Goal: Task Accomplishment & Management: Complete application form

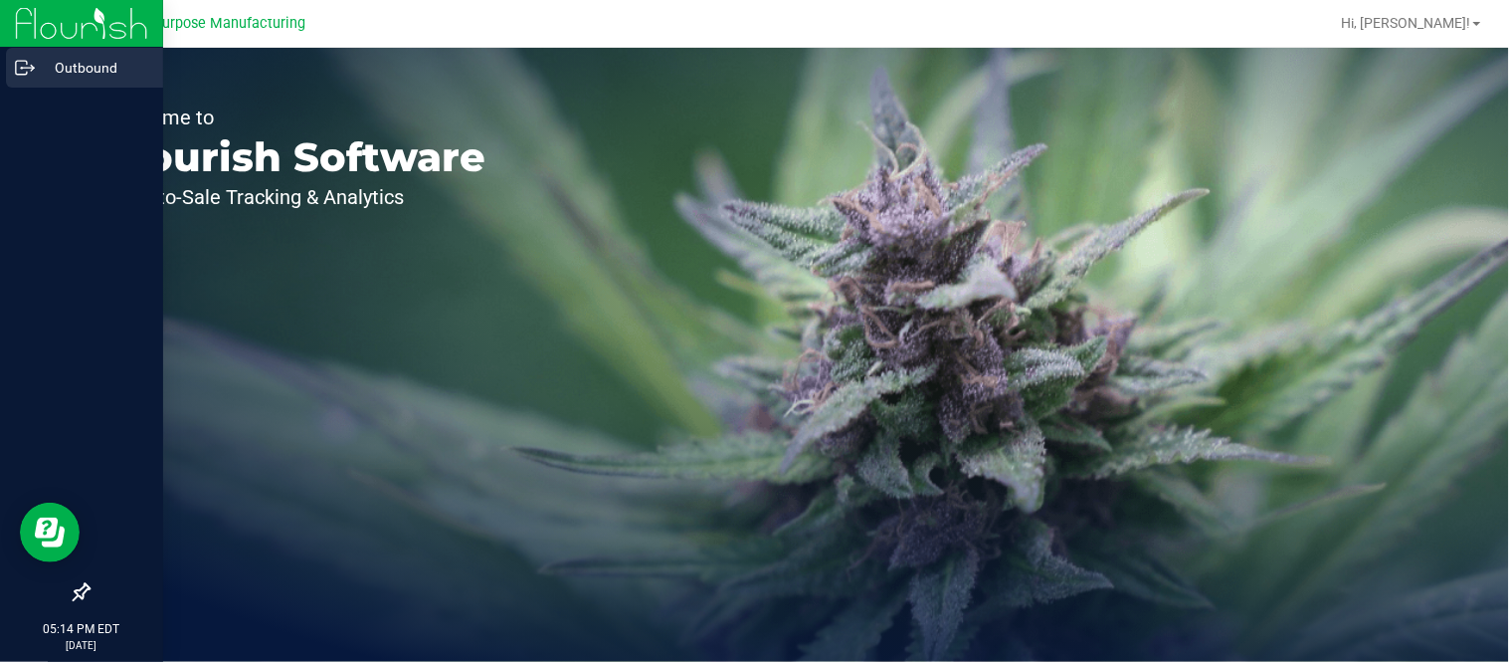
click at [64, 64] on p "Outbound" at bounding box center [94, 68] width 119 height 24
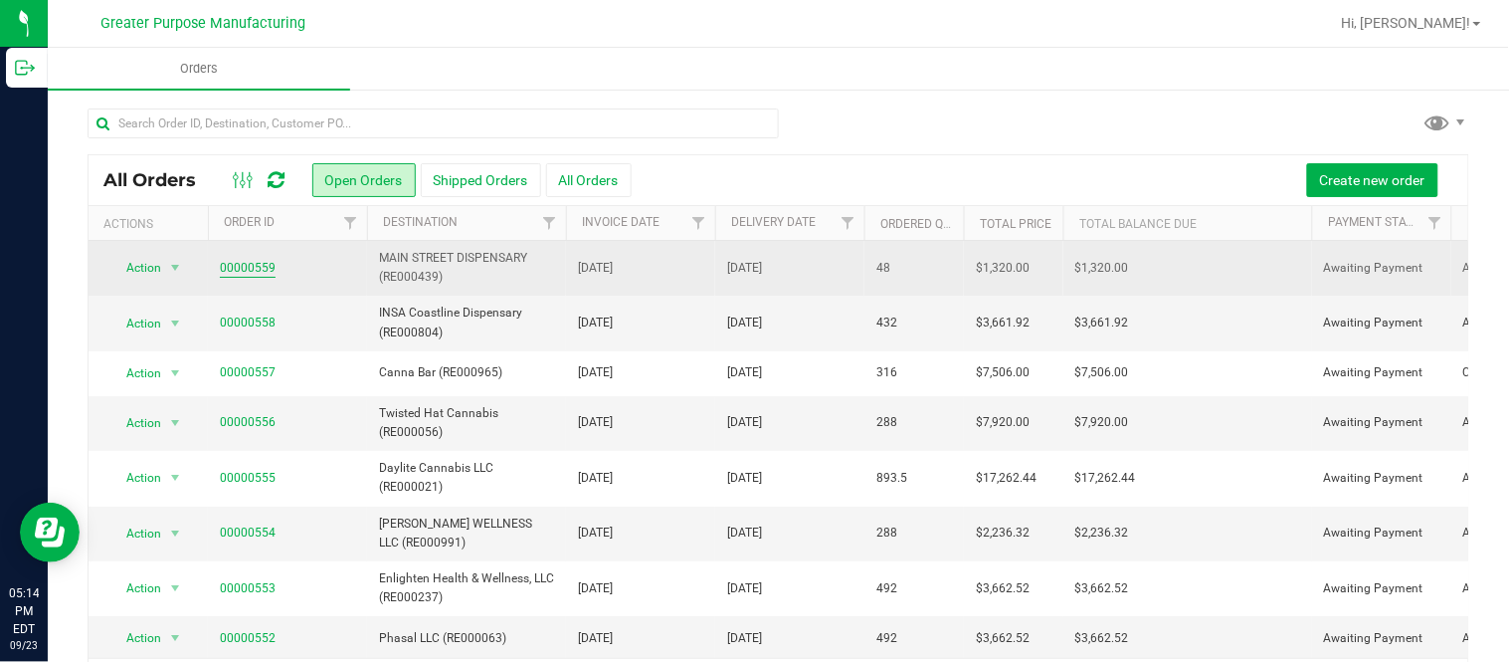
click at [260, 263] on link "00000559" at bounding box center [248, 268] width 56 height 19
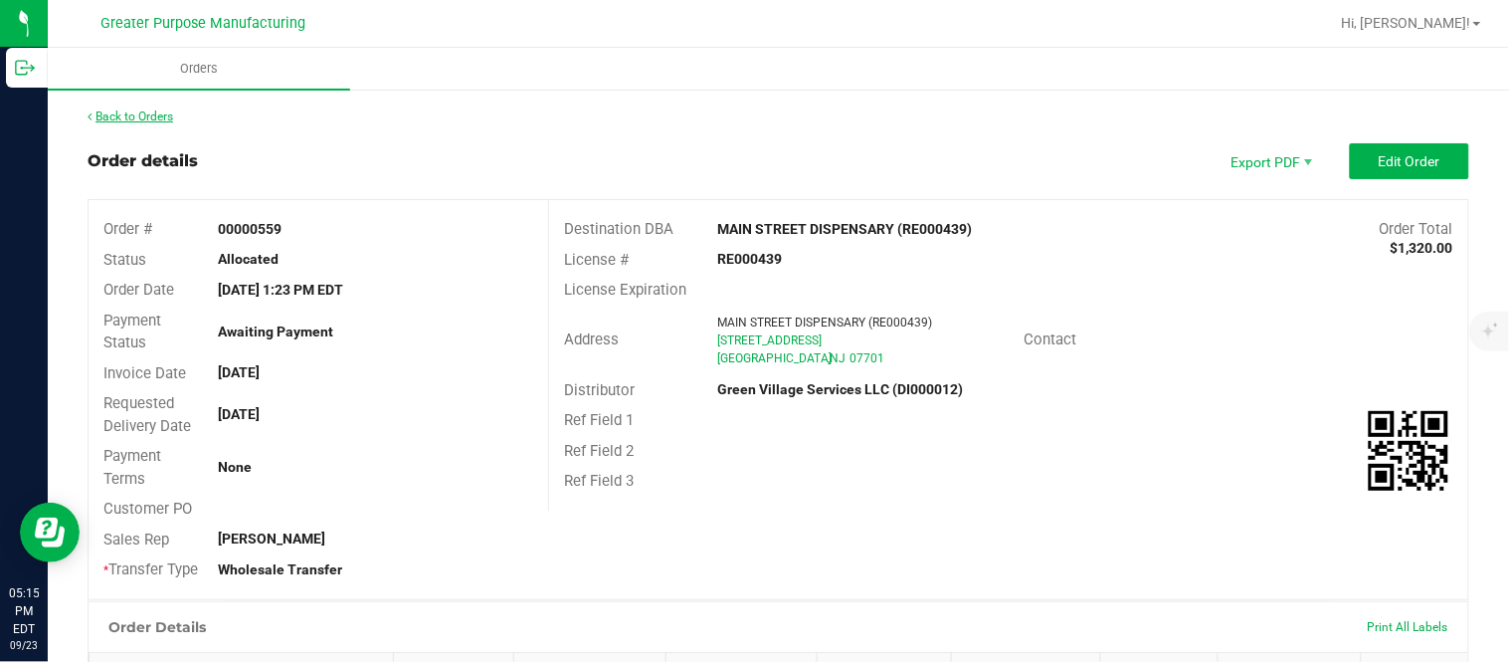
click at [136, 112] on link "Back to Orders" at bounding box center [131, 116] width 86 height 14
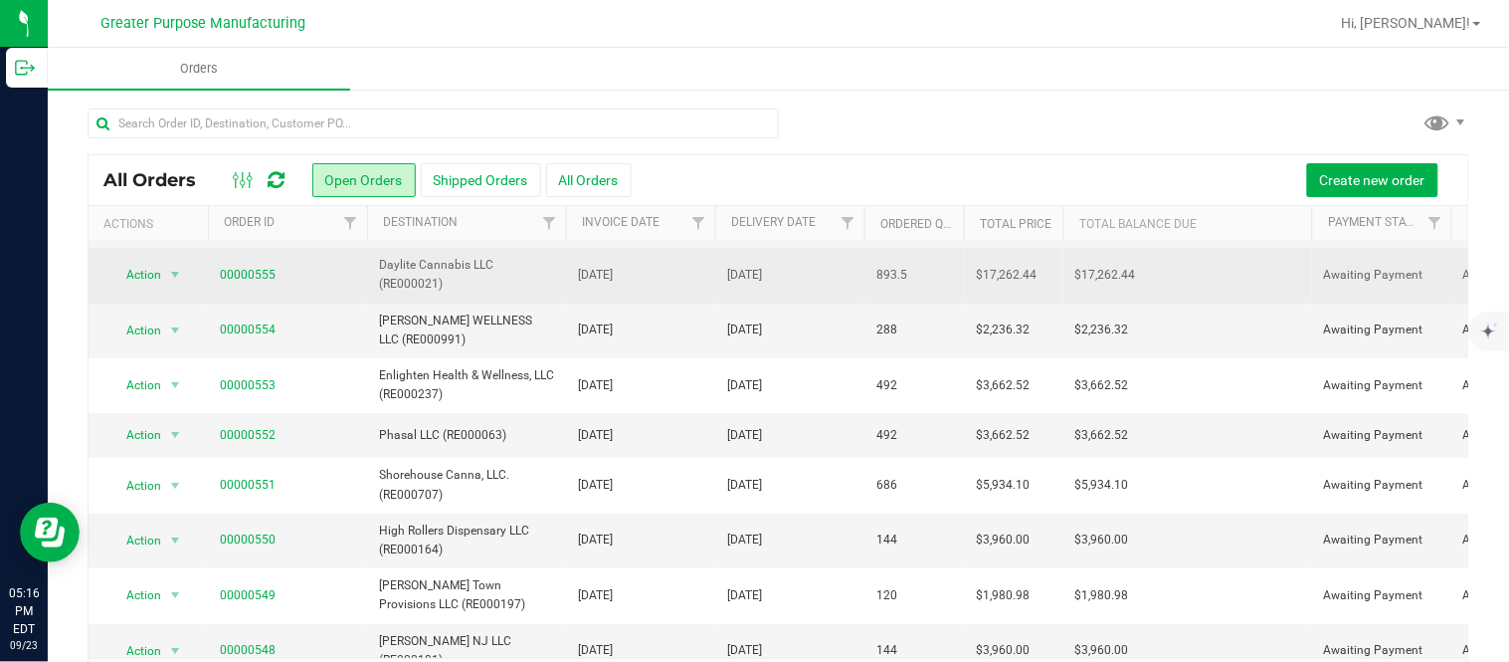
scroll to position [165, 0]
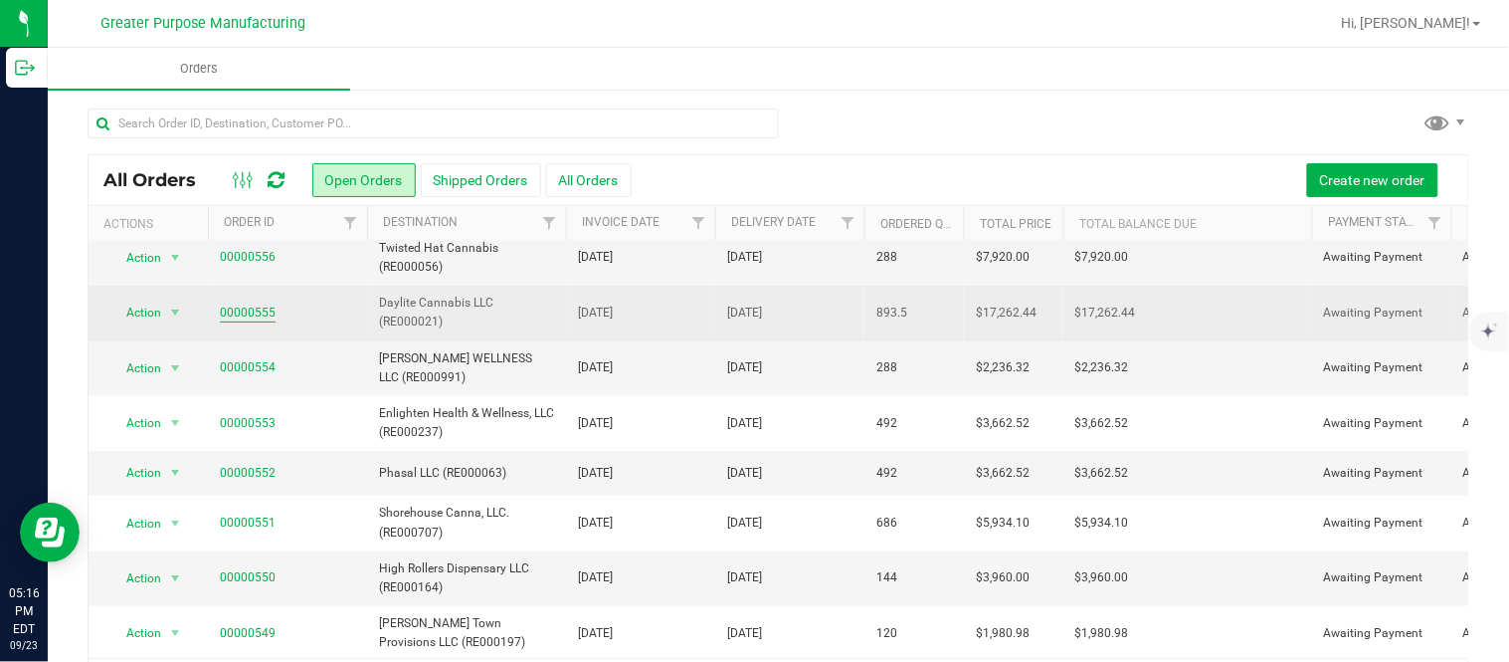
click at [251, 305] on link "00000555" at bounding box center [248, 312] width 56 height 19
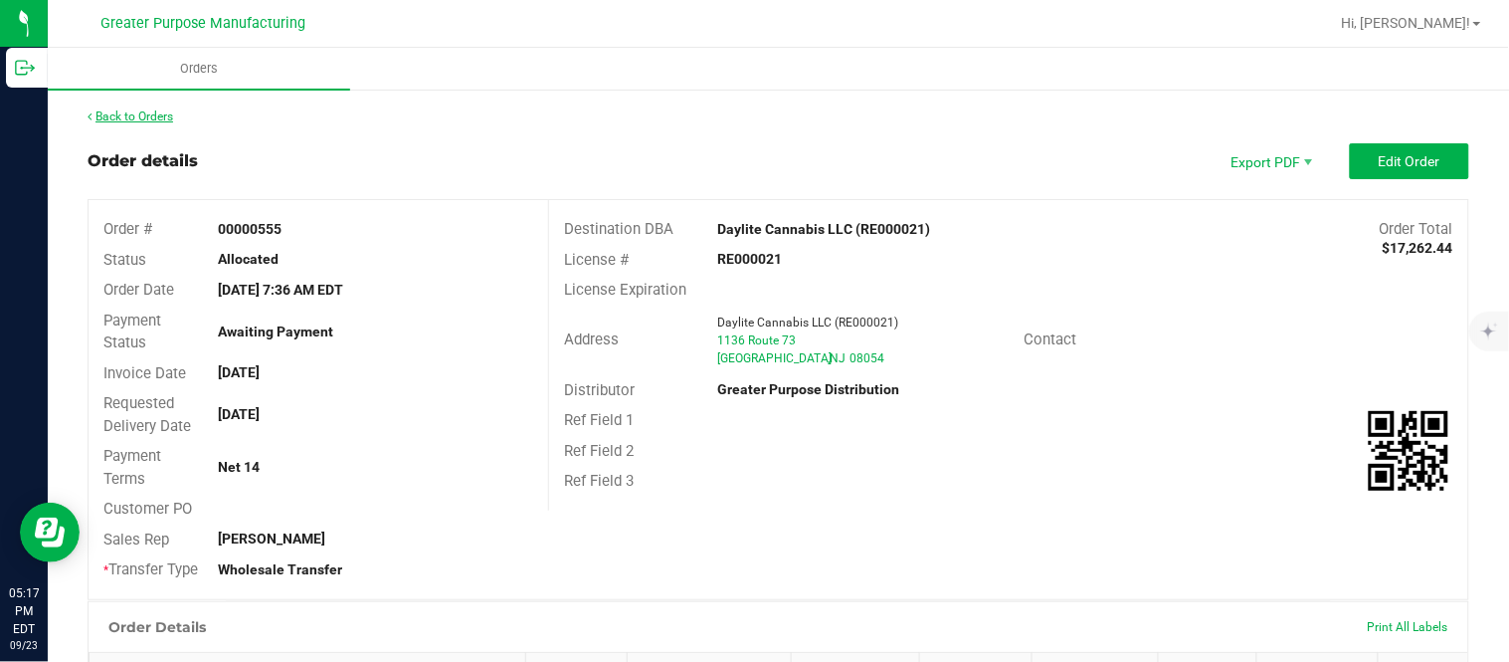
click at [169, 115] on link "Back to Orders" at bounding box center [131, 116] width 86 height 14
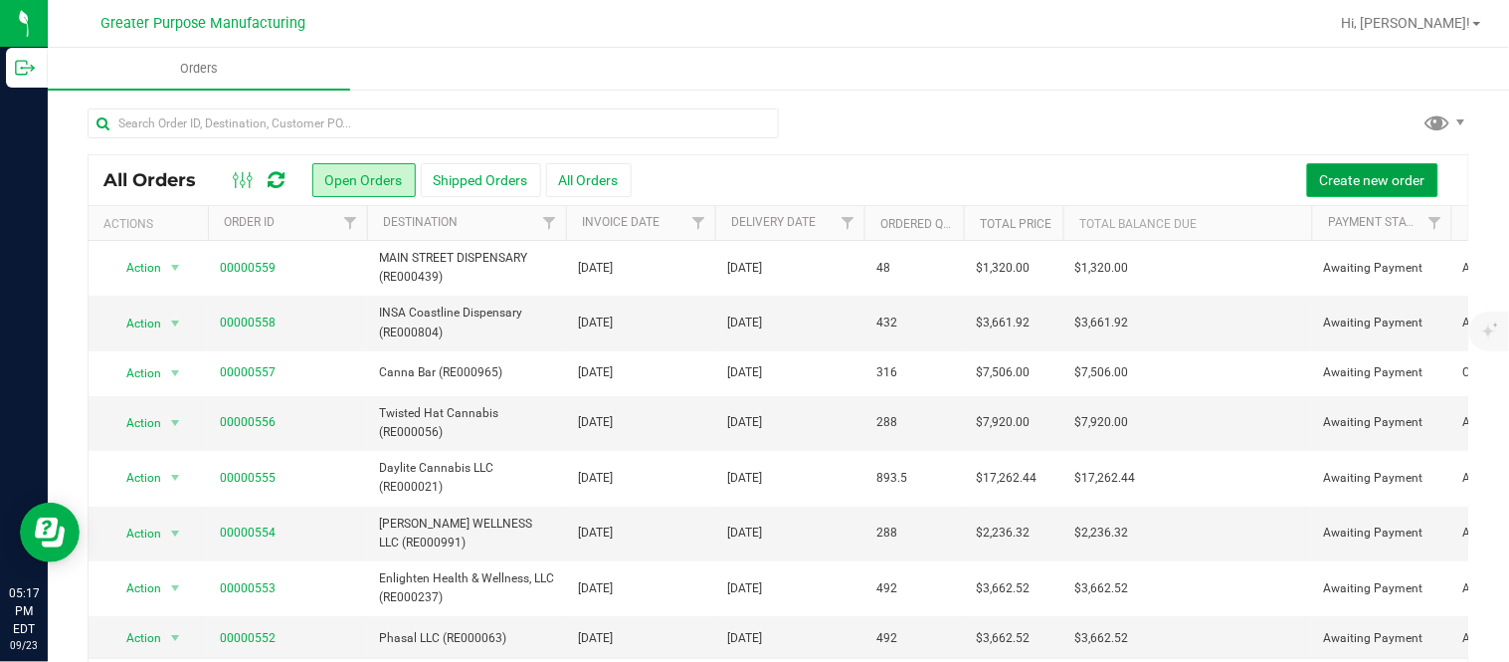
click at [1320, 182] on span "Create new order" at bounding box center [1372, 180] width 105 height 16
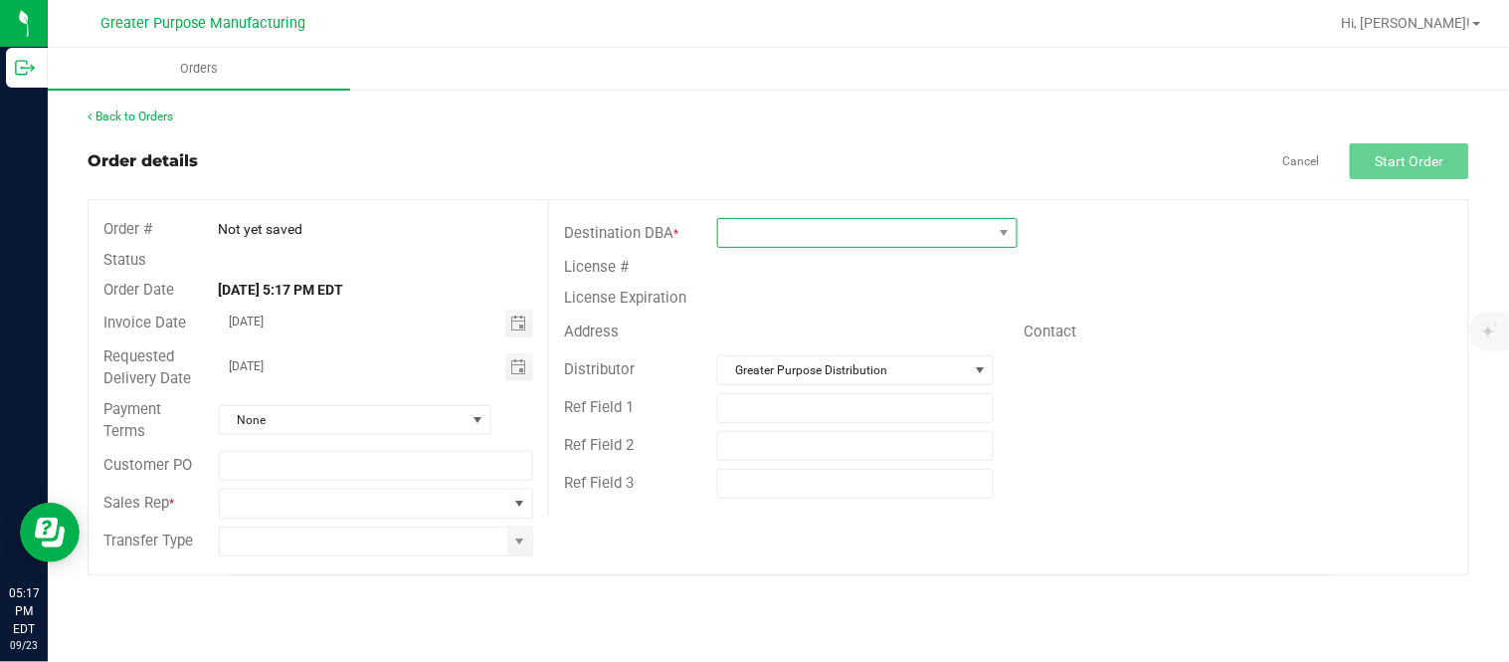
click at [758, 233] on span at bounding box center [855, 233] width 274 height 28
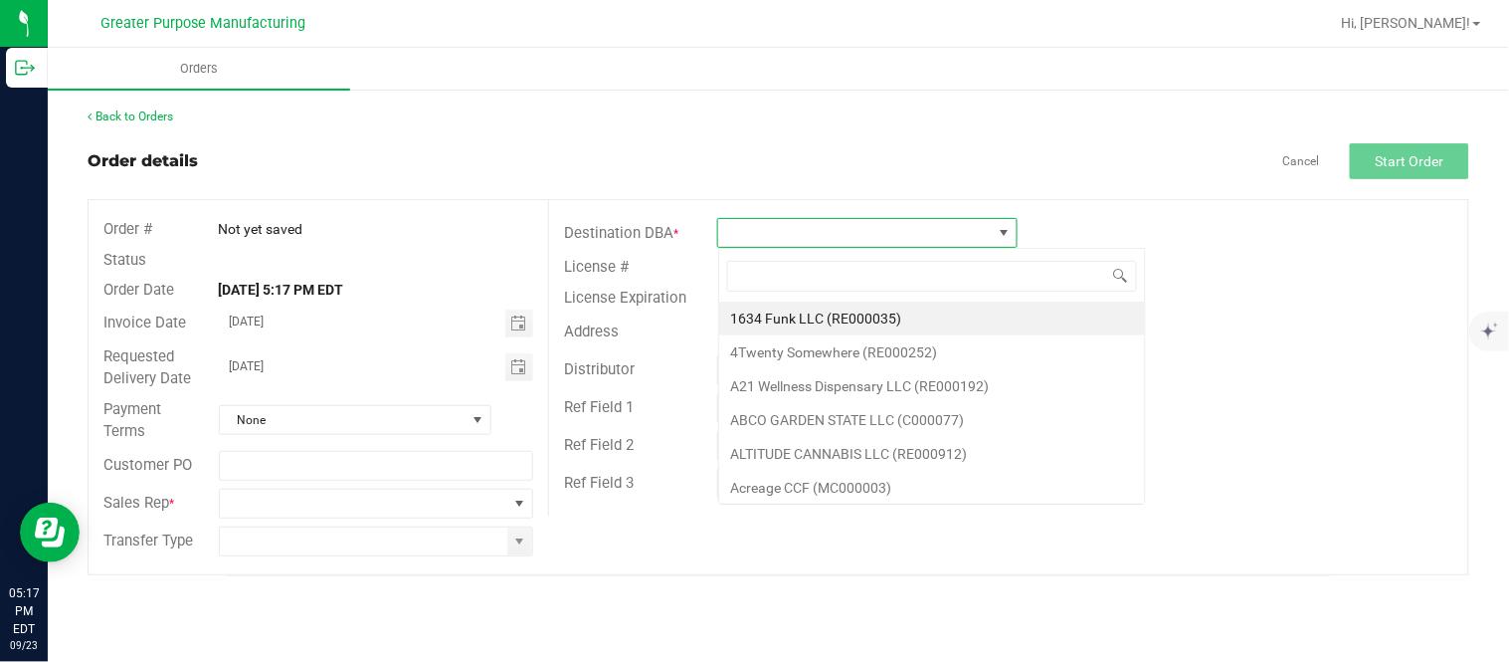
scroll to position [30, 299]
type input "RE000868"
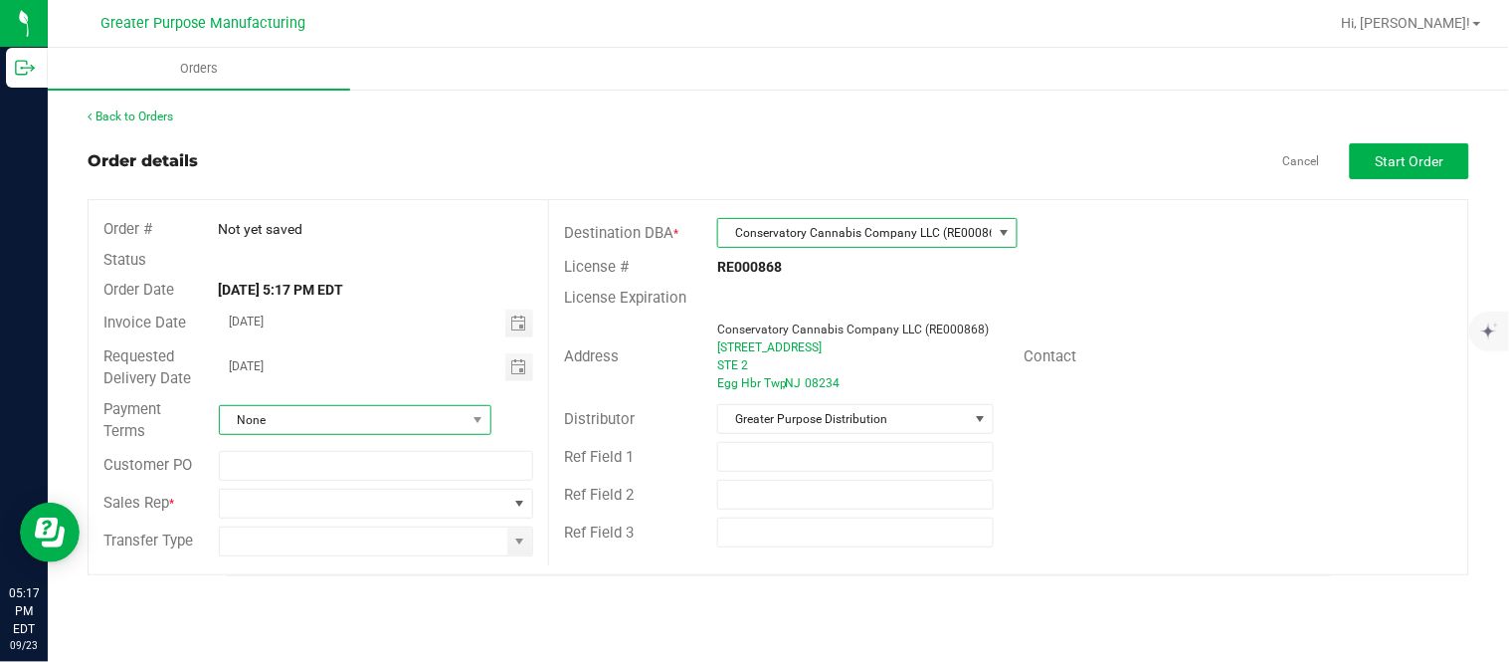
click at [392, 416] on span "None" at bounding box center [343, 420] width 246 height 28
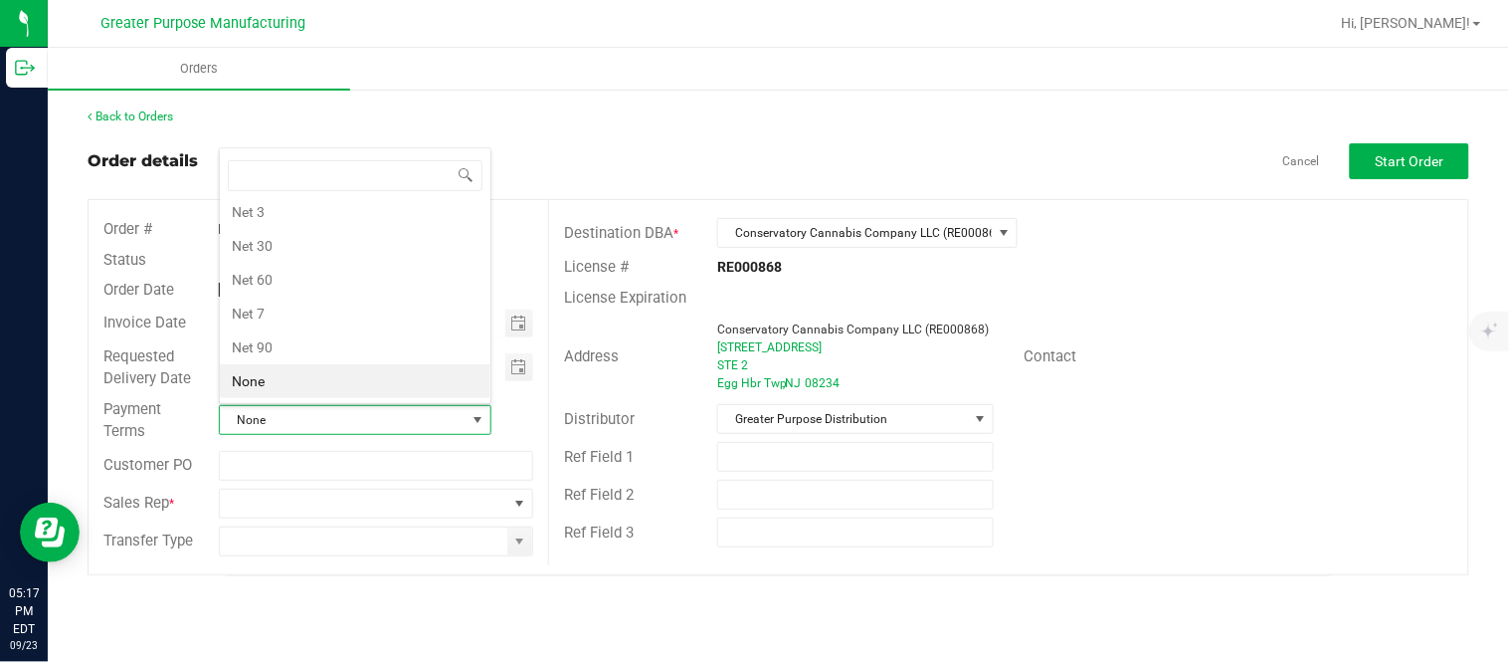
scroll to position [30, 269]
click at [395, 245] on li "Net 30" at bounding box center [355, 246] width 271 height 34
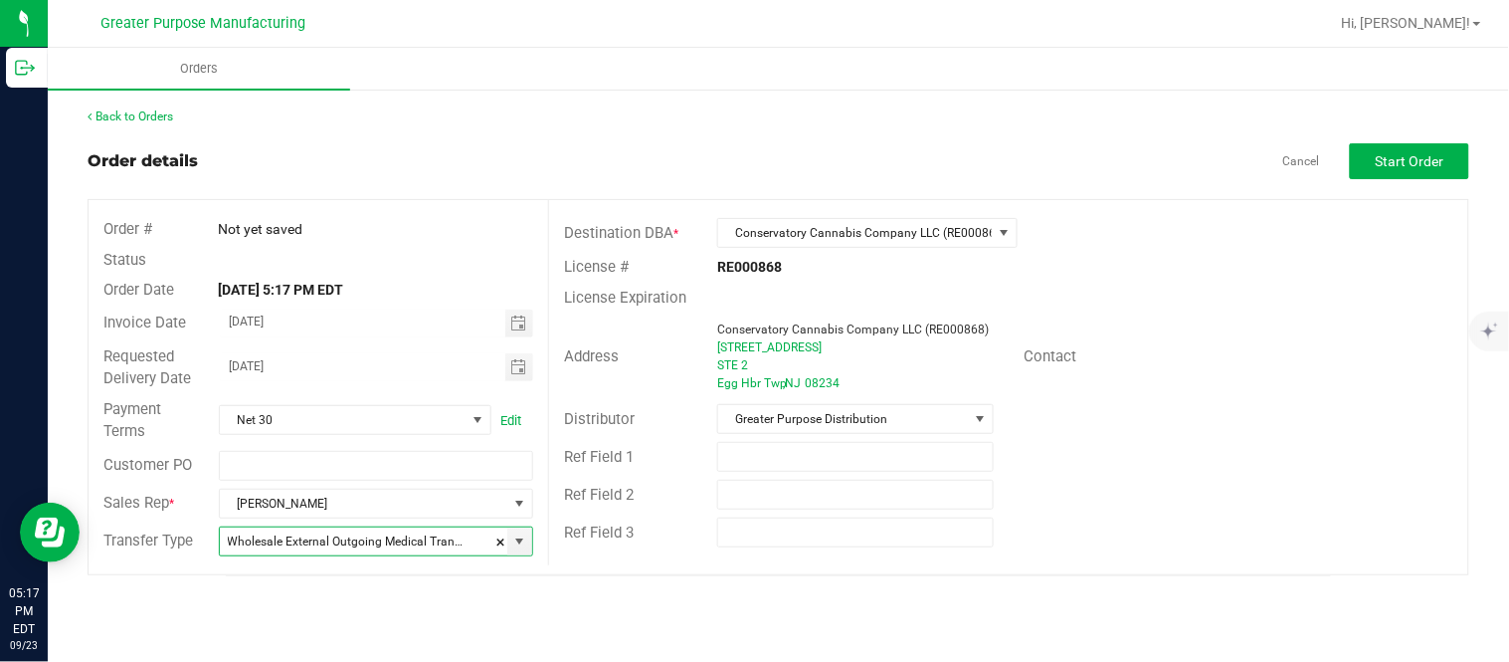
type input "Wholesale Transfer"
click at [1400, 149] on button "Start Order" at bounding box center [1409, 161] width 119 height 36
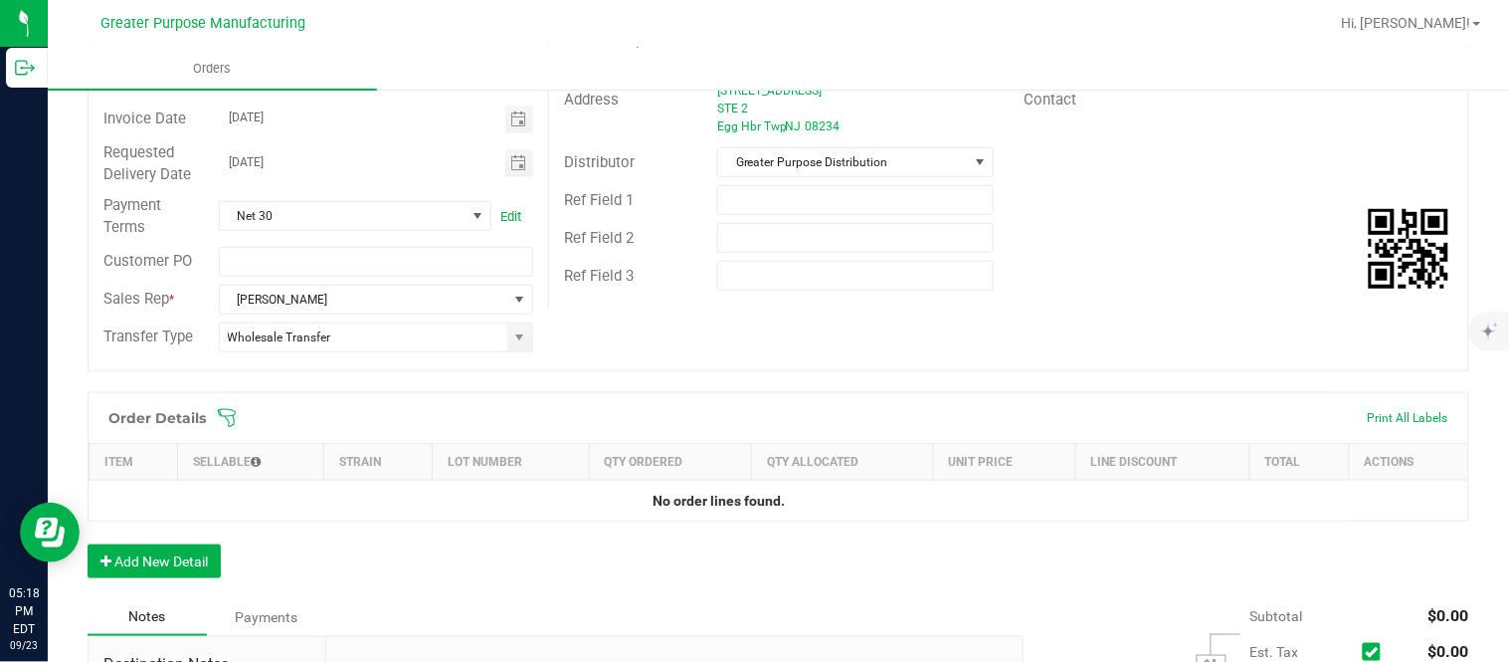
scroll to position [461, 0]
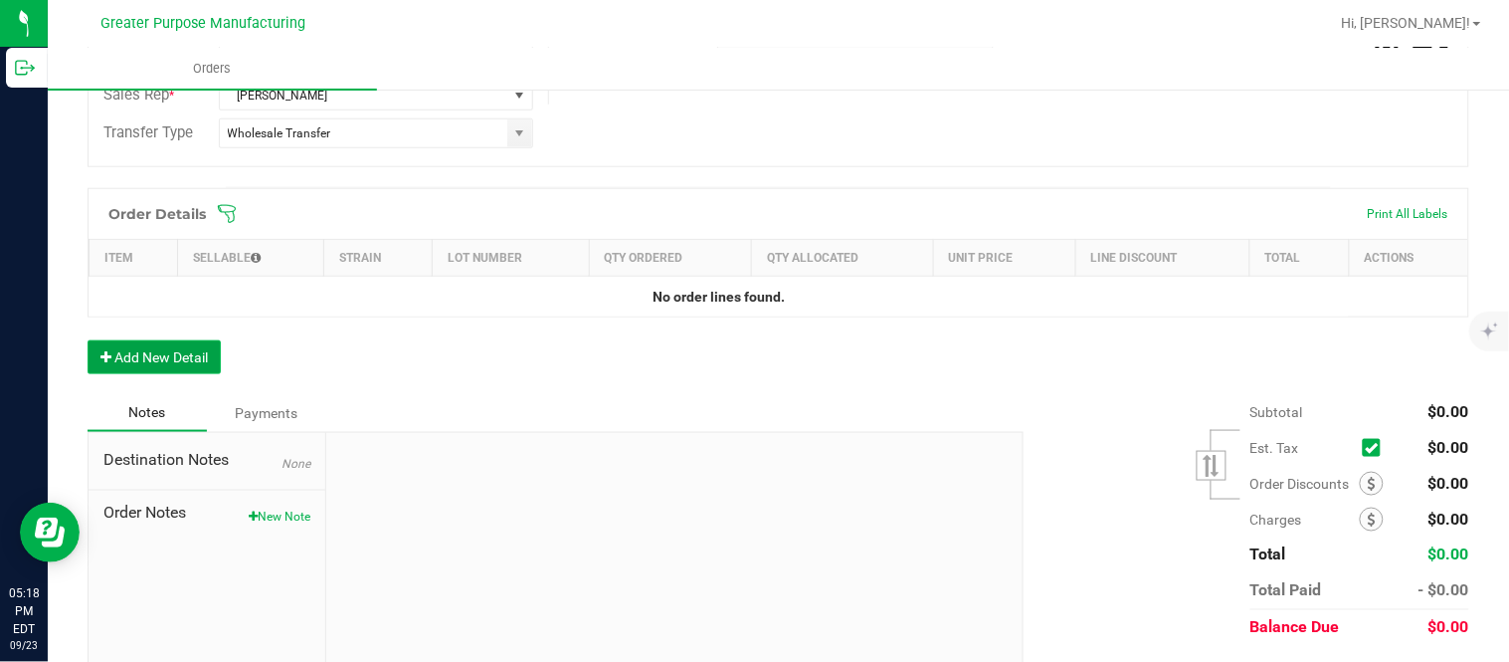
click at [191, 350] on button "Add New Detail" at bounding box center [154, 357] width 133 height 34
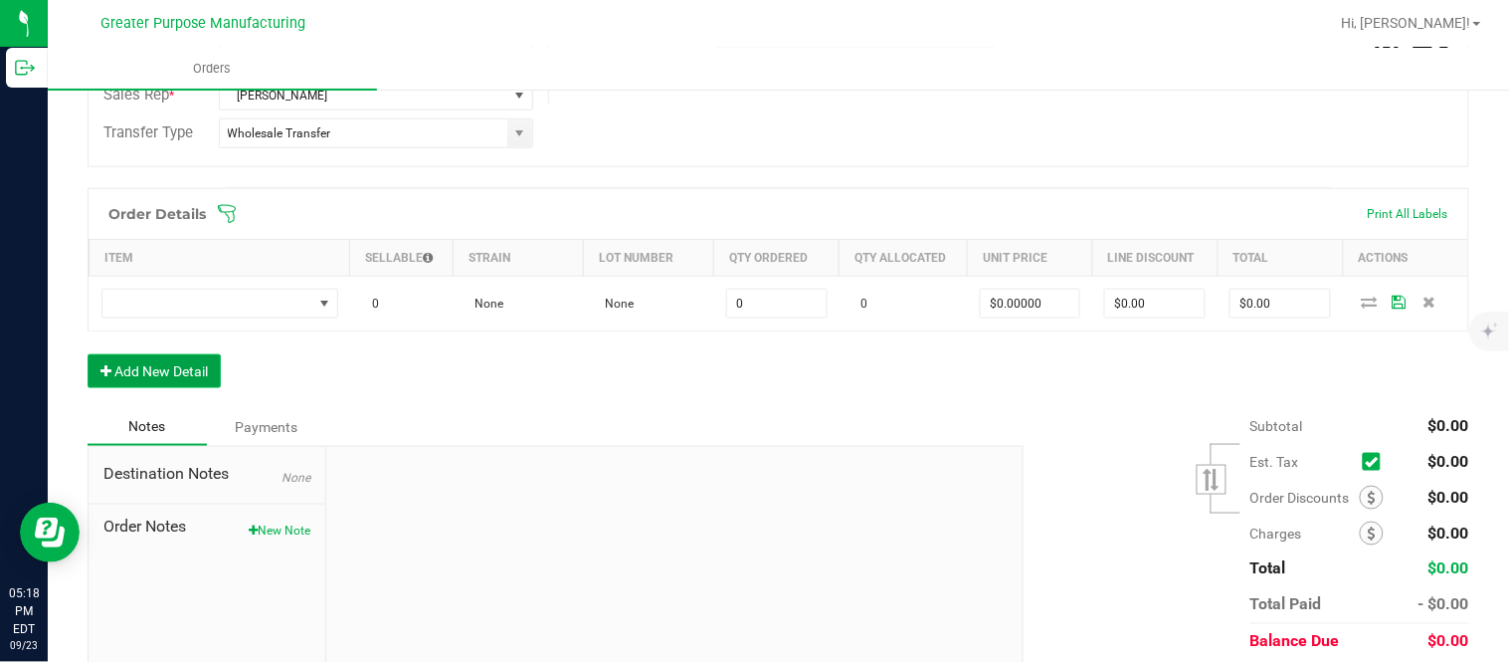
click at [88, 354] on button "Add New Detail" at bounding box center [154, 371] width 133 height 34
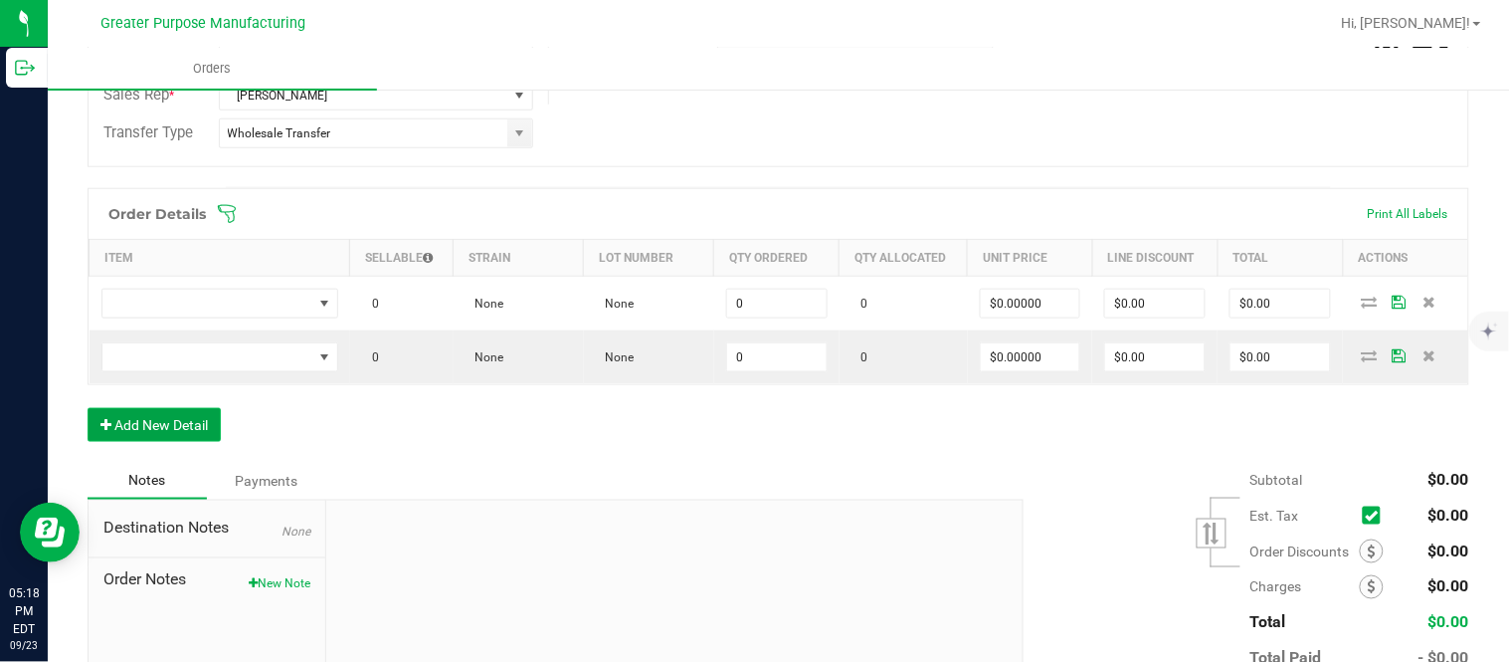
click at [88, 408] on button "Add New Detail" at bounding box center [154, 425] width 133 height 34
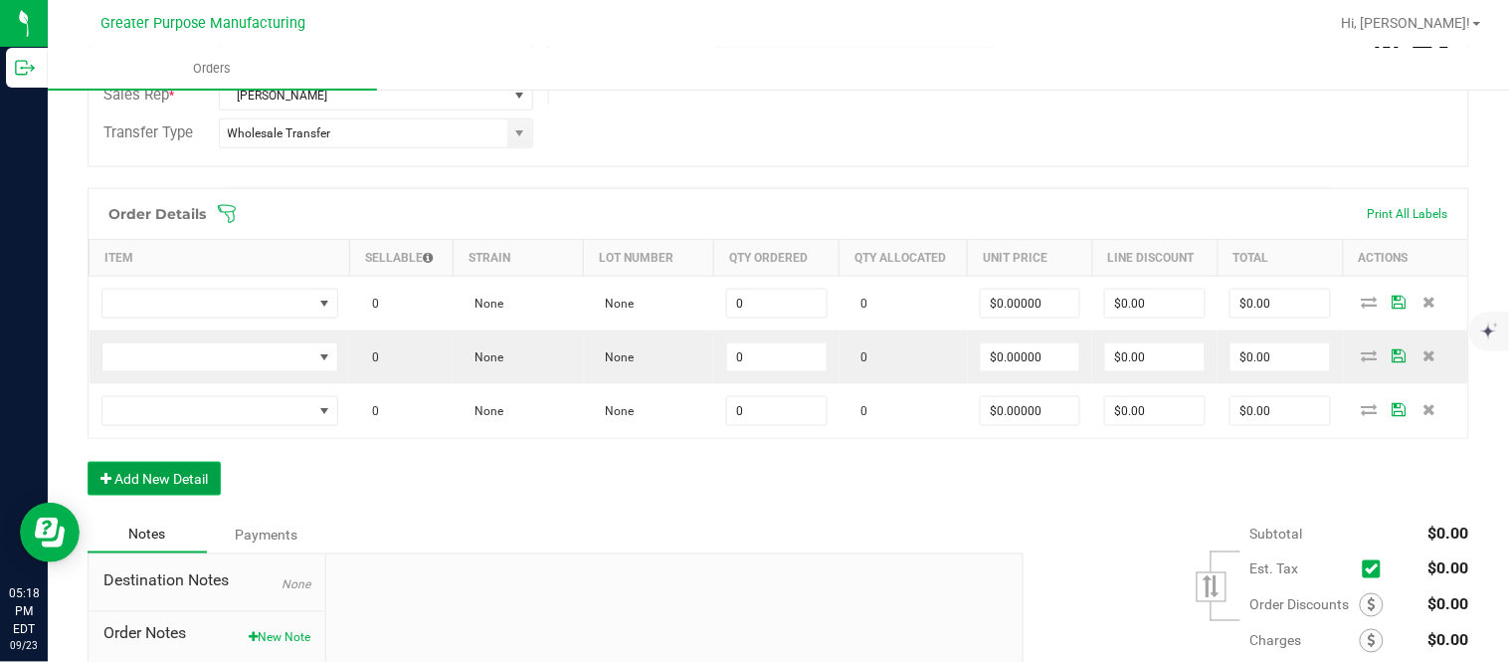
click at [88, 462] on button "Add New Detail" at bounding box center [154, 479] width 133 height 34
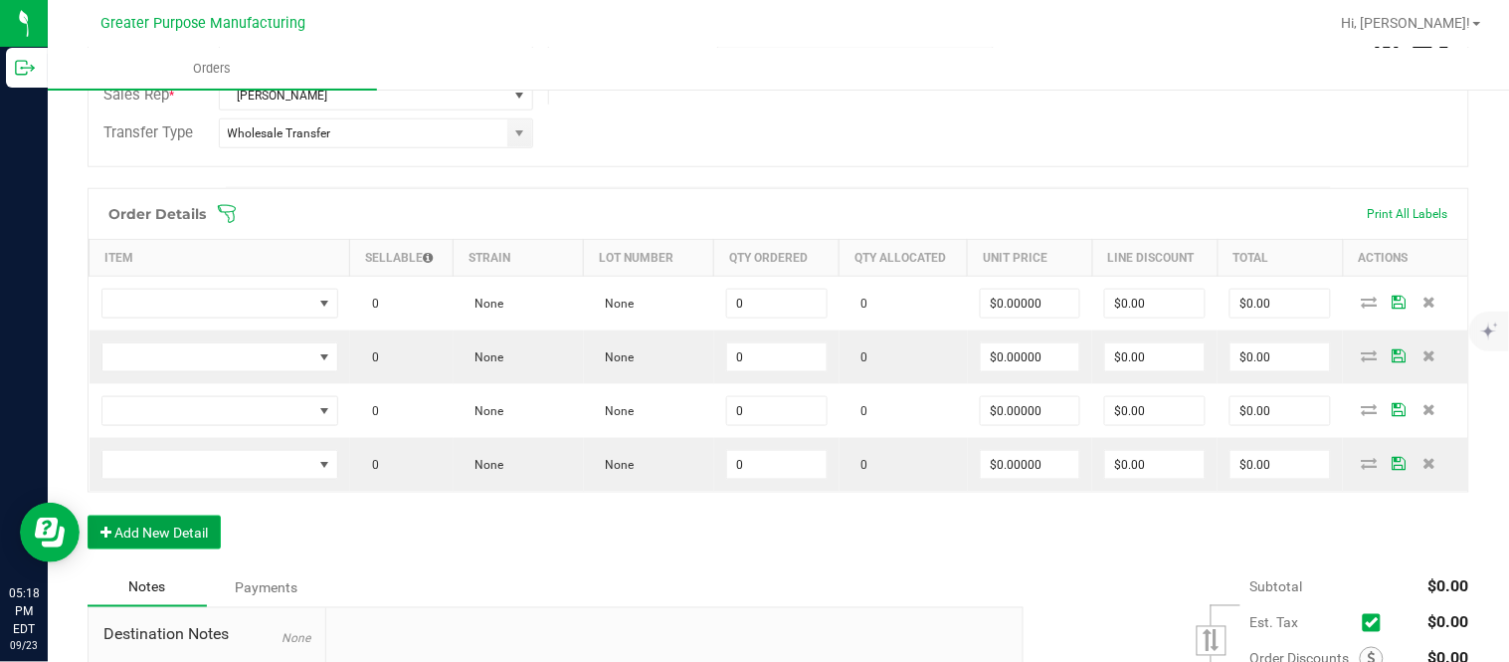
click at [88, 515] on button "Add New Detail" at bounding box center [154, 532] width 133 height 34
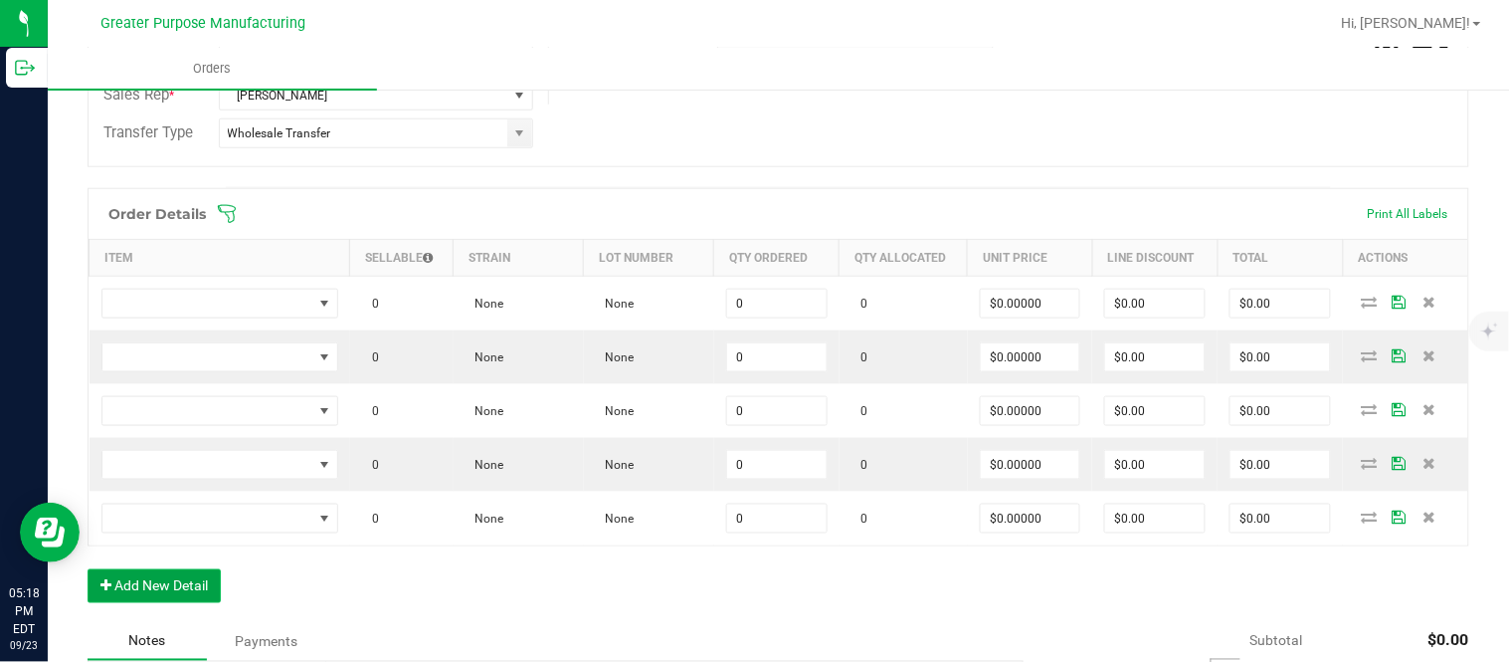
click at [88, 569] on button "Add New Detail" at bounding box center [154, 586] width 133 height 34
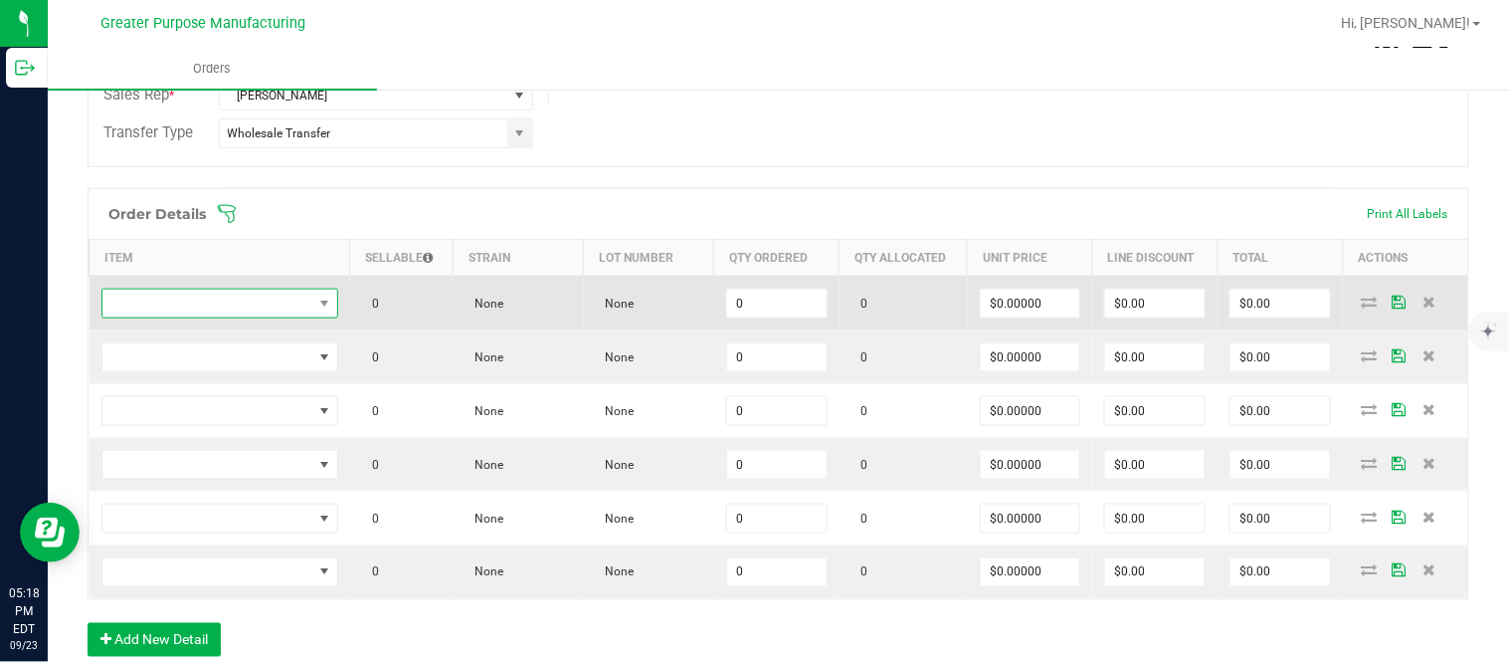
click at [209, 302] on span "NO DATA FOUND" at bounding box center [207, 303] width 210 height 28
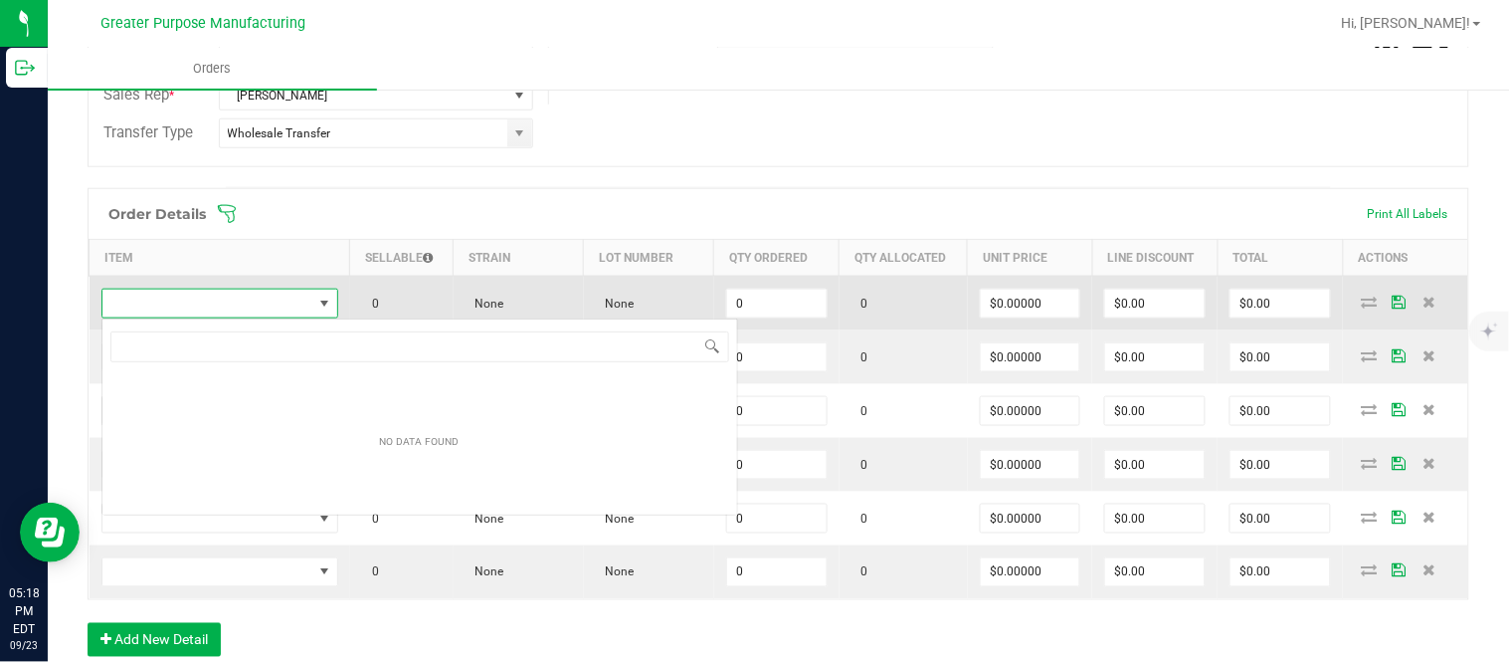
scroll to position [99452, 99248]
type input "1.3.13.1114.0"
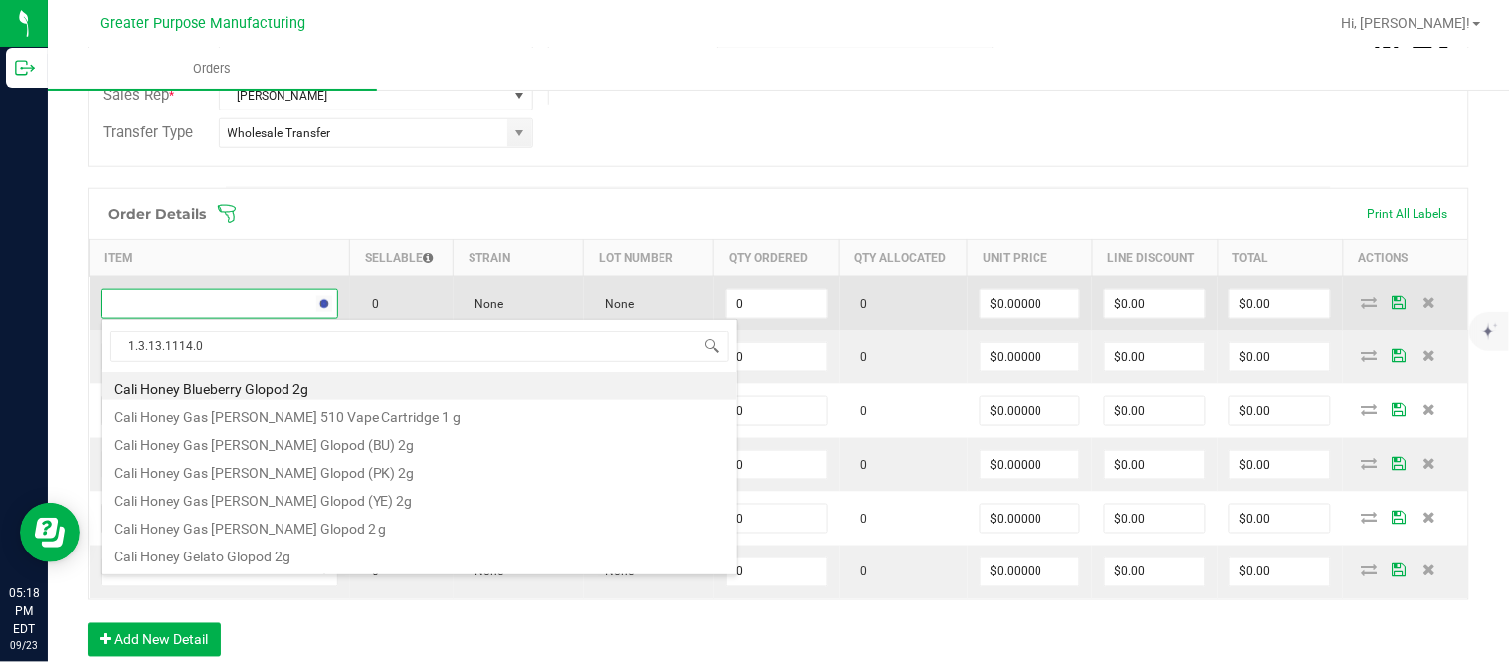
scroll to position [30, 230]
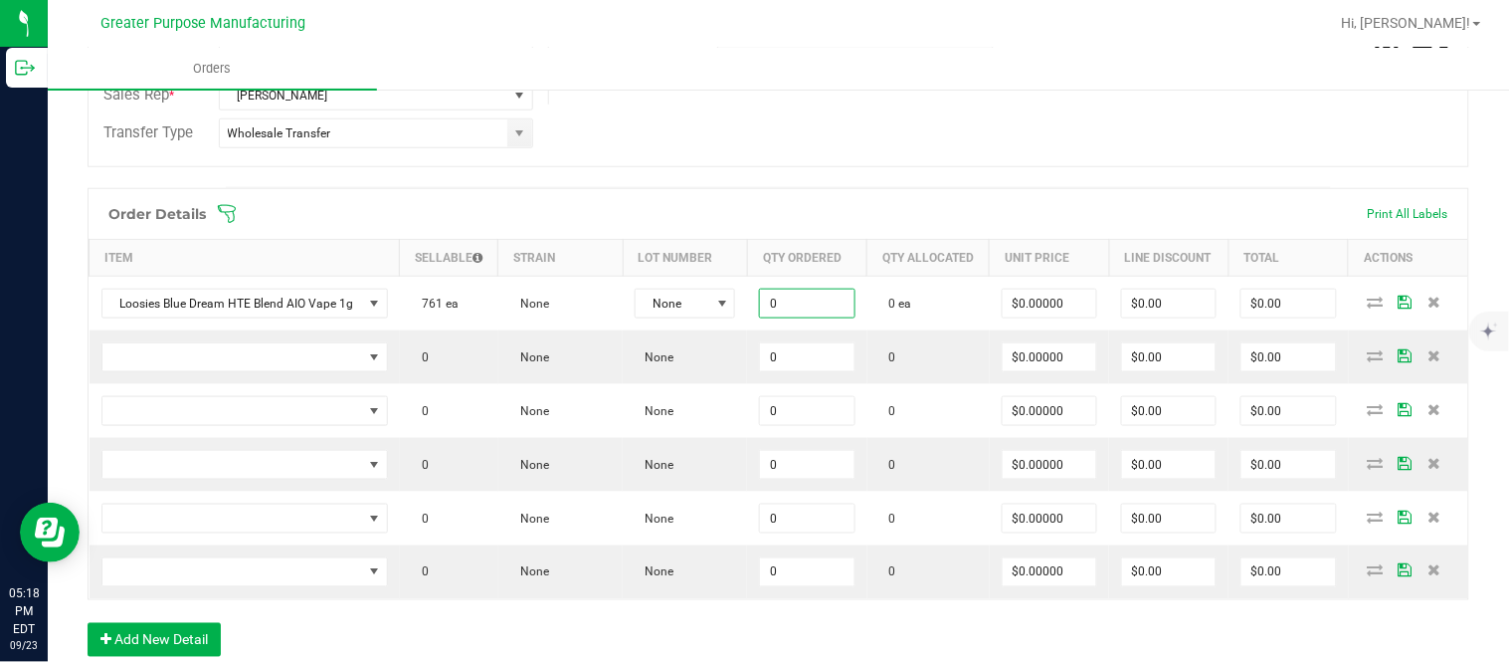
paste input "4"
type input "4 ea"
type input "0"
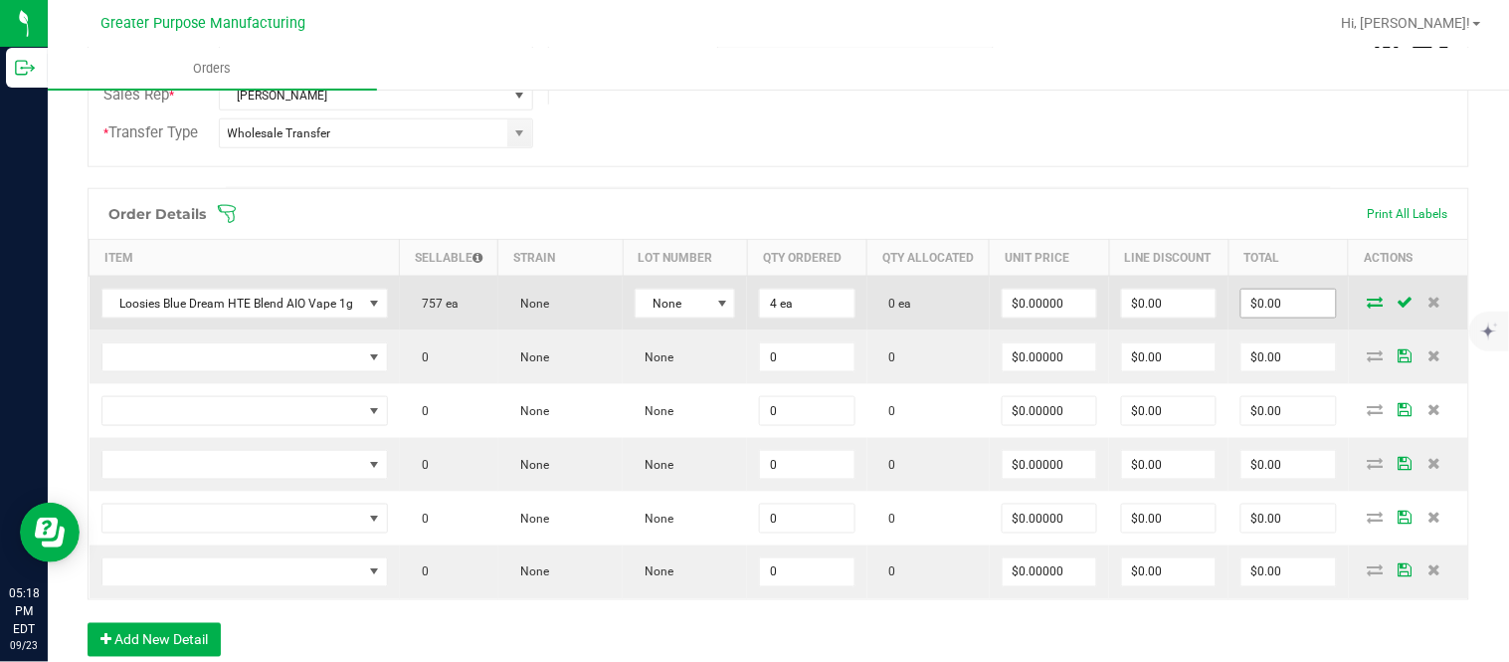
click at [1254, 317] on input "$0.00" at bounding box center [1289, 303] width 94 height 28
paste input ".04"
type input "0.04"
type input "$0.01000"
type input "$0.04"
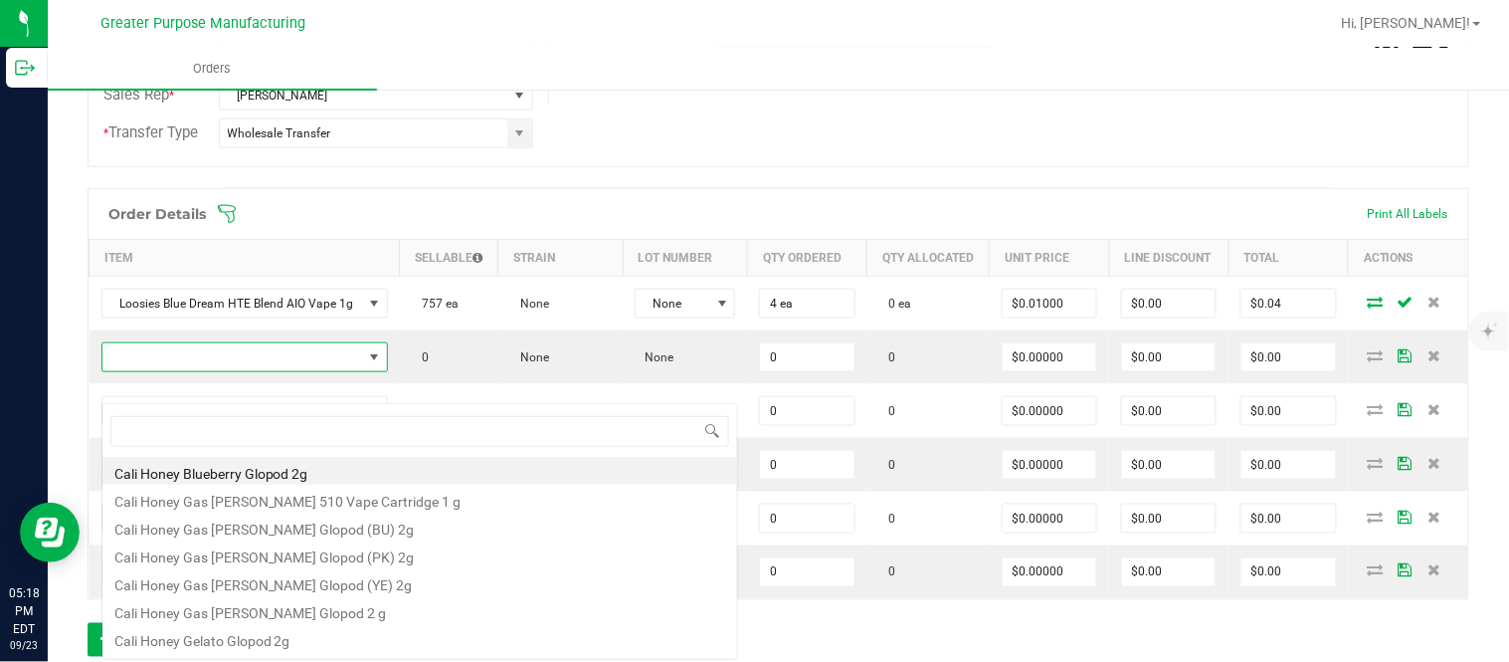
scroll to position [30, 284]
type input "1.3.13.1112.0"
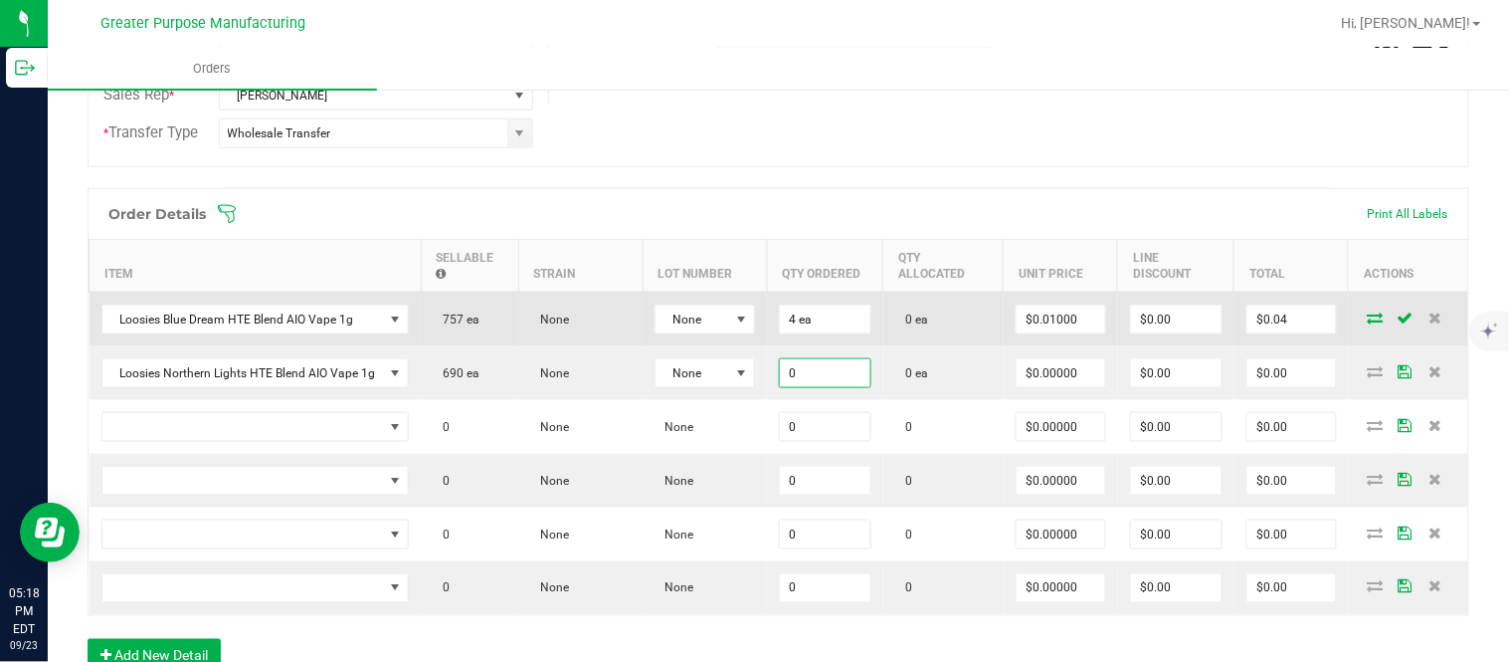
paste input "4"
type input "4 ea"
type input "0"
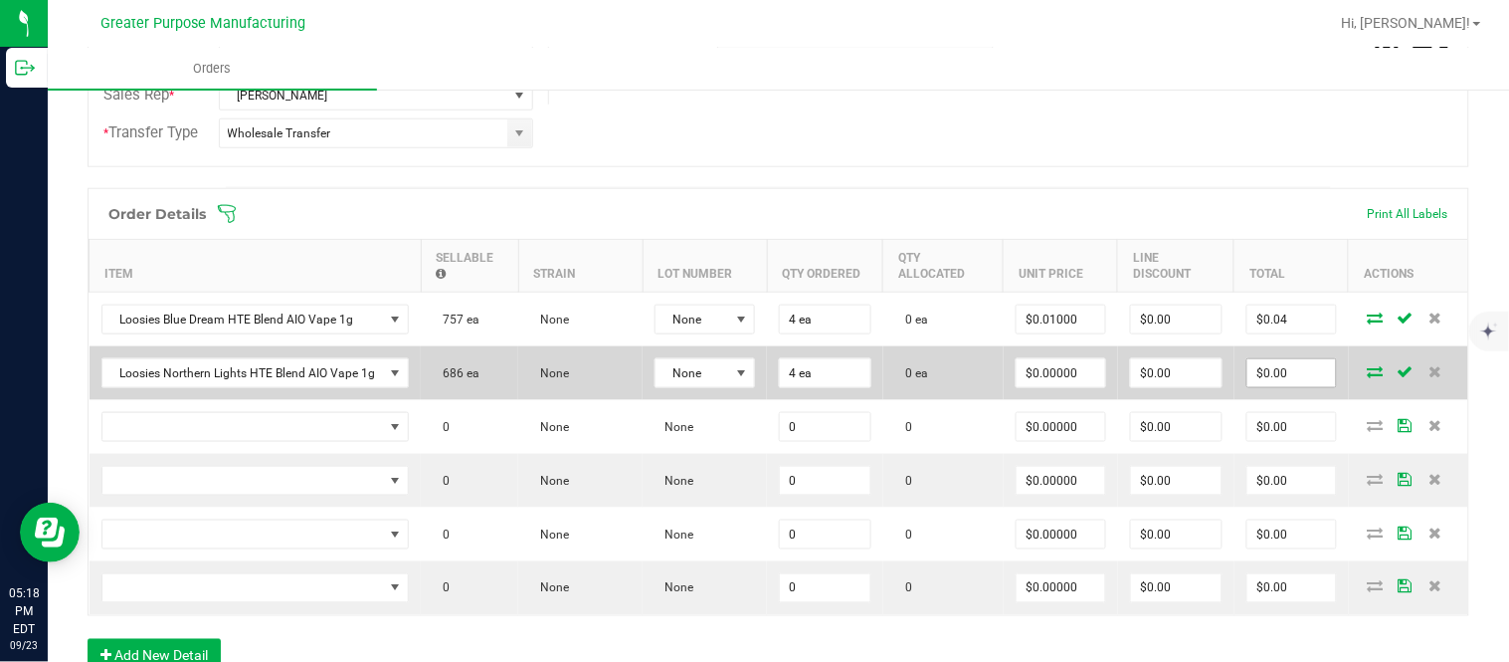
click at [1275, 385] on input "$0.00" at bounding box center [1292, 373] width 89 height 28
paste input ".04"
type input "0.04"
type input "$0.01000"
type input "$0.04"
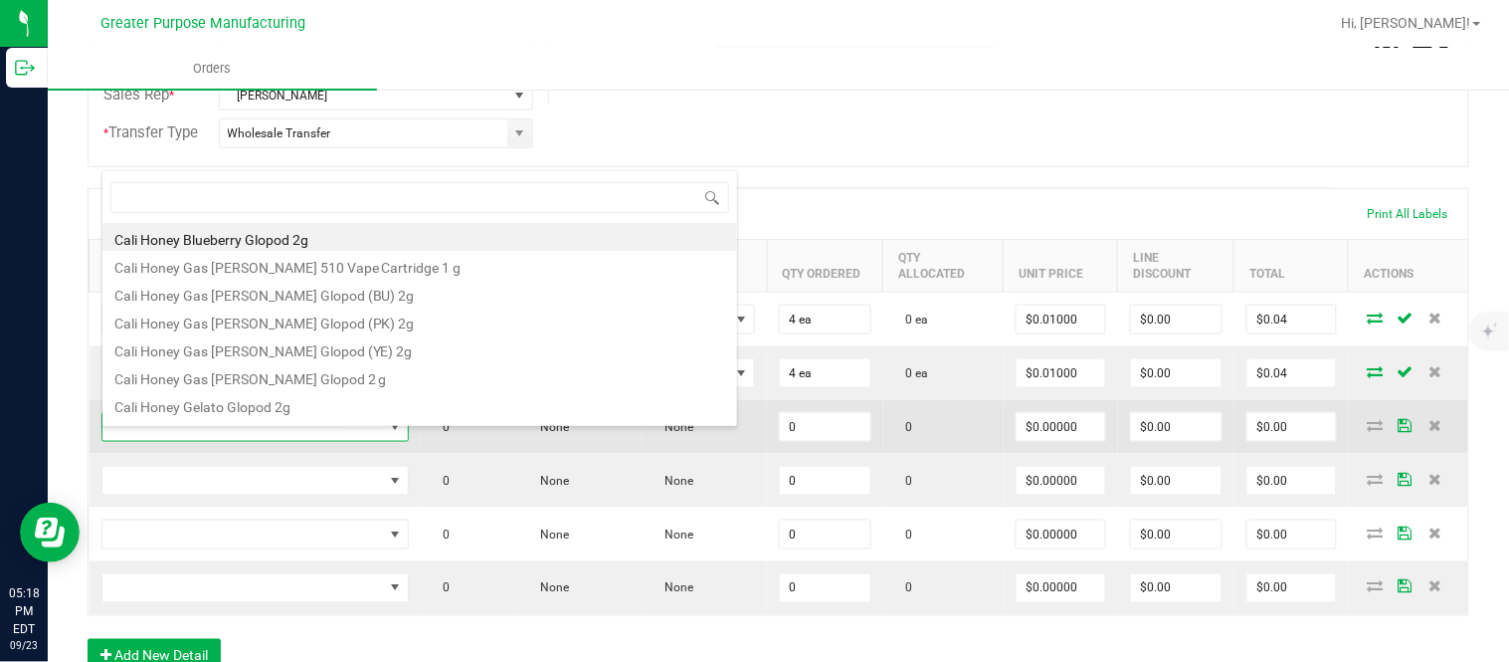
scroll to position [30, 305]
type input "1.3.29.1418.0"
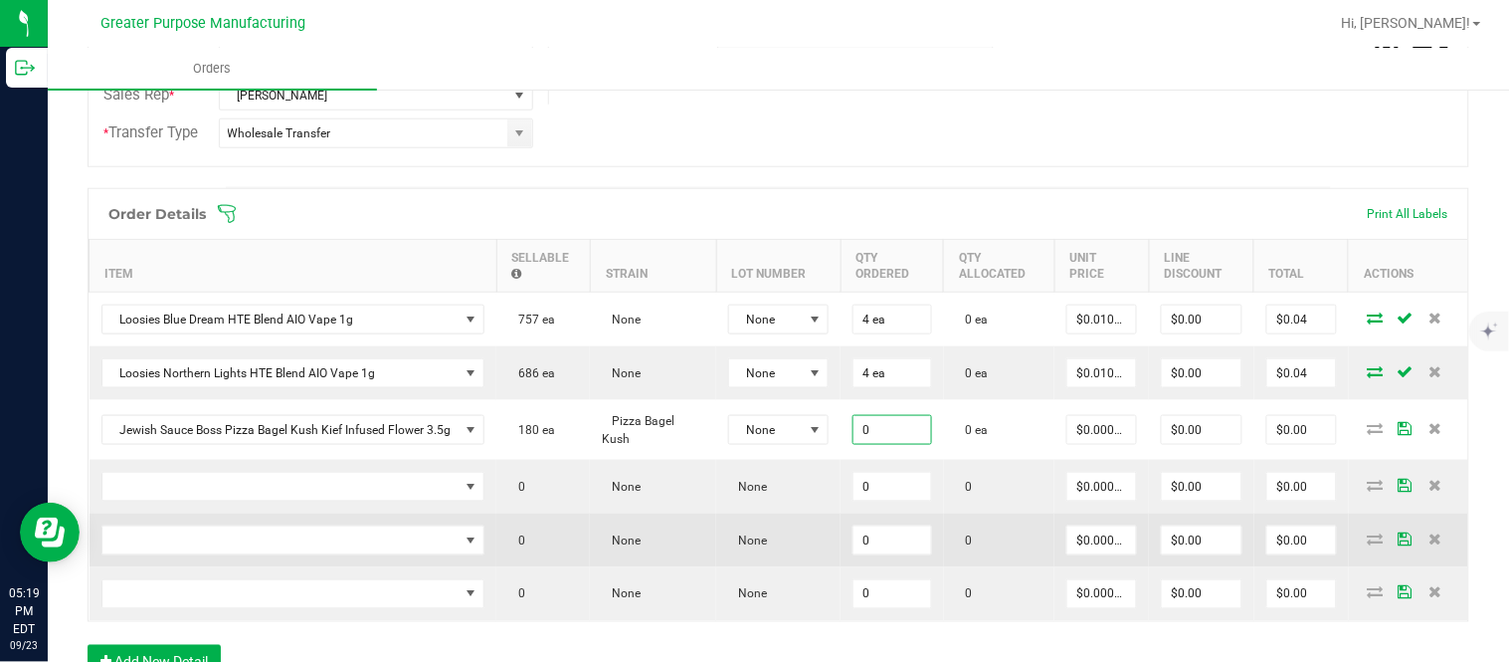
paste input "2"
type input "20 ea"
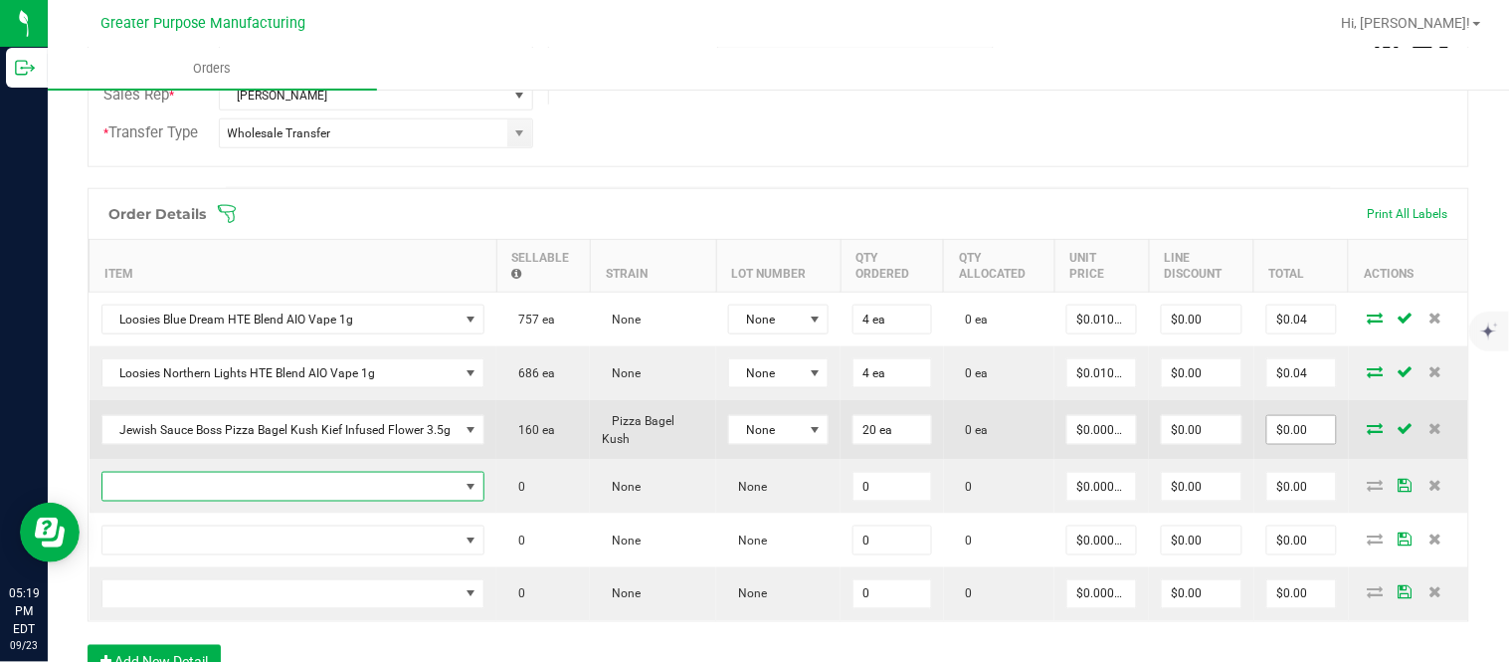
click at [1277, 444] on input "$0.00" at bounding box center [1301, 430] width 69 height 28
paste input "48"
type input "480"
type input "$24.00000"
type input "$480.00"
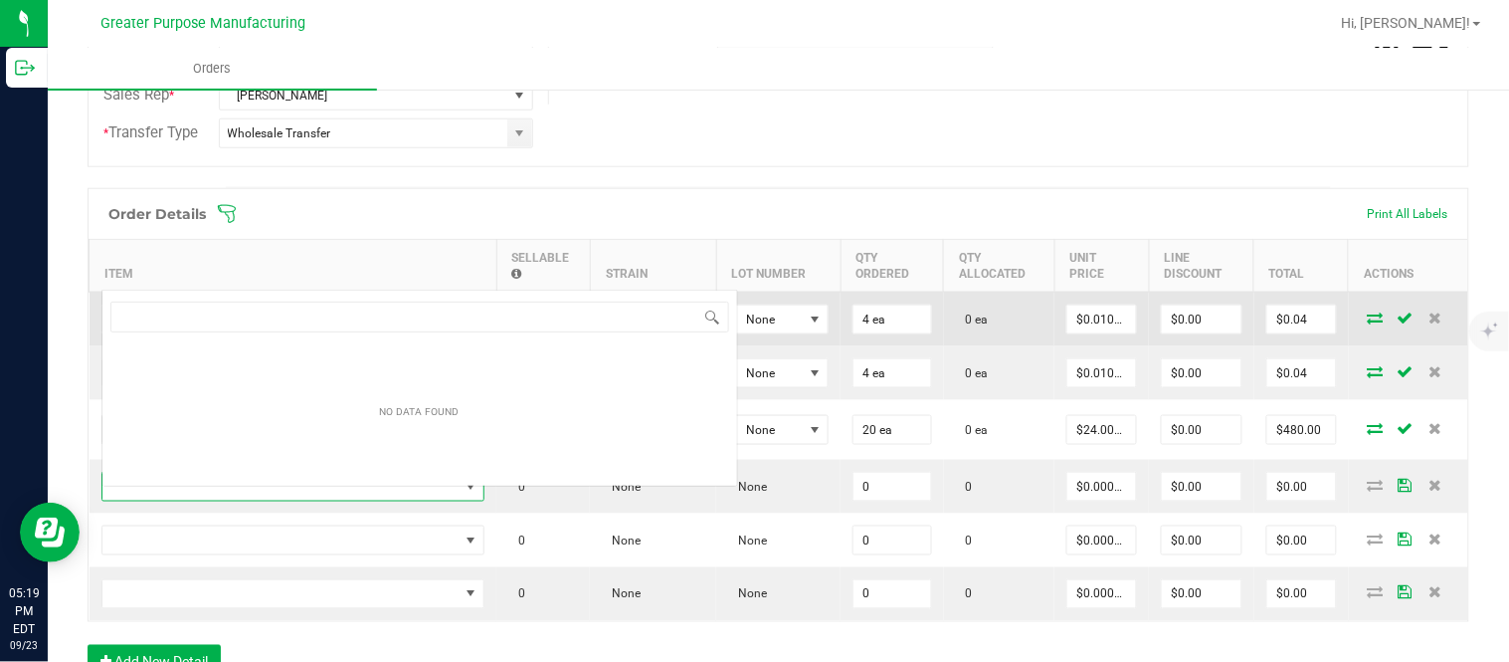
scroll to position [30, 381]
type input "1.5.7.1053.0"
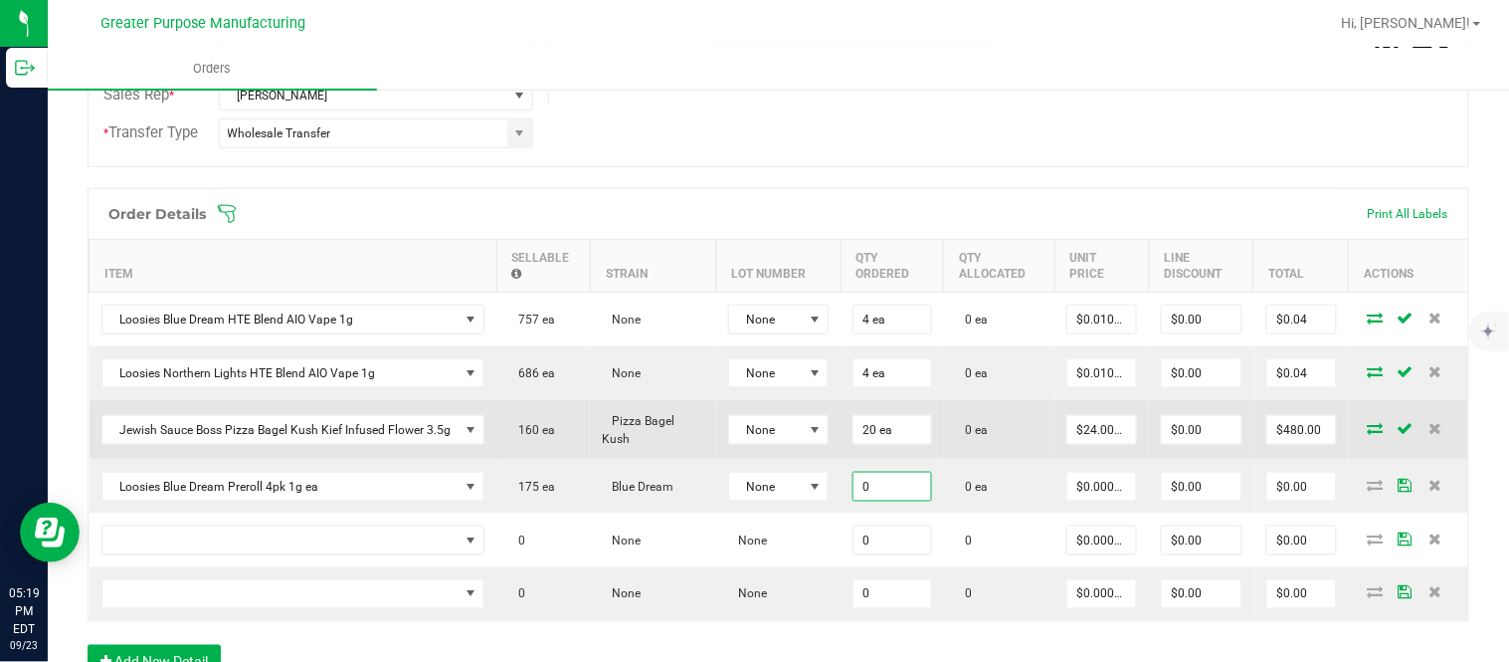
paste input "25"
type input "25 ea"
type input "0"
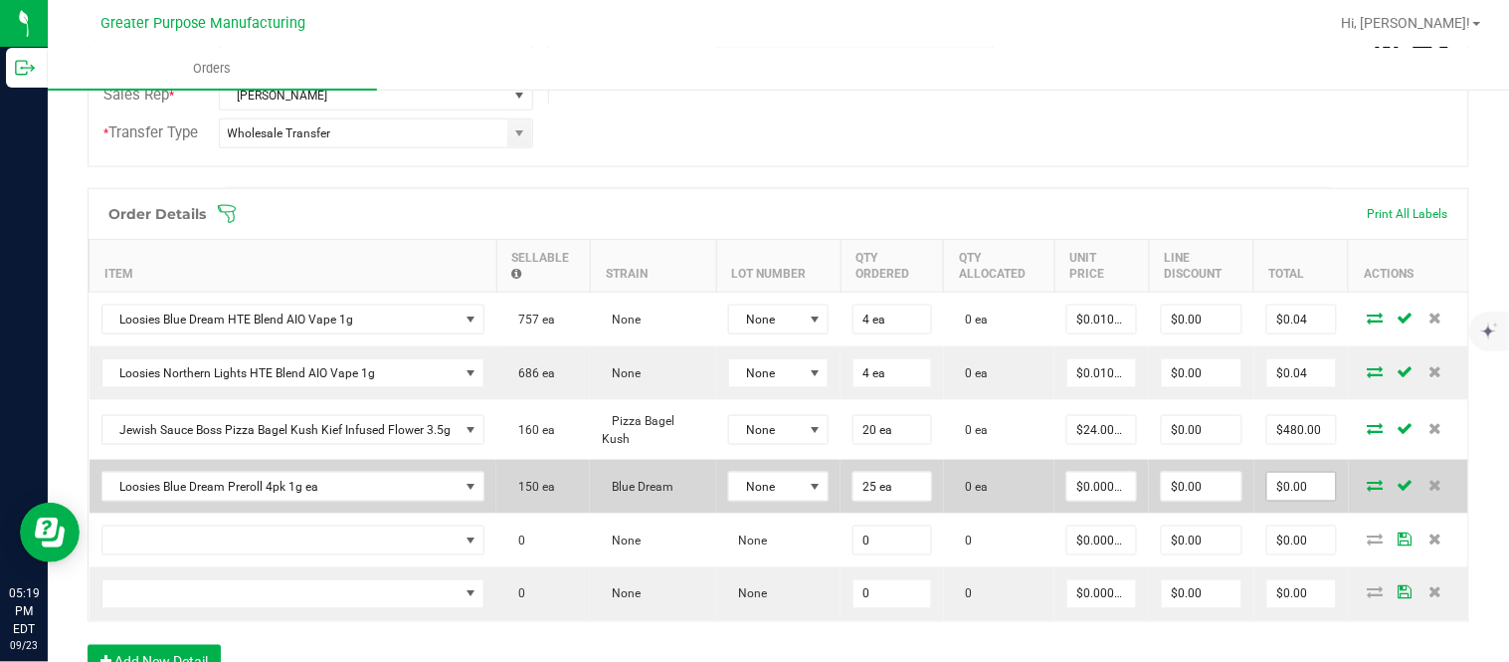
click at [1277, 499] on input "$0.00" at bounding box center [1301, 487] width 69 height 28
paste input "55"
type input "550"
type input "$22.00000"
type input "$550.00"
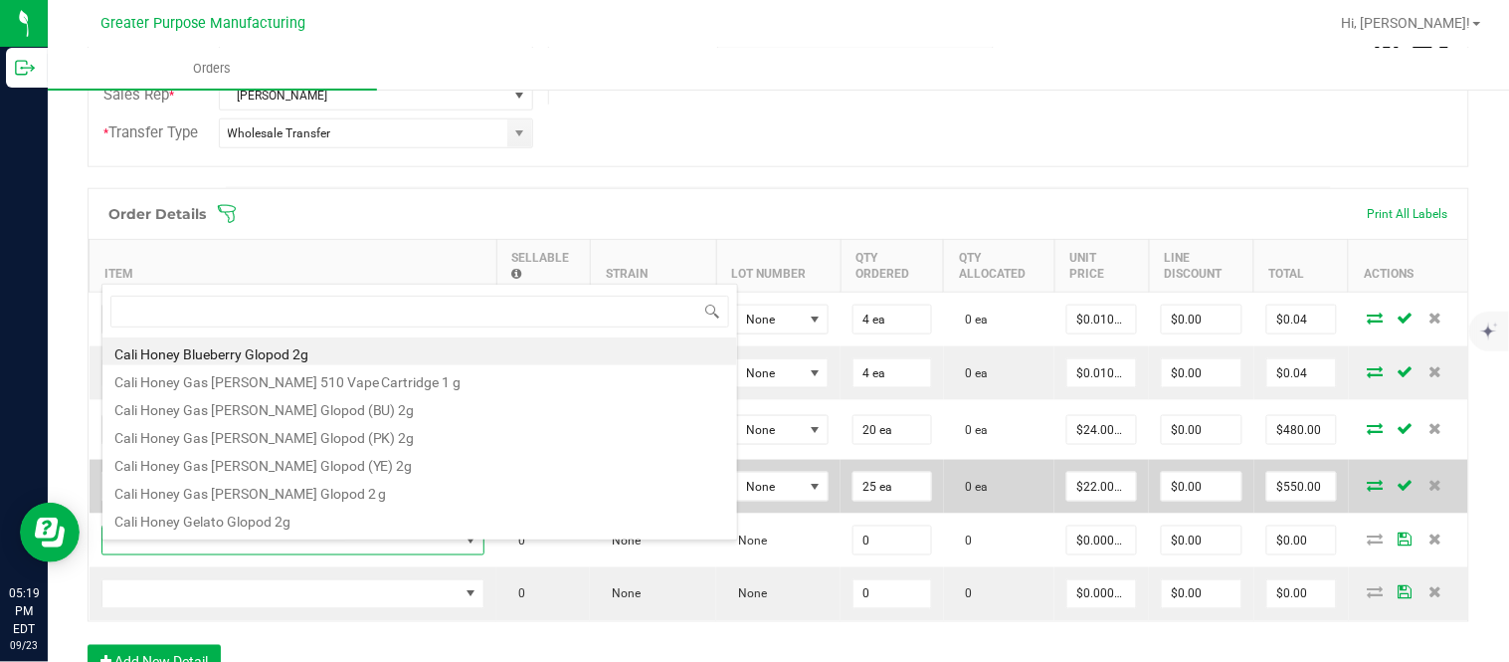
type input "1.5.7.1275.0"
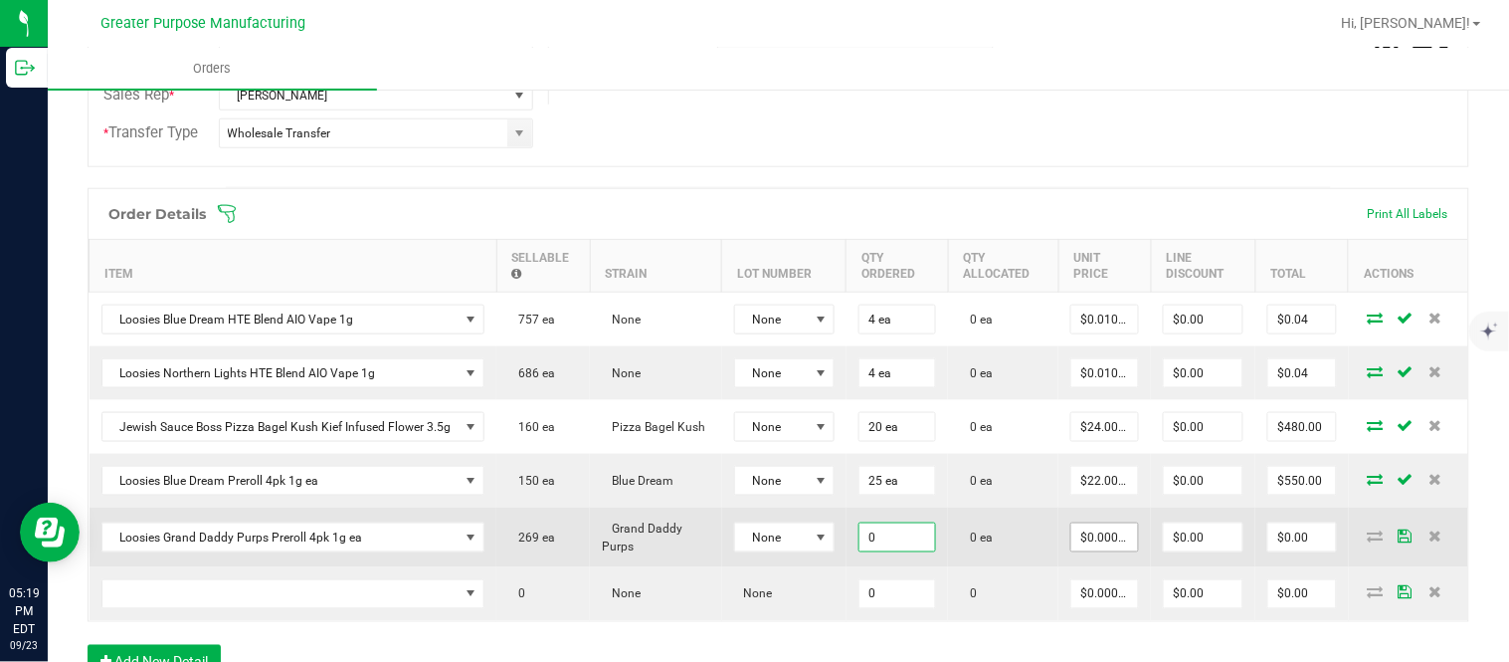
paste input "25"
type input "25 ea"
type input "0"
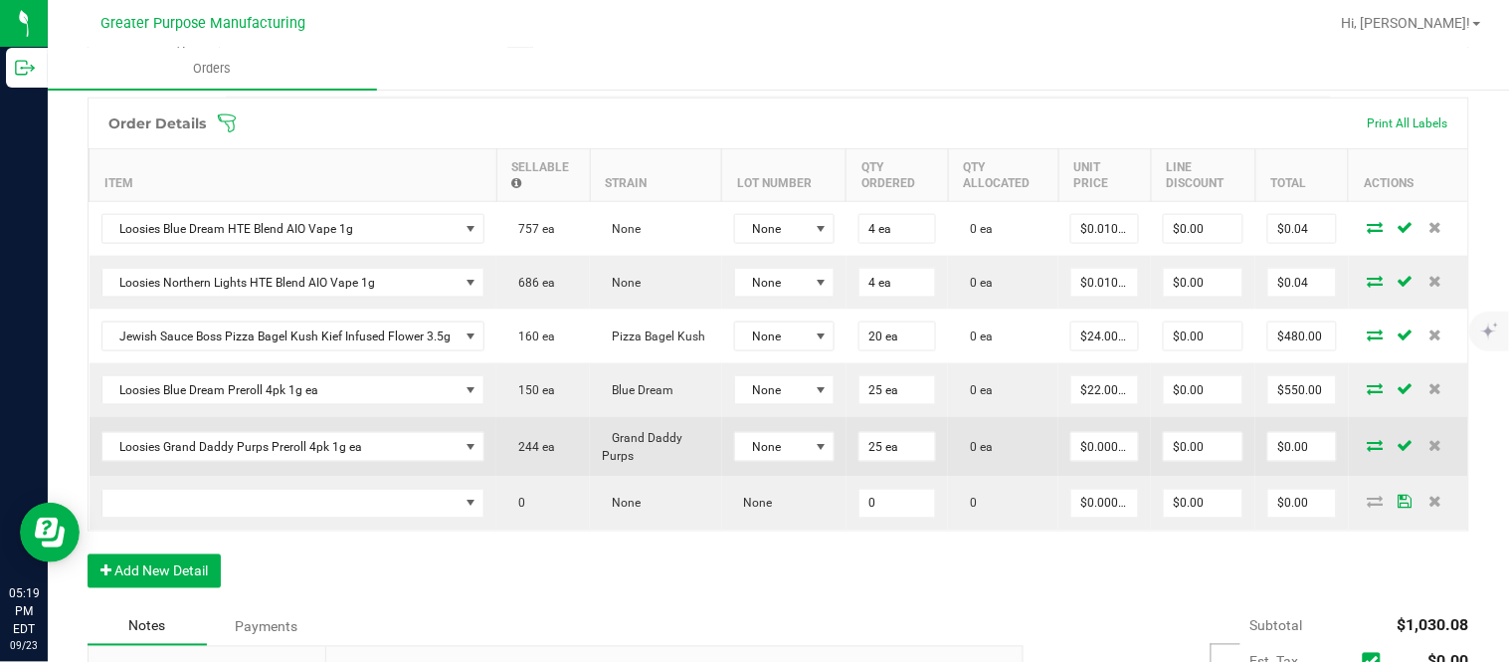
scroll to position [552, 0]
click at [1283, 460] on input "$0.00" at bounding box center [1302, 446] width 68 height 28
paste input "60"
type input "600"
type input "$24.00000"
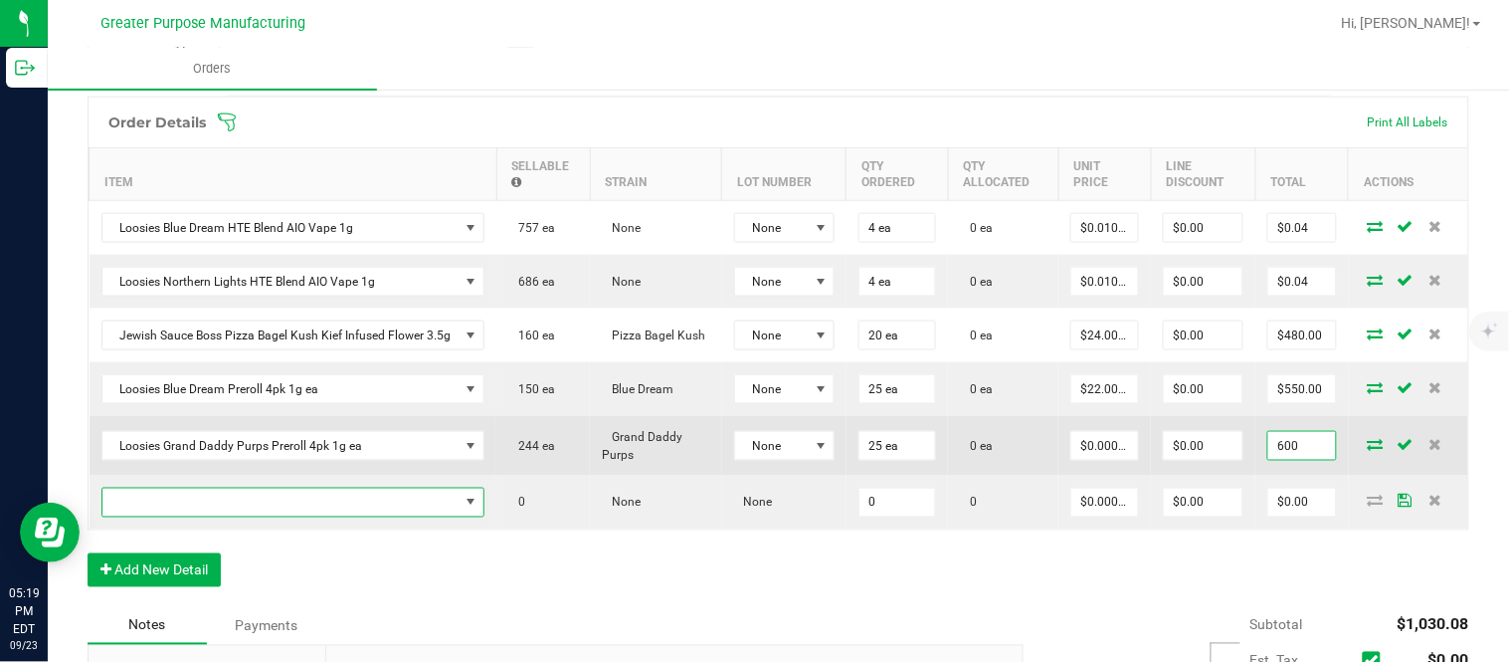
type input "$600.00"
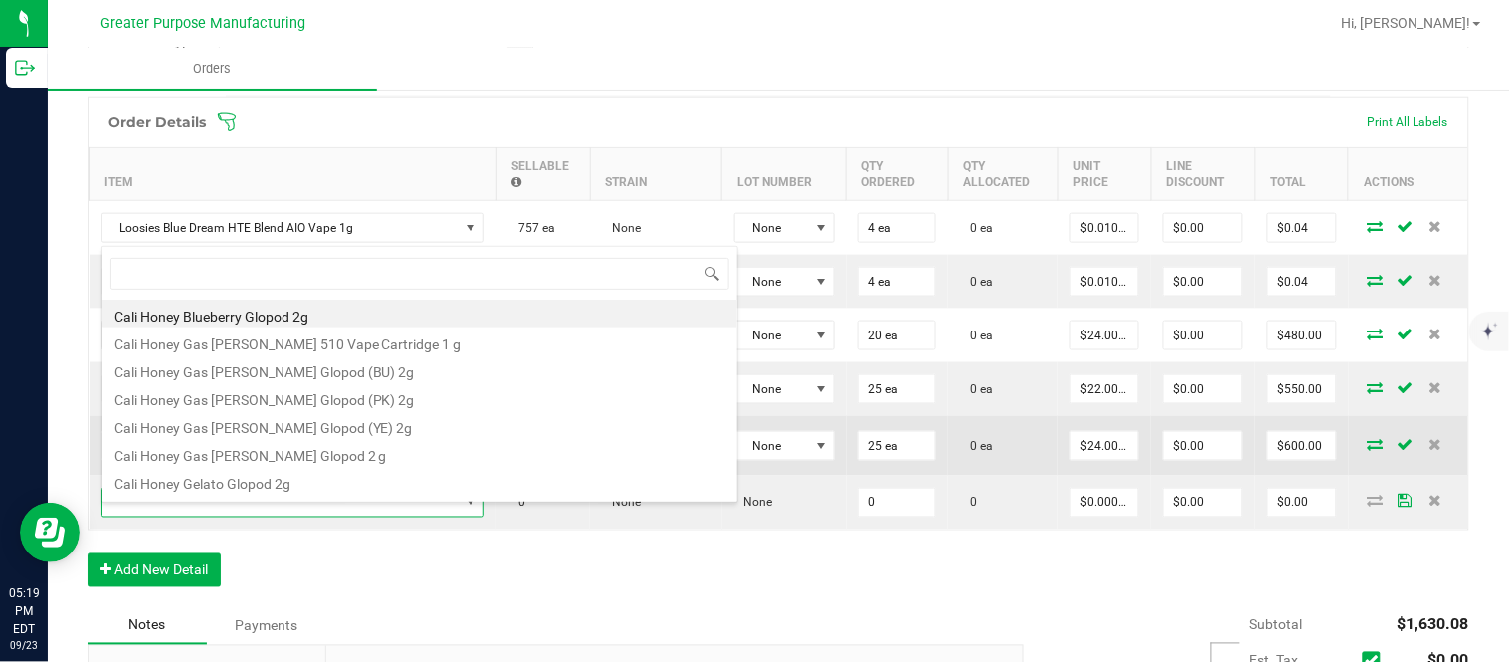
scroll to position [30, 381]
type input "1.5.7.1224.0"
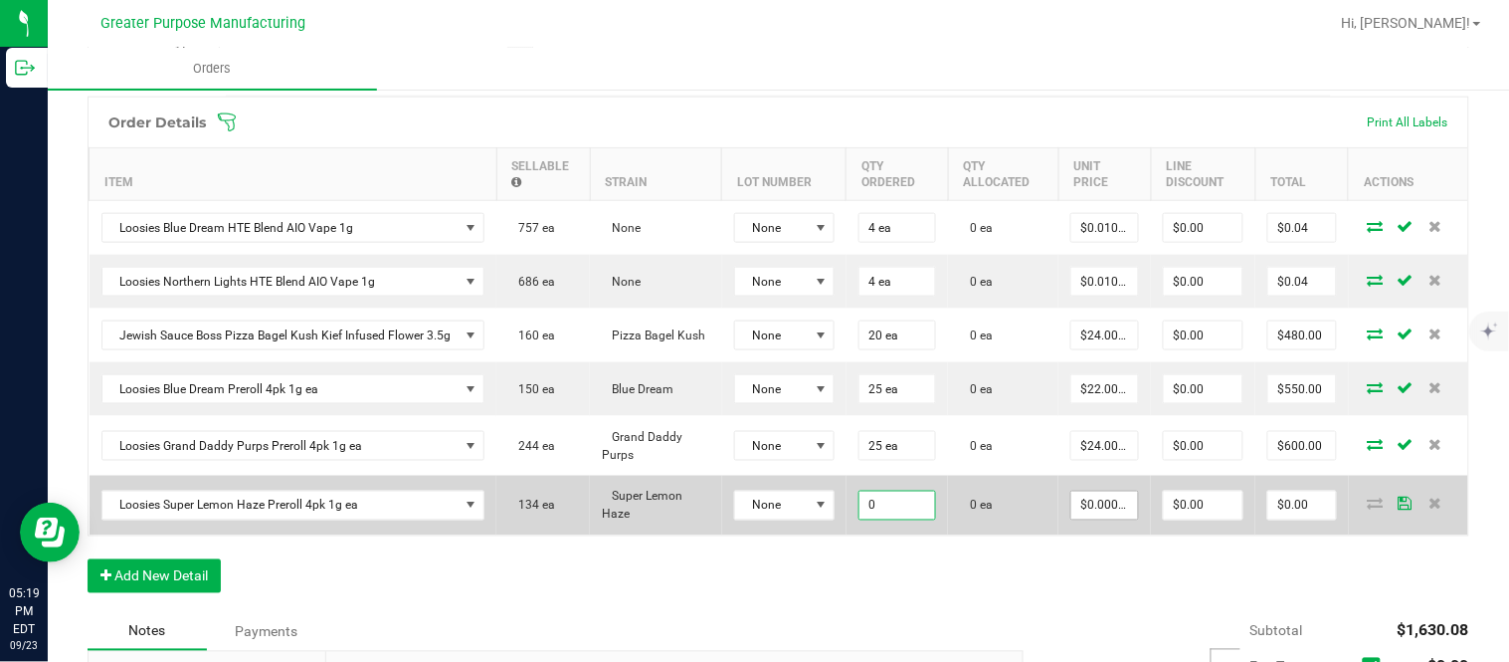
paste input "25"
type input "25 ea"
type input "$0.00000"
click at [1268, 511] on input "$0.00" at bounding box center [1302, 505] width 68 height 28
paste input "55"
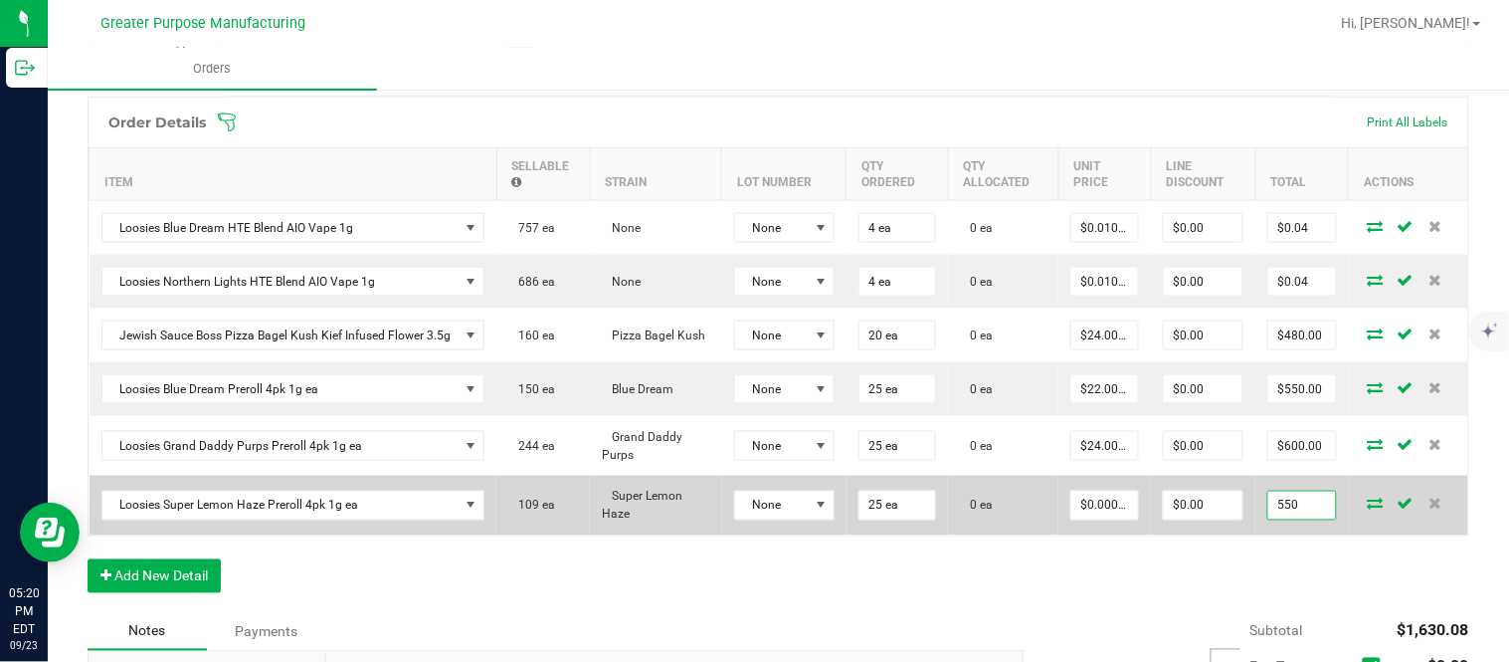
type input "550"
type input "$22.00000"
type input "$550.00"
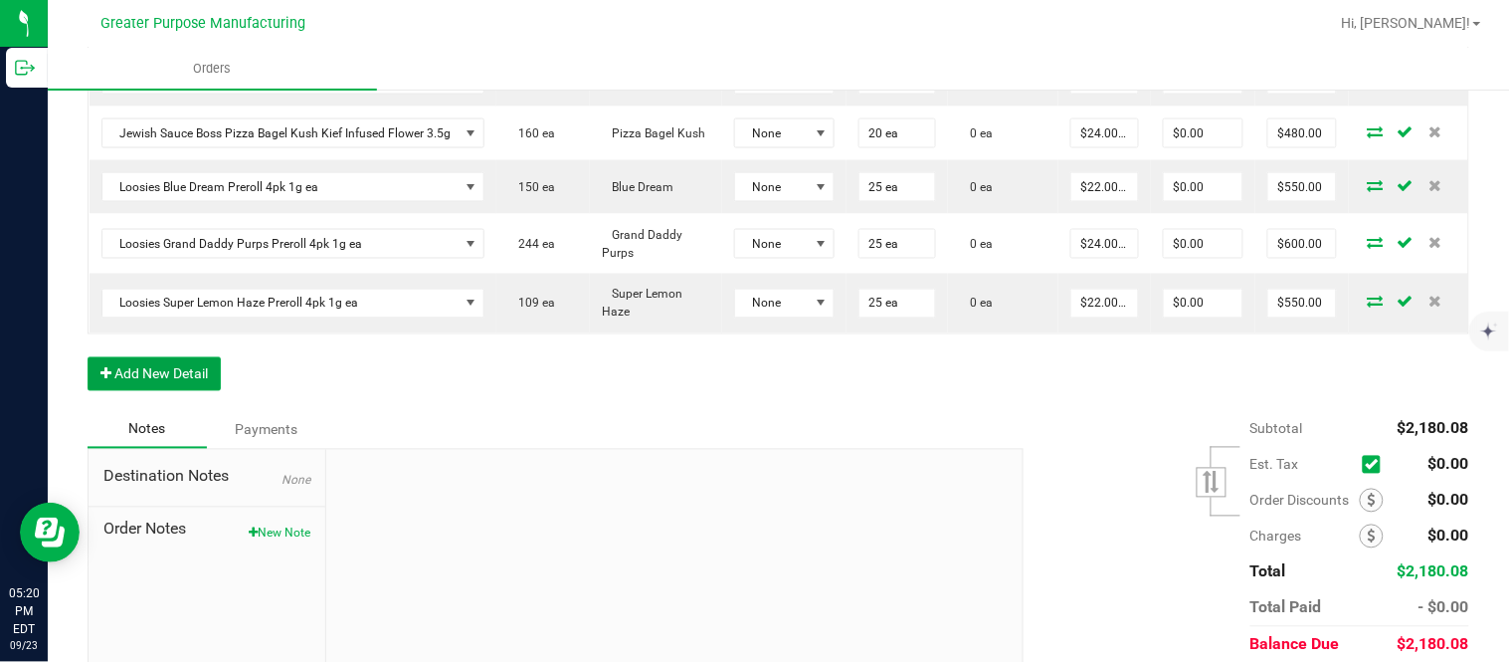
scroll to position [0, 0]
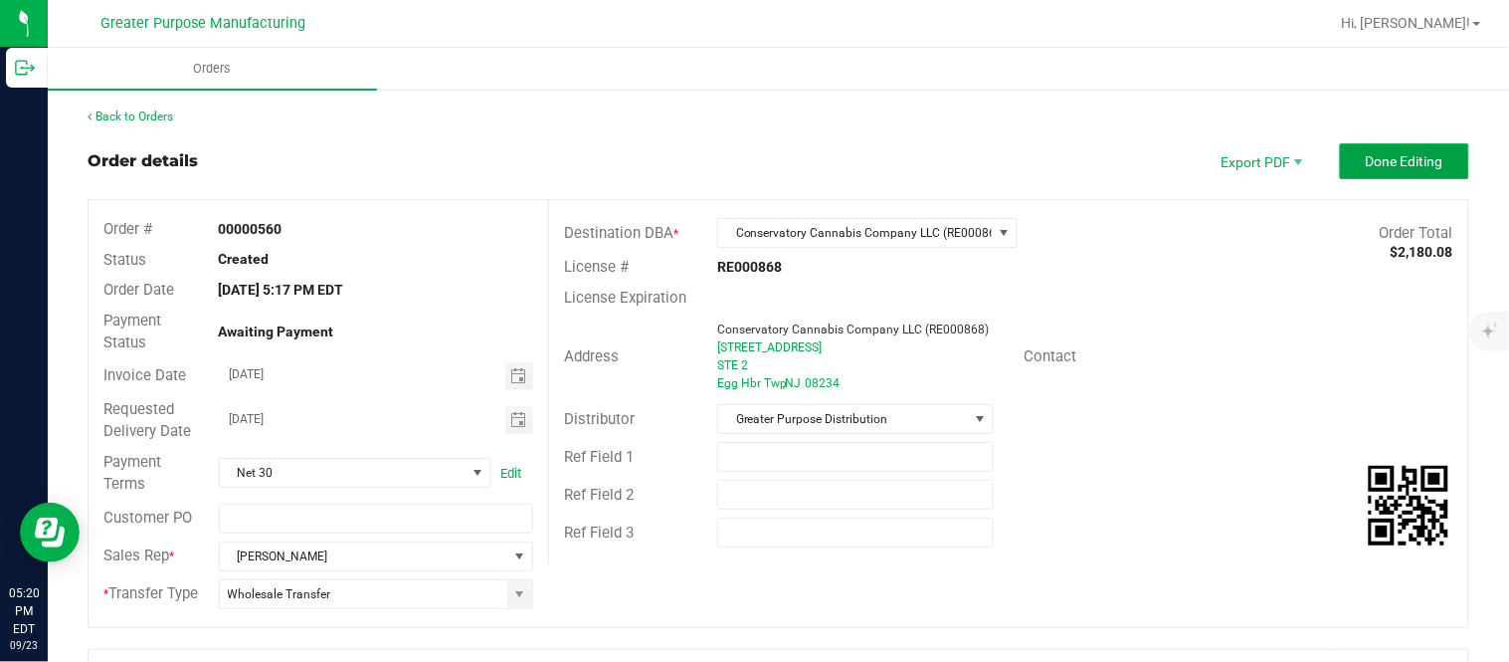
click at [1374, 160] on span "Done Editing" at bounding box center [1405, 161] width 78 height 16
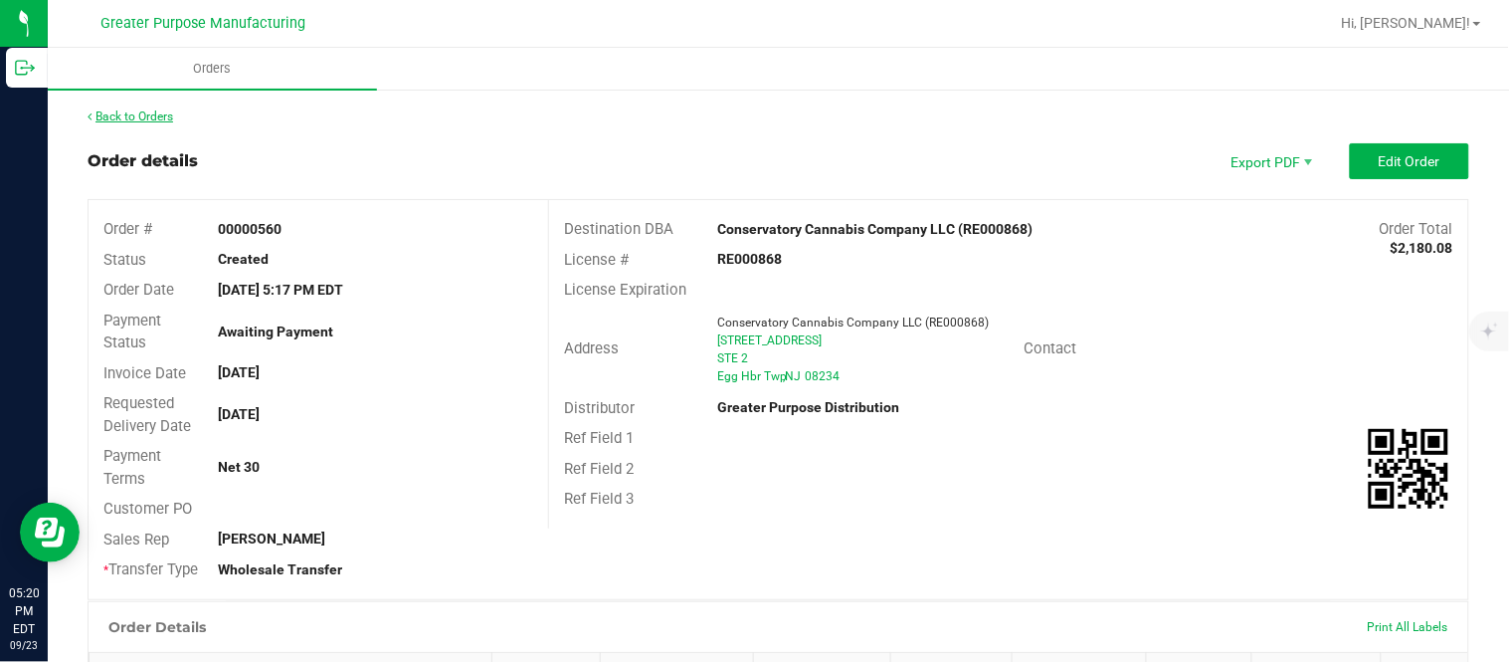
click at [126, 112] on link "Back to Orders" at bounding box center [131, 116] width 86 height 14
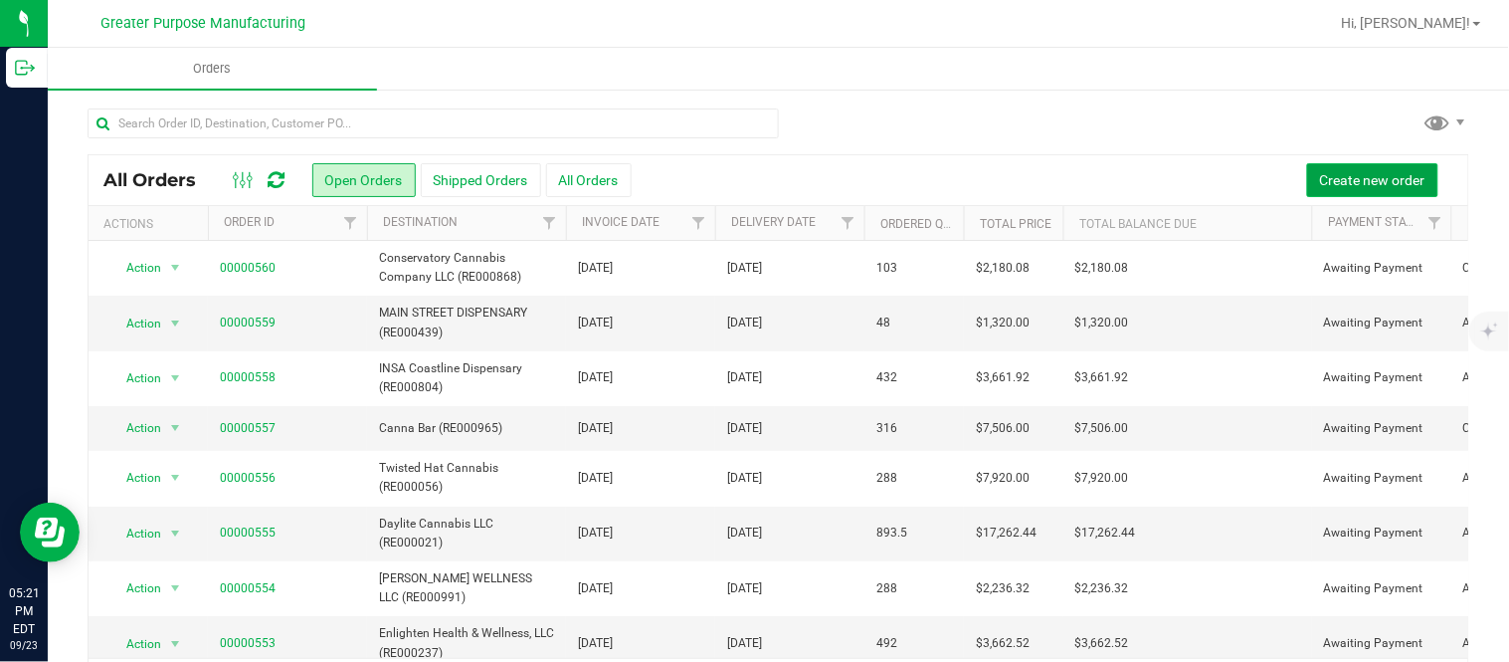
click at [1320, 179] on span "Create new order" at bounding box center [1372, 180] width 105 height 16
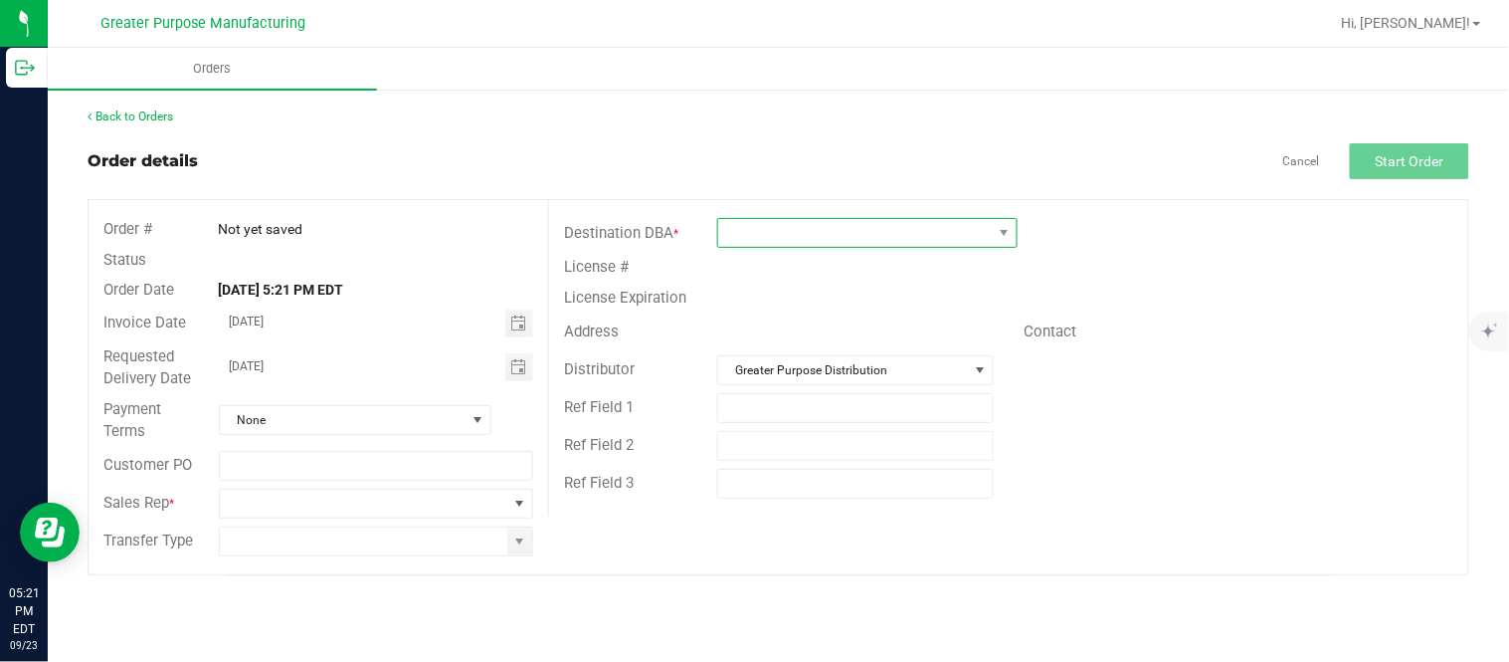
click at [776, 237] on span at bounding box center [855, 233] width 274 height 28
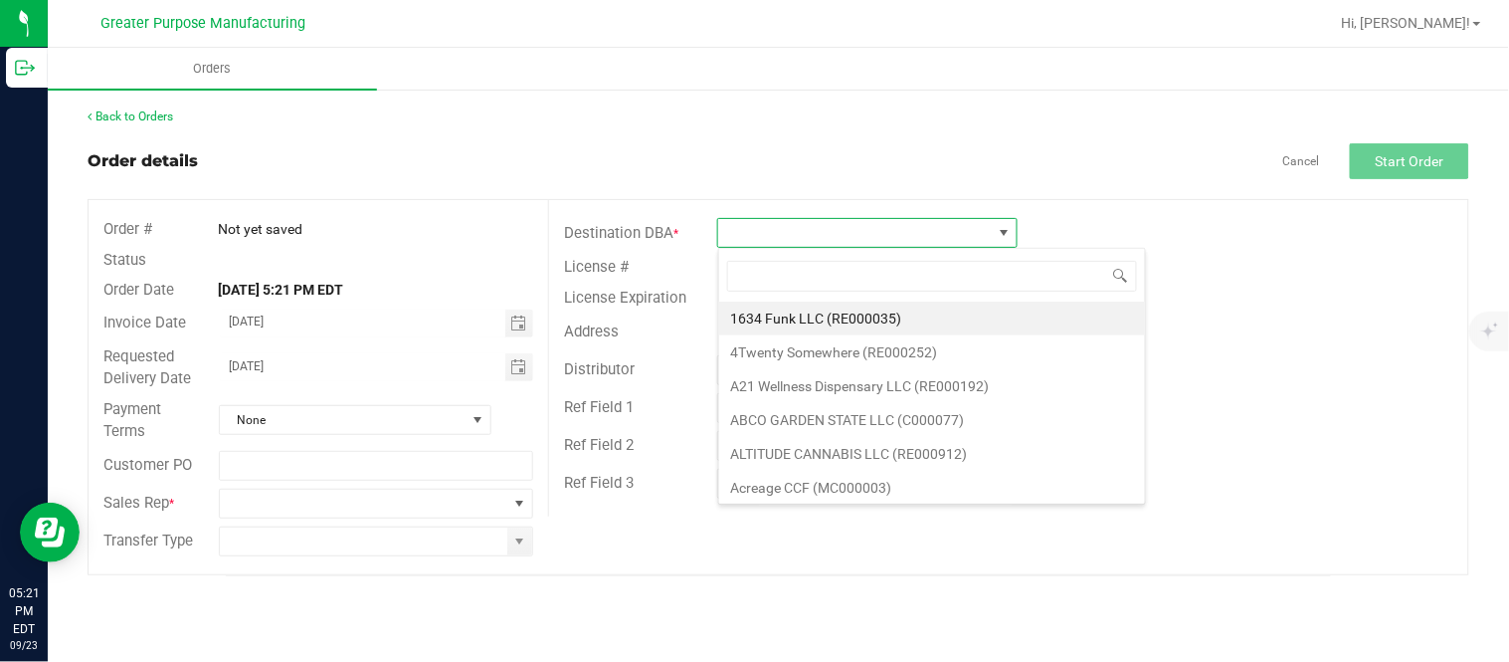
scroll to position [30, 299]
type input "RE000404"
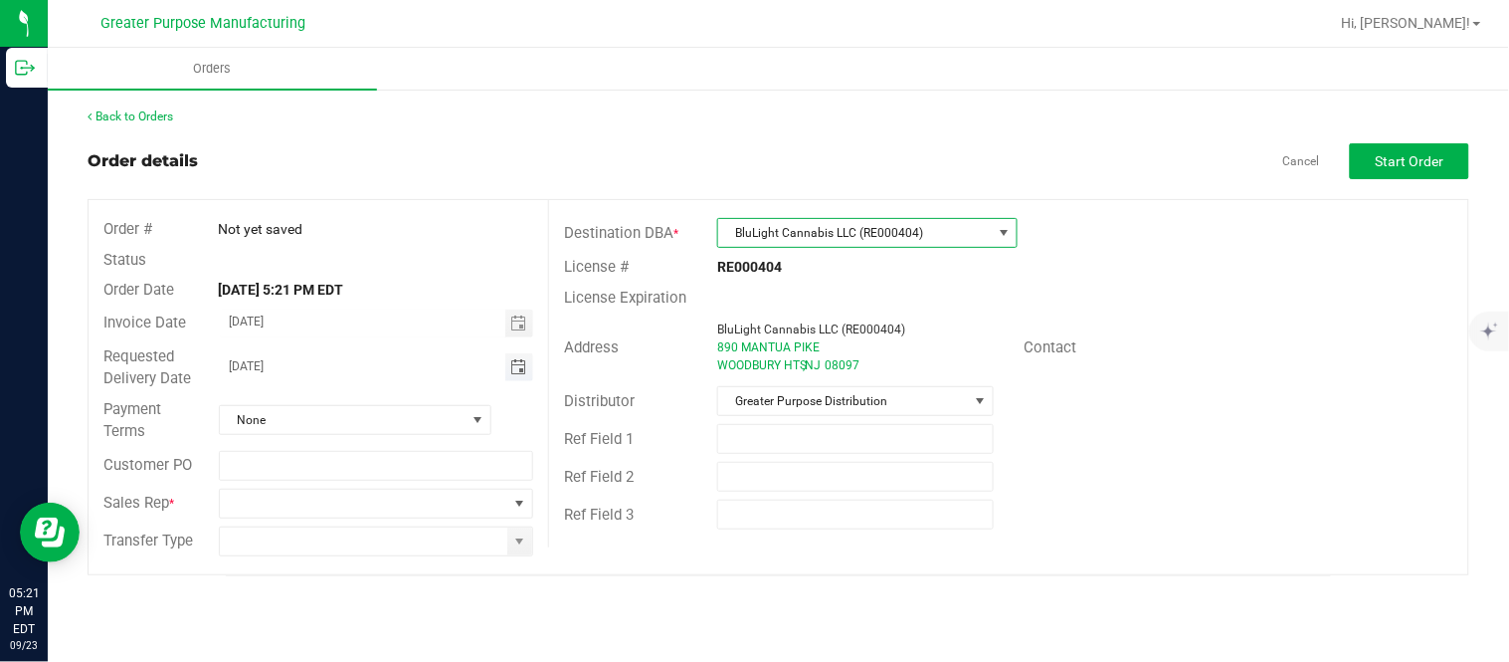
click at [524, 359] on span "Toggle calendar" at bounding box center [518, 367] width 16 height 16
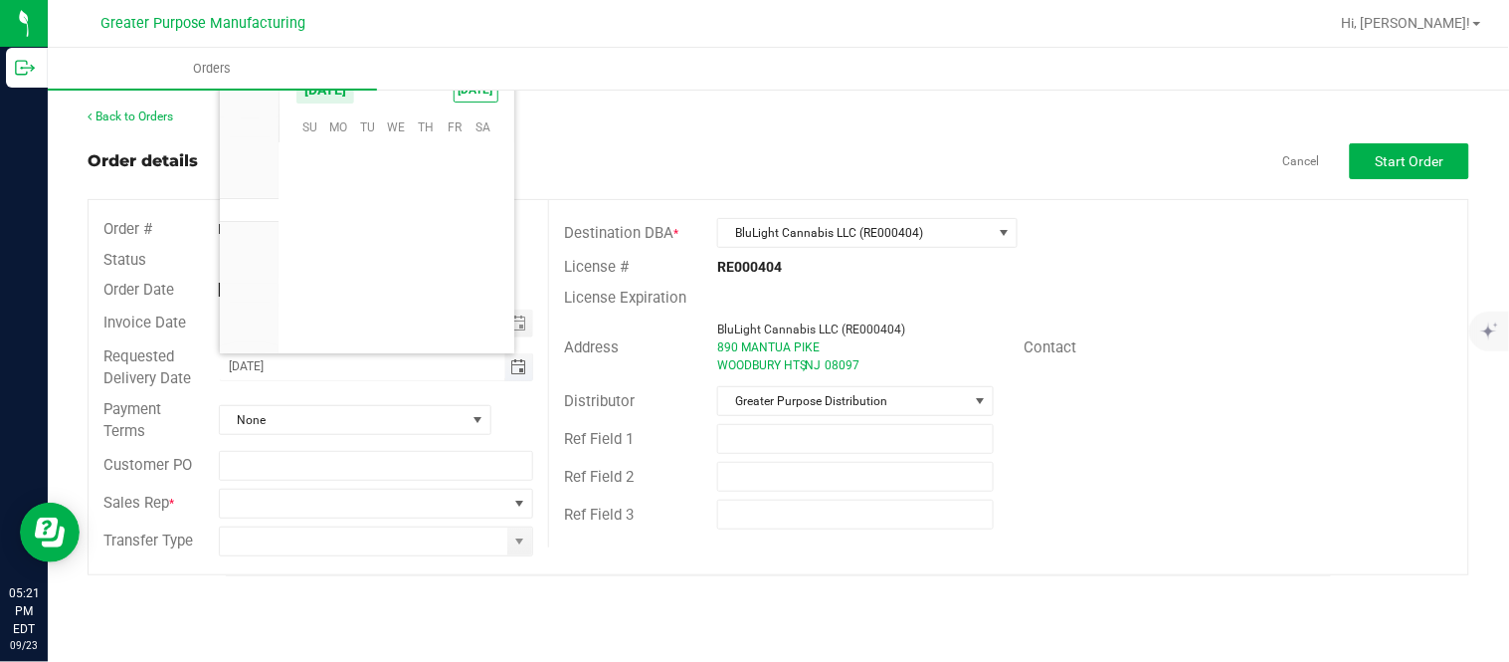
scroll to position [322639, 0]
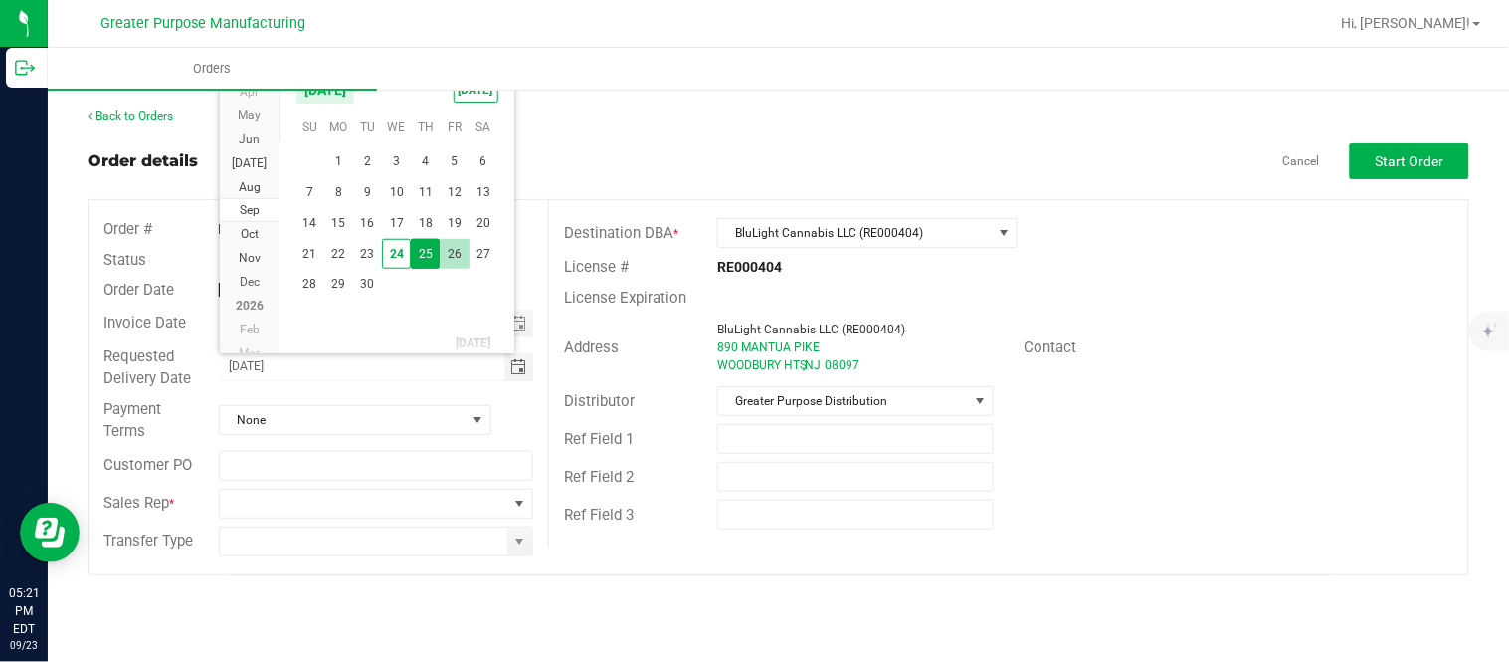
click at [458, 246] on span "26" at bounding box center [454, 254] width 29 height 31
type input "[DATE]"
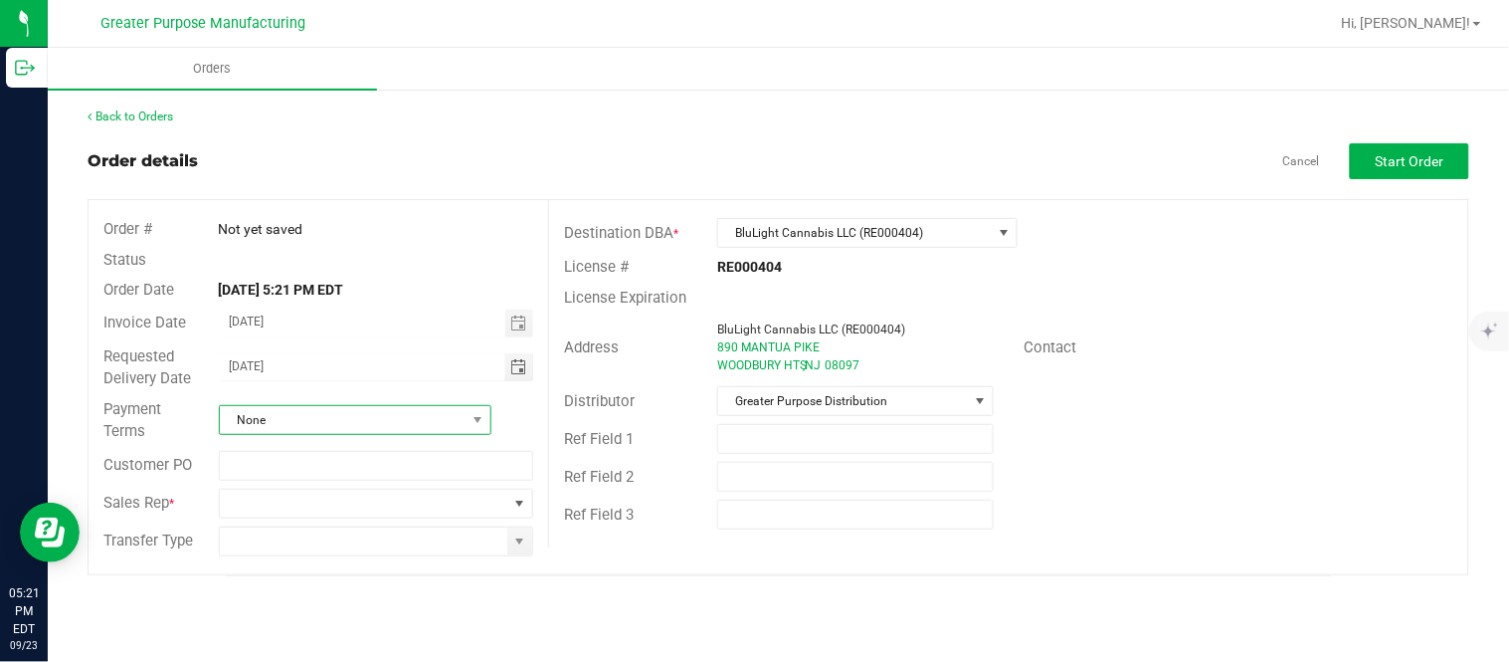
click at [325, 424] on span "None" at bounding box center [343, 420] width 246 height 28
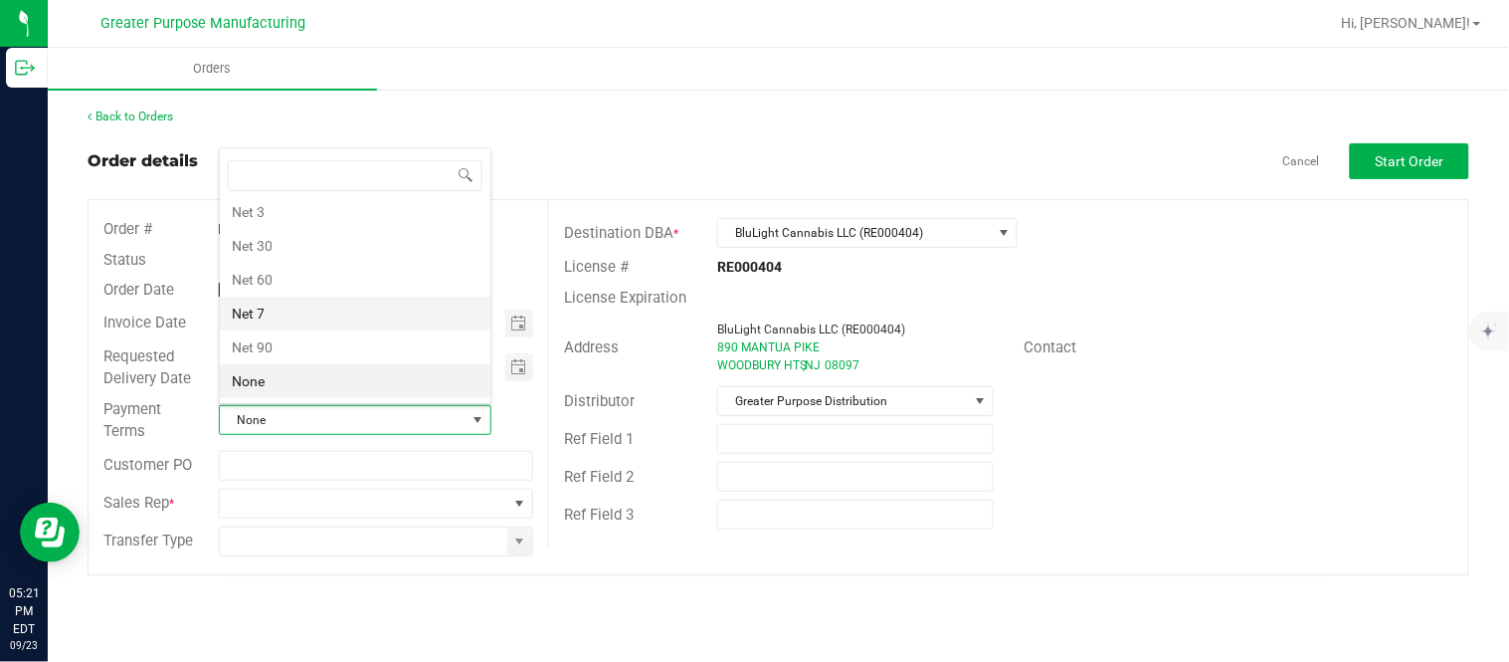
scroll to position [0, 0]
click at [311, 371] on li "Net 14" at bounding box center [355, 387] width 271 height 34
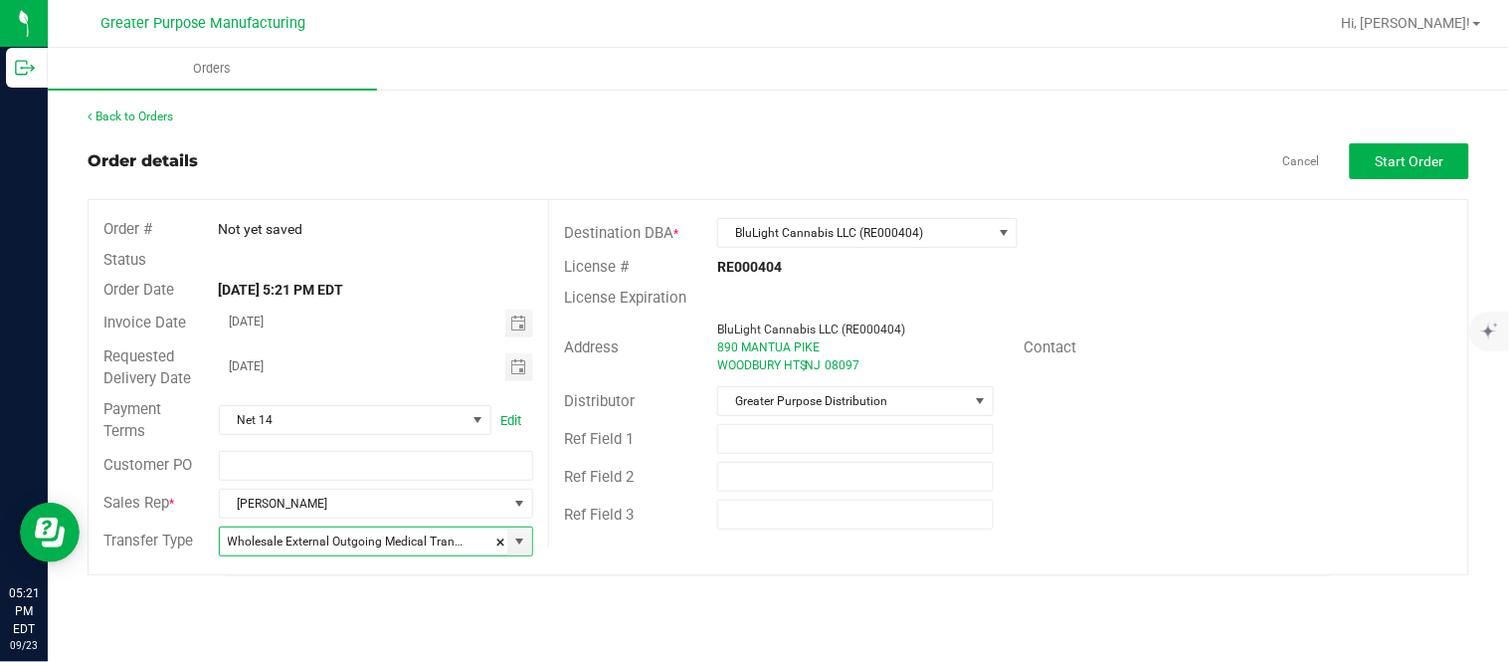
type input "Wholesale Transfer"
click at [1369, 154] on button "Start Order" at bounding box center [1409, 161] width 119 height 36
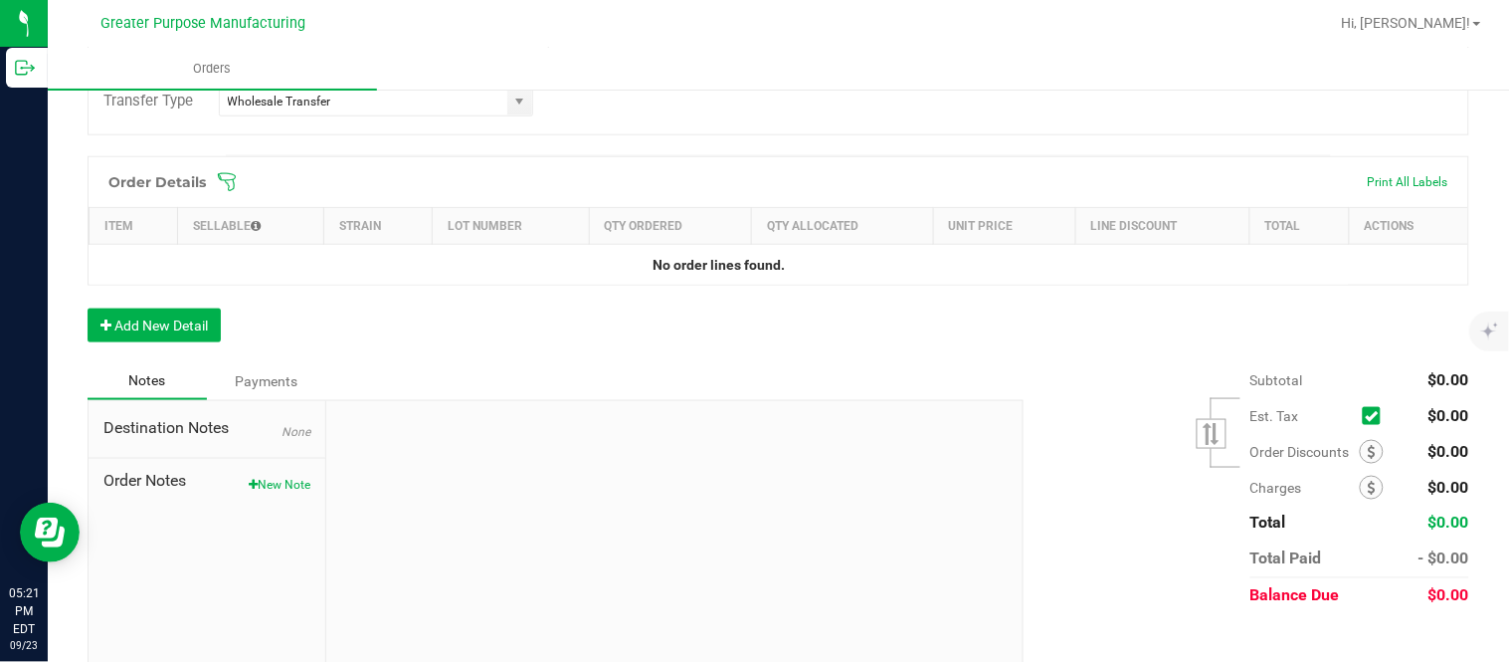
scroll to position [518, 0]
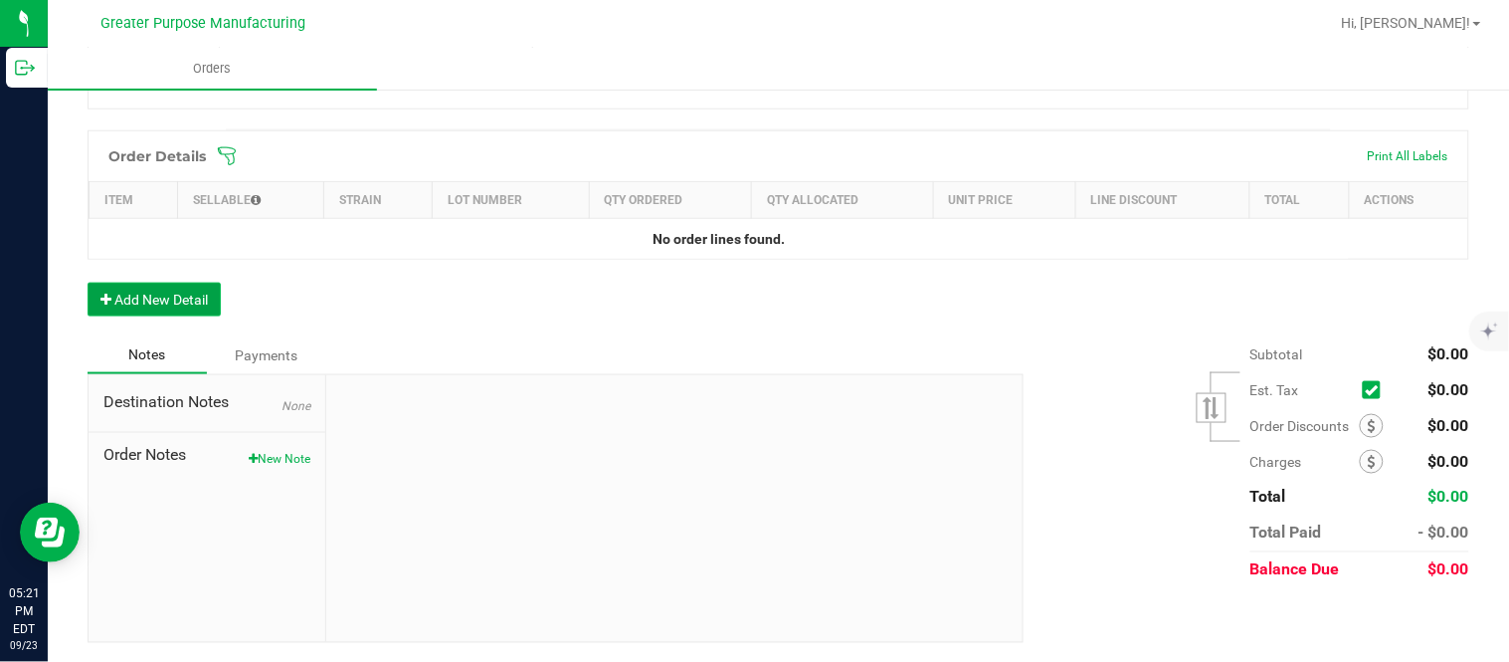
click at [204, 294] on button "Add New Detail" at bounding box center [154, 300] width 133 height 34
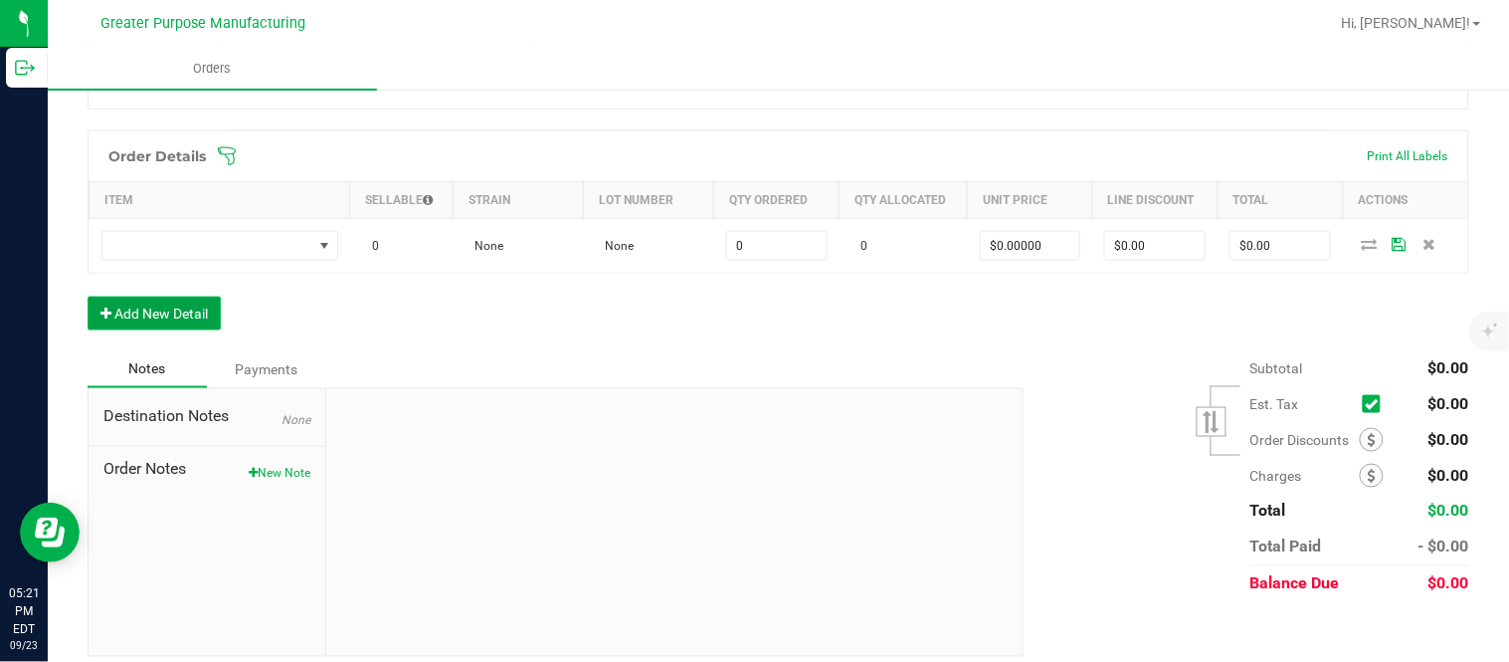
click at [88, 296] on button "Add New Detail" at bounding box center [154, 313] width 133 height 34
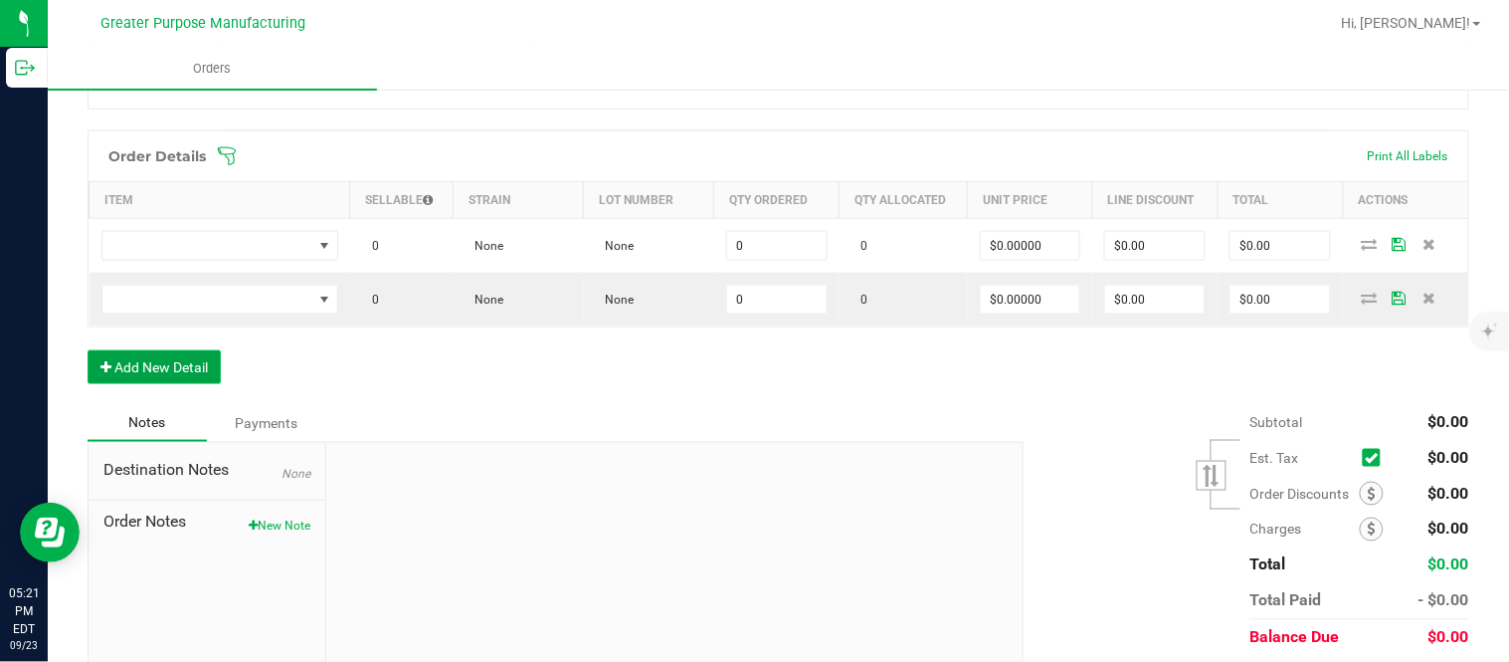
click at [88, 350] on button "Add New Detail" at bounding box center [154, 367] width 133 height 34
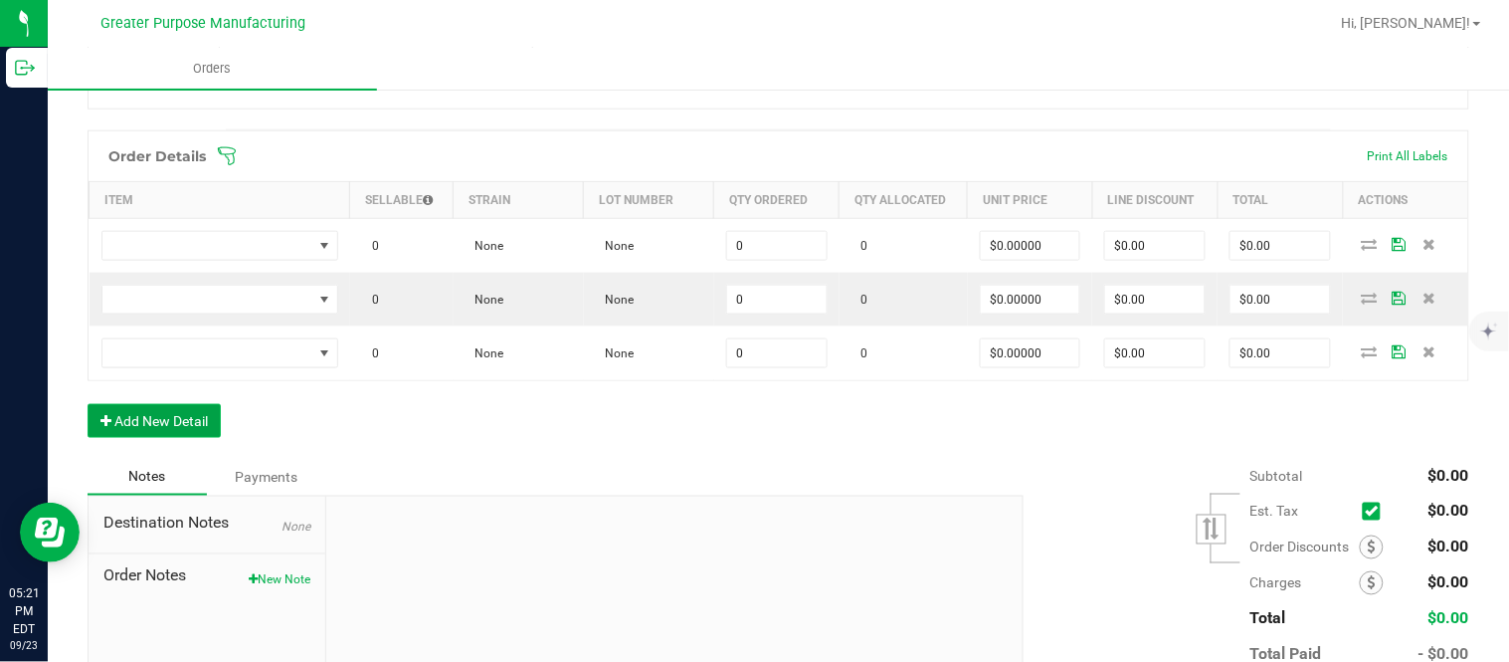
click at [88, 404] on button "Add New Detail" at bounding box center [154, 421] width 133 height 34
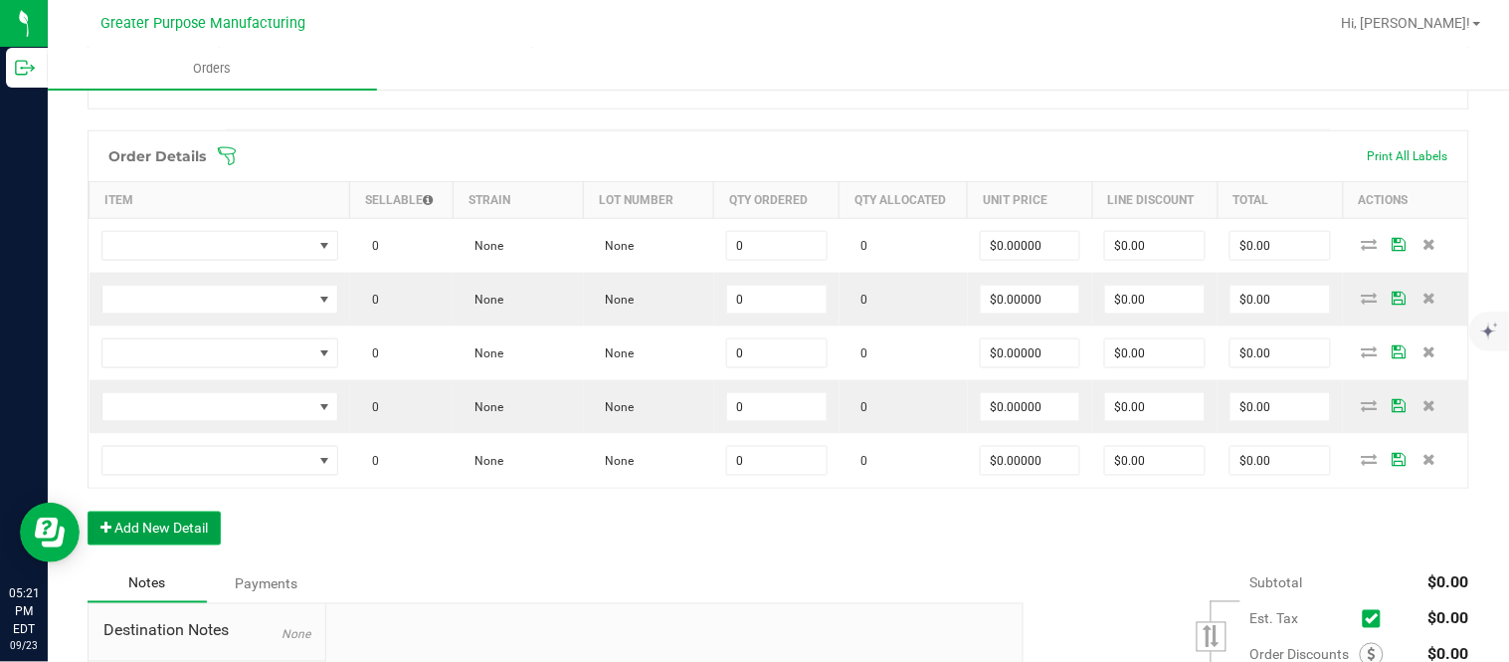
click at [88, 511] on button "Add New Detail" at bounding box center [154, 528] width 133 height 34
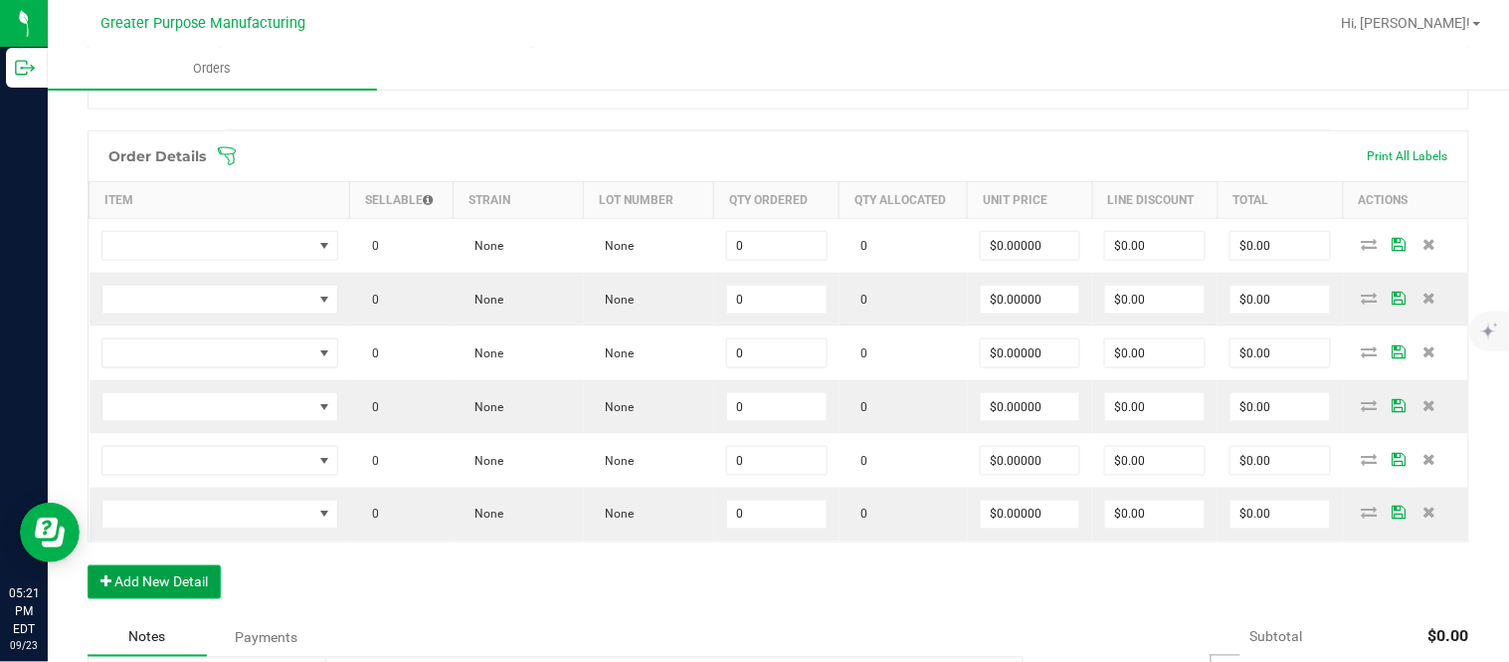
click at [88, 565] on button "Add New Detail" at bounding box center [154, 582] width 133 height 34
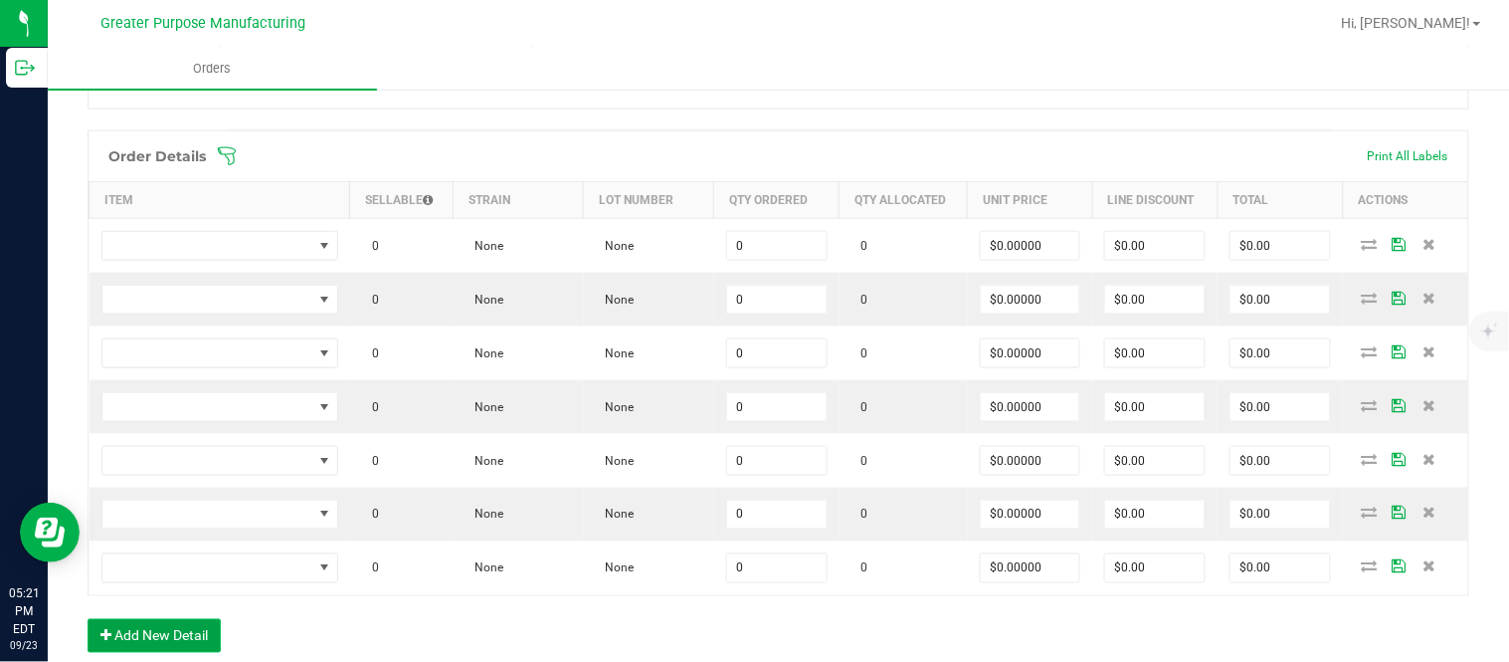
click at [88, 619] on button "Add New Detail" at bounding box center [154, 636] width 133 height 34
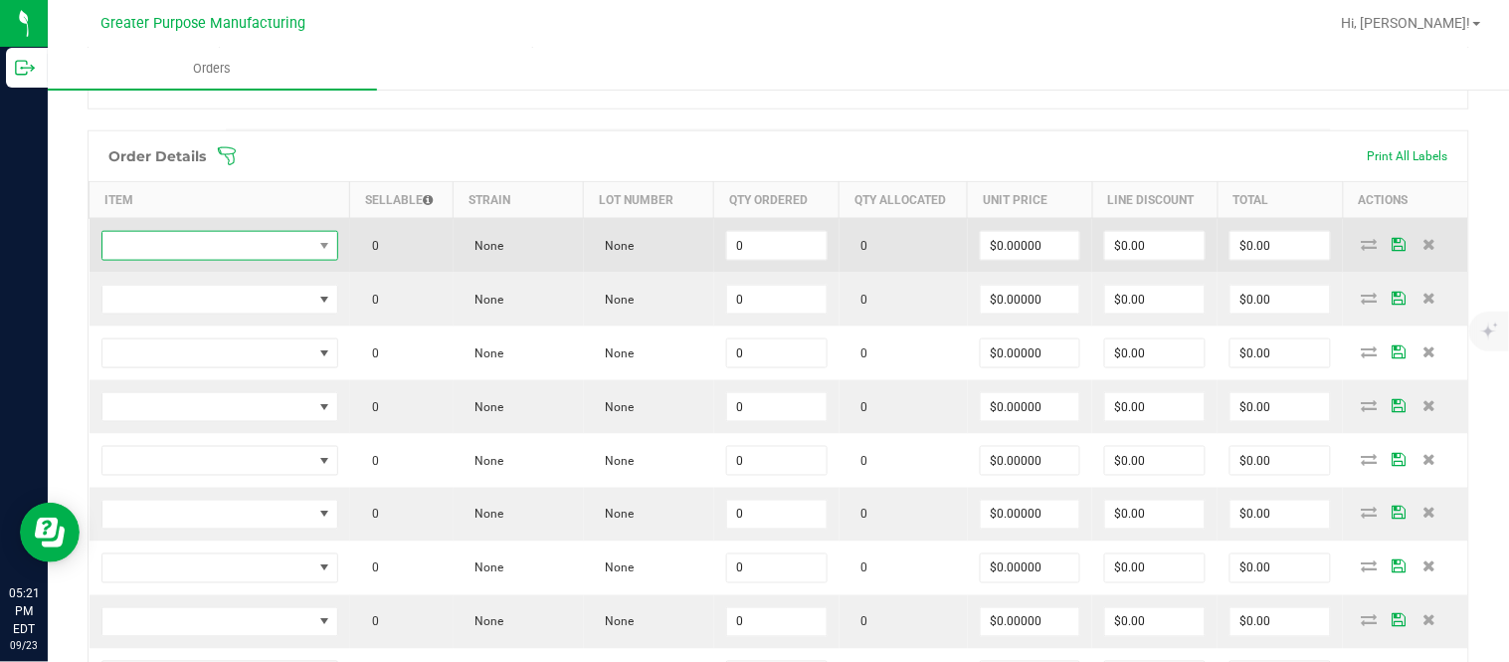
click at [233, 239] on span "NO DATA FOUND" at bounding box center [207, 246] width 210 height 28
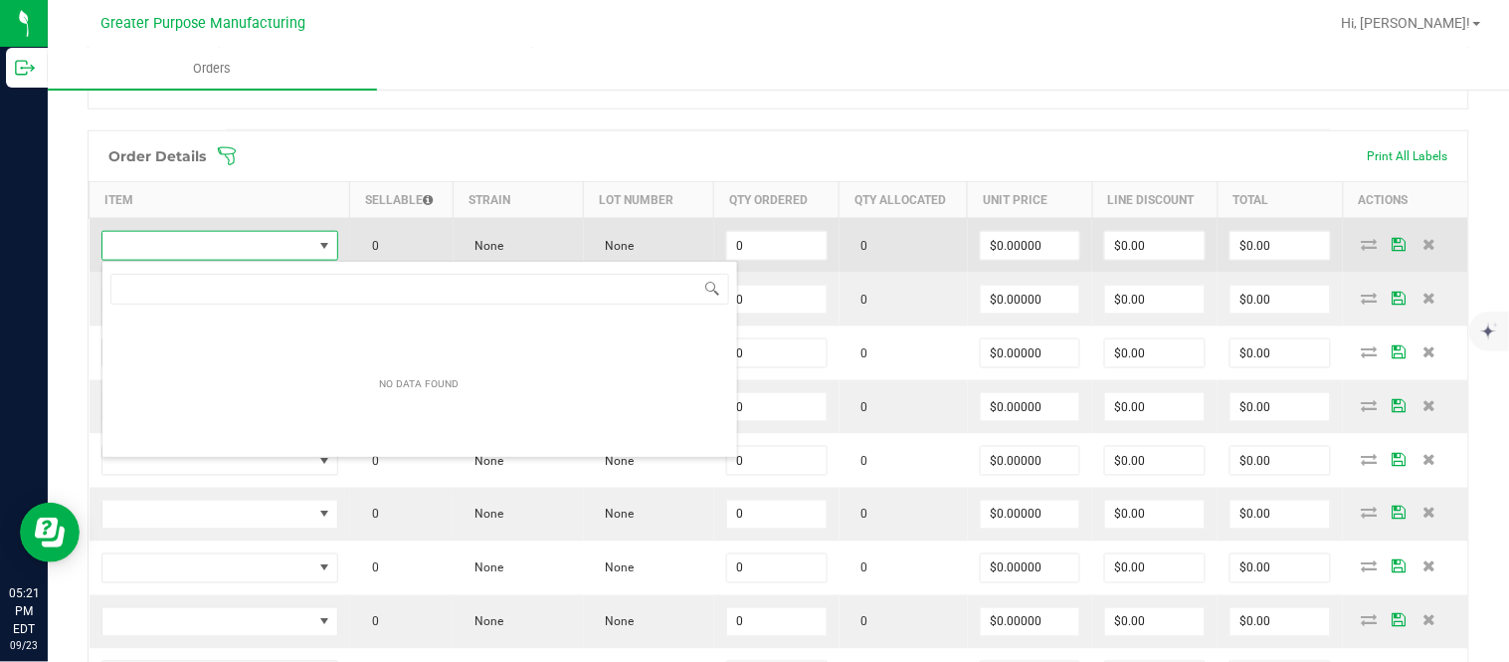
scroll to position [30, 234]
type input "1.3.13.1333.0"
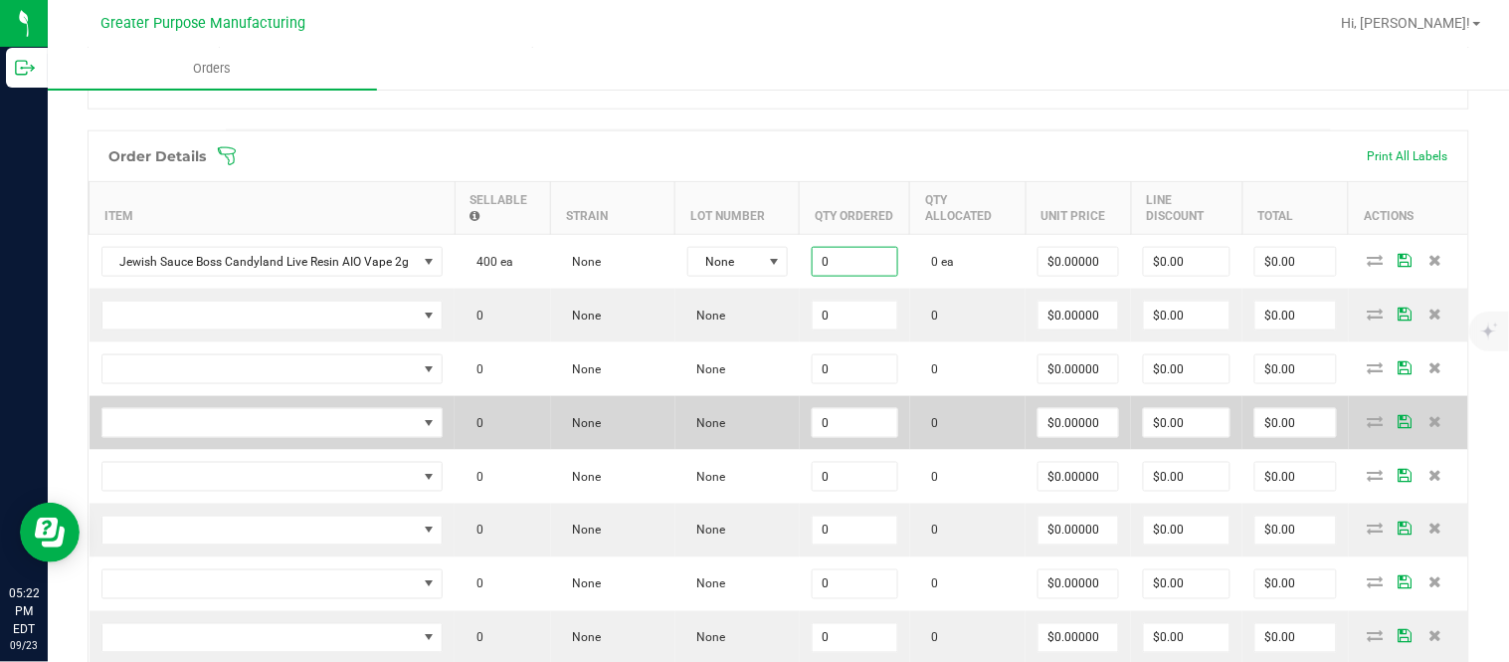
paste input "2"
type input "20 ea"
type input "0"
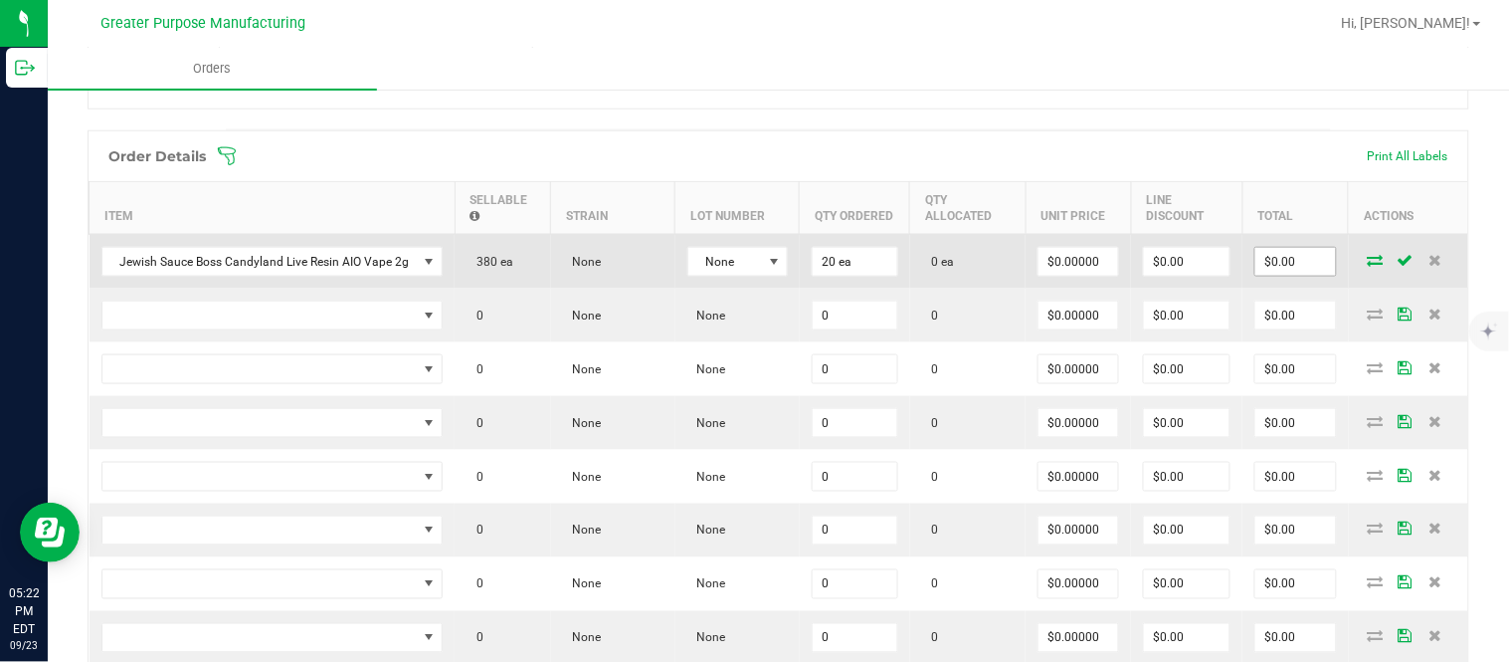
click at [1255, 276] on input "$0.00" at bounding box center [1295, 262] width 80 height 28
paste input "110"
type input "1100"
type input "$55.00000"
type input "$1,100.00"
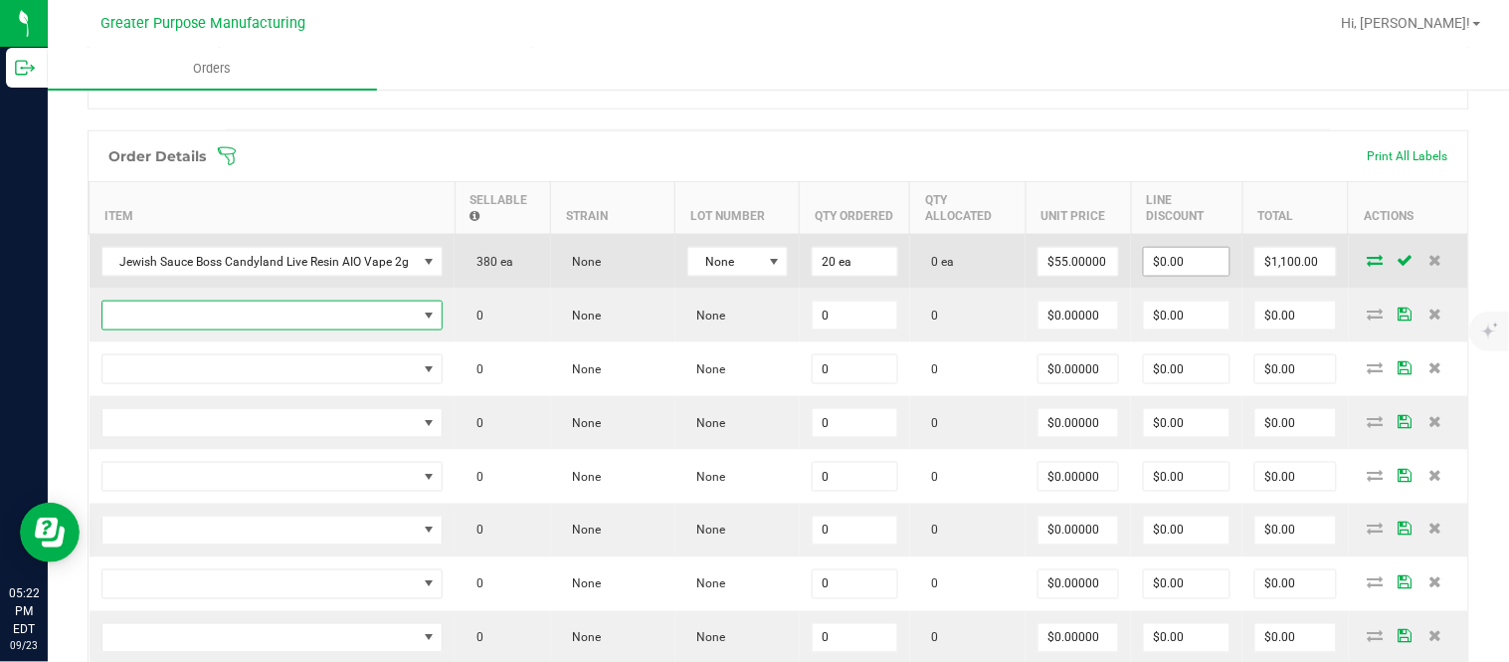
click at [1162, 273] on input "$0.00" at bounding box center [1187, 262] width 86 height 28
paste input "100"
type input "$1,000.00"
type input "$100.00"
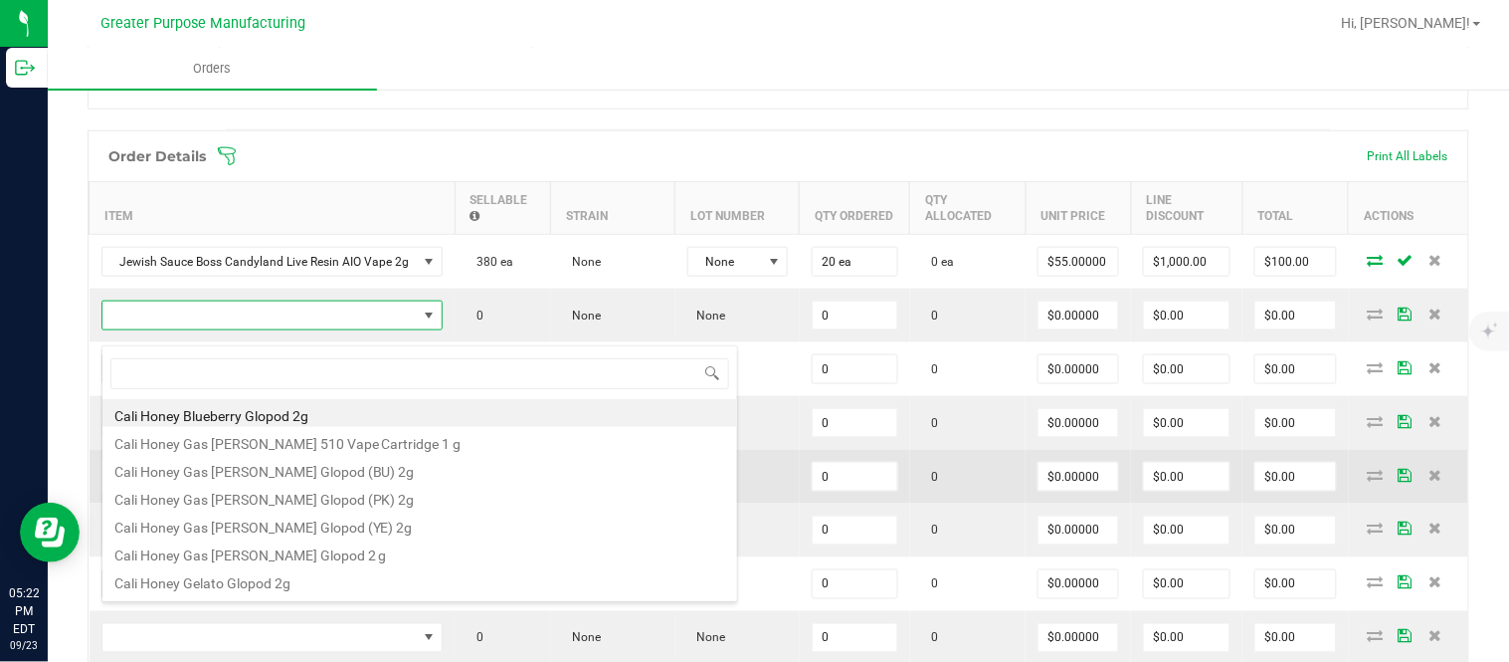
scroll to position [30, 338]
type input "1.3.13.1330.0"
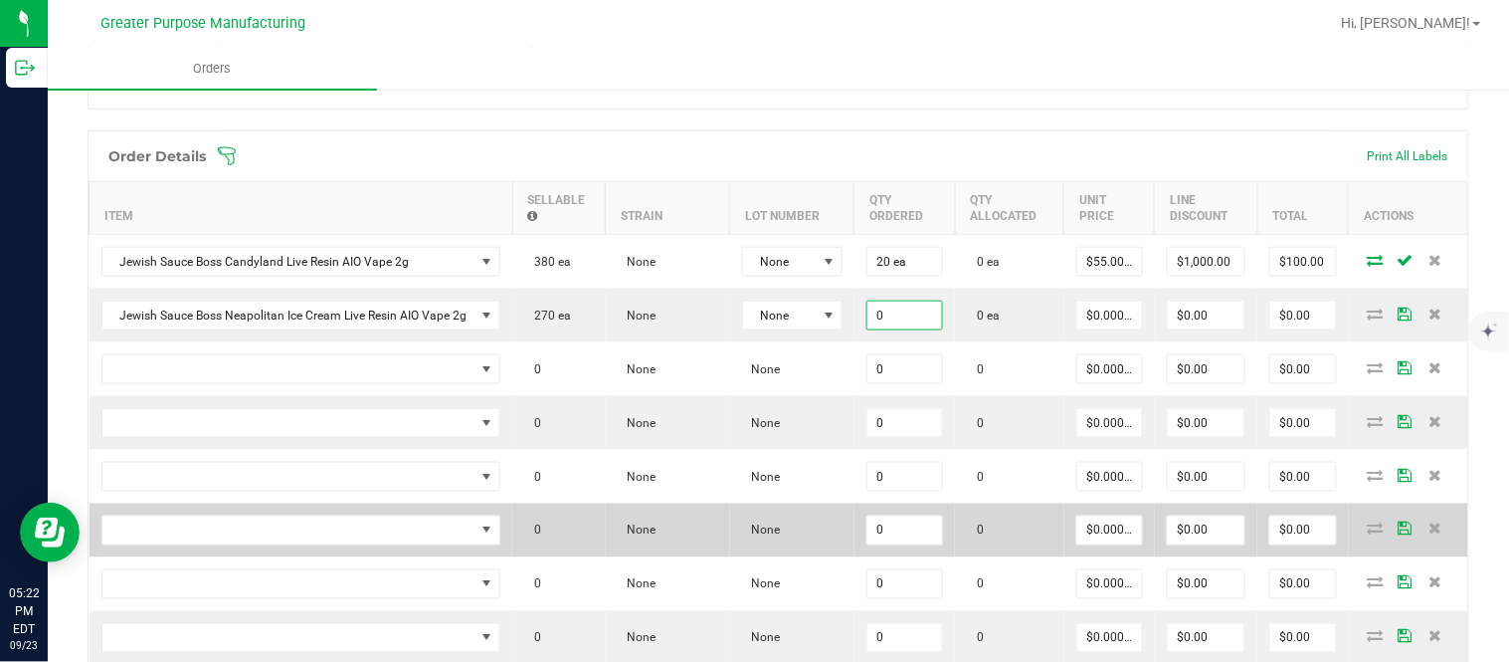
paste input "2"
type input "20 ea"
type input "$0.00000"
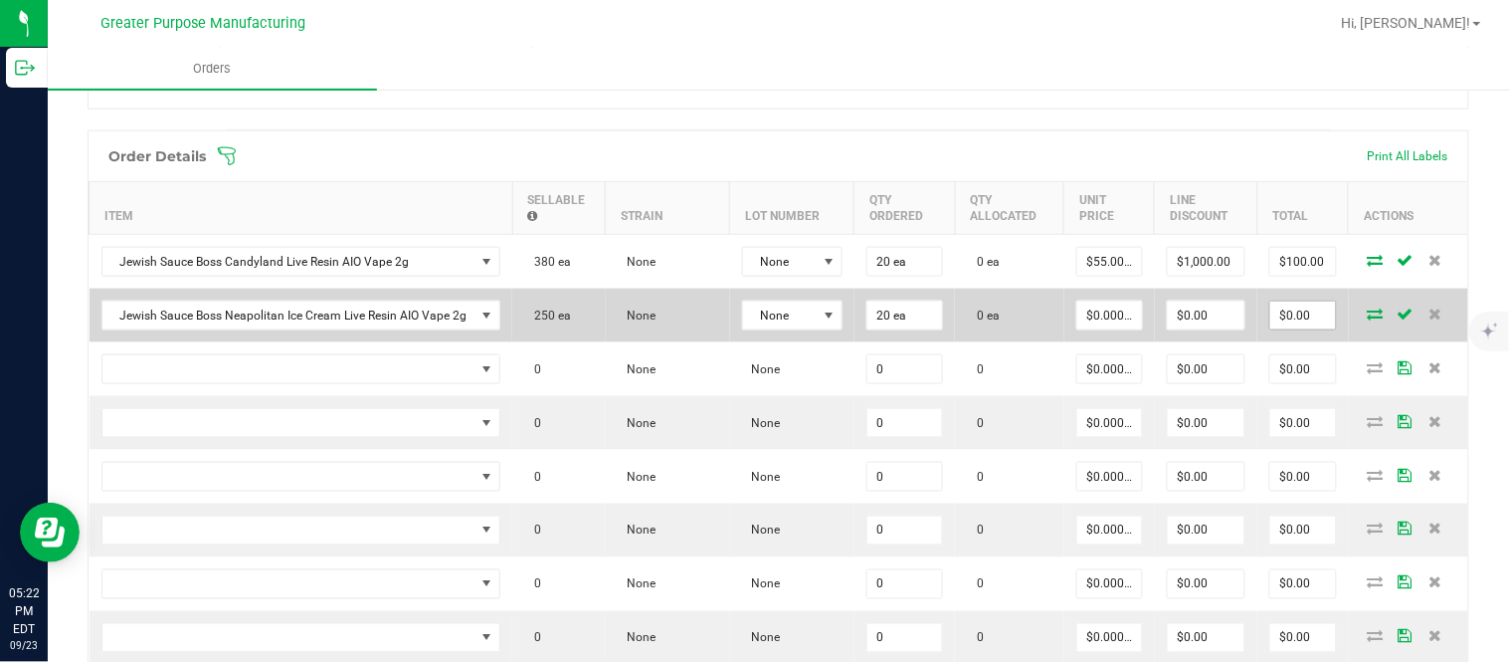
click at [1299, 329] on input "$0.00" at bounding box center [1303, 315] width 66 height 28
paste input "110"
click at [1299, 329] on input "1100" at bounding box center [1303, 315] width 66 height 28
type input "1100"
type input "$55.00000"
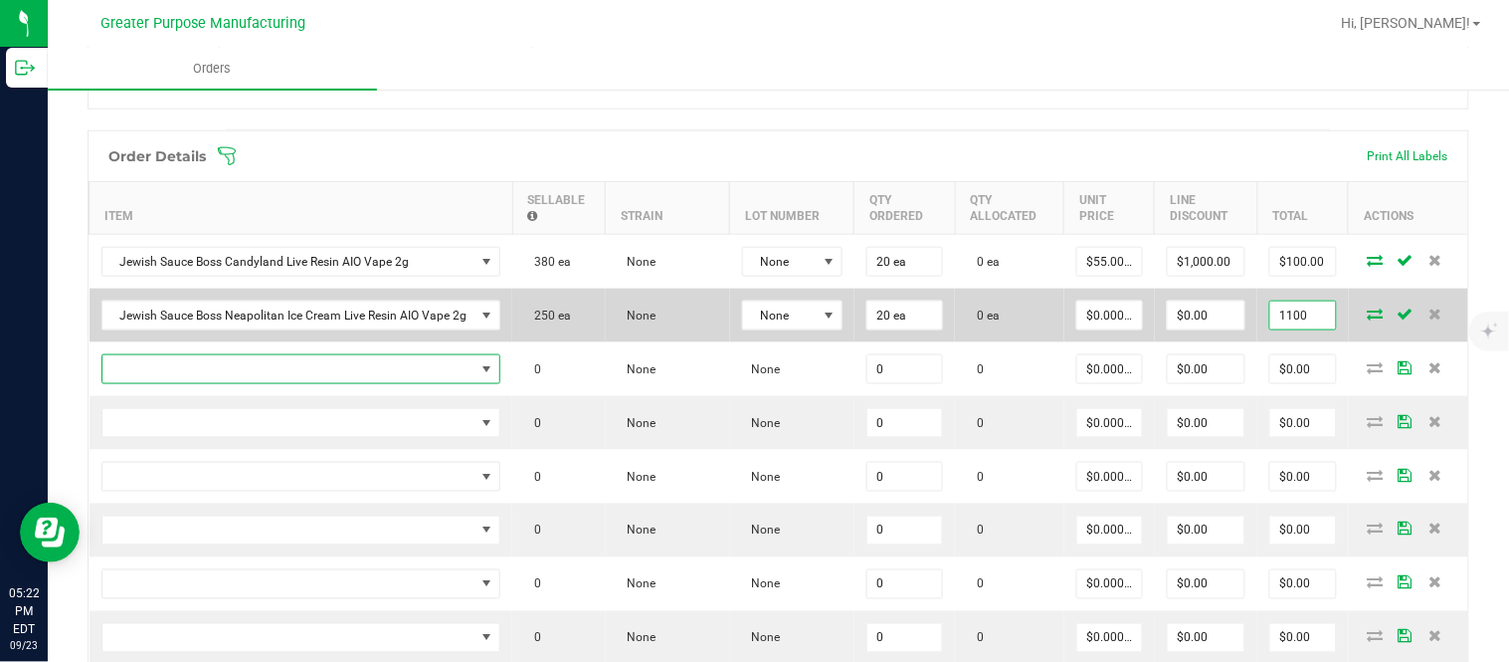
type input "$1,100.00"
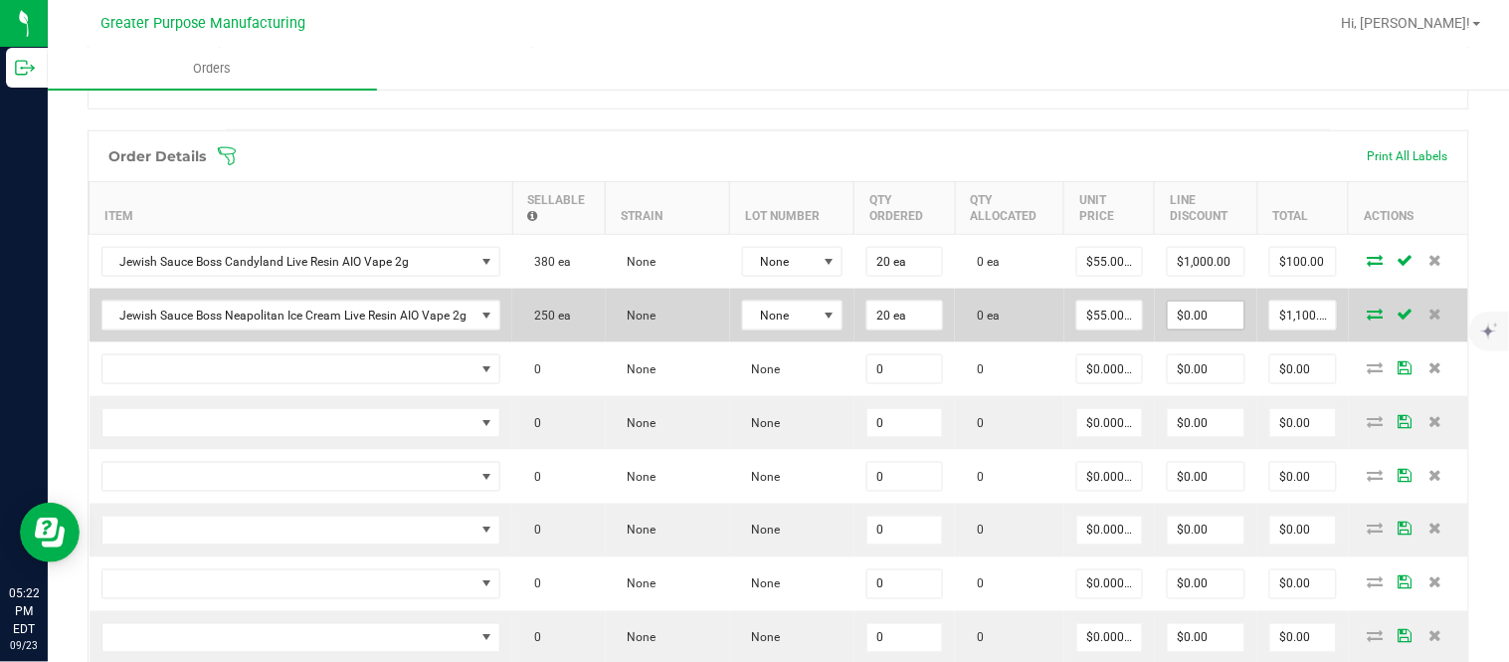
click at [1170, 328] on input "$0.00" at bounding box center [1206, 315] width 77 height 28
paste input "100"
type input "$1,000.00"
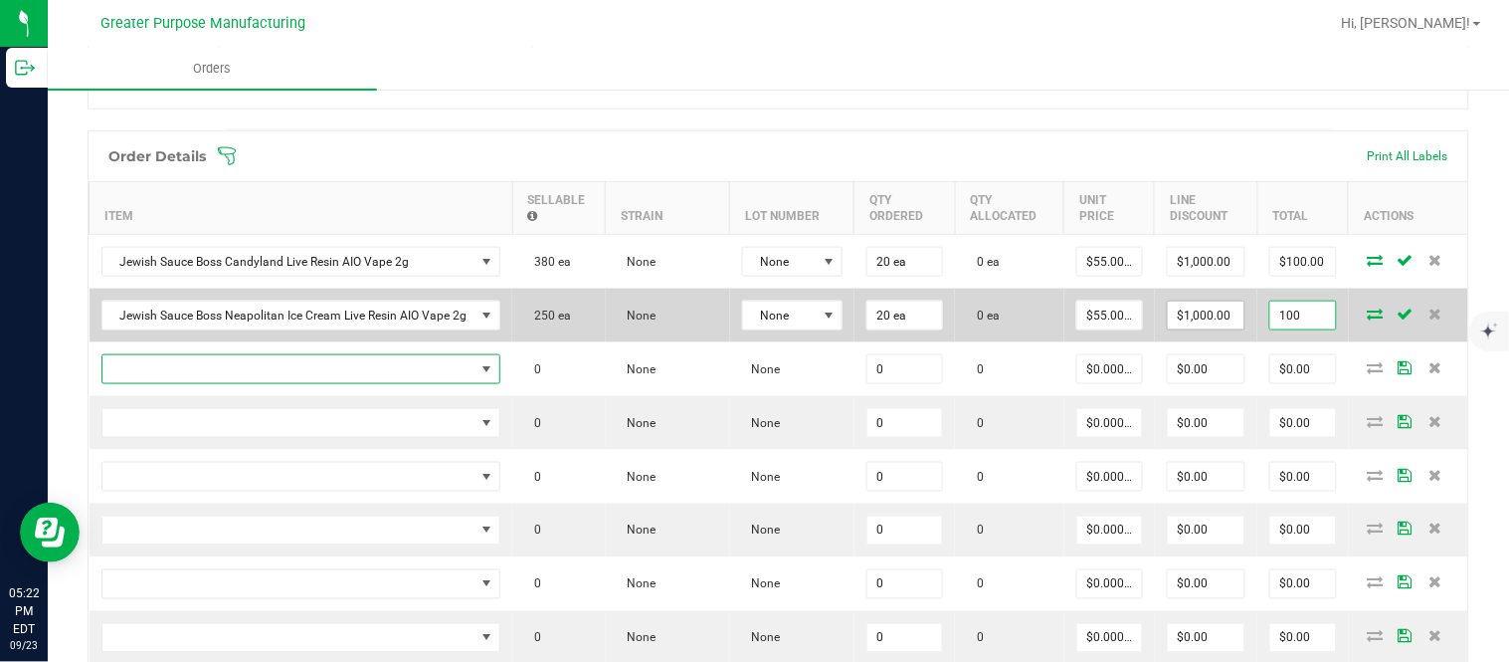
type input "$100.00"
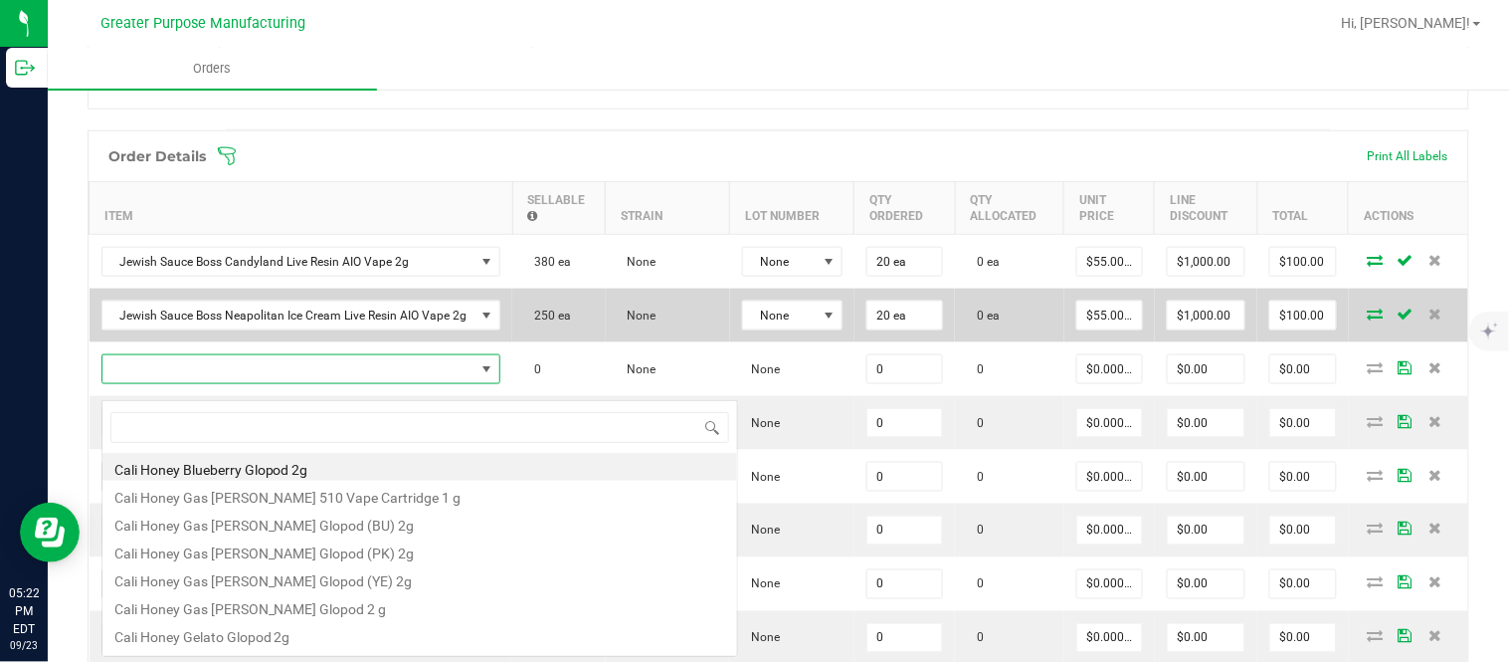
scroll to position [30, 398]
type input "1.3.13.1328.0"
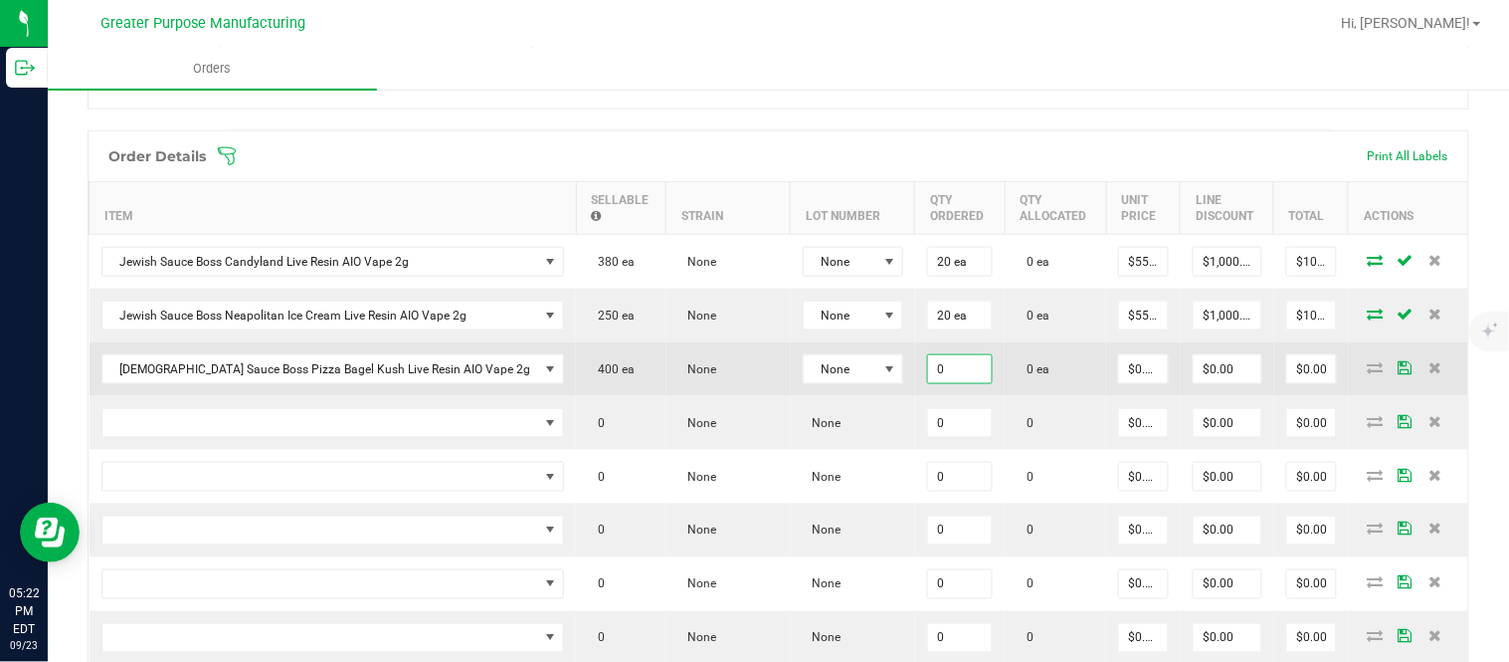
paste input "2"
type input "20"
type input "0"
type input "20 ea"
click at [1287, 383] on input "$0.00" at bounding box center [1311, 369] width 49 height 28
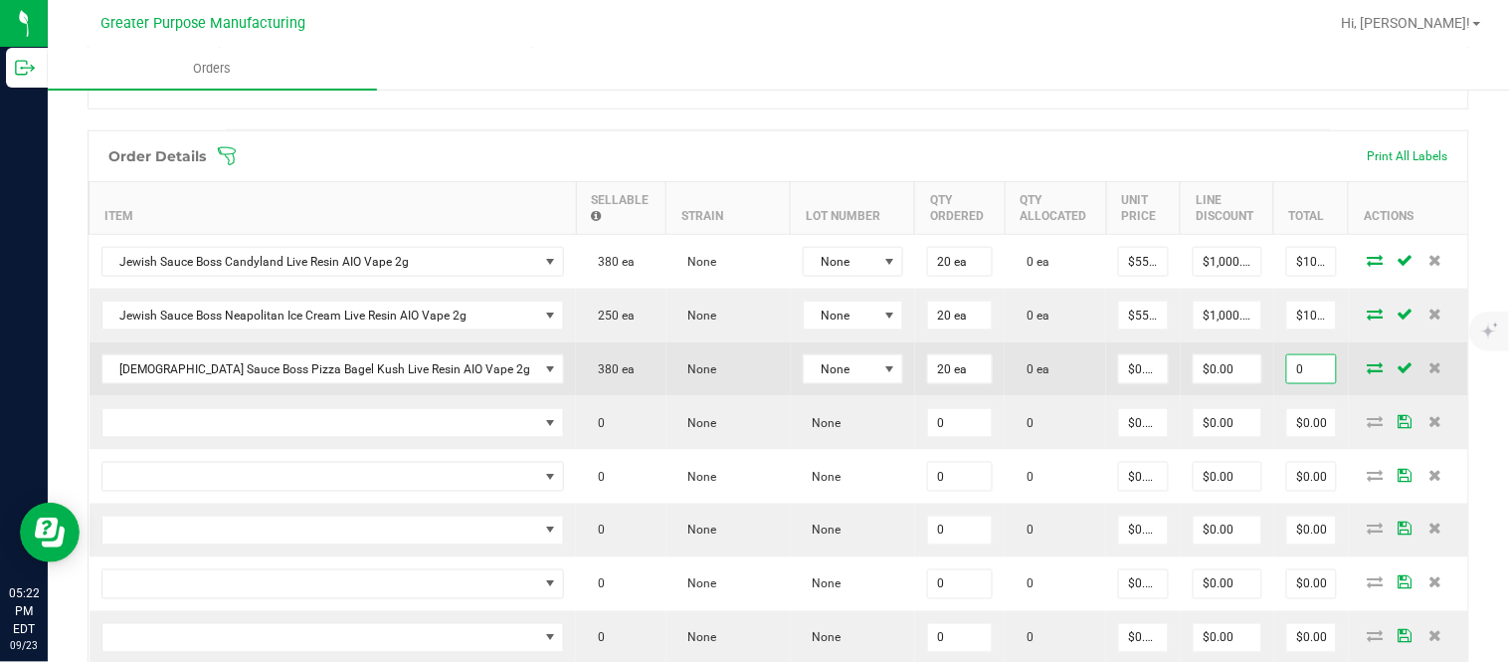
paste input "110"
type input "1100"
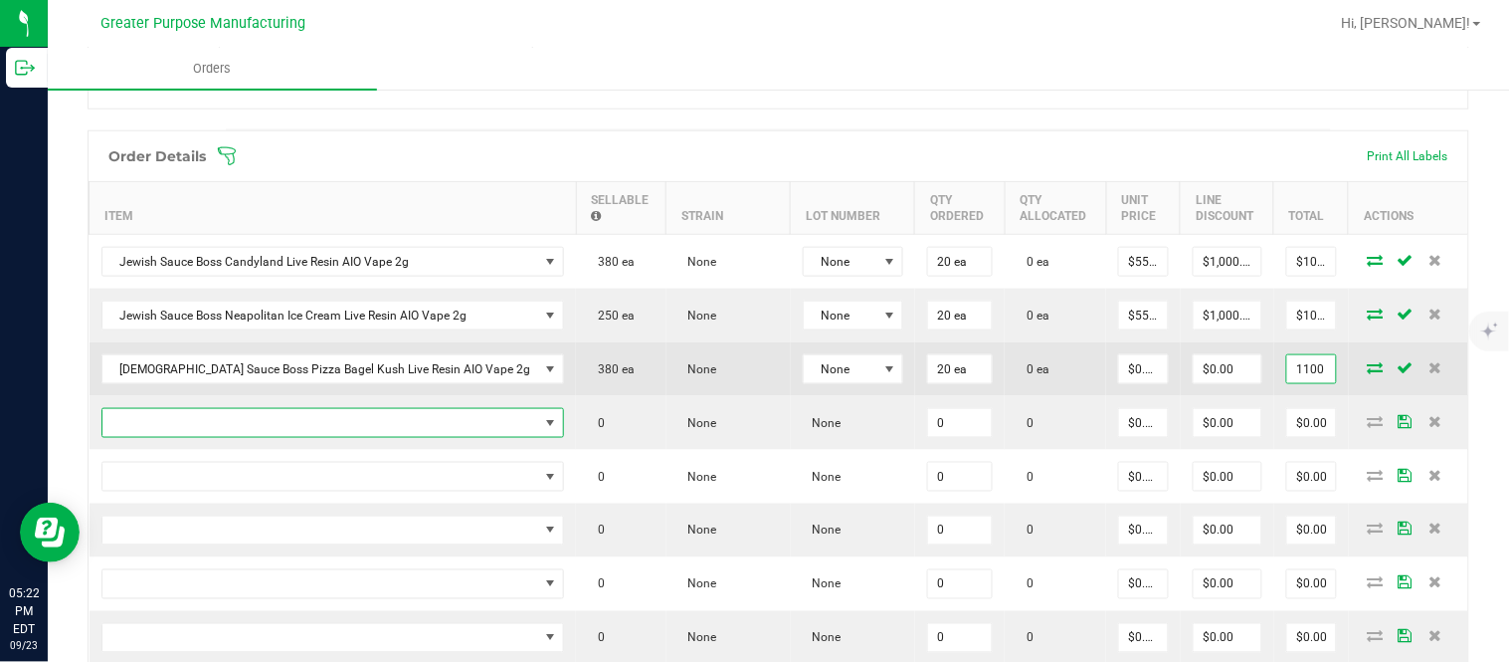
type input "$55.00000"
type input "$1,100.00"
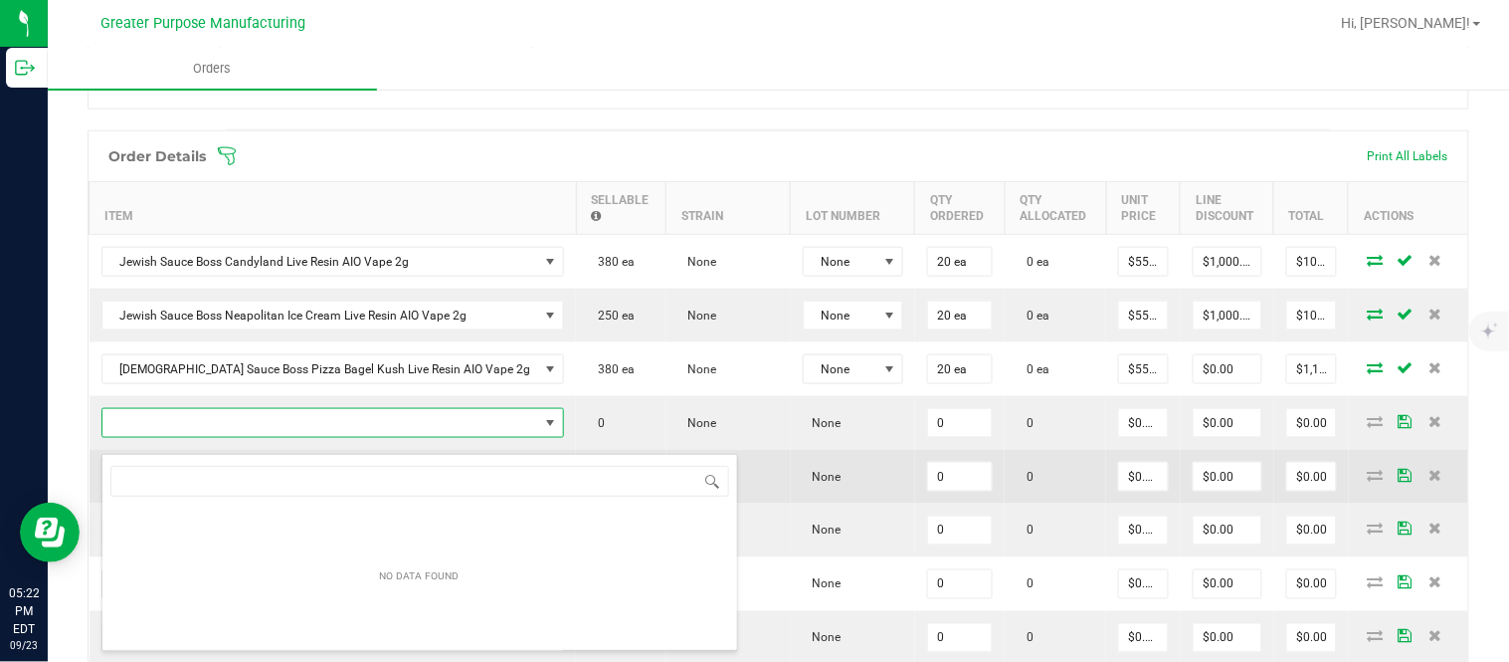
type input "1.3.13.1331.0"
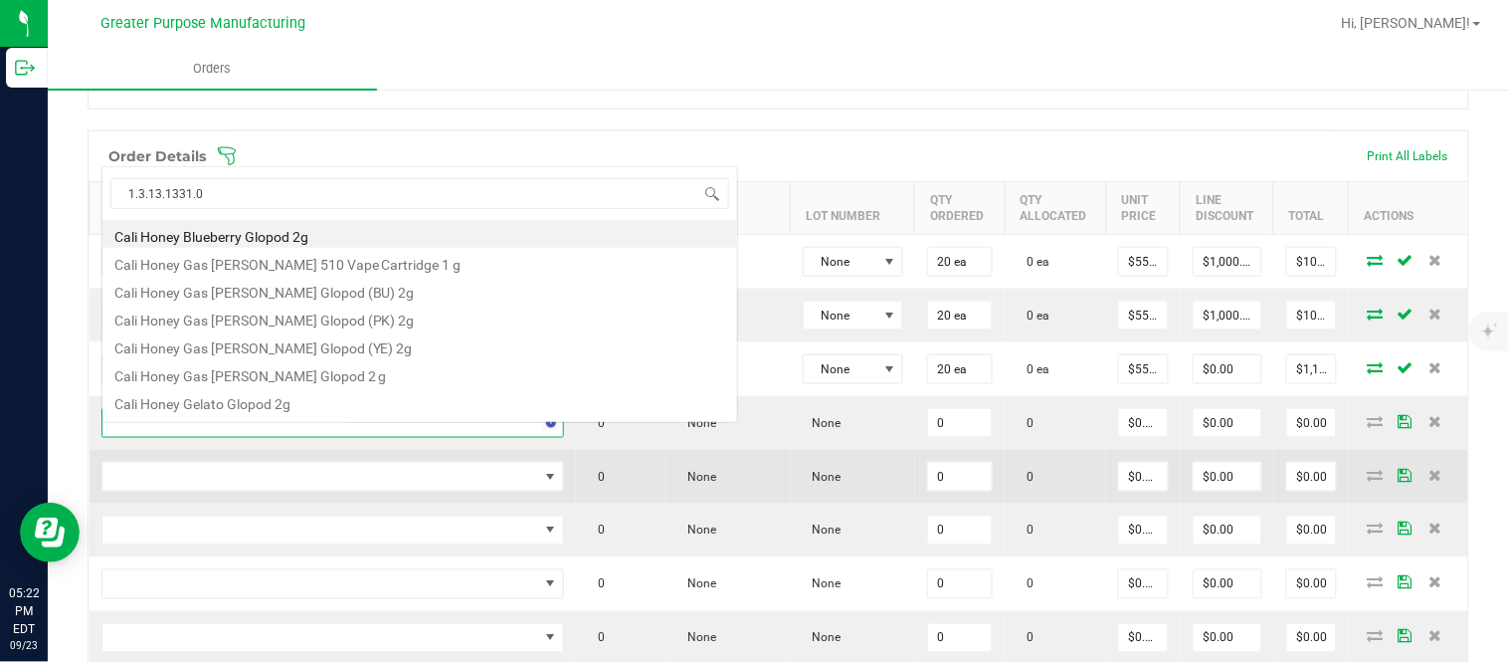
scroll to position [35, 0]
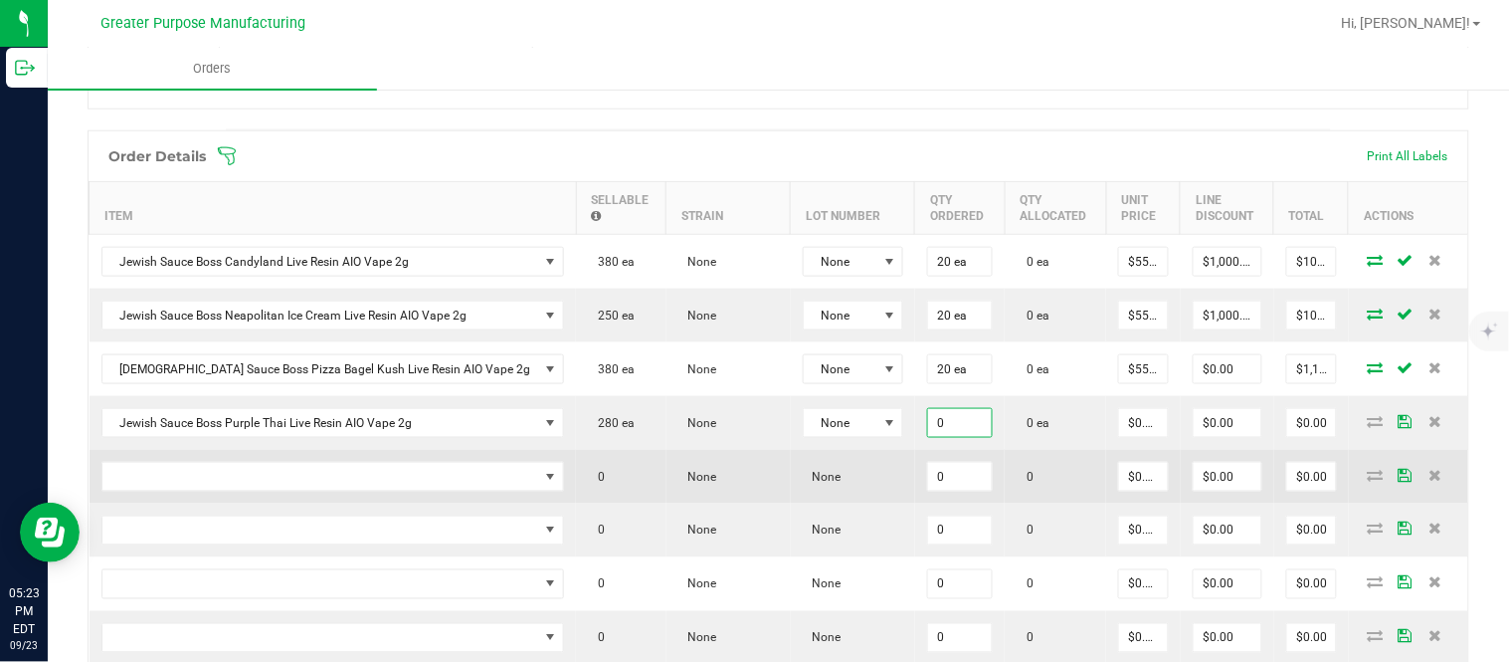
paste input "2"
type input "20 ea"
type input "0"
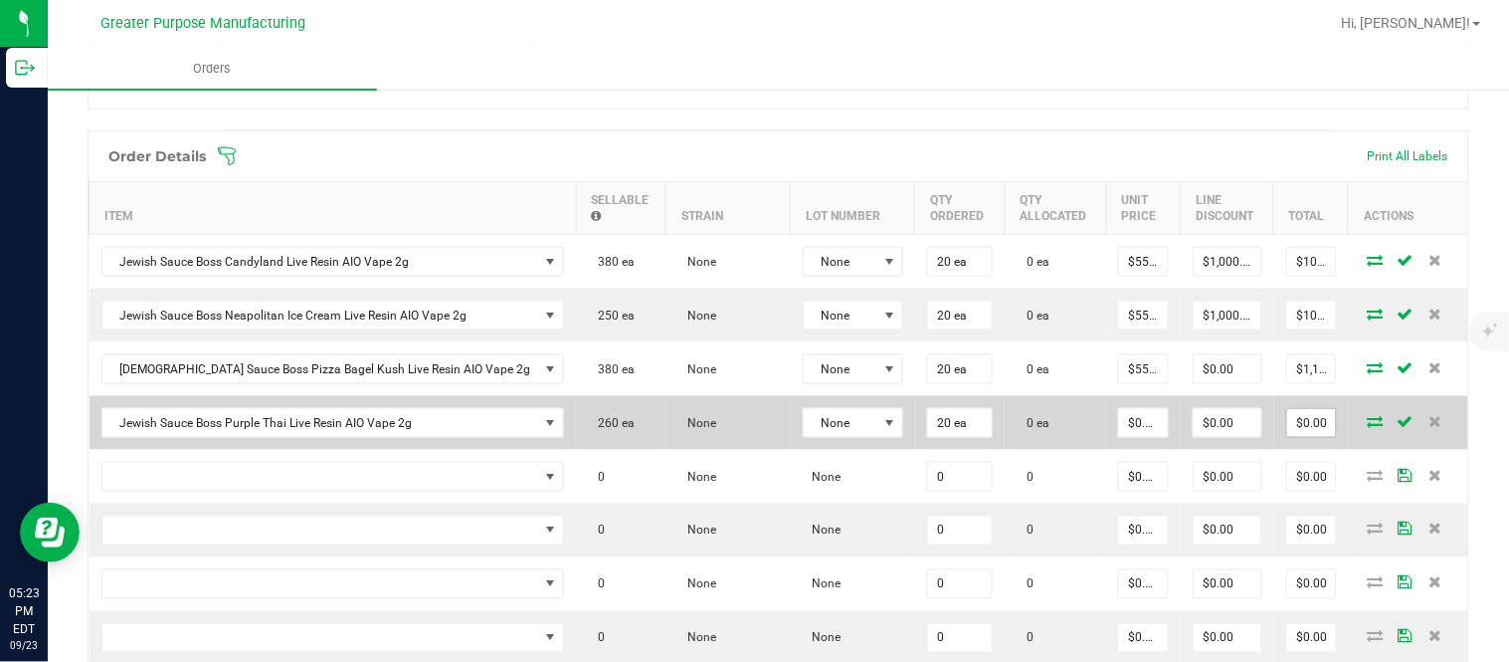
click at [1287, 433] on input "$0.00" at bounding box center [1311, 423] width 49 height 28
paste input "110"
type input "1100"
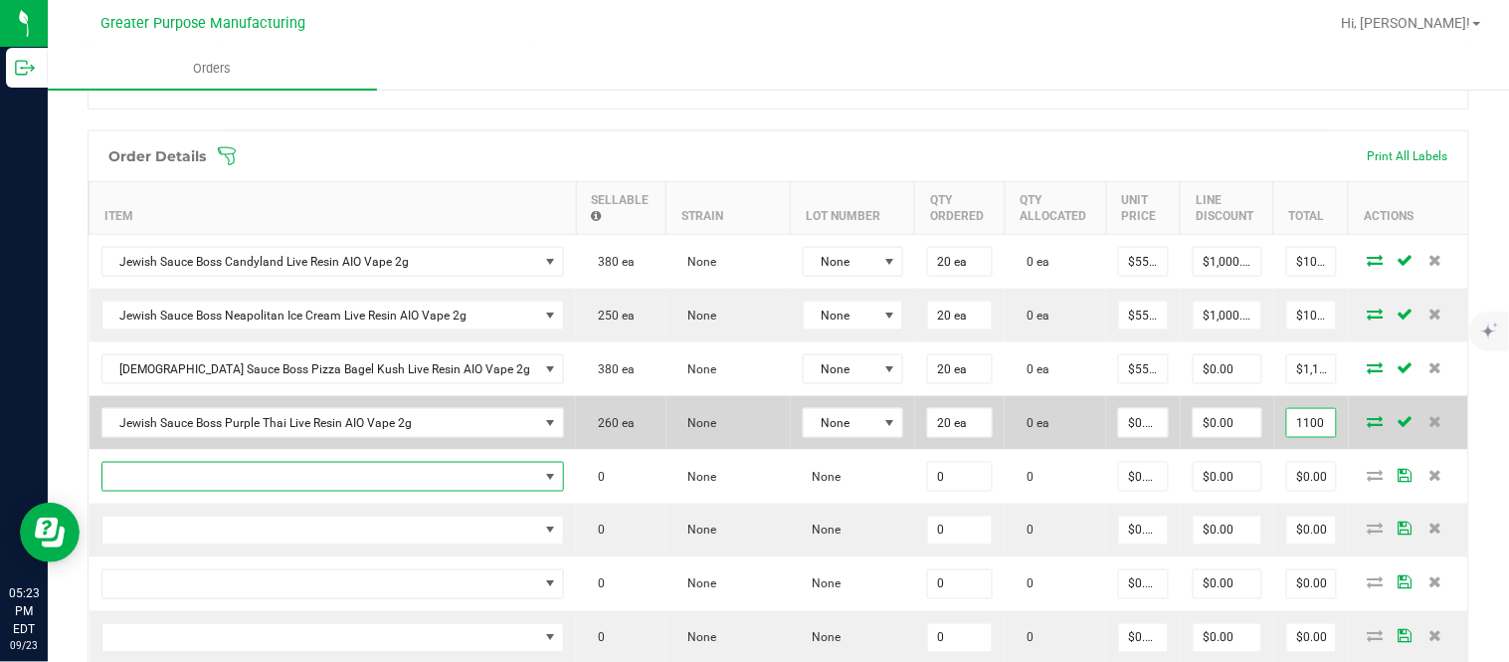
type input "$55.00000"
type input "$1,100.00"
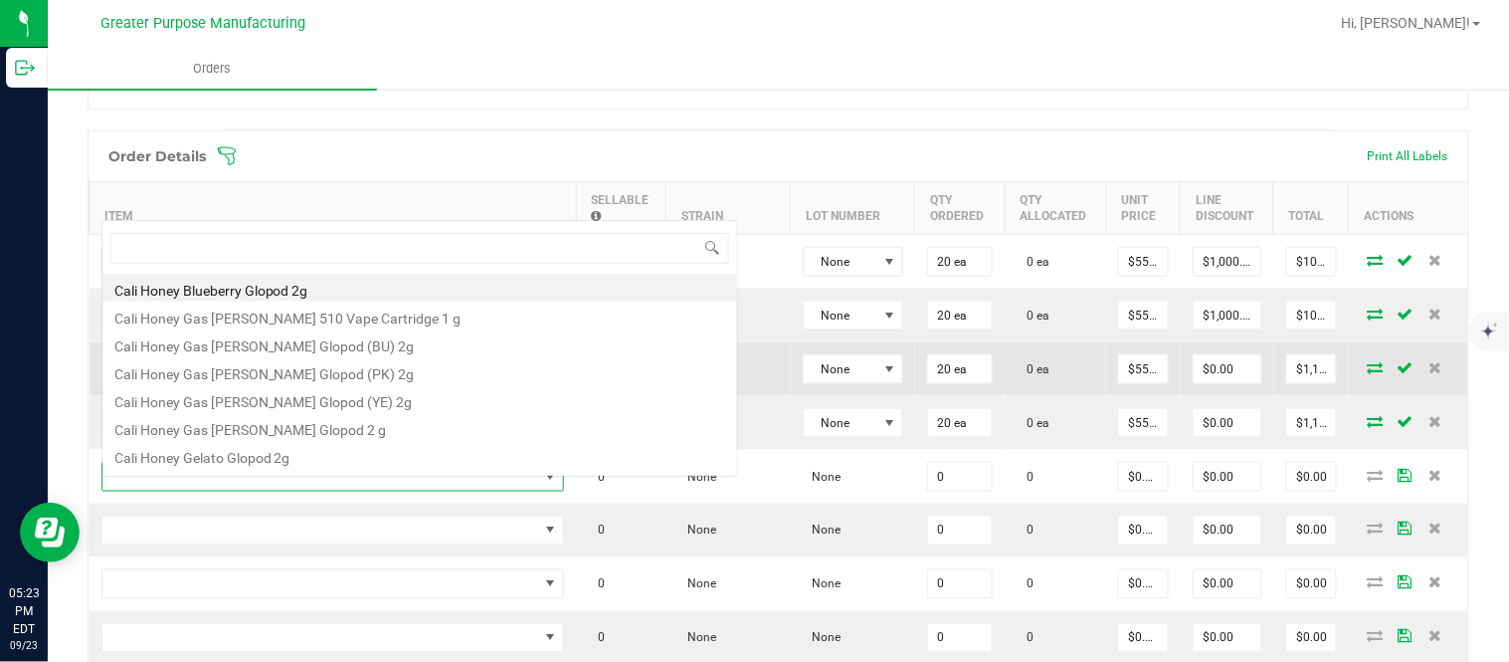
scroll to position [30, 398]
type input "1.3.13.1327.0"
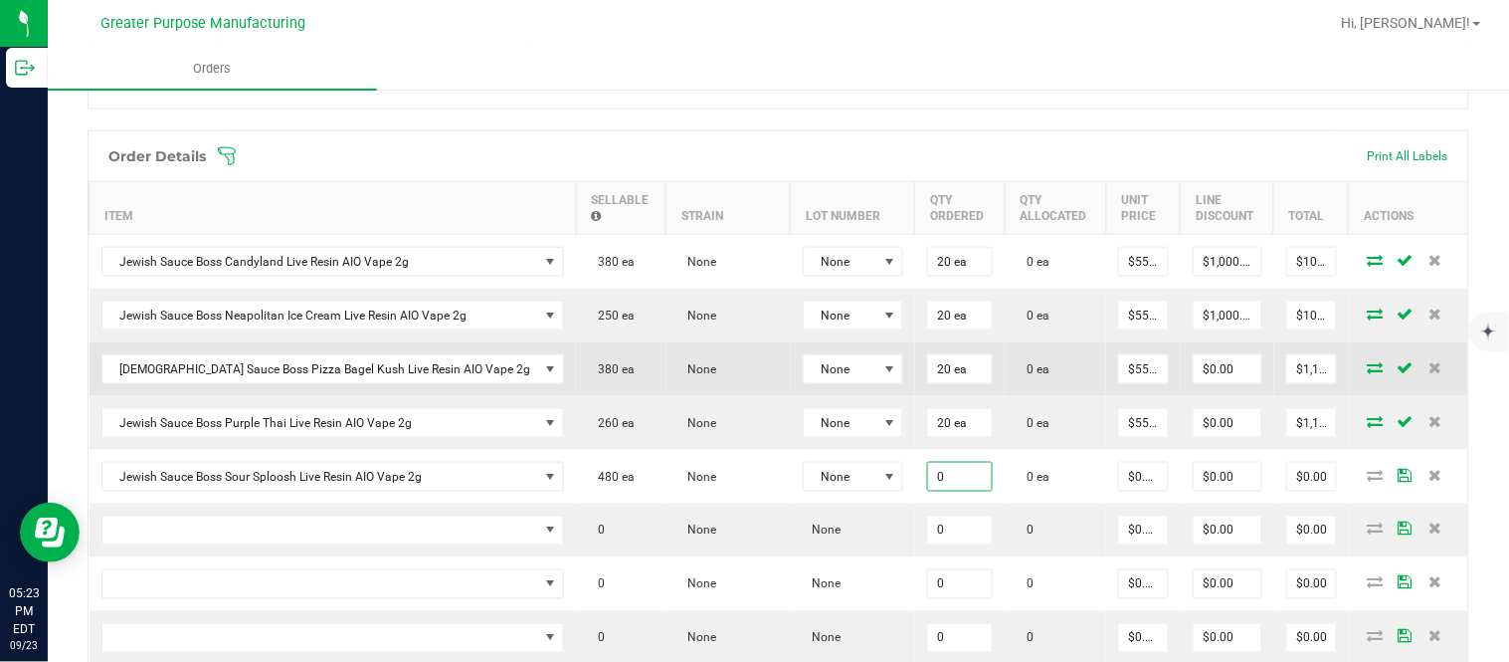
paste input "2"
type input "20 ea"
type input "0"
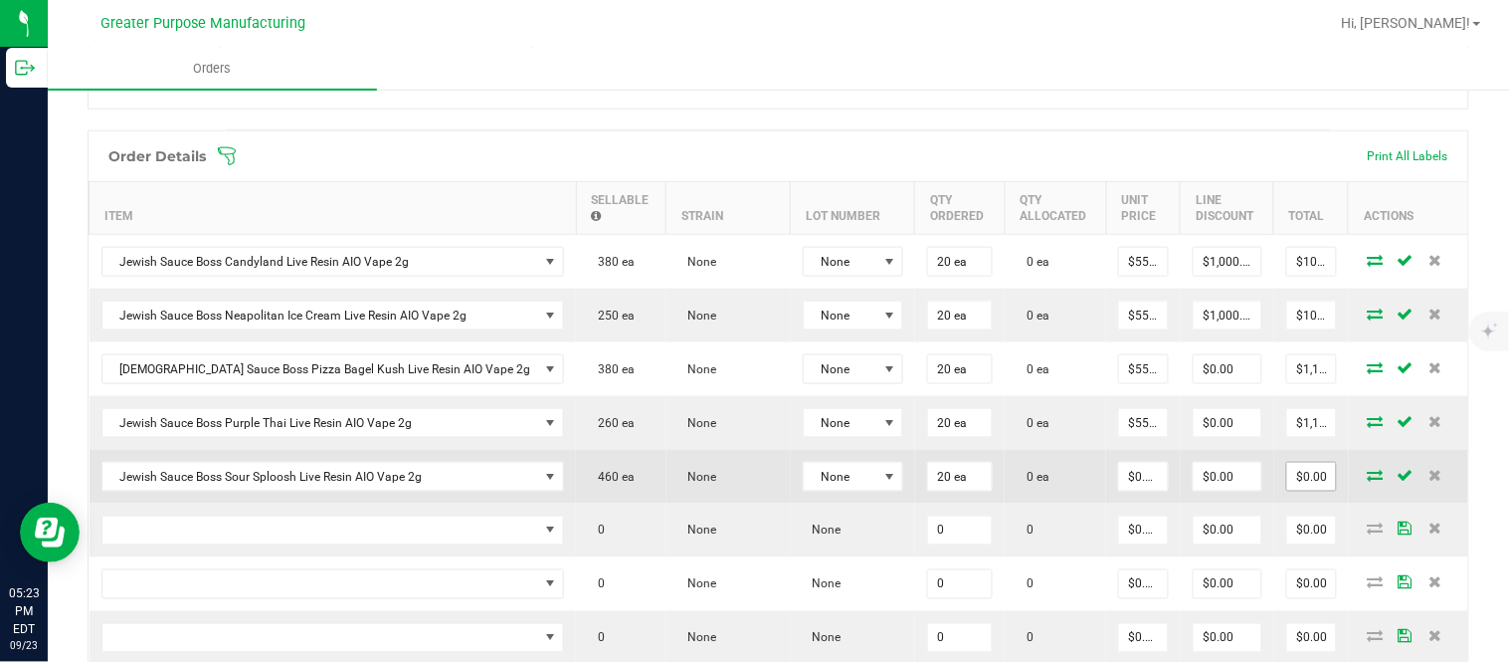
click at [1287, 490] on input "$0.00" at bounding box center [1311, 477] width 49 height 28
paste input "110"
type input "1100"
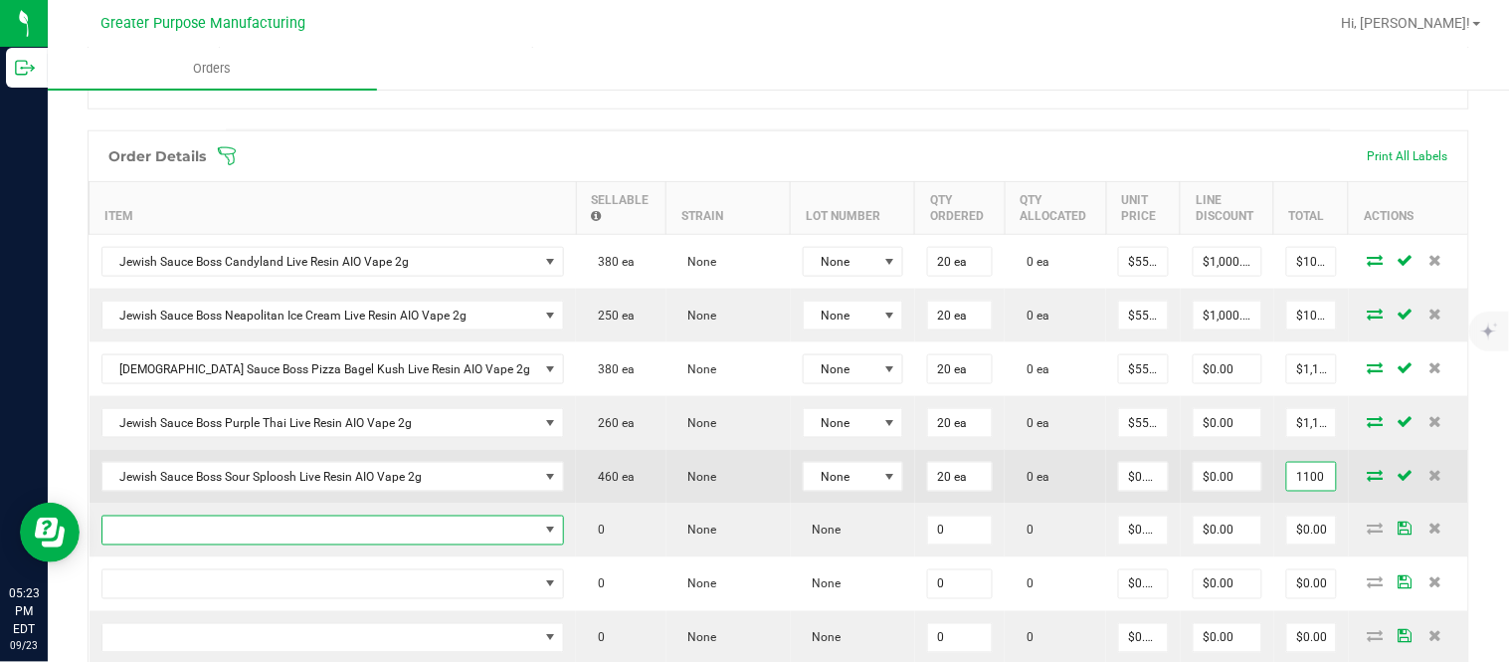
type input "$55.00000"
type input "$1,100.00"
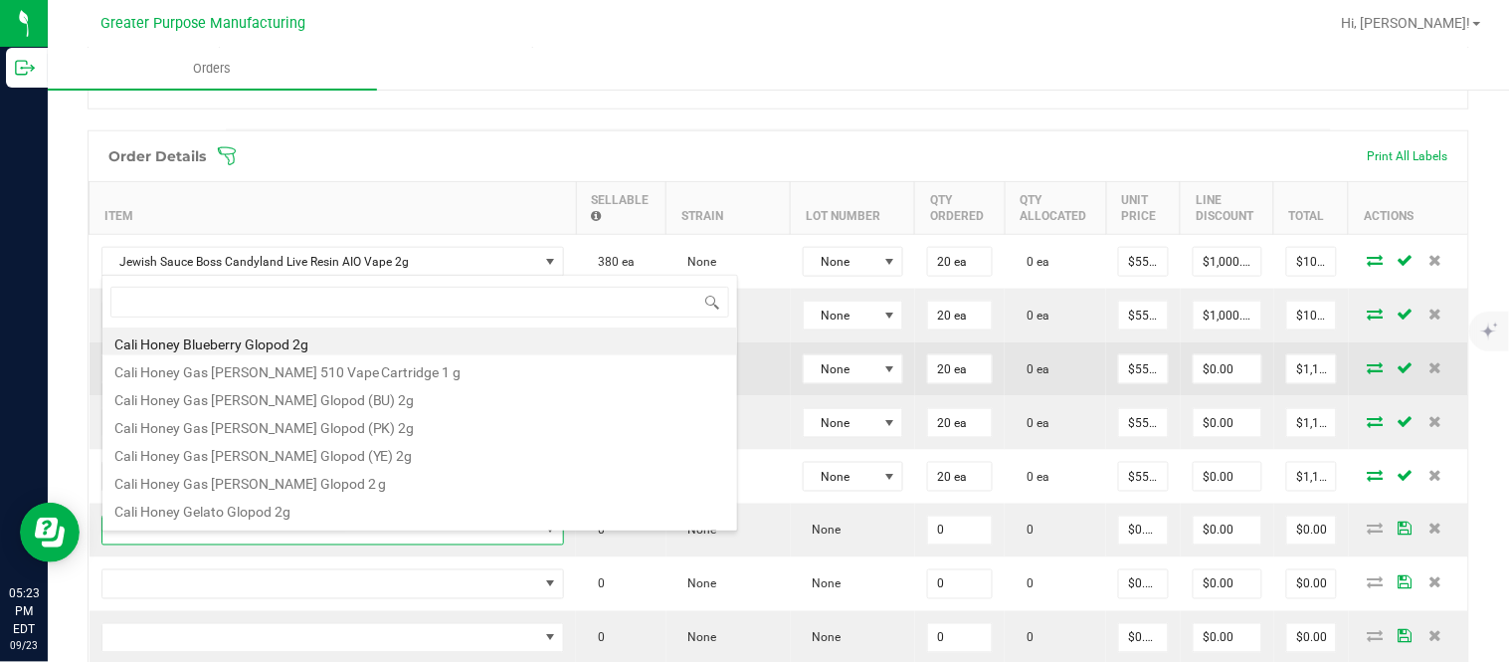
type input "1.3.13.1329.0"
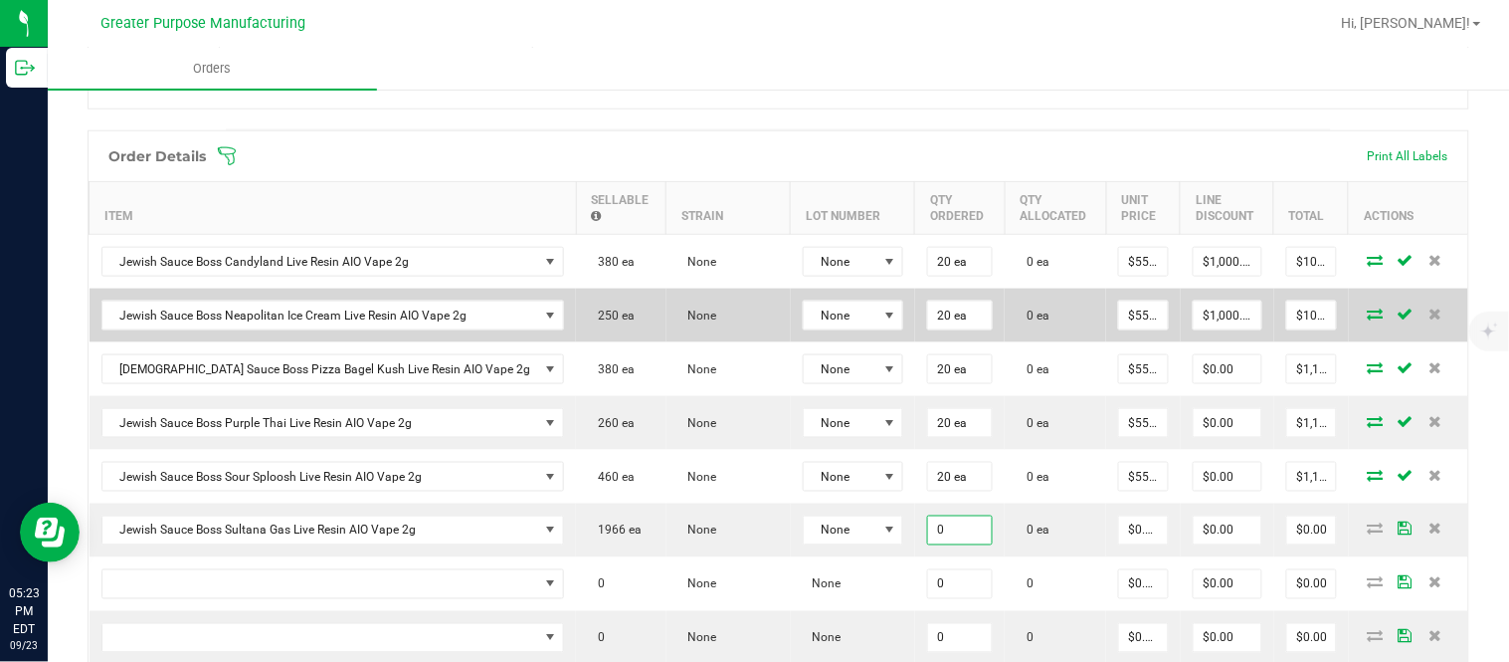
paste input "2"
type input "20 ea"
type input "0"
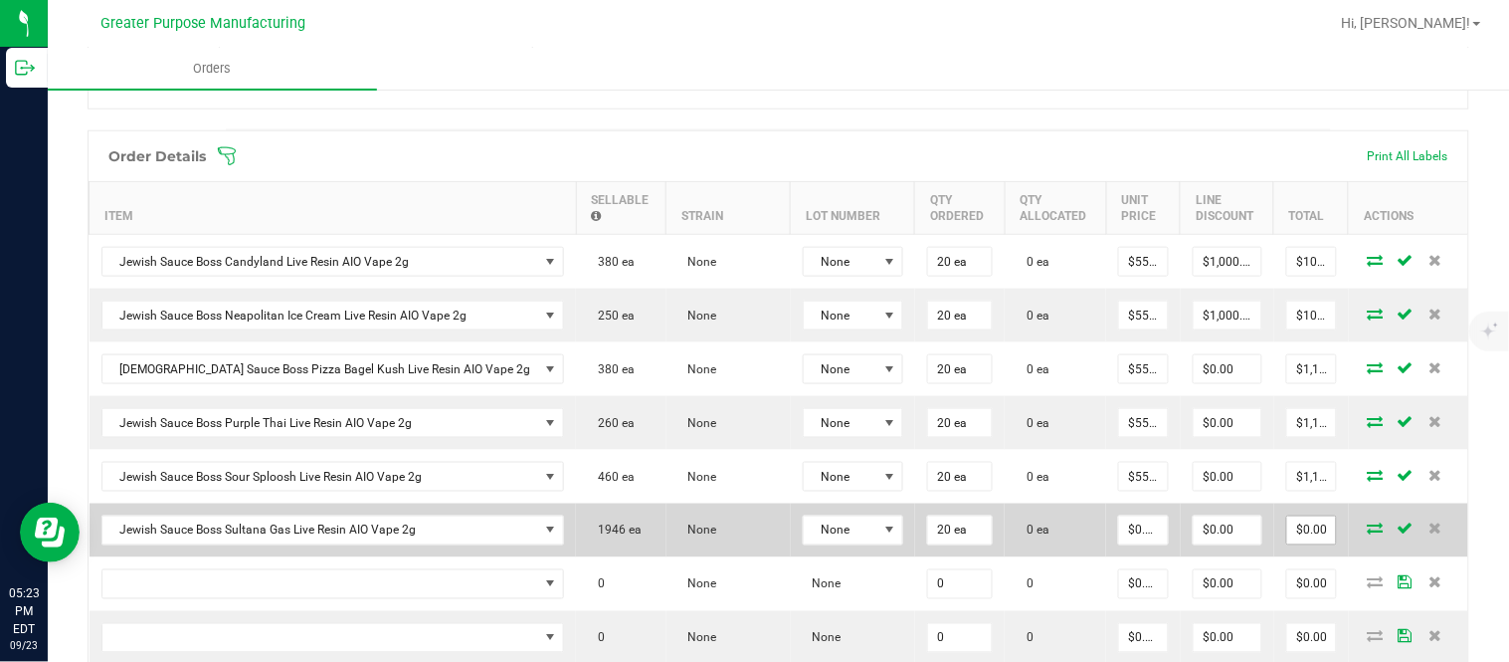
click at [1287, 535] on input "$0.00" at bounding box center [1311, 530] width 49 height 28
paste input "110"
type input "1100"
type input "$55.00000"
type input "$1,100.00"
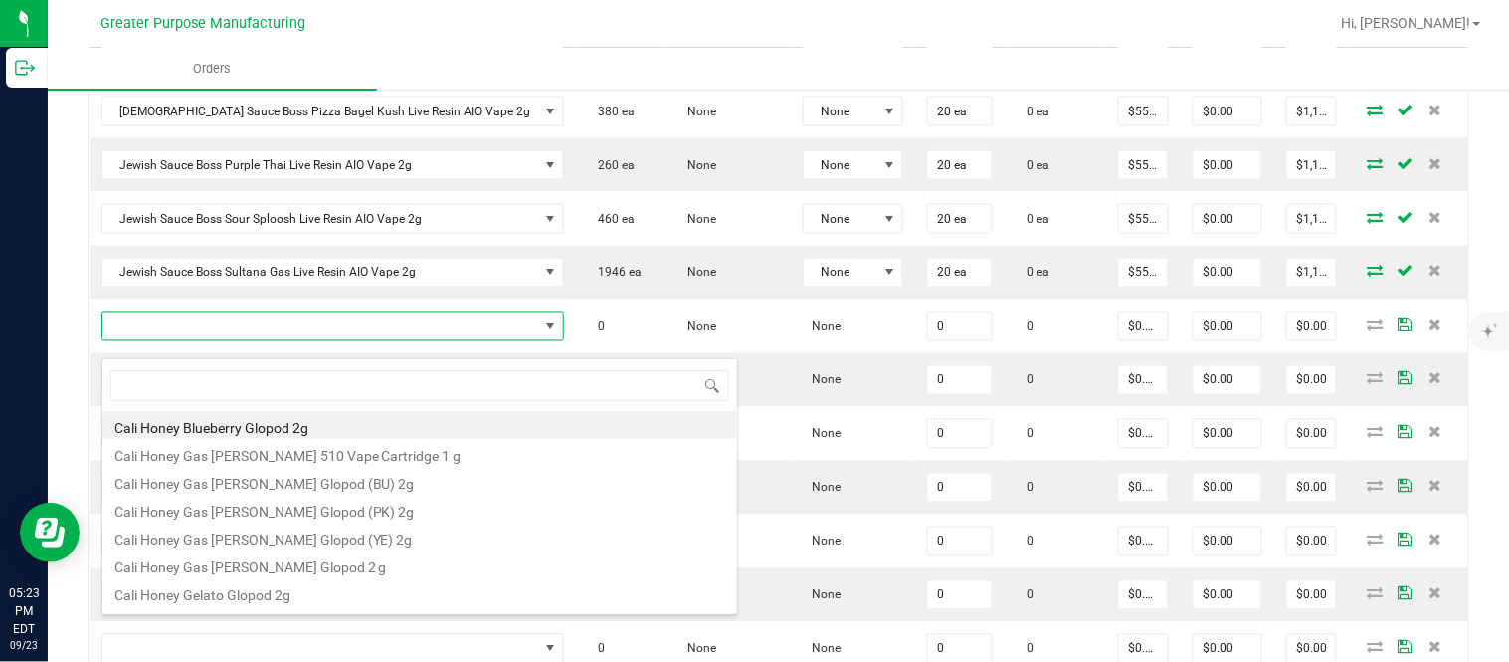
type input "1.37.60.994.0"
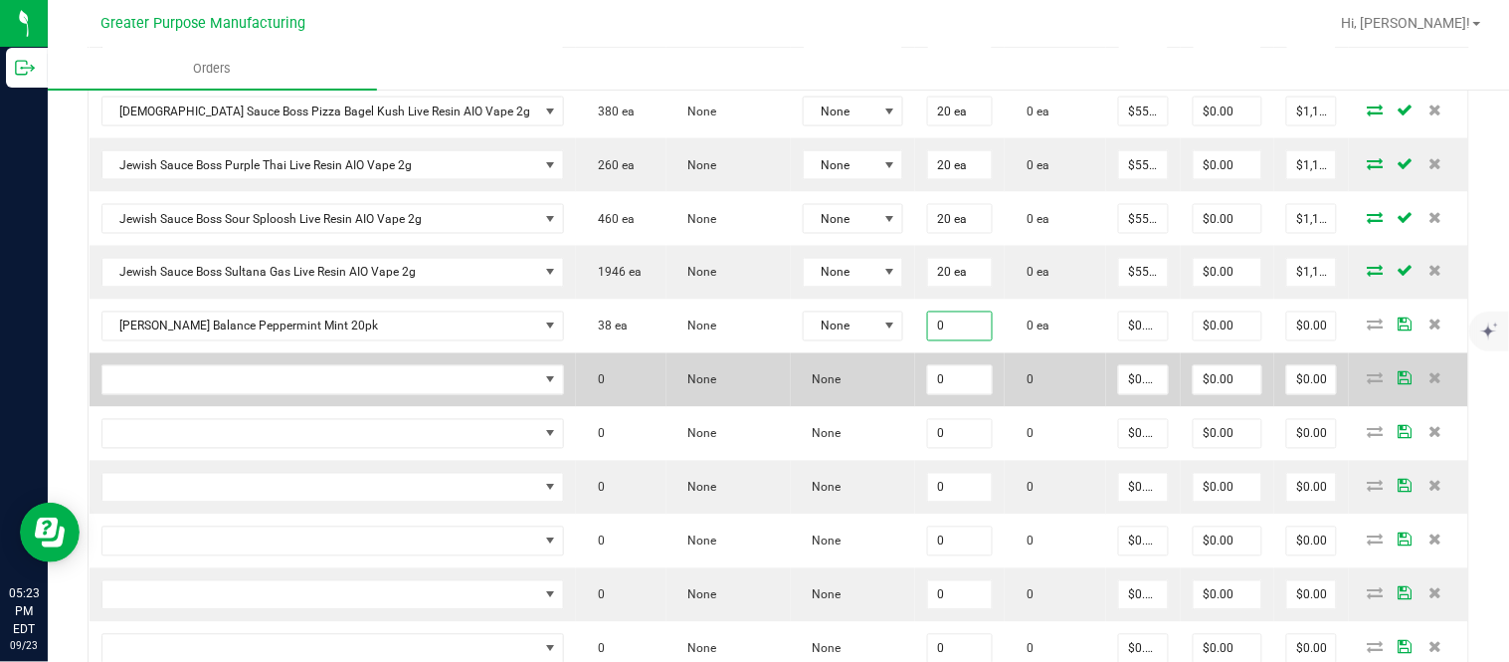
paste input "24"
type input "24 ea"
type input "0"
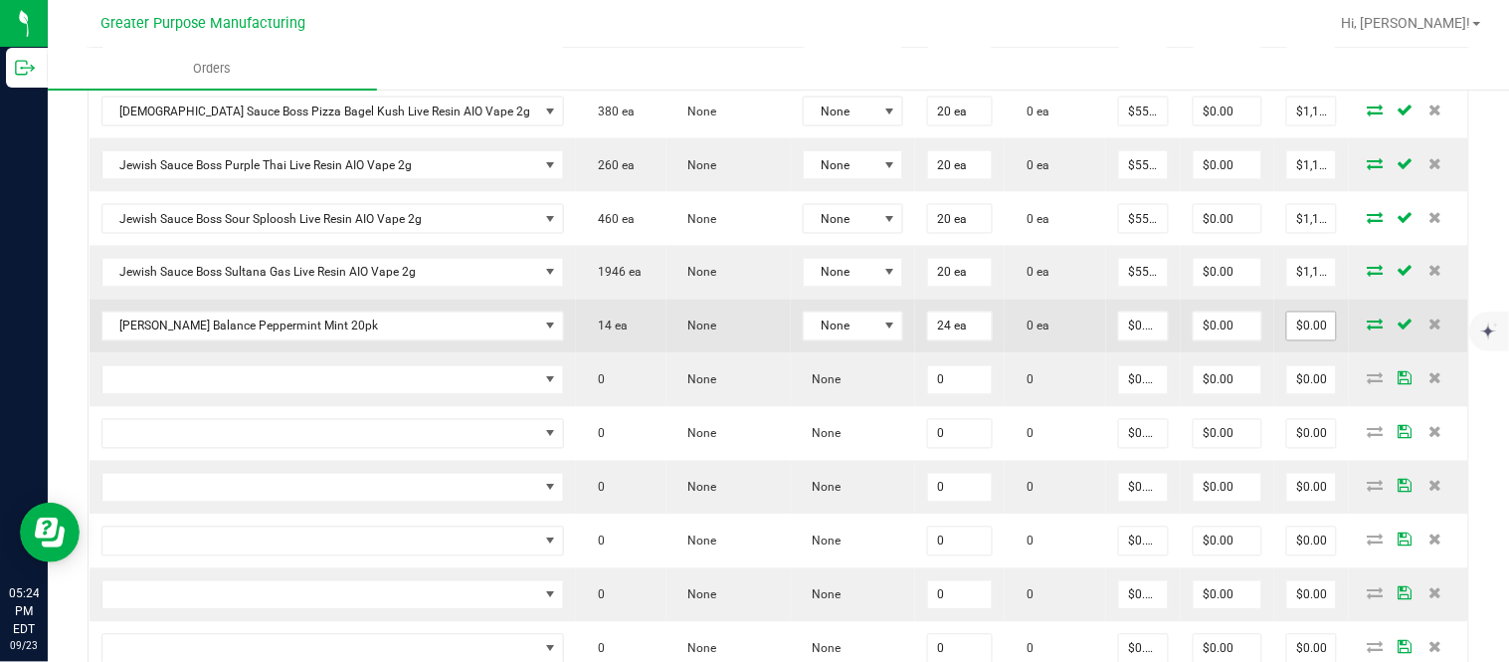
click at [1287, 340] on input "$0.00" at bounding box center [1311, 326] width 49 height 28
paste input "30"
type input "300"
type input "$12.50000"
type input "$300.00"
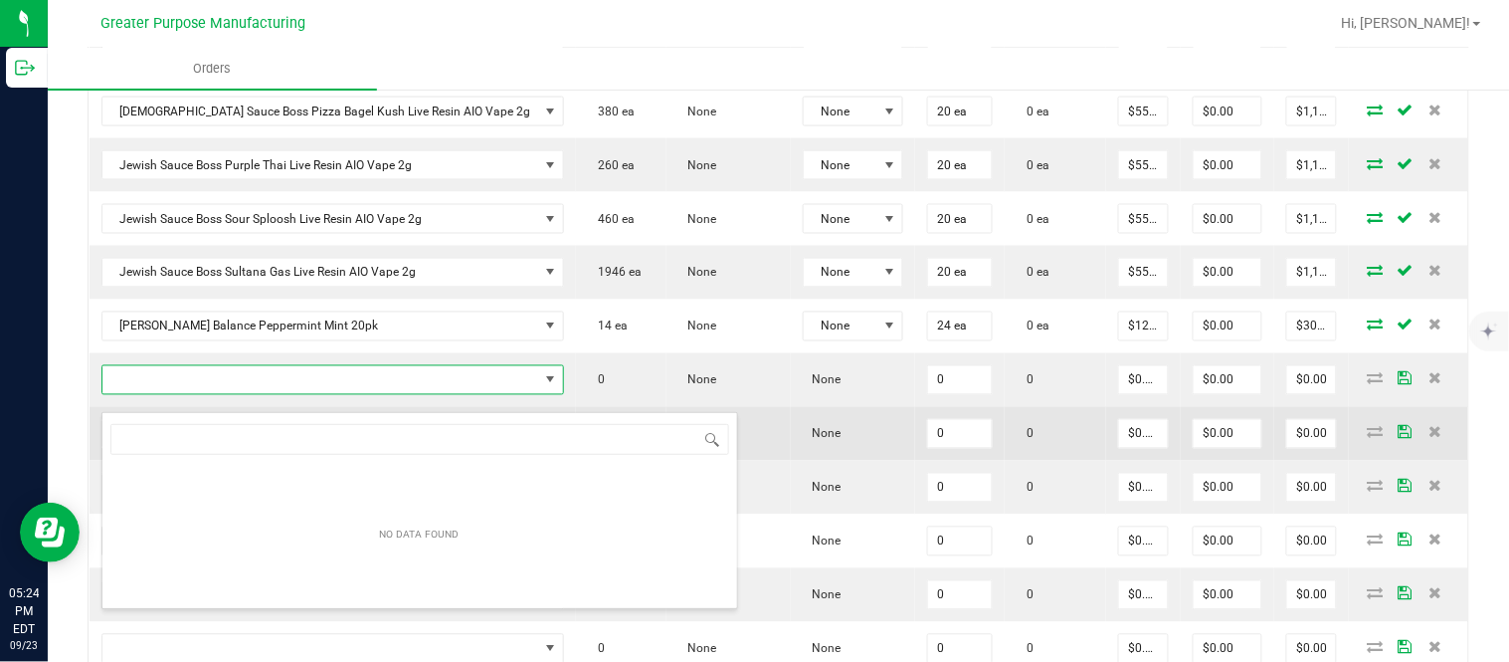
type input "1.37.60.982.0"
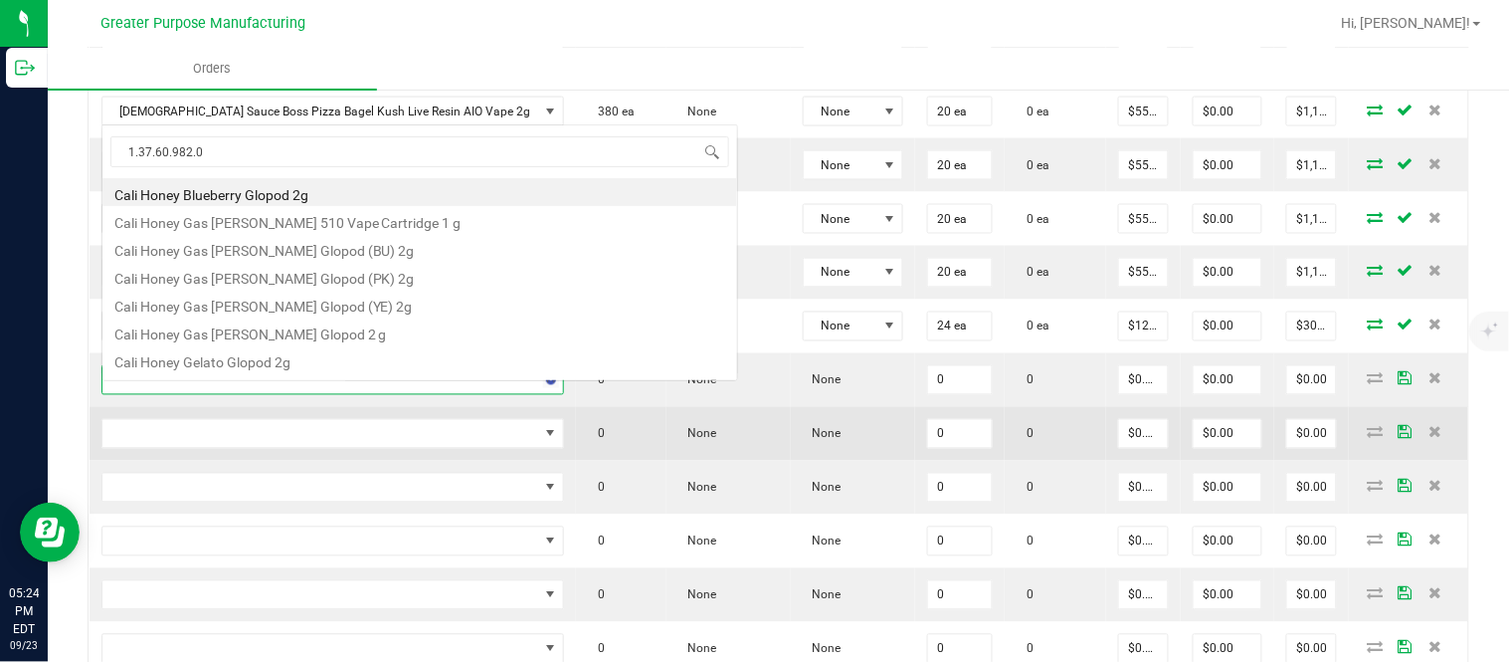
scroll to position [35, 0]
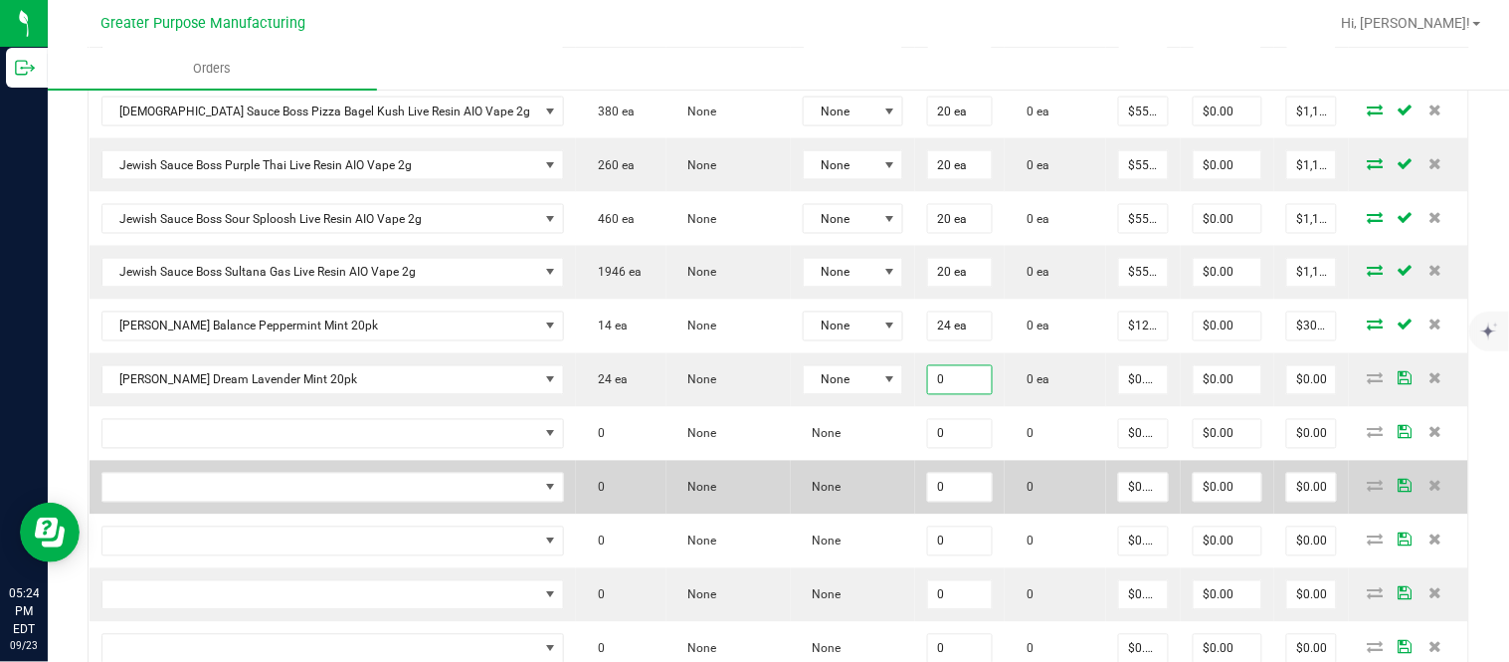
paste input "24"
type input "24 ea"
type input "0"
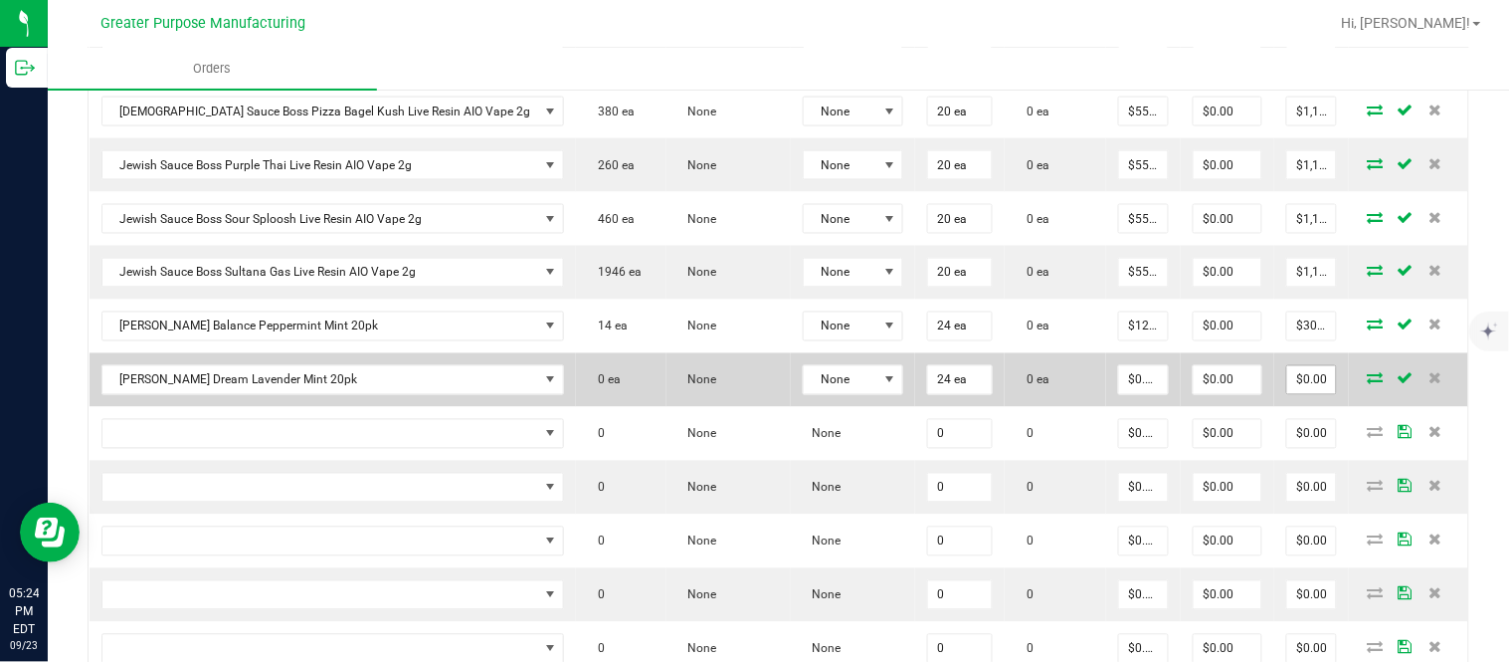
click at [1287, 394] on input "$0.00" at bounding box center [1311, 380] width 49 height 28
paste input "30"
type input "300"
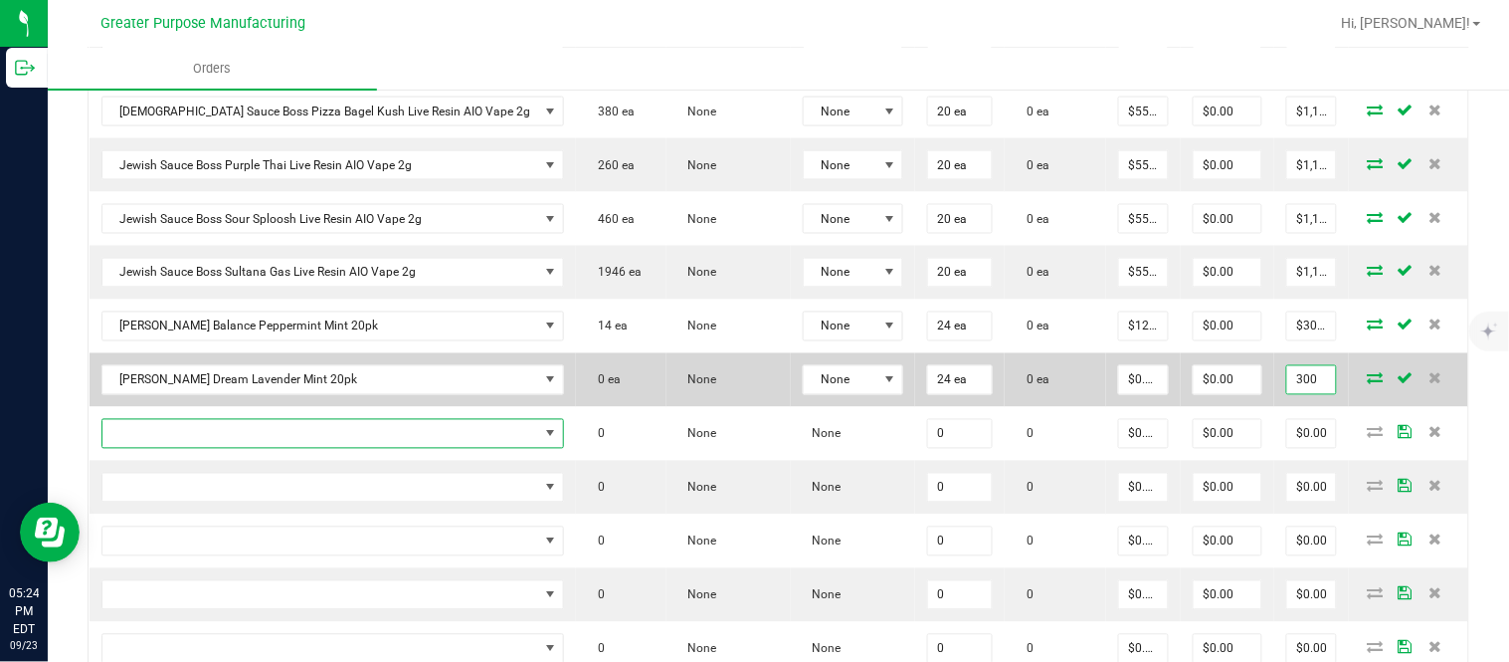
type input "$12.50000"
type input "$300.00"
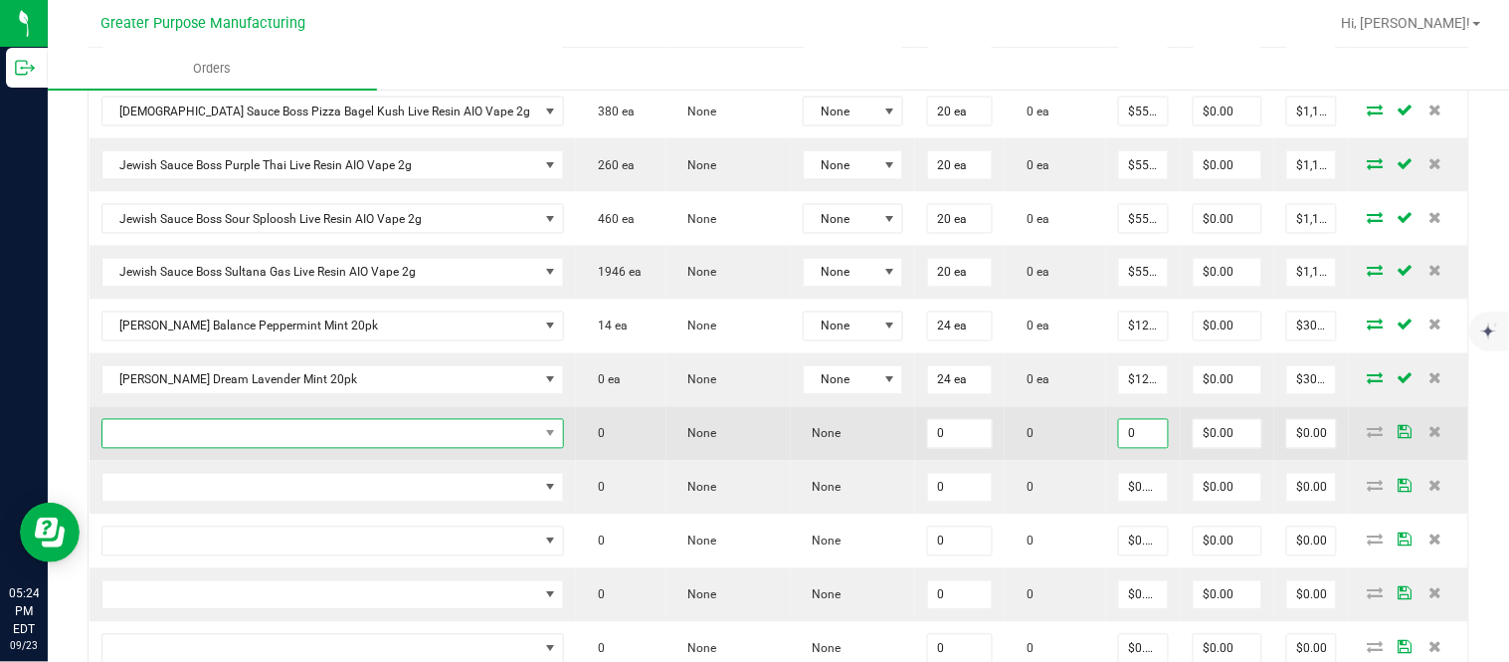
click at [287, 448] on span "NO DATA FOUND" at bounding box center [320, 434] width 437 height 28
type input "$0.00000"
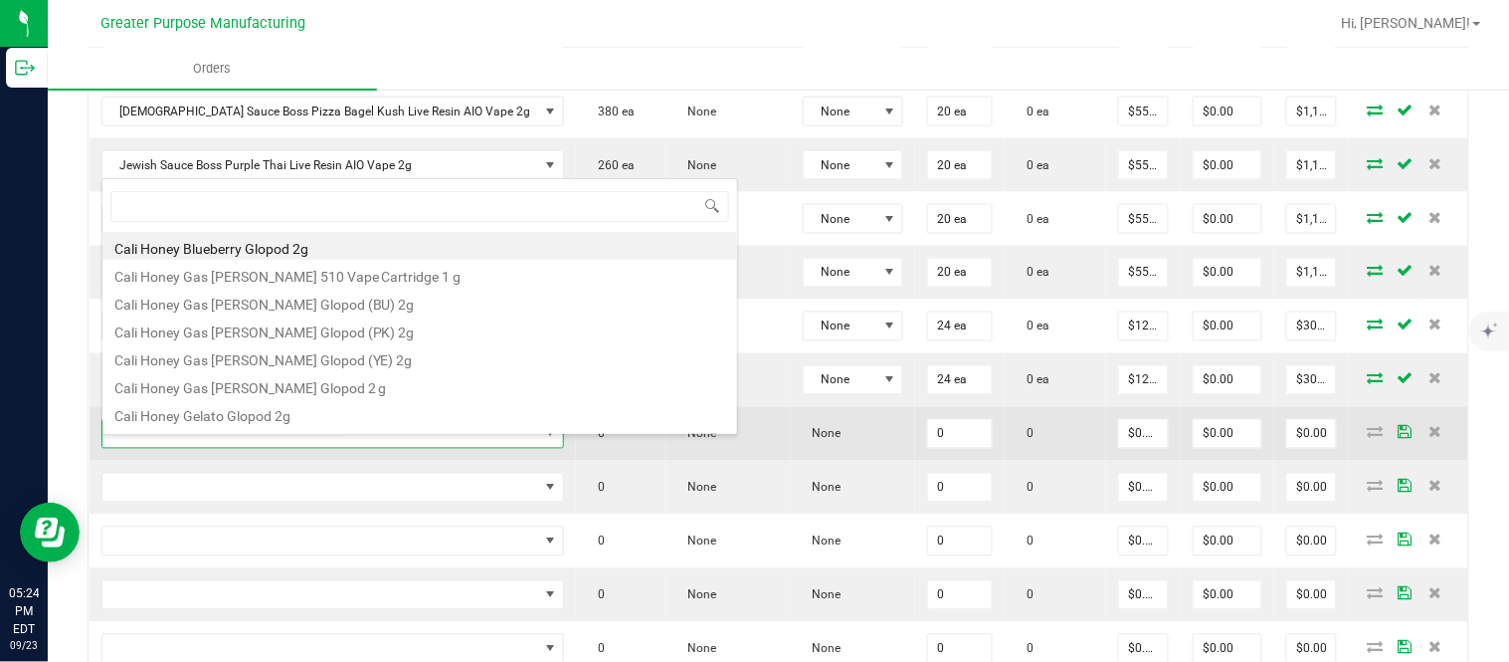
scroll to position [30, 398]
type input "1.37.60.983.0"
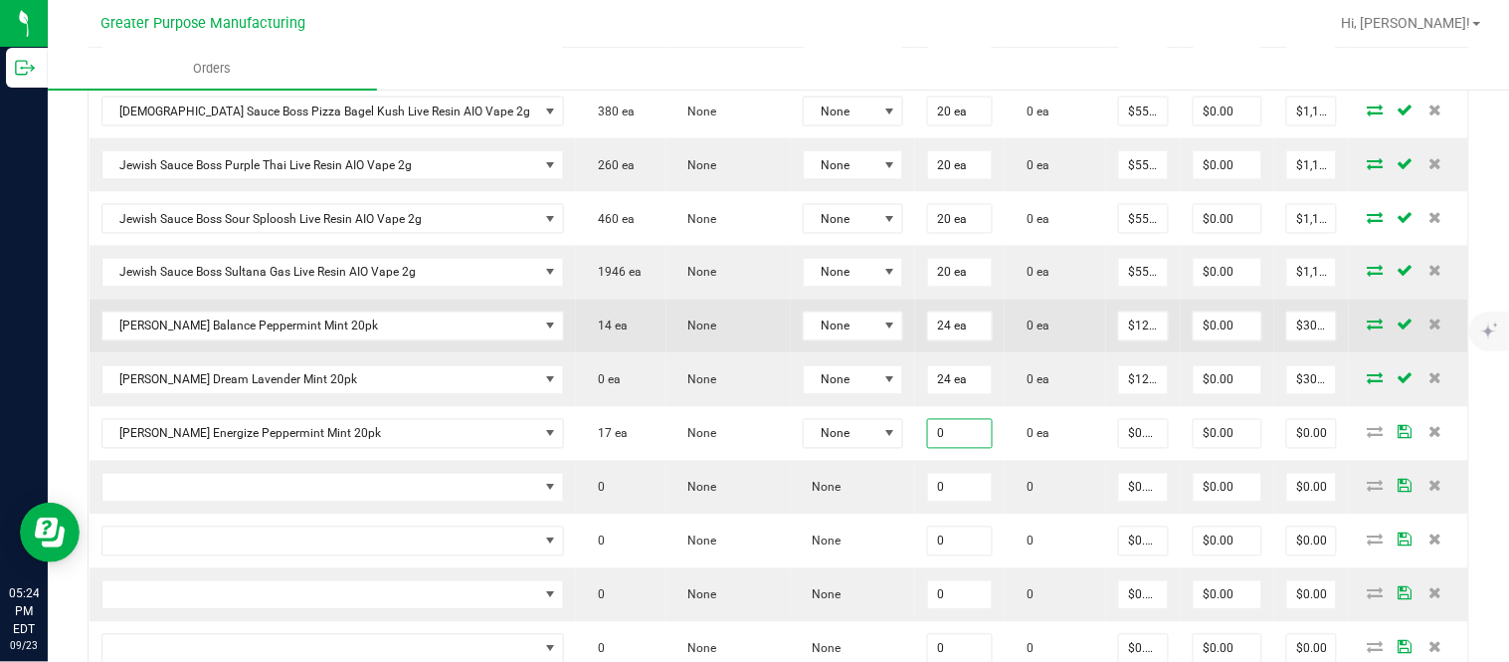
paste input "24"
type input "24 ea"
type input "0"
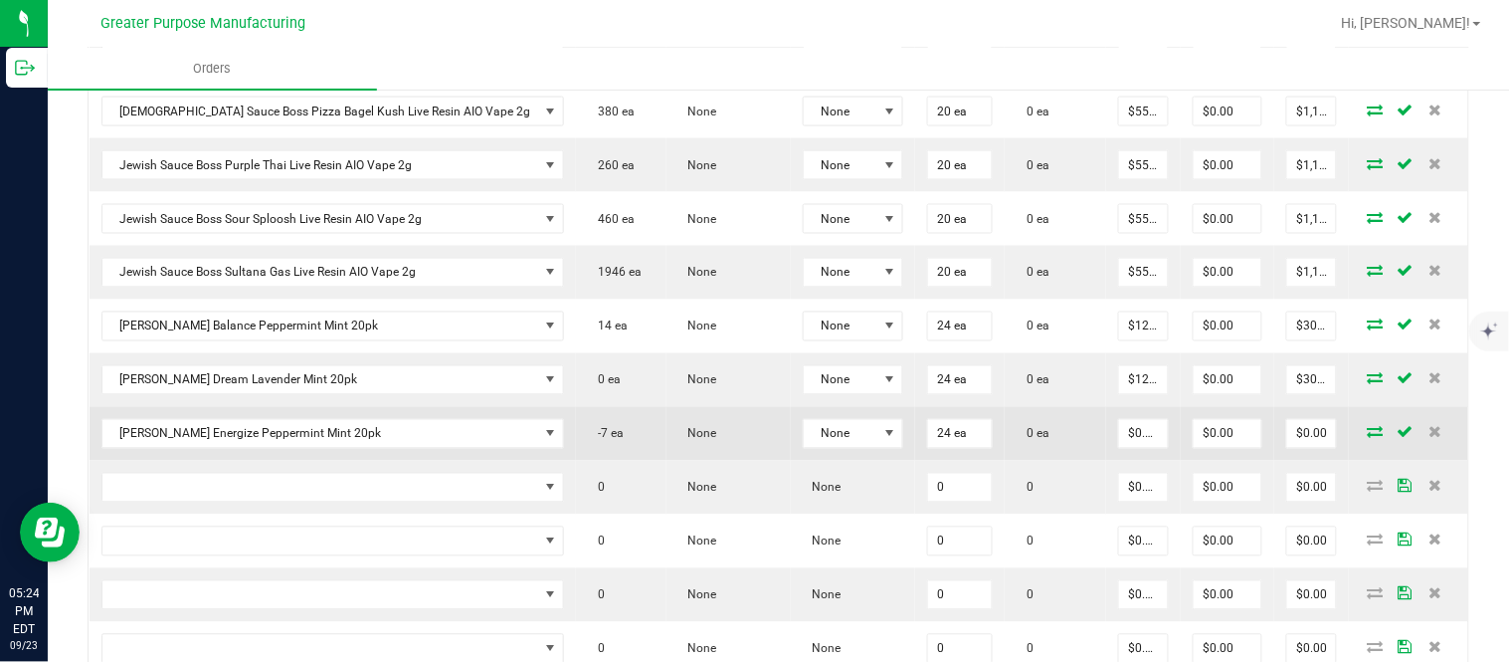
click at [1287, 434] on td "$0.00" at bounding box center [1311, 434] width 75 height 54
click at [1287, 448] on input "$0.00" at bounding box center [1311, 434] width 49 height 28
paste input "30"
type input "300"
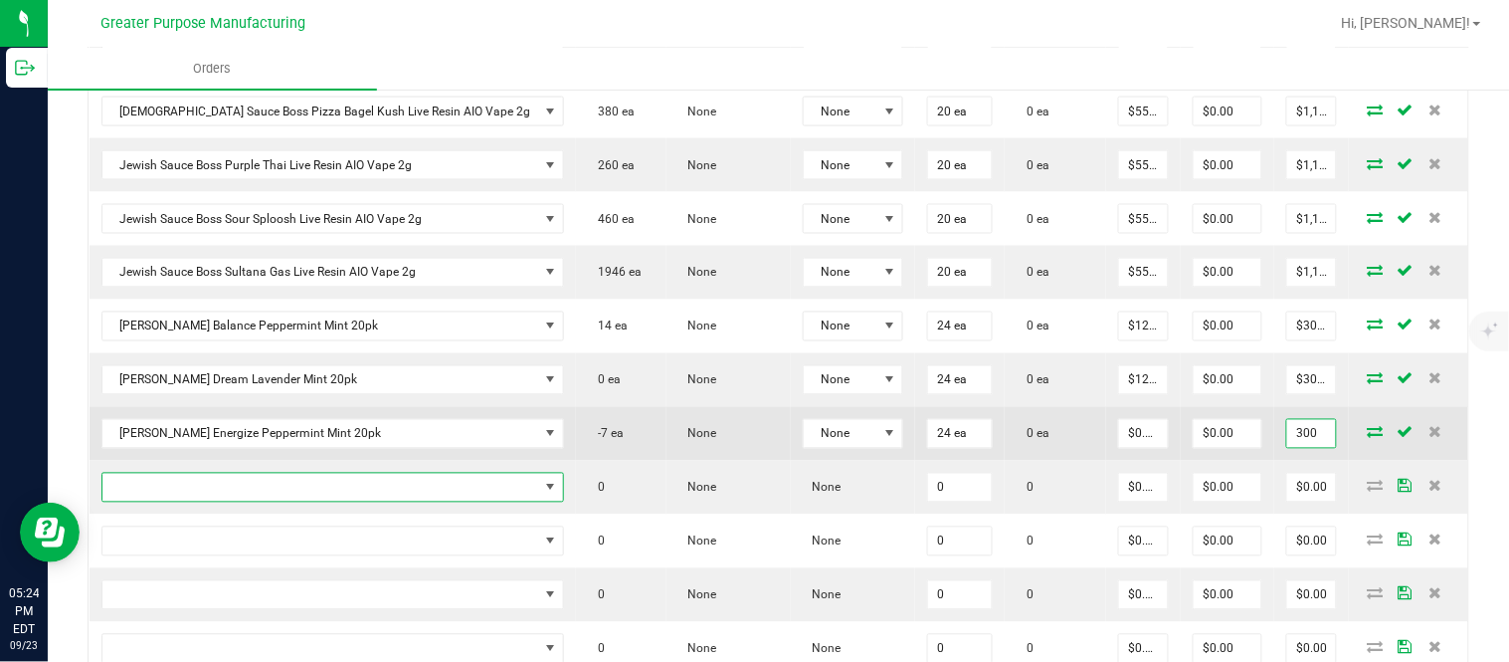
type input "$12.50000"
type input "$300.00"
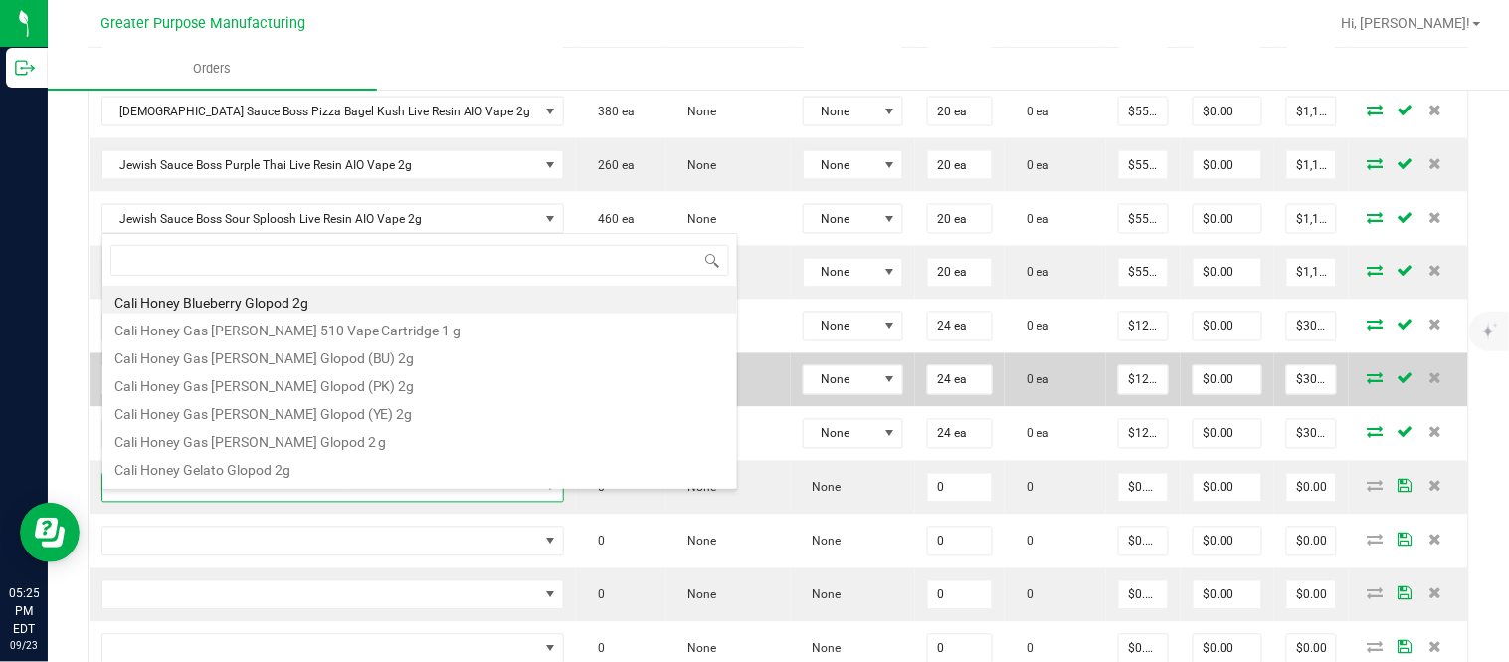
type input "1.37.60.984.0"
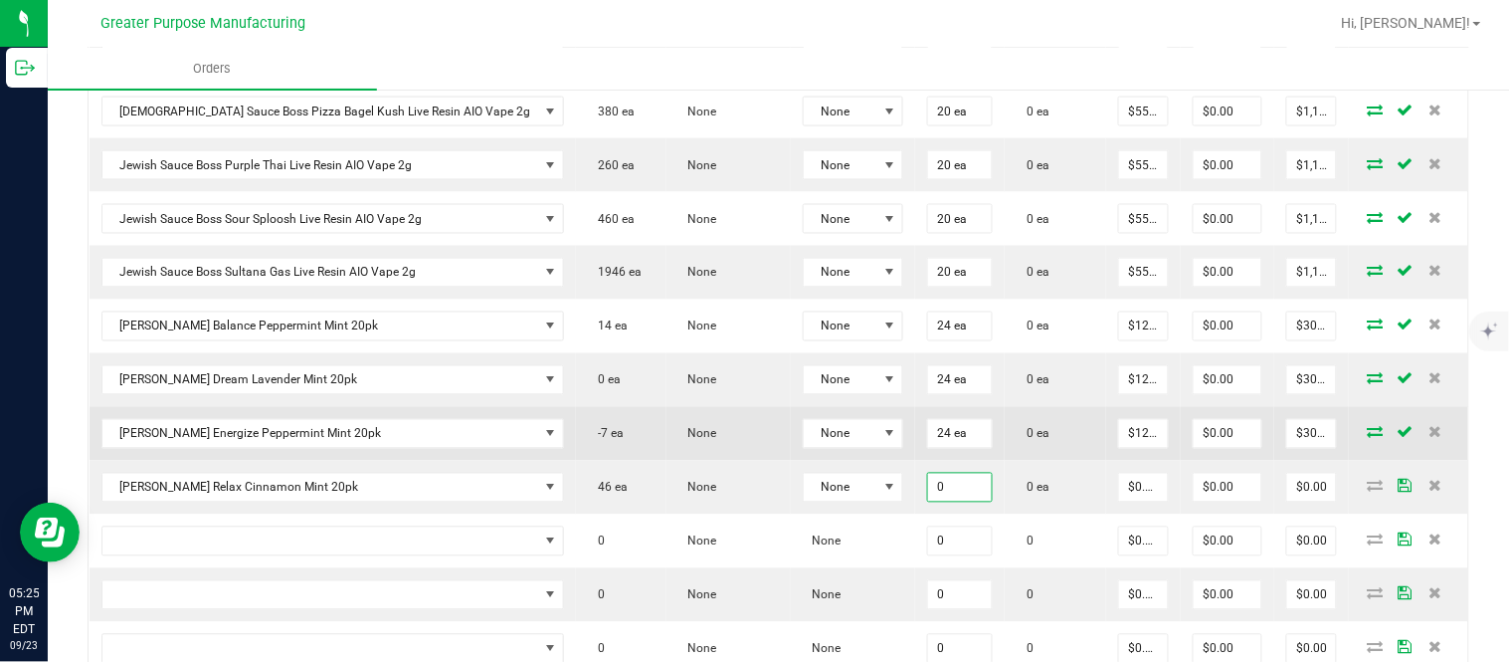
paste input "24"
type input "24 ea"
type input "0"
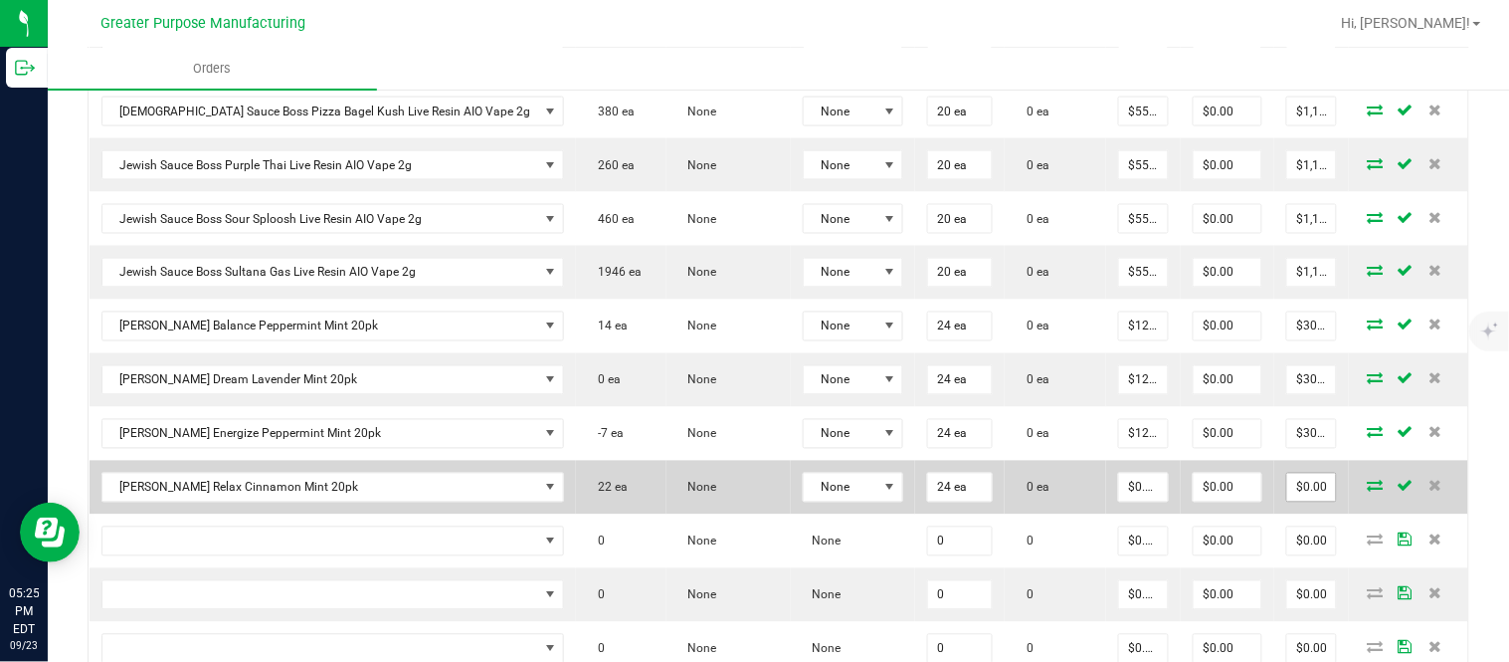
click at [1287, 501] on input "$0.00" at bounding box center [1311, 488] width 49 height 28
paste input "30"
type input "300"
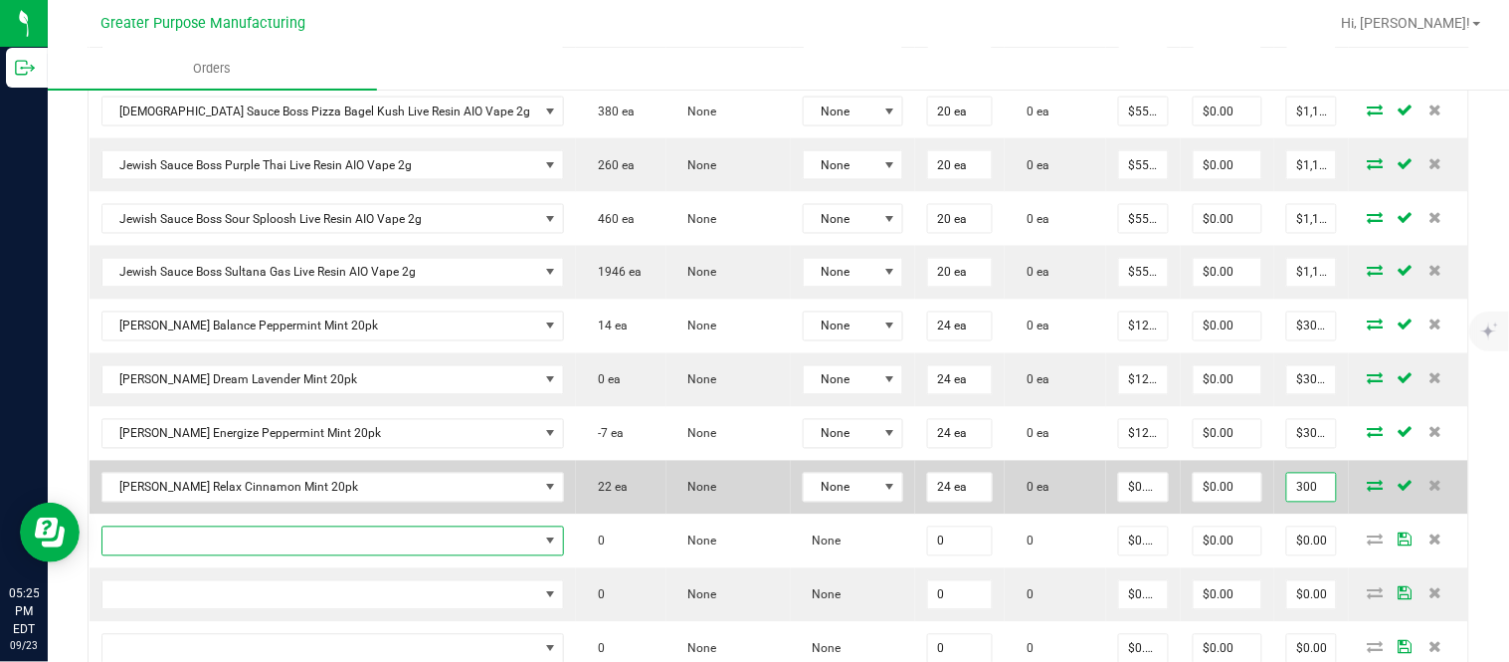
type input "$12.50000"
type input "$300.00"
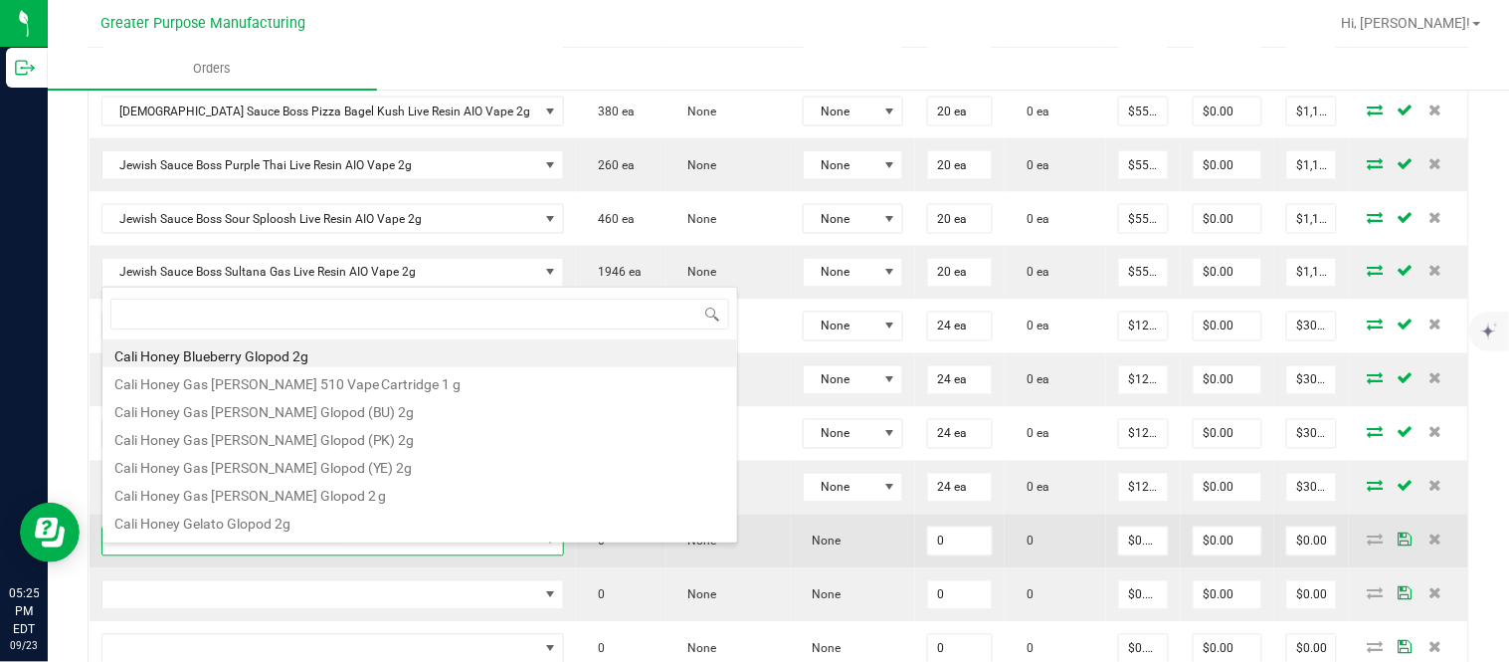
type input "1.37.60.985.0"
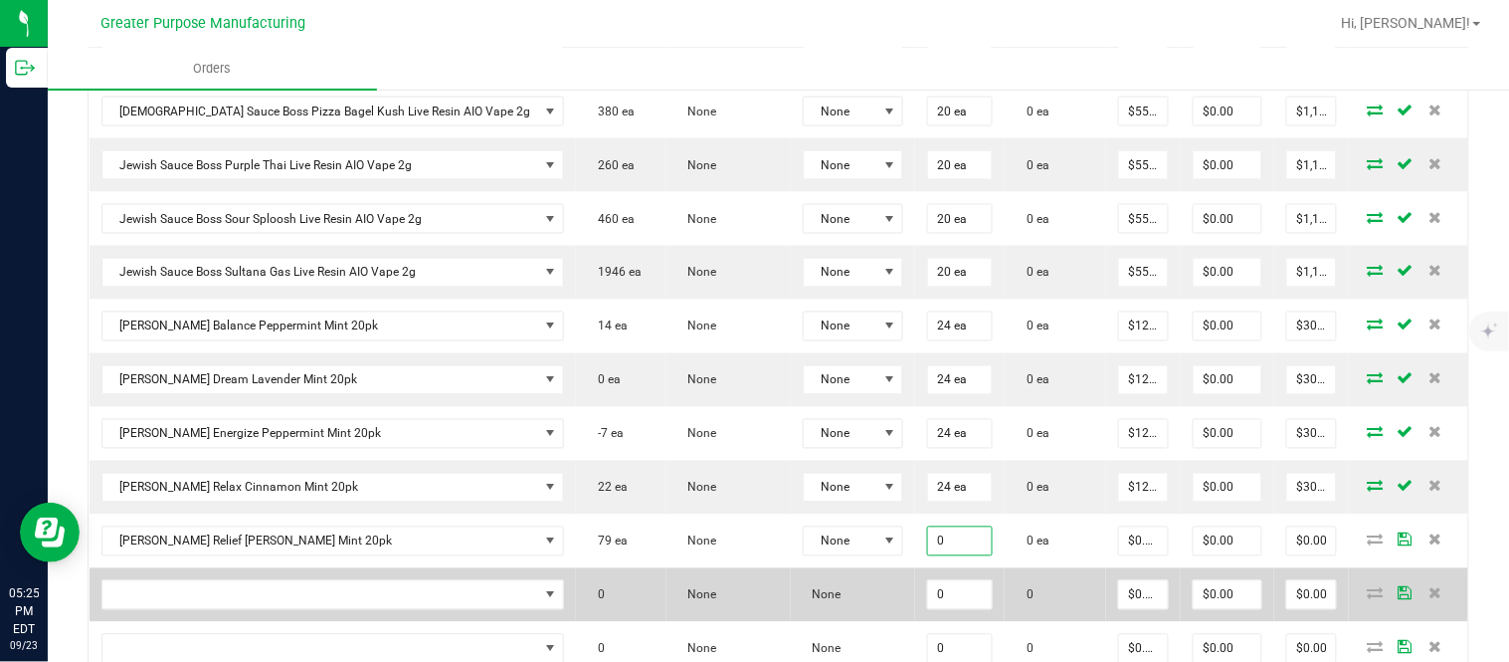
paste input "24"
type input "24 ea"
type input "0"
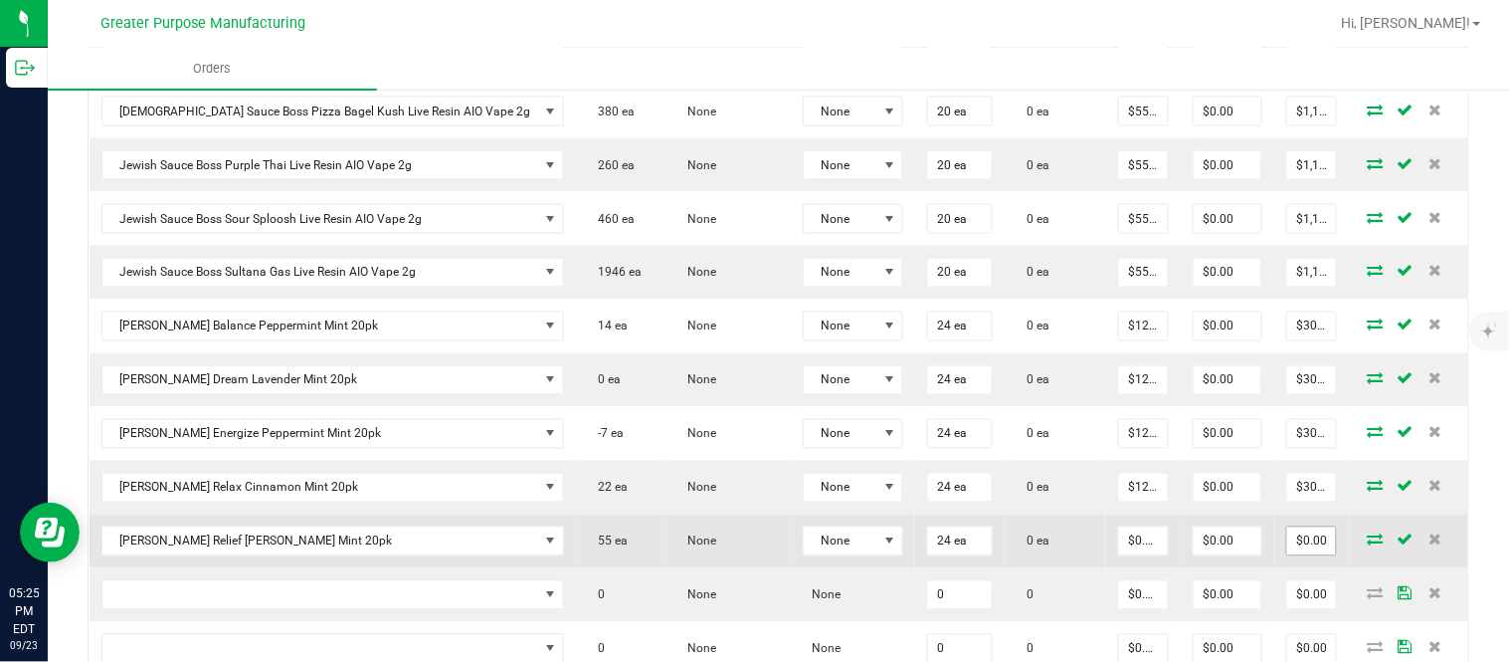
click at [1295, 555] on input "$0.00" at bounding box center [1311, 541] width 49 height 28
paste input "30"
type input "300"
type input "$12.50000"
type input "$300.00"
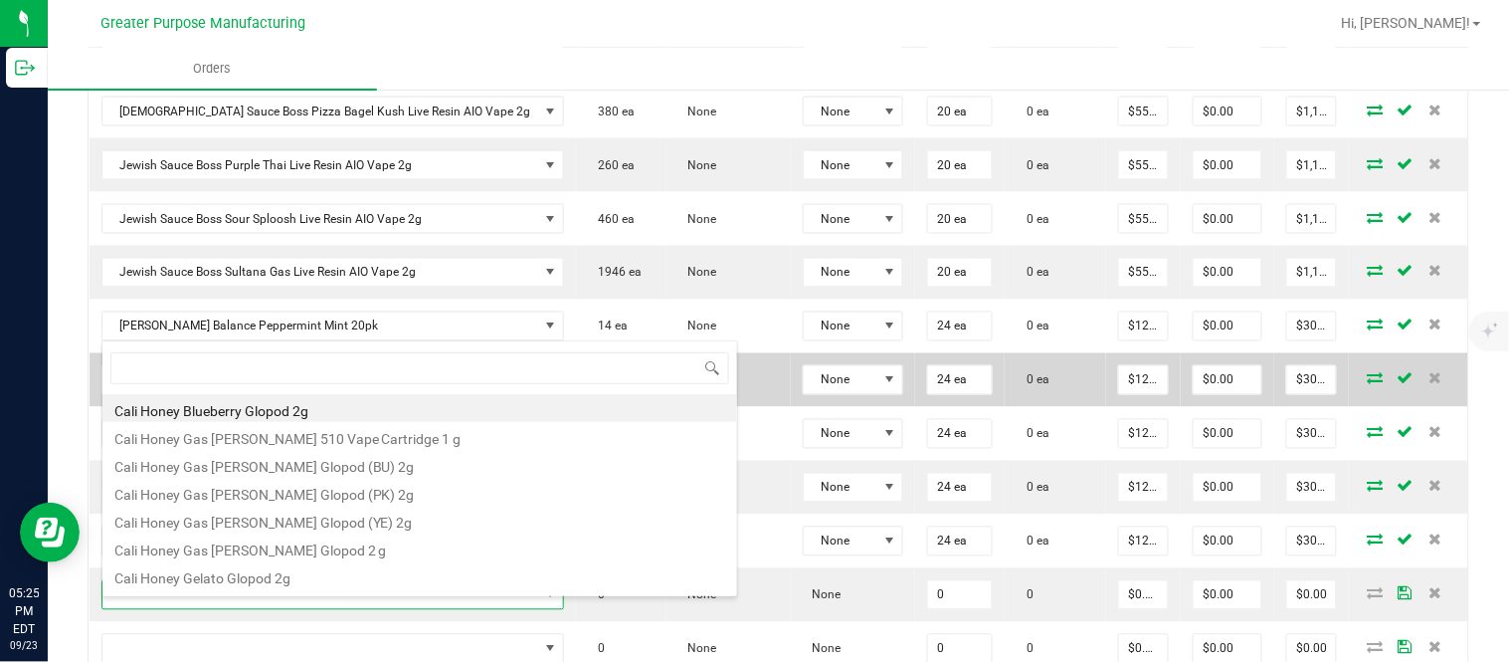
type input "1.37.60.986.0"
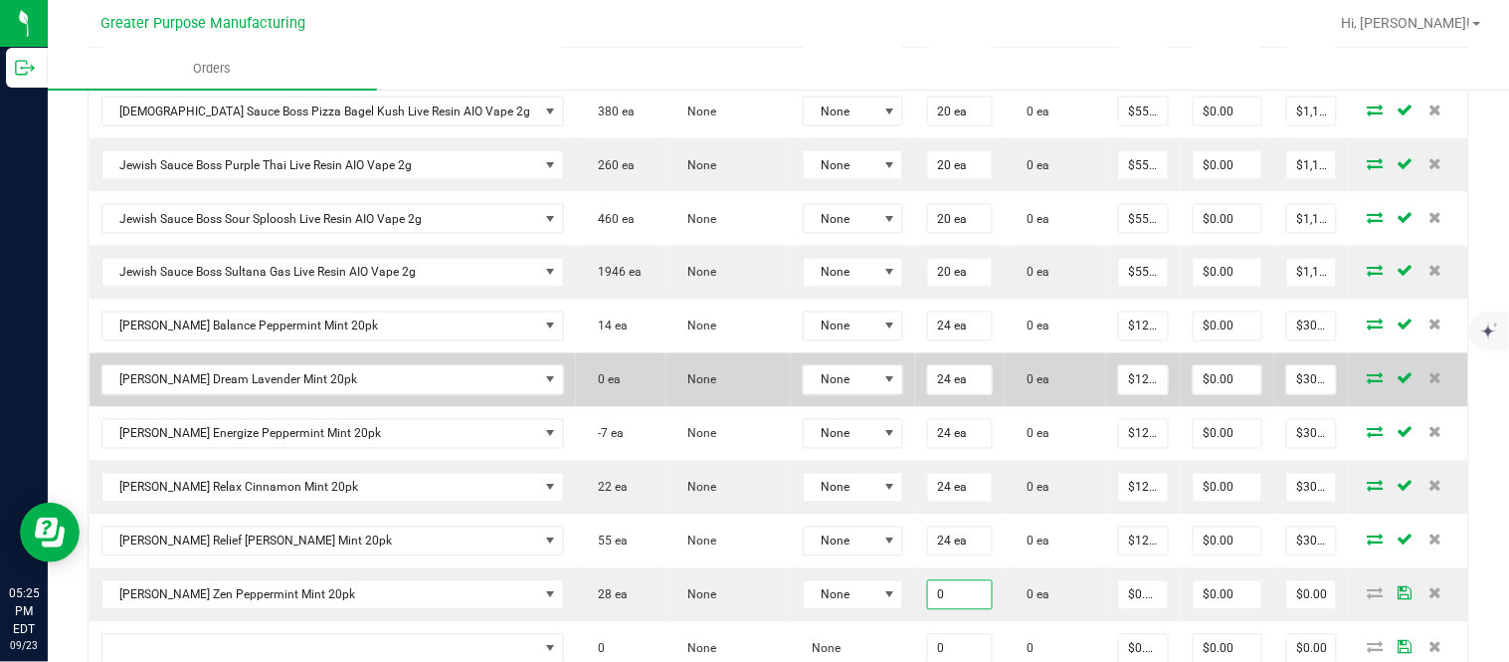
paste input "24"
type input "24 ea"
type input "0"
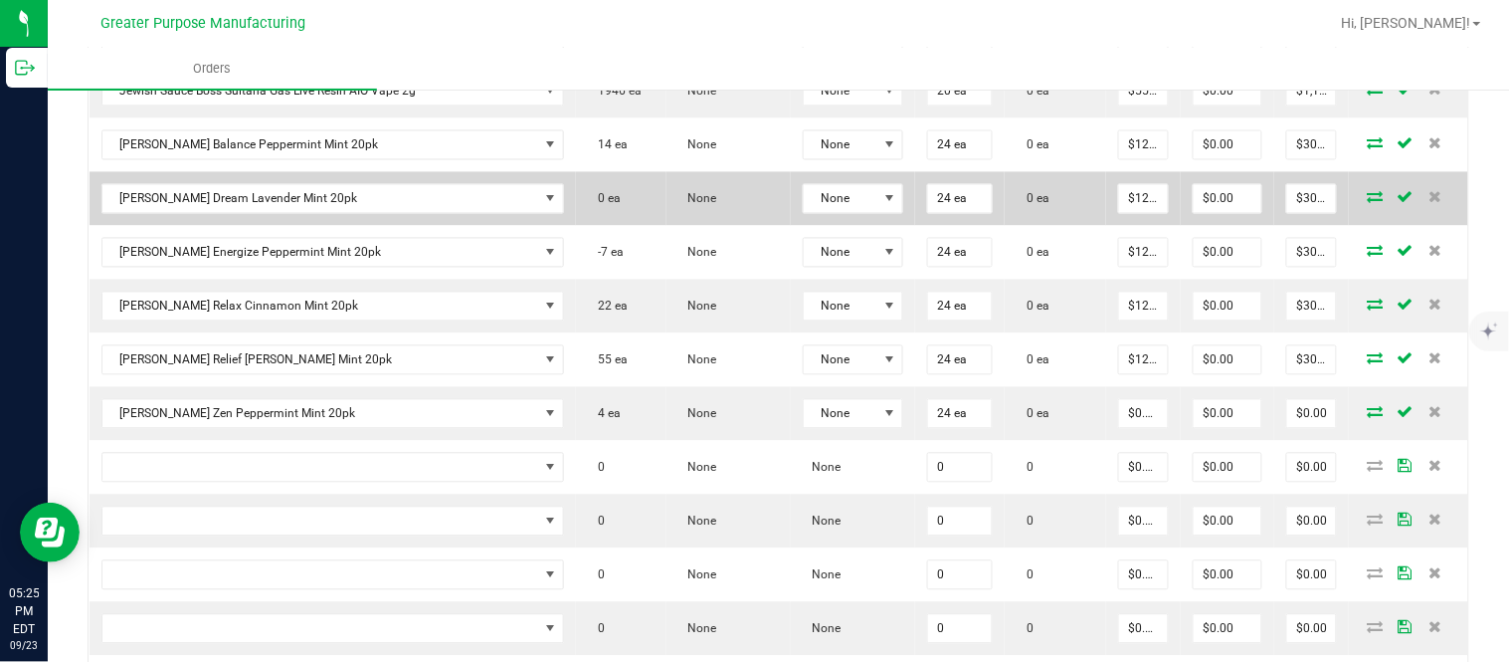
scroll to position [1107, 0]
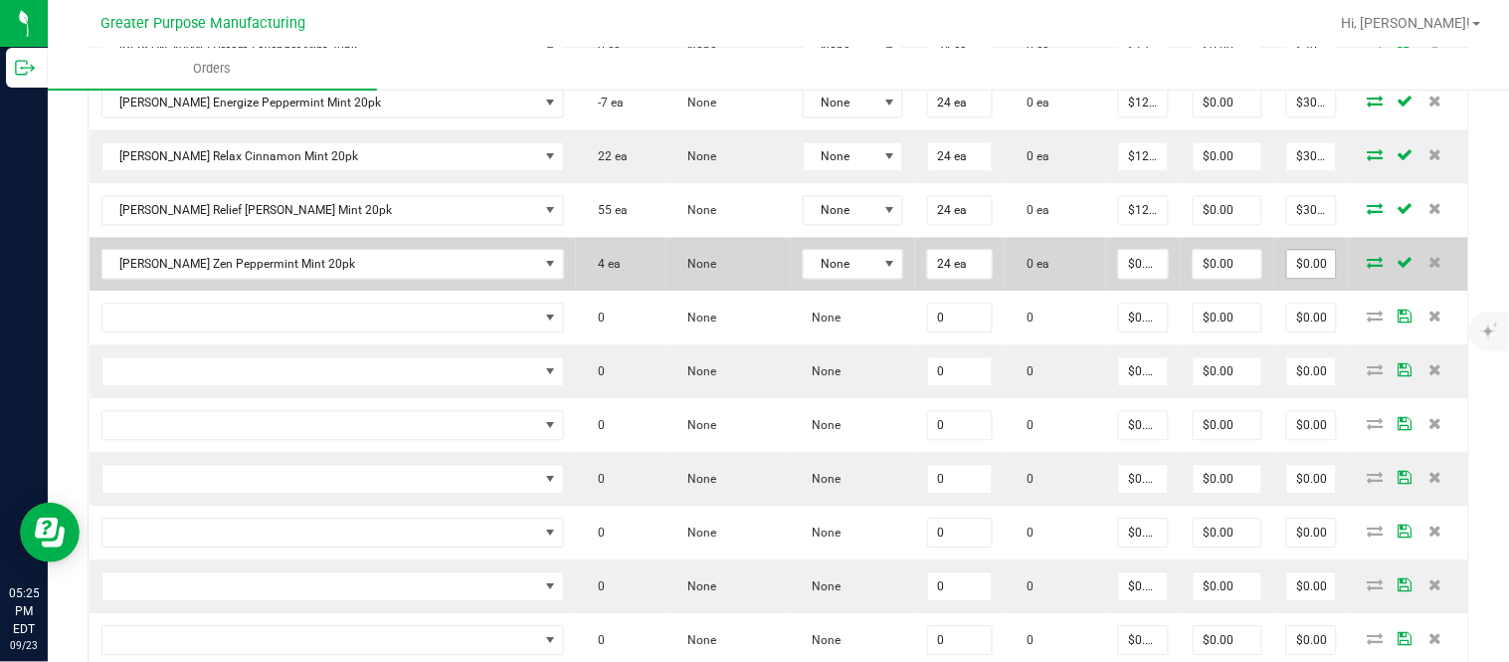
click at [1287, 278] on input "$0.00" at bounding box center [1311, 264] width 49 height 28
paste input "30"
type input "300"
type input "$12.50000"
type input "$300.00"
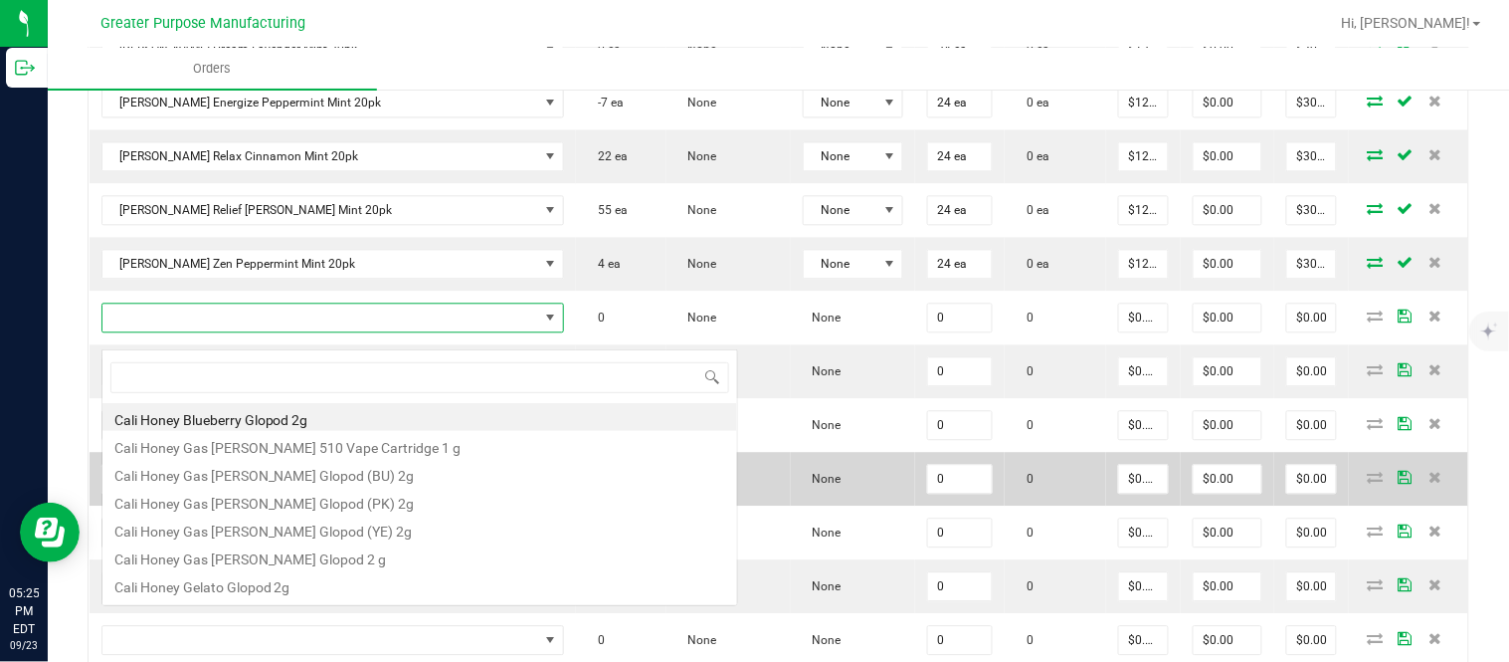
scroll to position [30, 398]
type input "1.37.61.470.0"
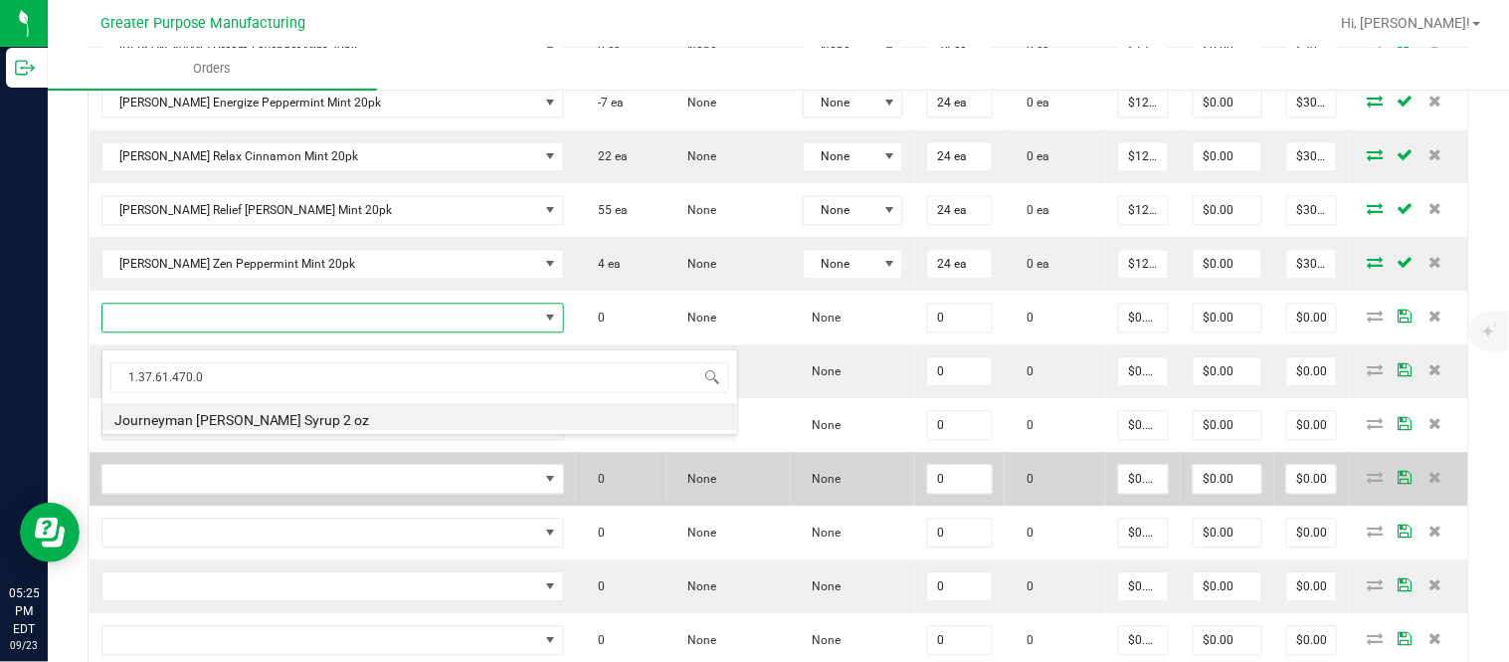
type input "0 ea"
type input "$10.00000"
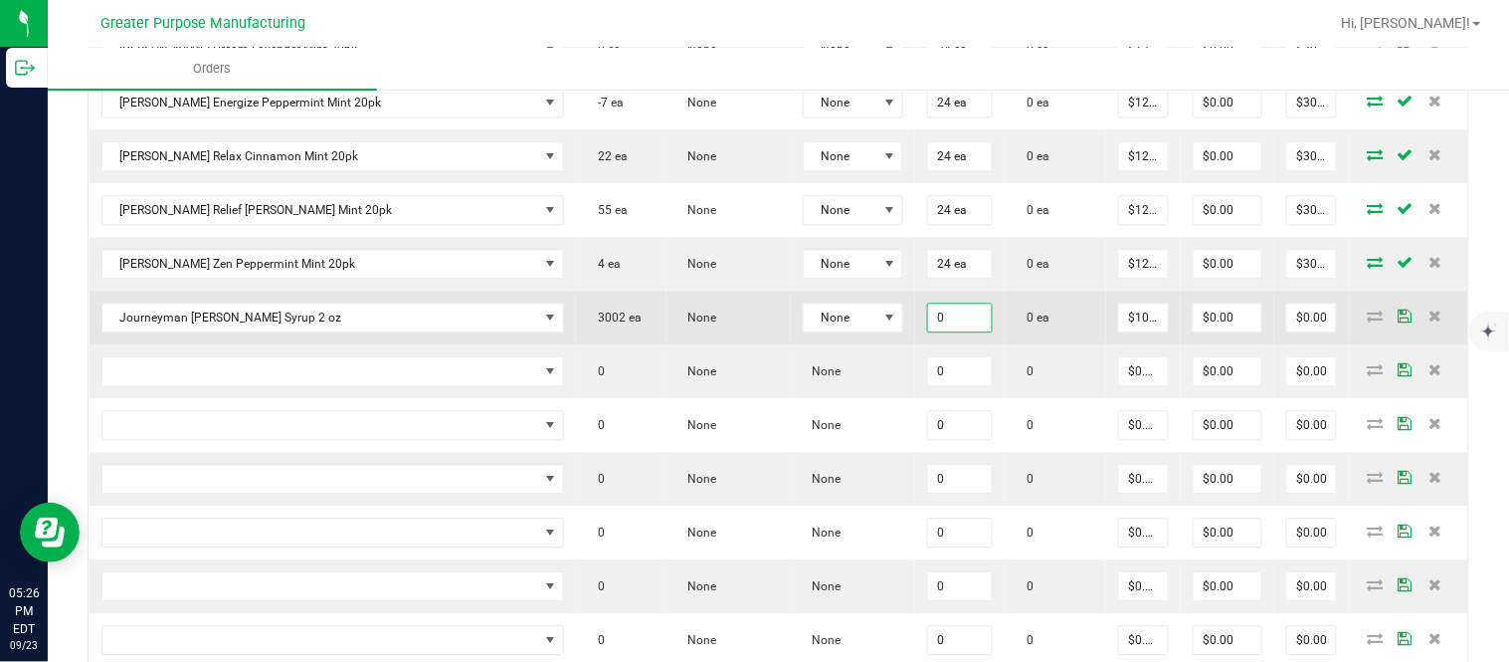
paste input "48"
type input "48"
type input "10"
type input "48 ea"
type input "$480.00"
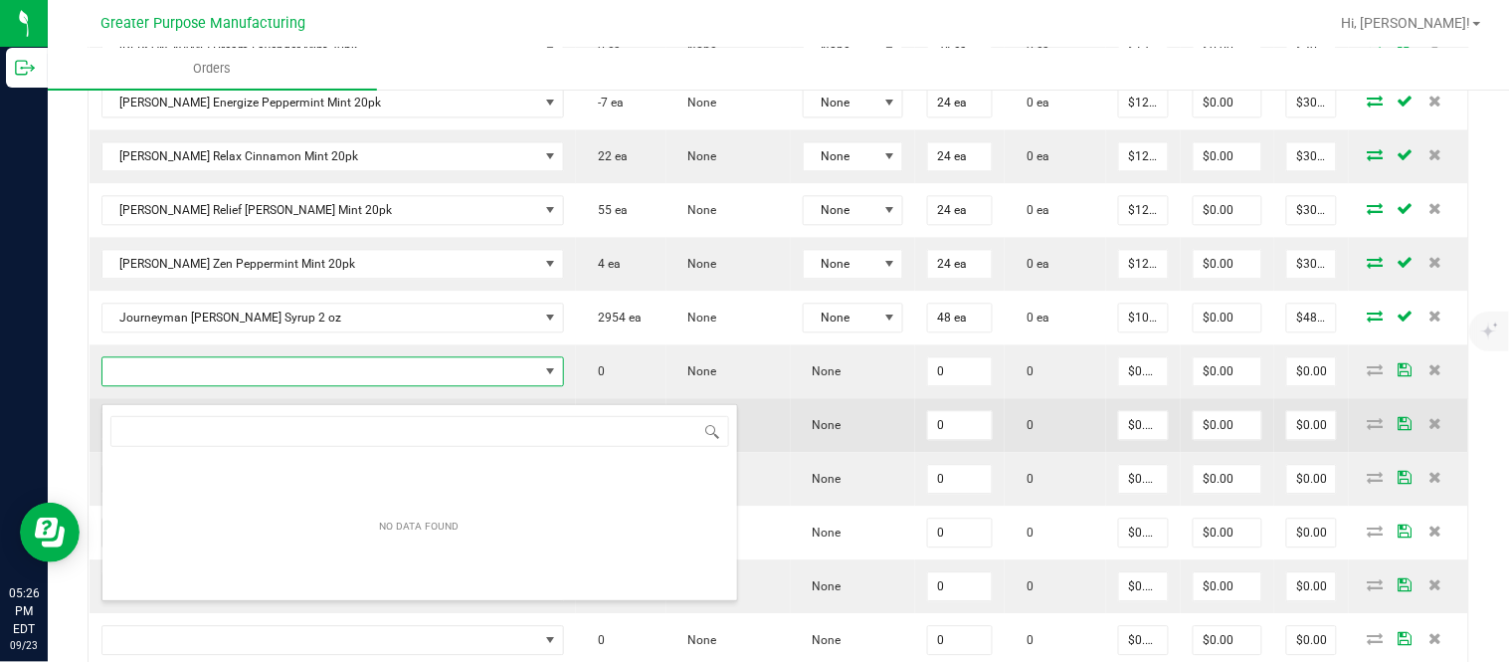
type input "1.37.61.1138.0"
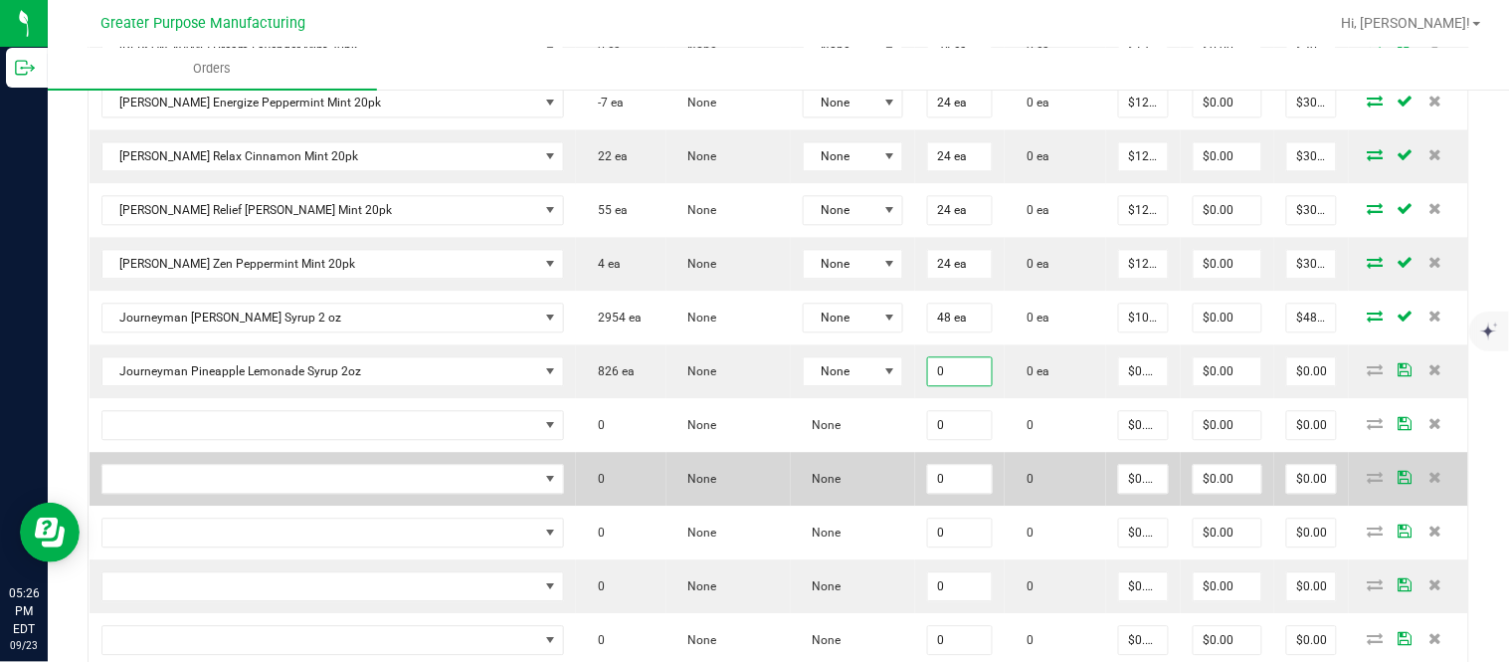
paste input "48"
type input "48 ea"
type input "$0.00000"
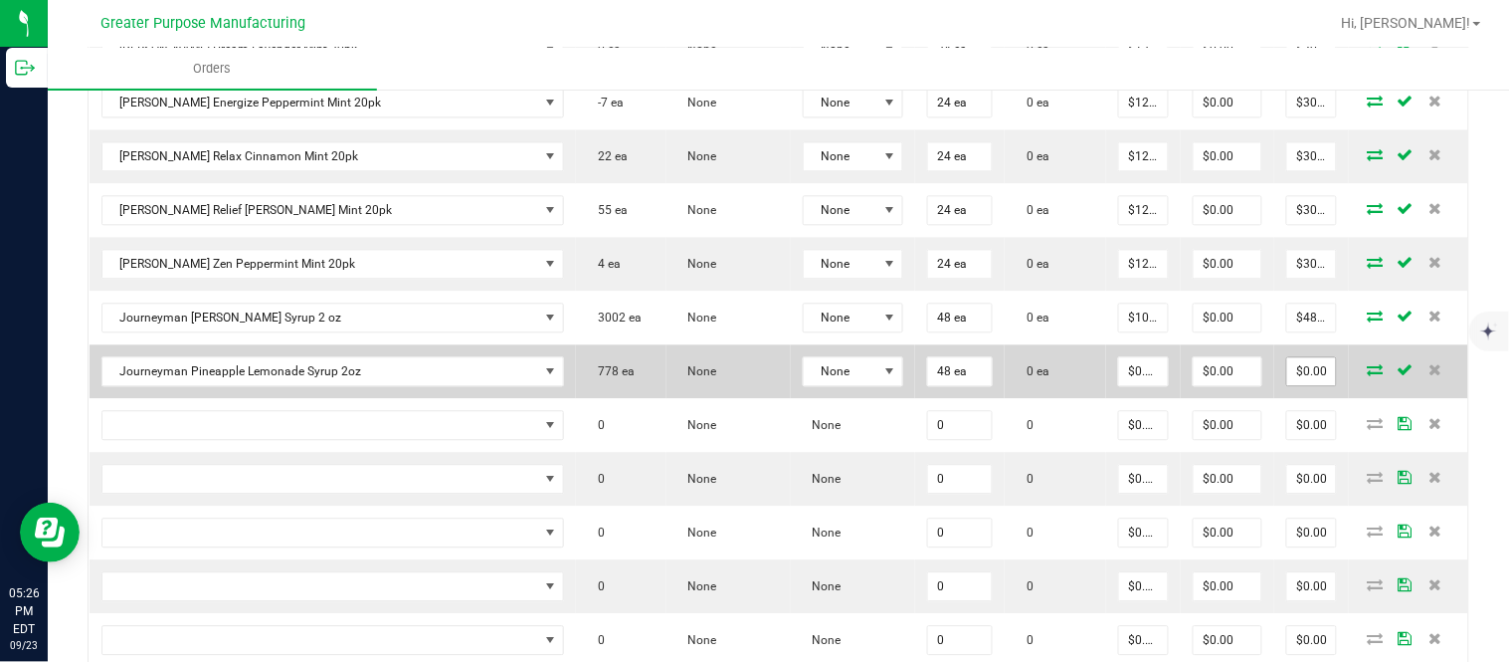
click at [1296, 384] on input "$0.00" at bounding box center [1311, 371] width 49 height 28
paste input "576"
type input "576"
type input "$12.00000"
type input "$576.00"
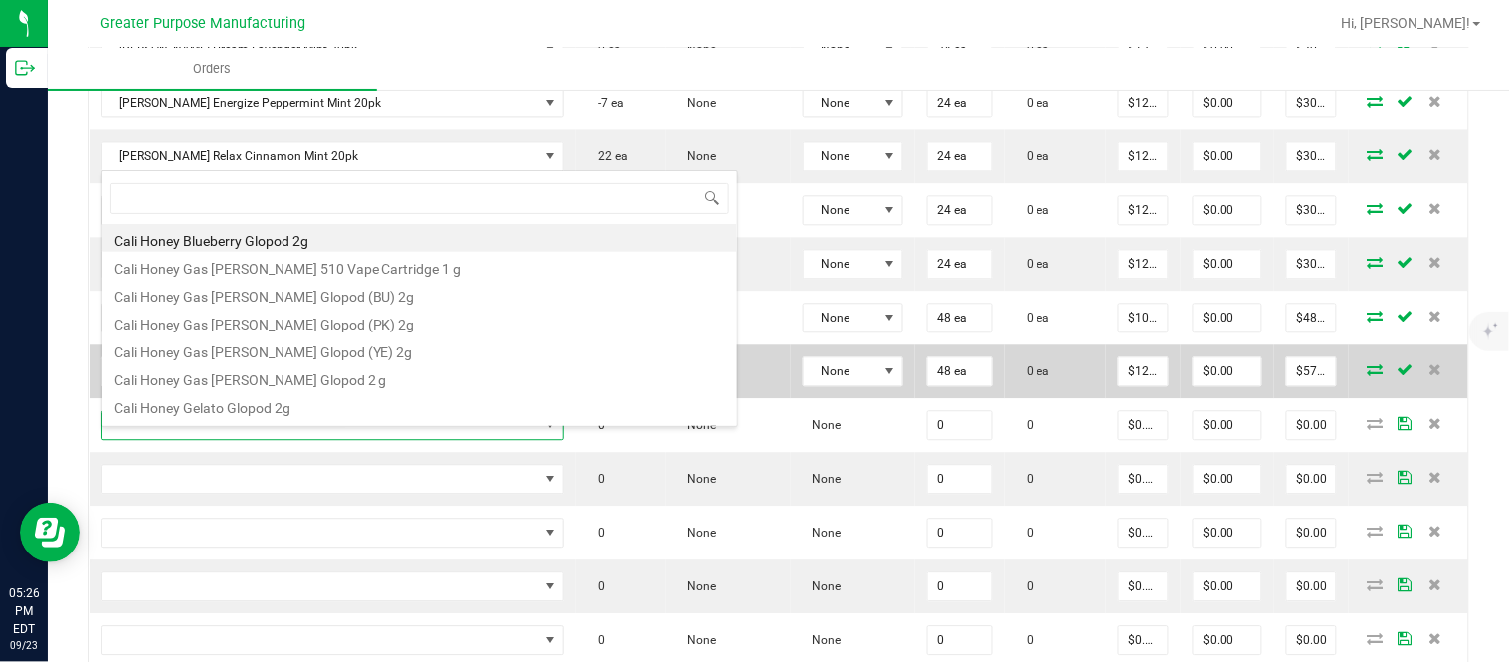
type input "1.3.29.1421.0"
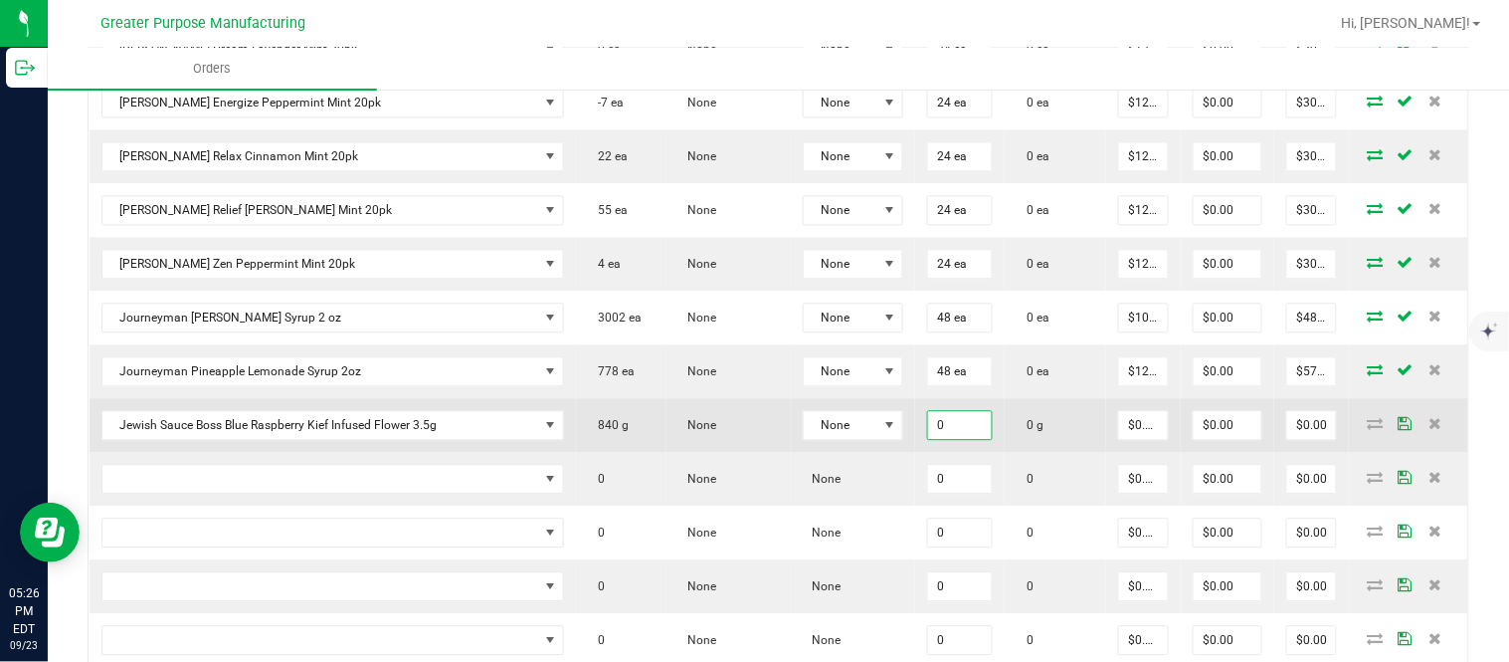
paste input "4"
type input "40.0000 g"
type input "0"
click at [928, 439] on input "40.0000 g" at bounding box center [960, 425] width 65 height 28
click at [928, 439] on input "40" at bounding box center [960, 425] width 65 height 28
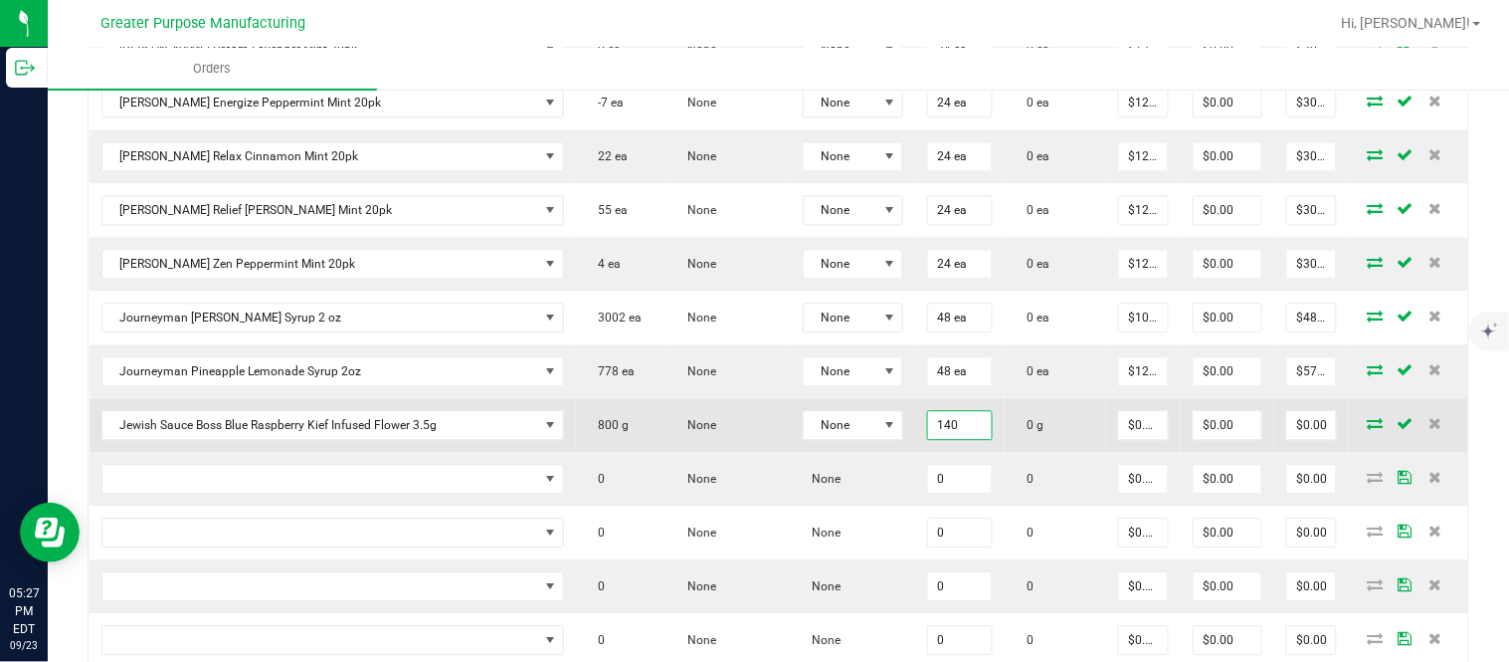
type input "140"
type input "0"
type input "140.0000 g"
click at [1287, 438] on input "$0.00" at bounding box center [1311, 425] width 49 height 28
paste input "88"
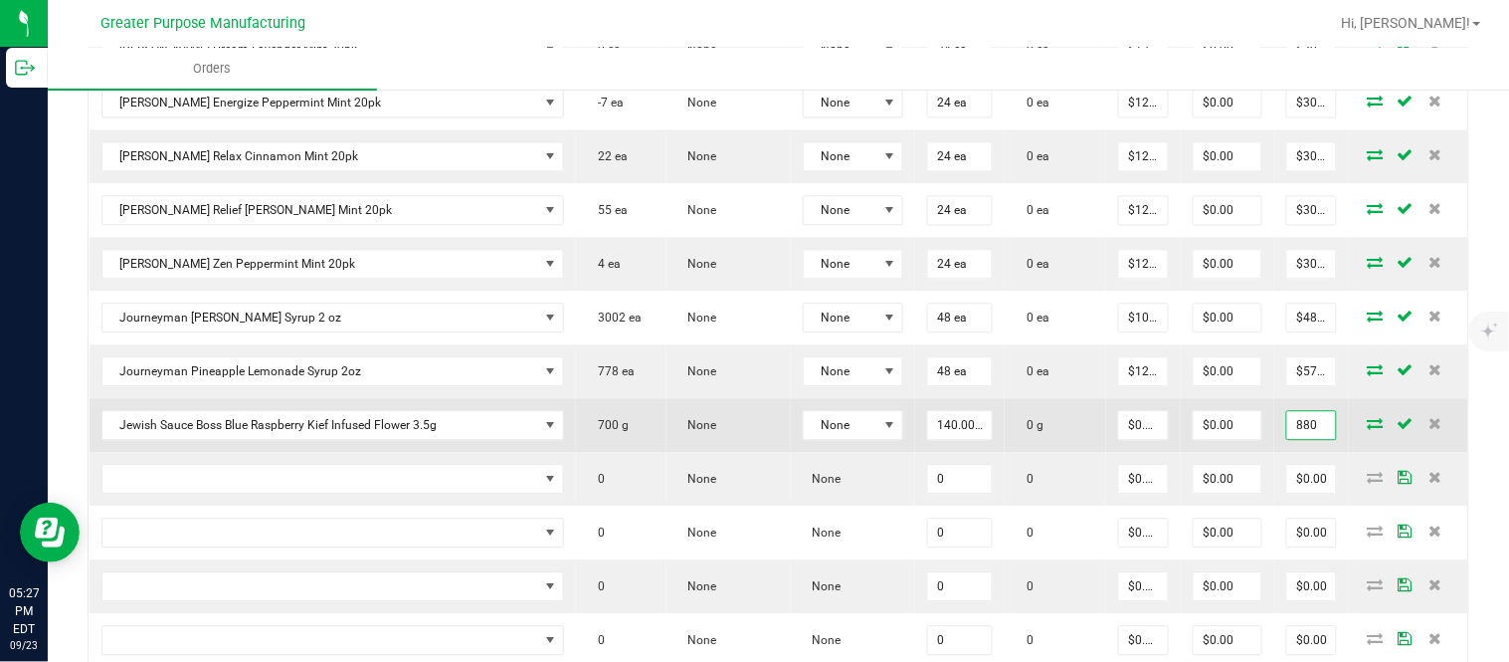
type input "880"
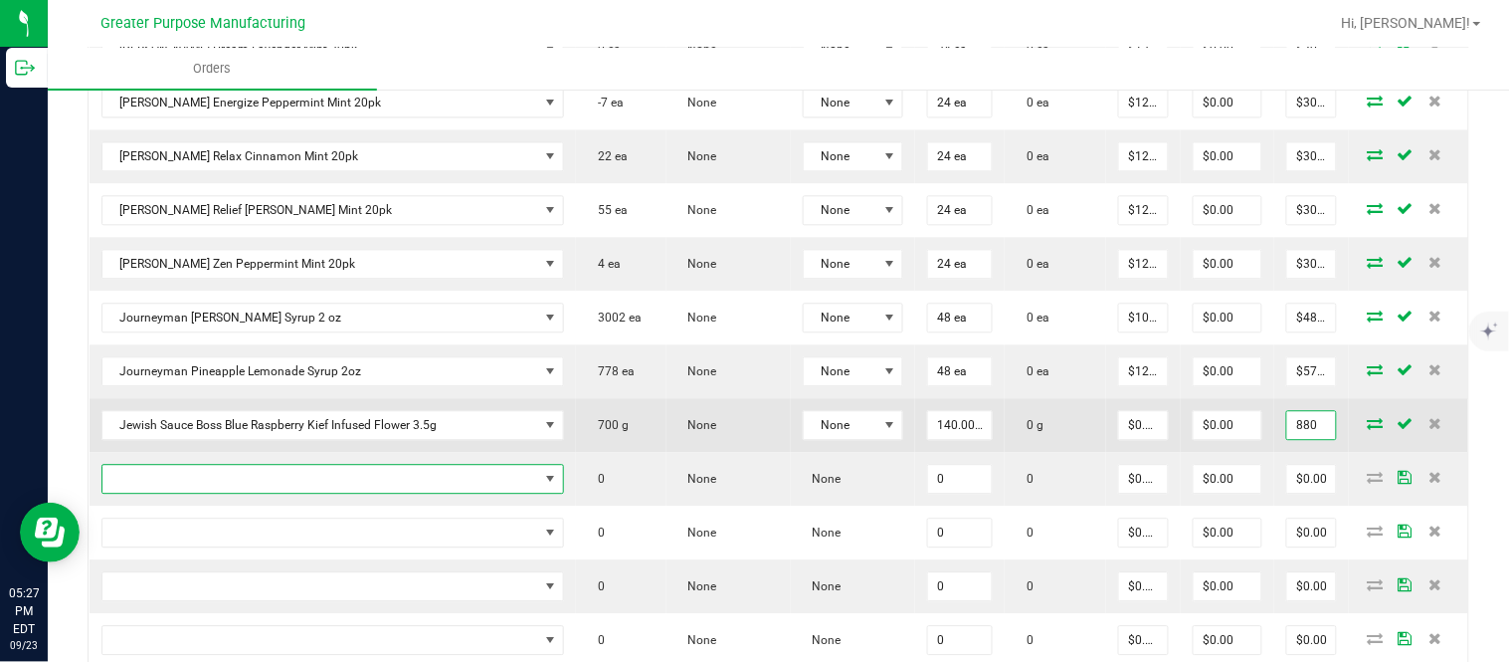
type input "$6.28571"
type input "$880.00"
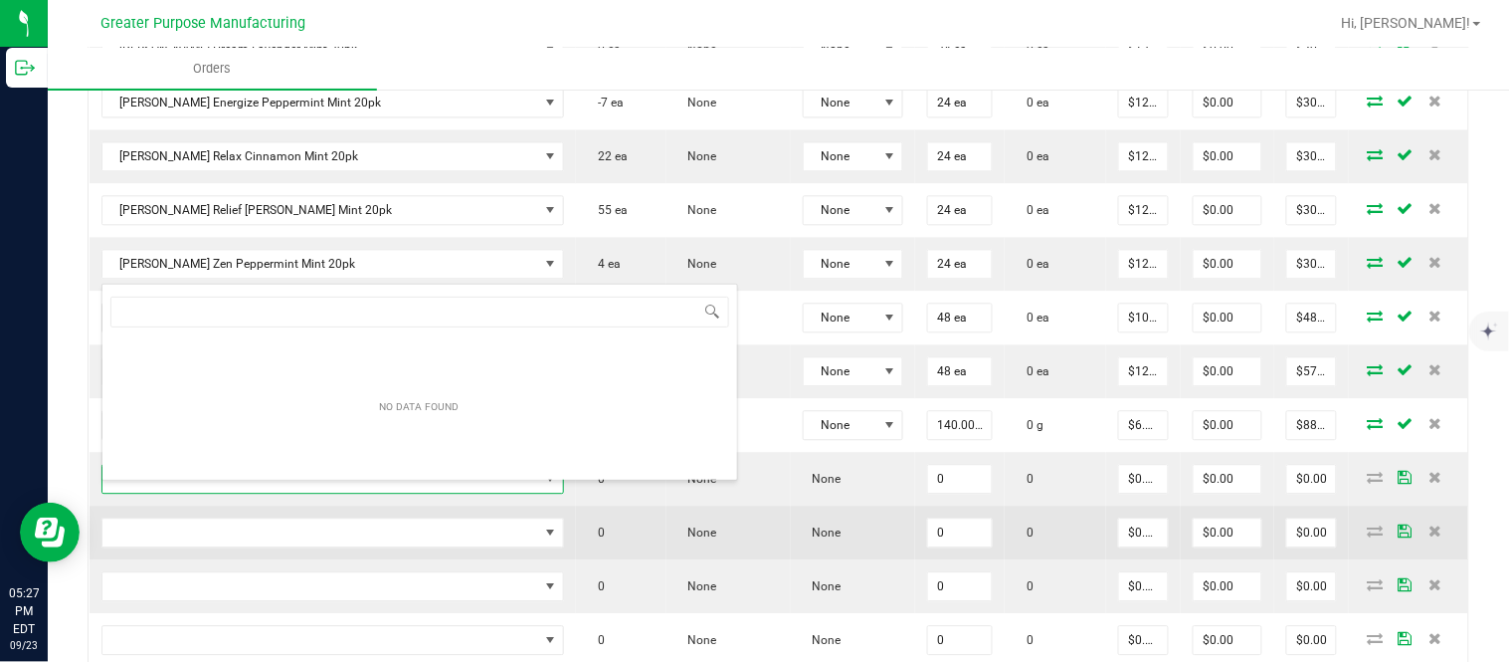
type input "1.3.29.1418.0"
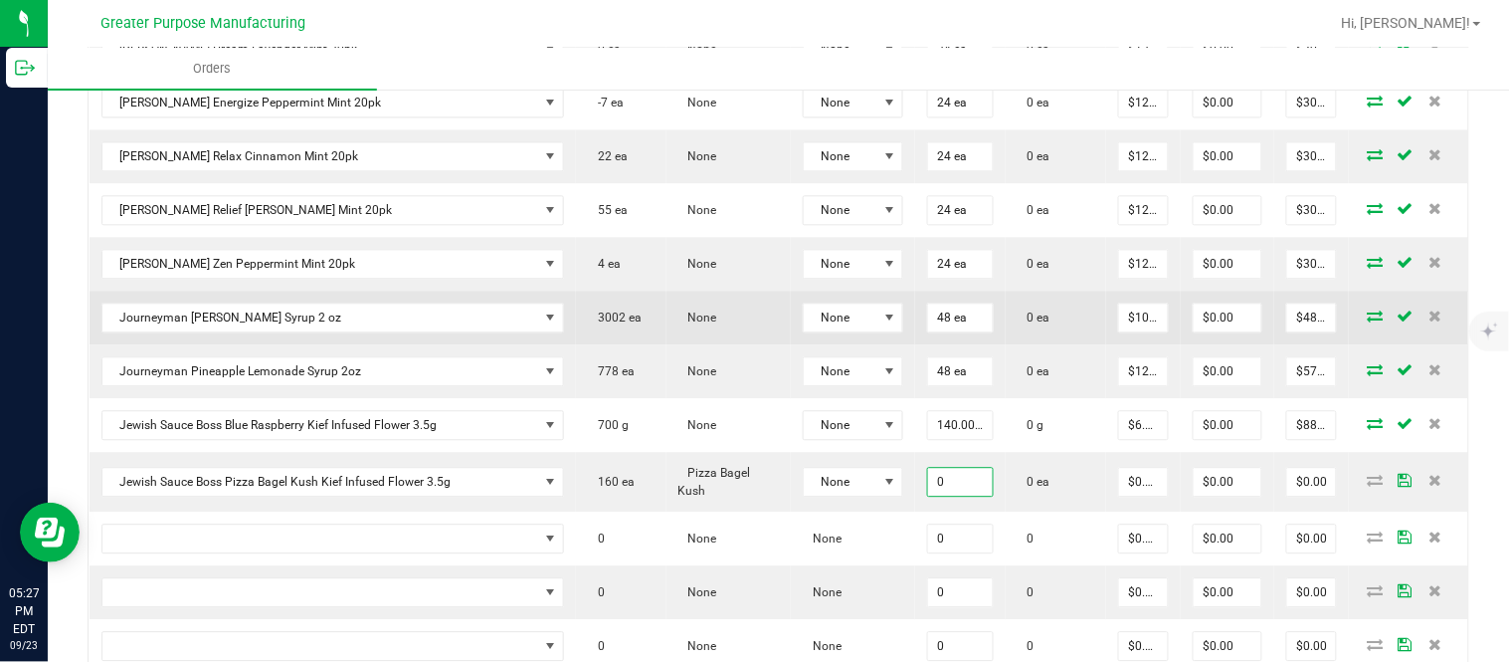
paste input "4"
type input "40 ea"
type input "0"
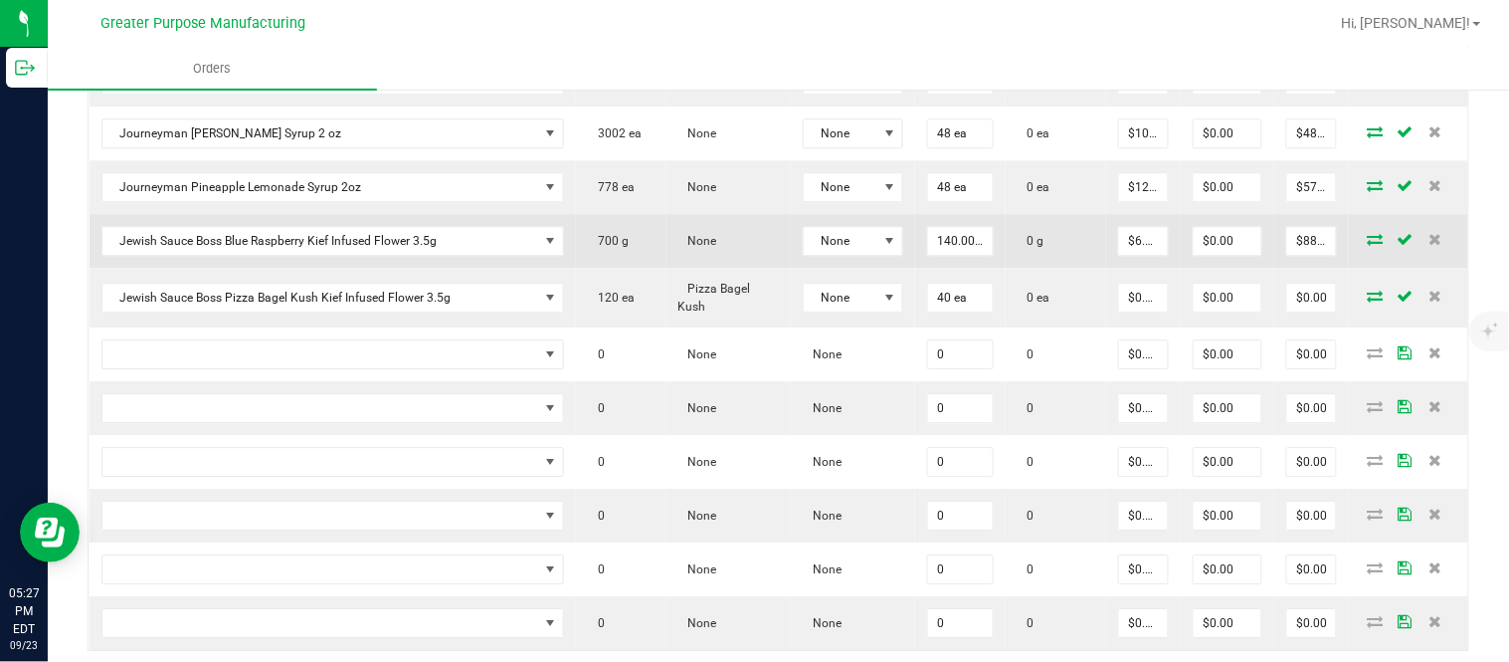
scroll to position [1328, 0]
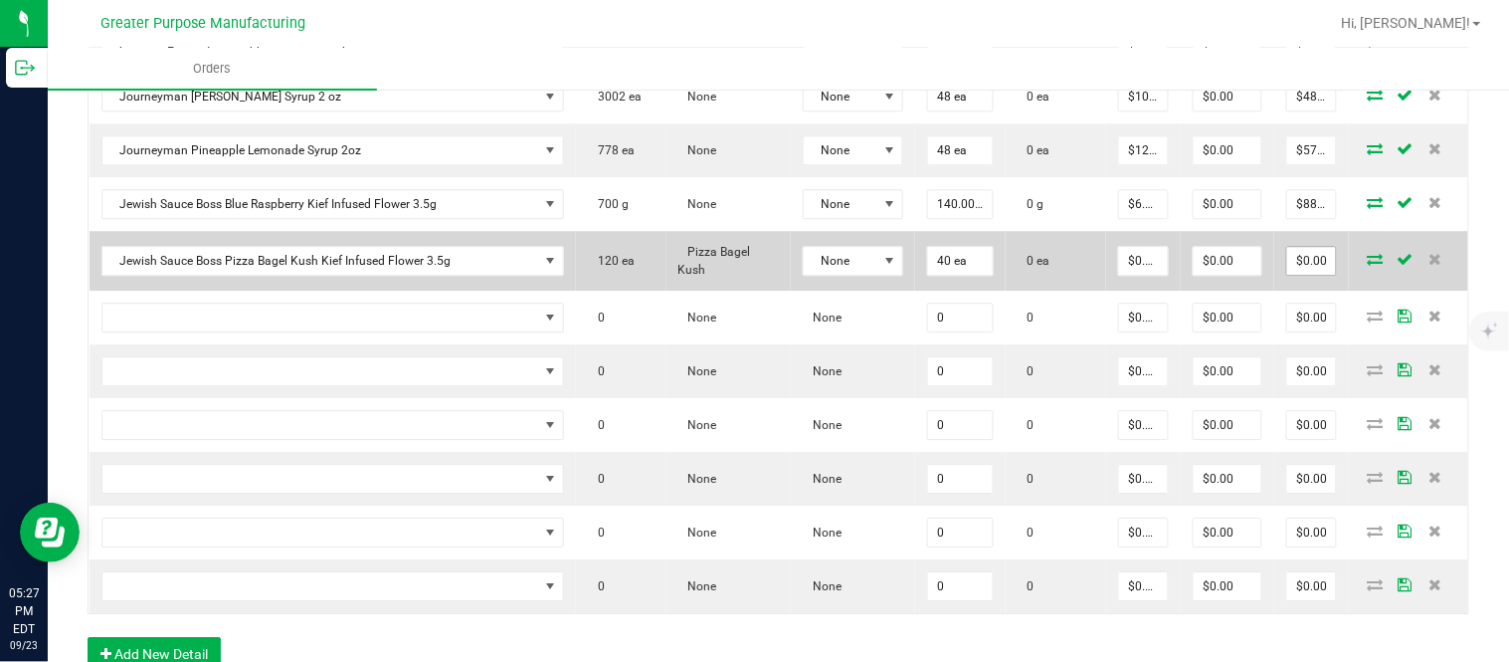
click at [1287, 275] on input "$0.00" at bounding box center [1311, 261] width 49 height 28
paste input "96"
type input "960"
type input "$24.00000"
type input "$960.00"
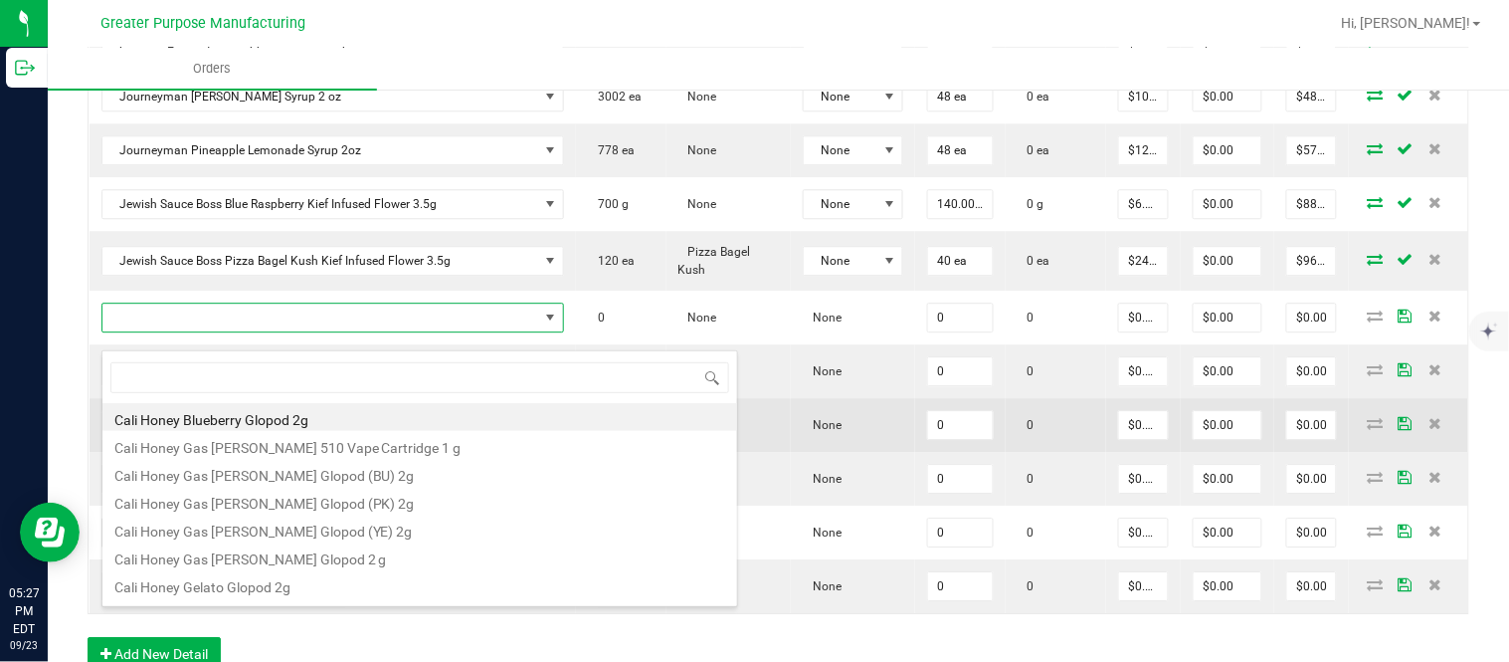
scroll to position [30, 398]
type input "1.3.29.1419.0"
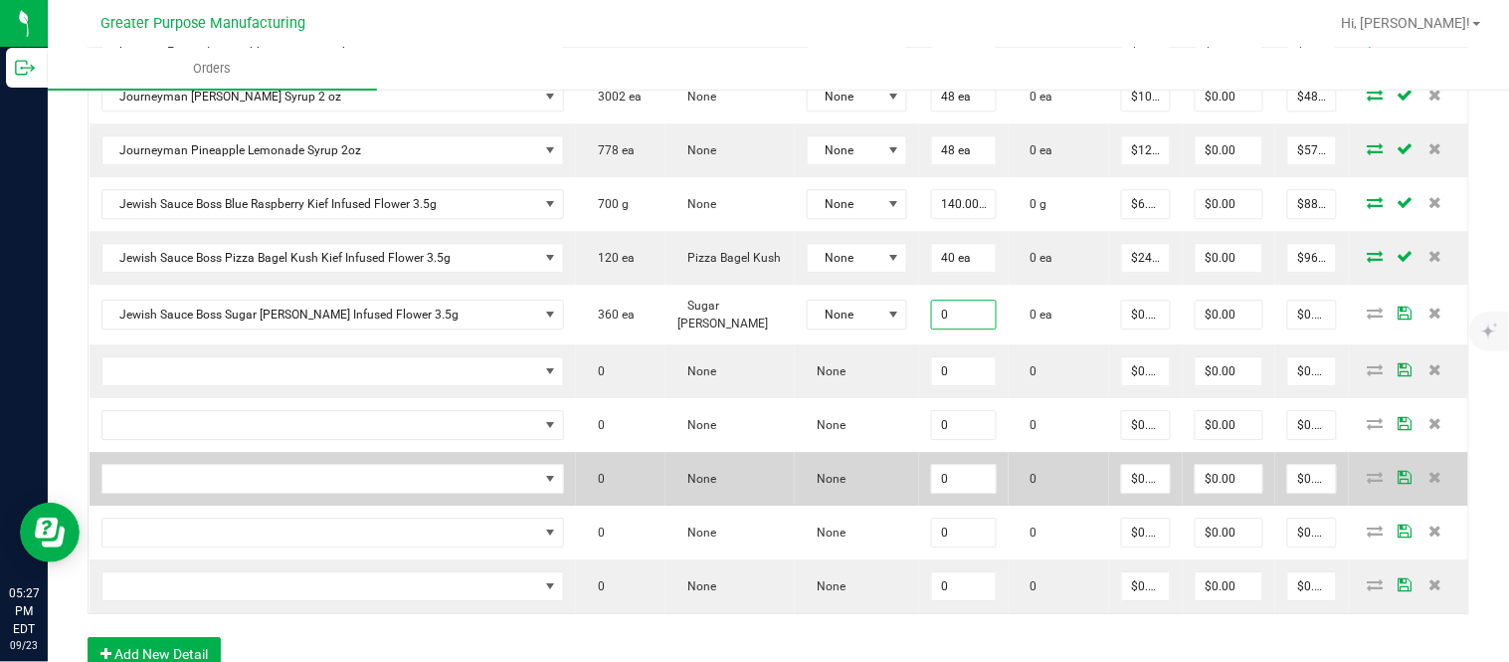
paste input "4"
type input "40 ea"
type input "$0.00000"
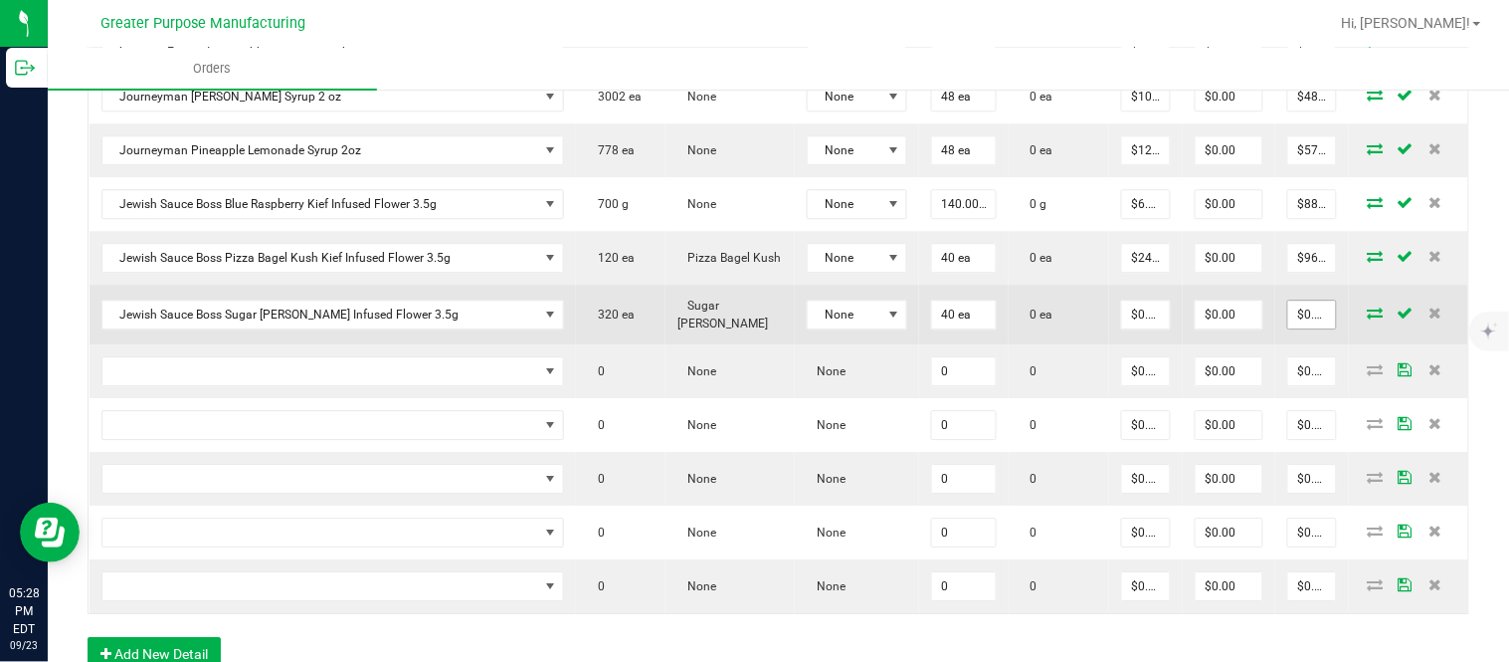
click at [1288, 328] on input "$0.00" at bounding box center [1312, 314] width 48 height 28
paste input "88"
type input "880"
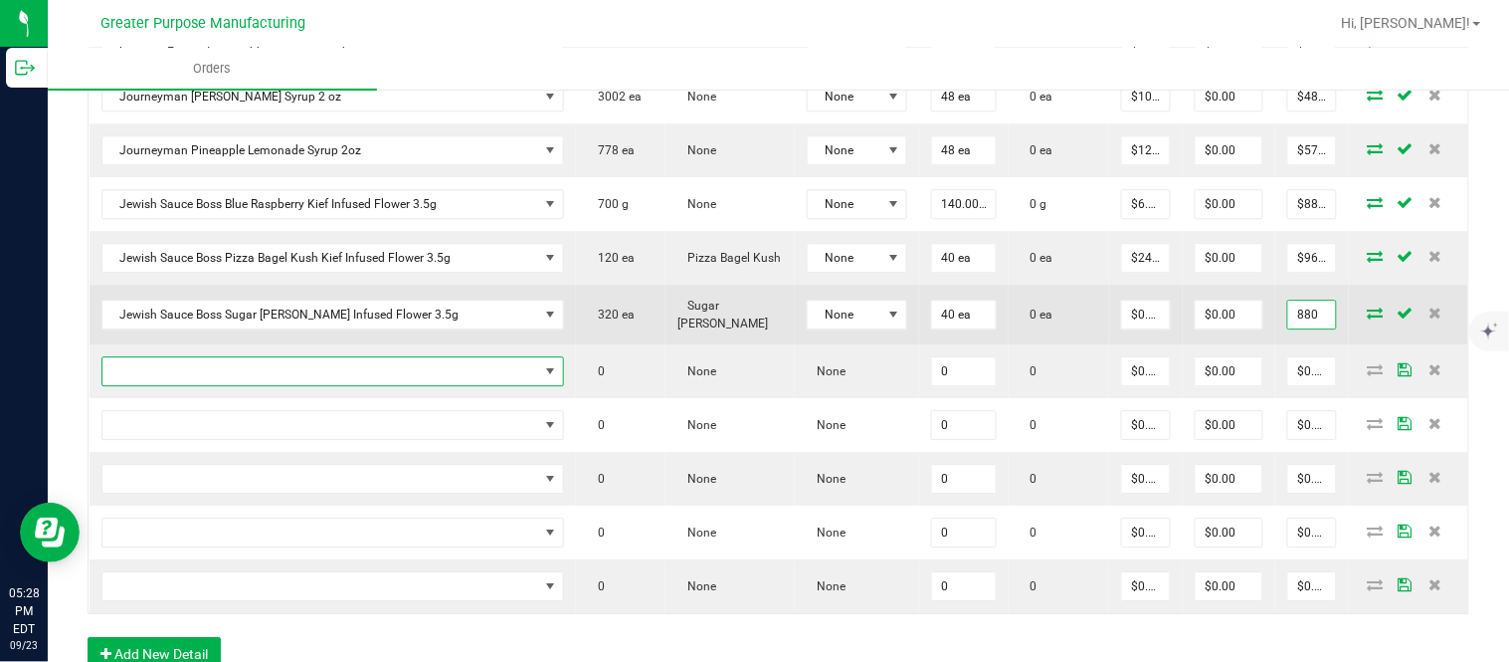
type input "$22.00000"
type input "$880.00"
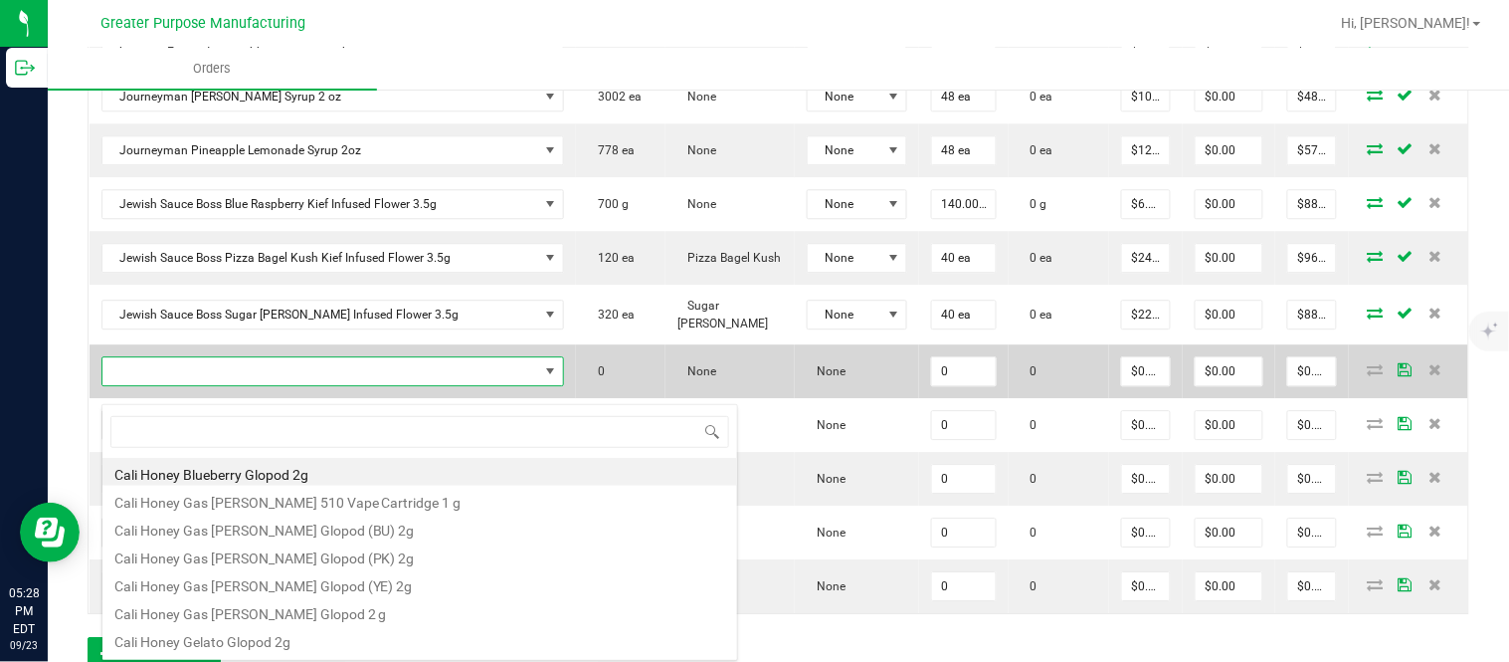
type input "1.3.29.1420.0"
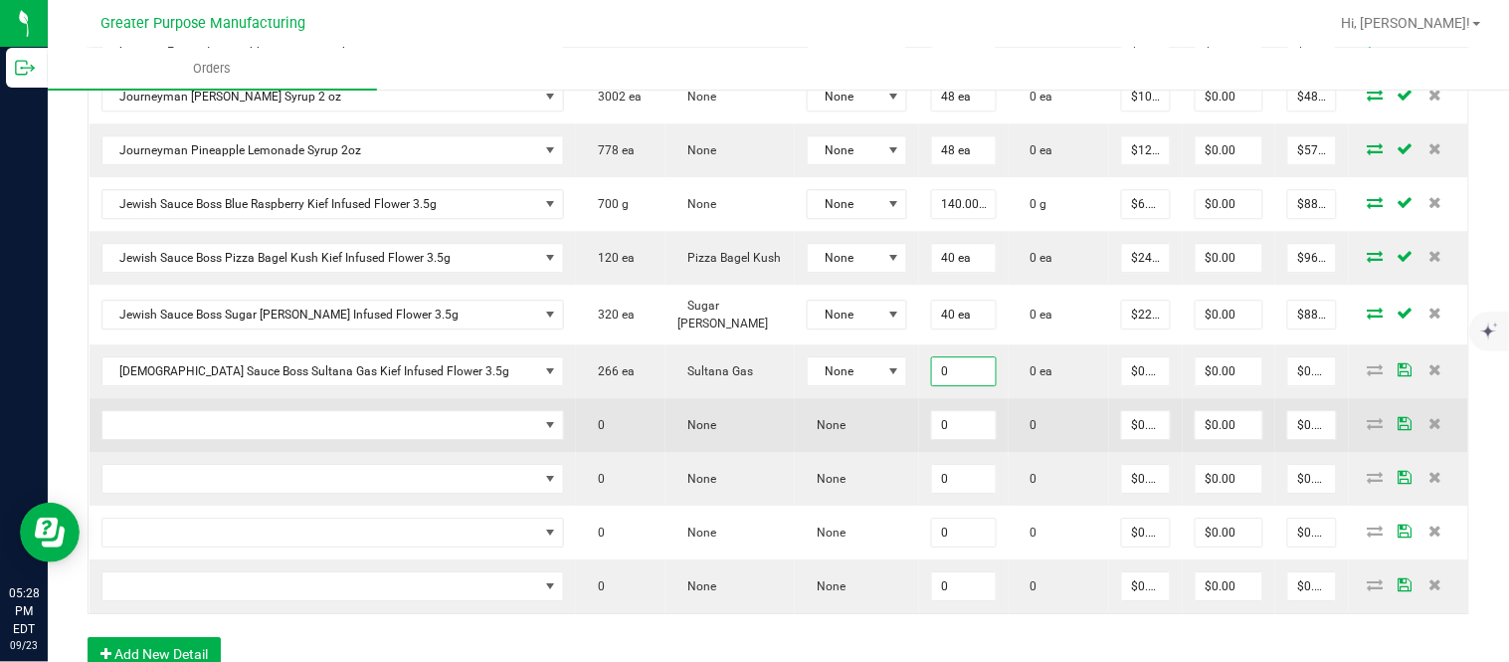
paste input "4"
type input "40 ea"
type input "0"
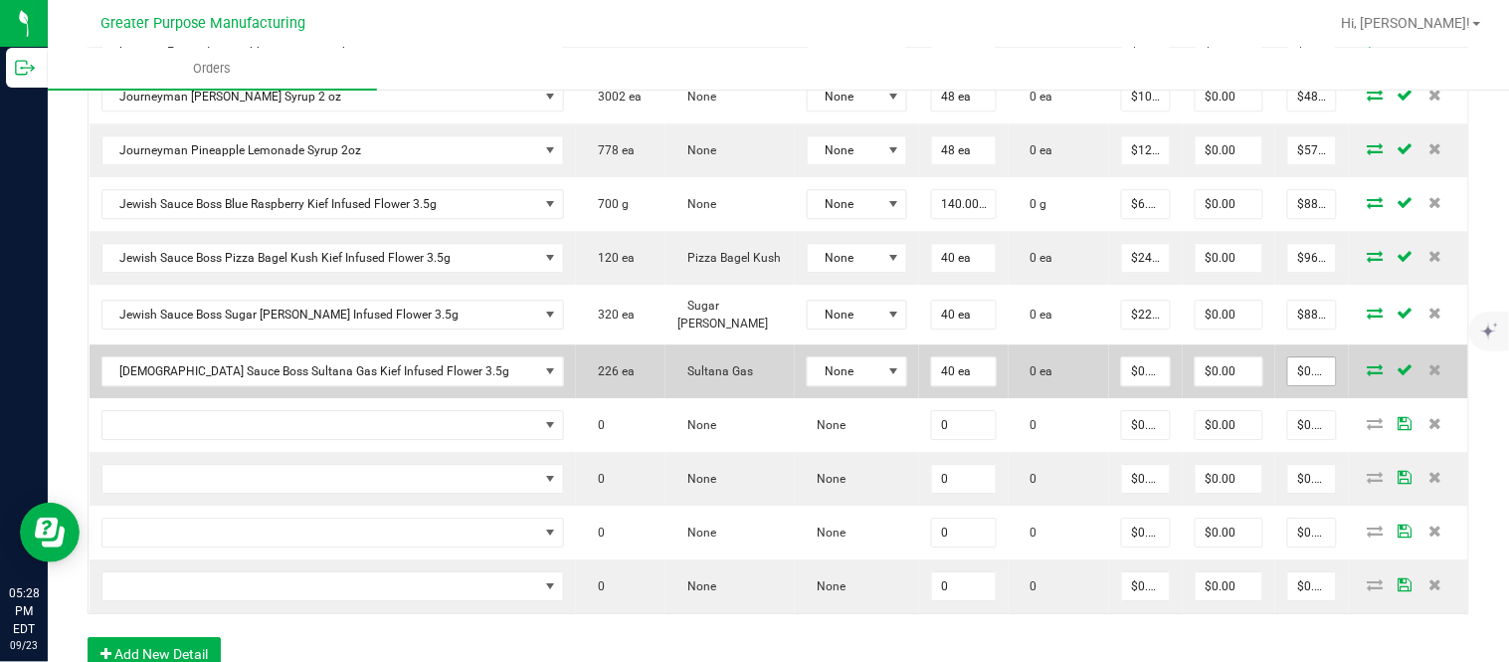
click at [1288, 385] on input "$0.00" at bounding box center [1312, 371] width 48 height 28
paste input "88"
type input "880"
type input "$22.00000"
type input "$880.00"
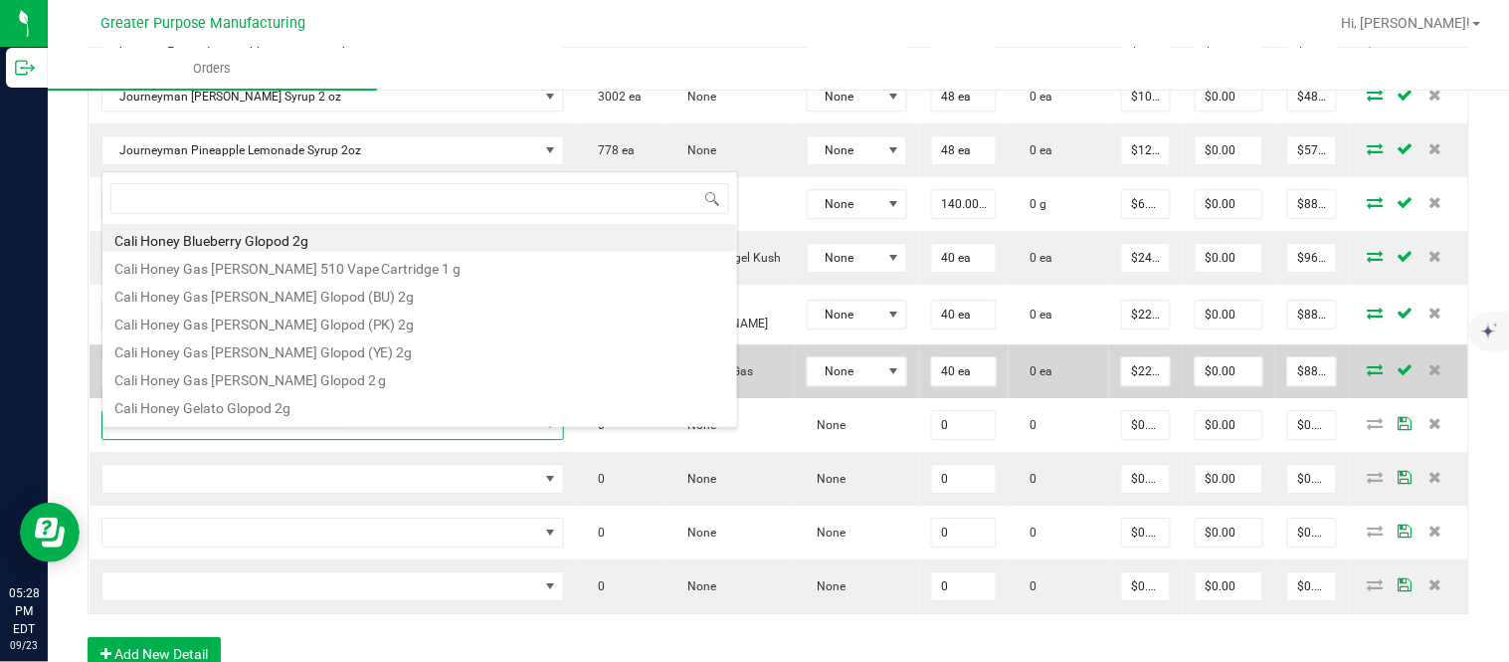
type input "1.5.7.1053.0"
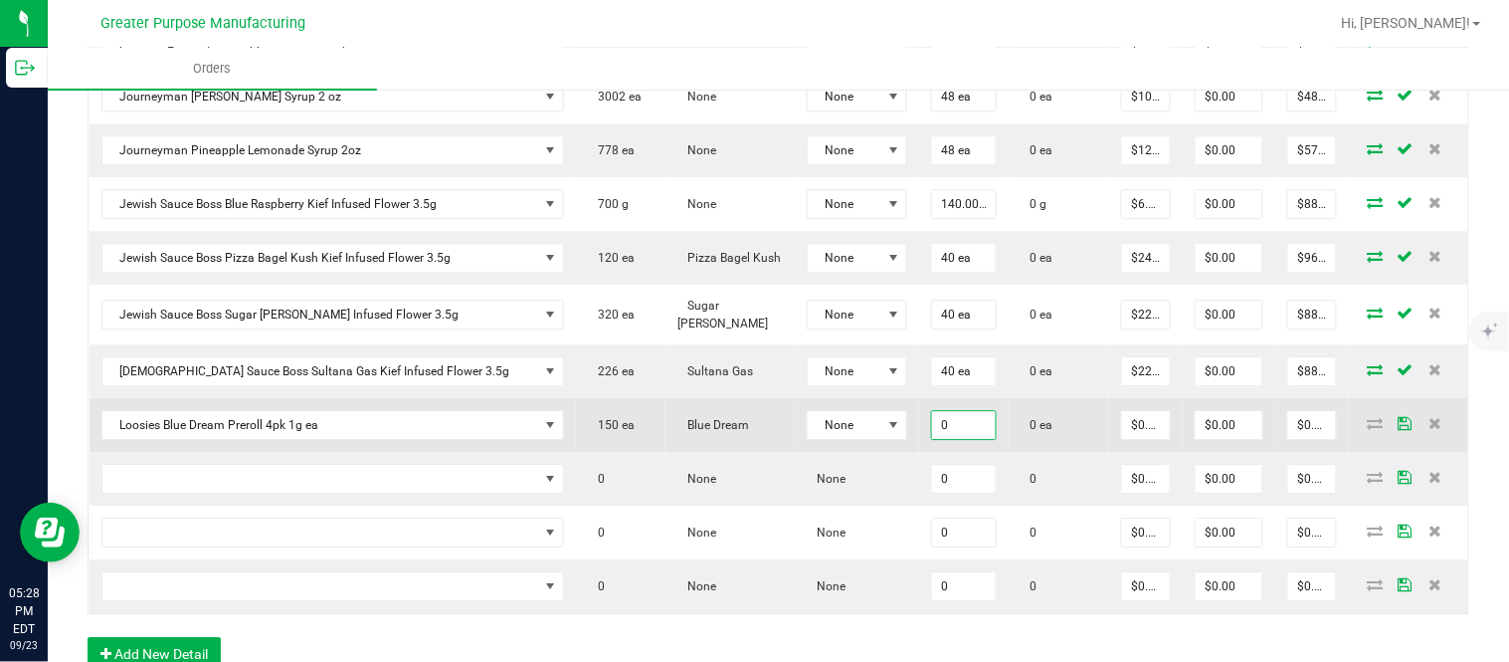
paste input "25"
type input "25 ea"
type input "0"
click at [1288, 439] on input "$0.00" at bounding box center [1312, 425] width 48 height 28
paste input "55"
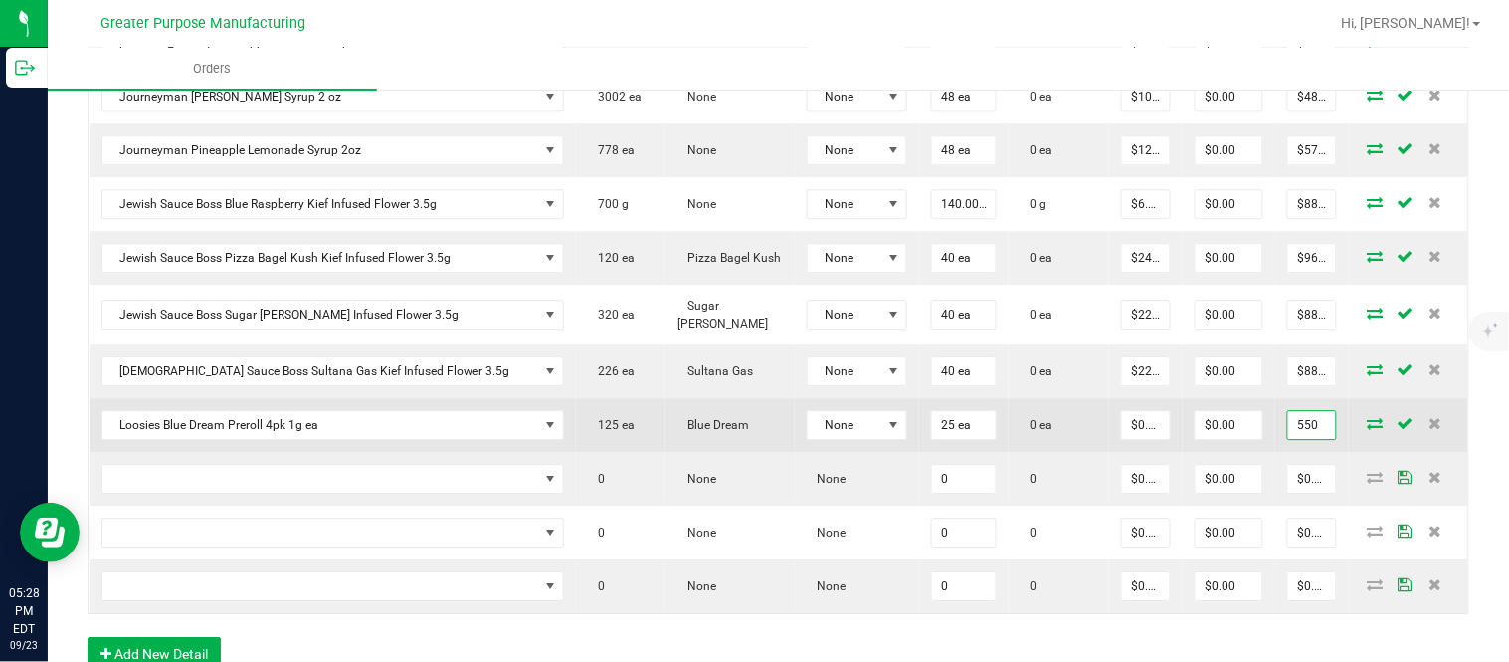
type input "550"
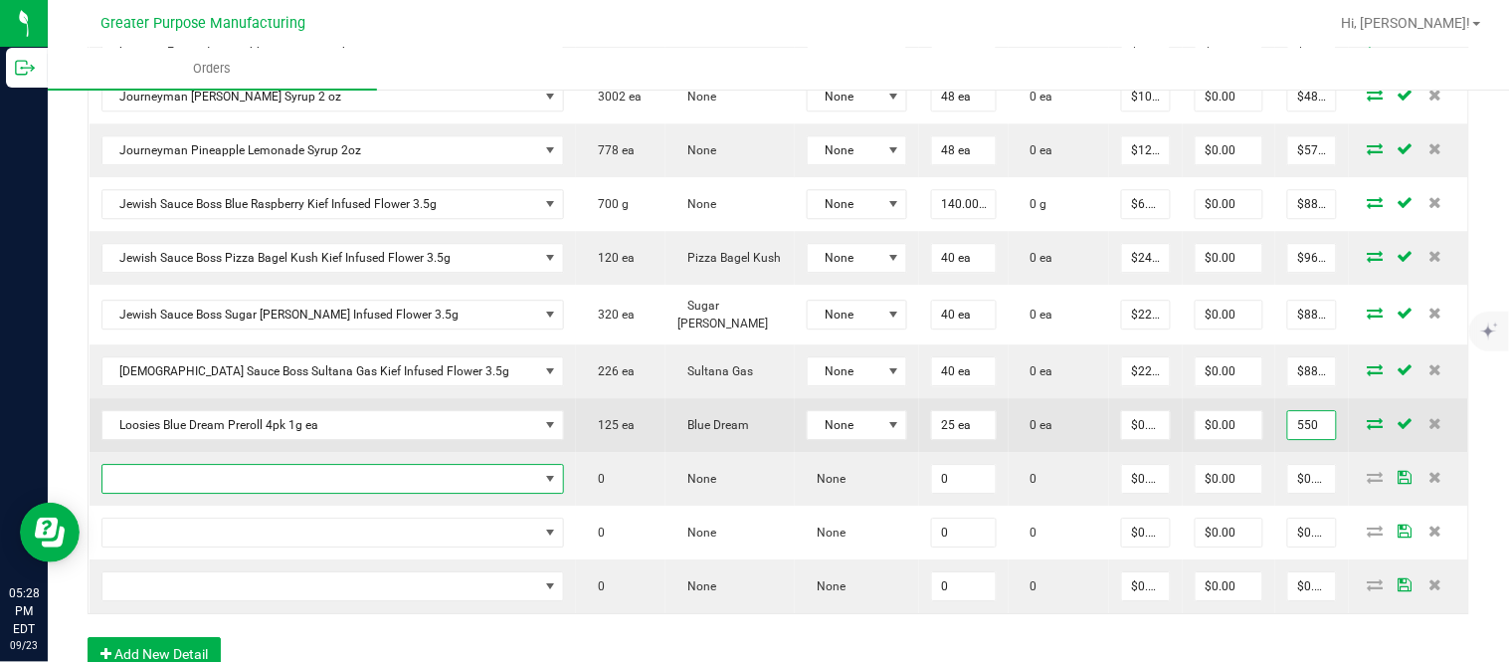
type input "$22.00000"
type input "$550.00"
click at [1196, 434] on input "$0.00" at bounding box center [1229, 425] width 67 height 28
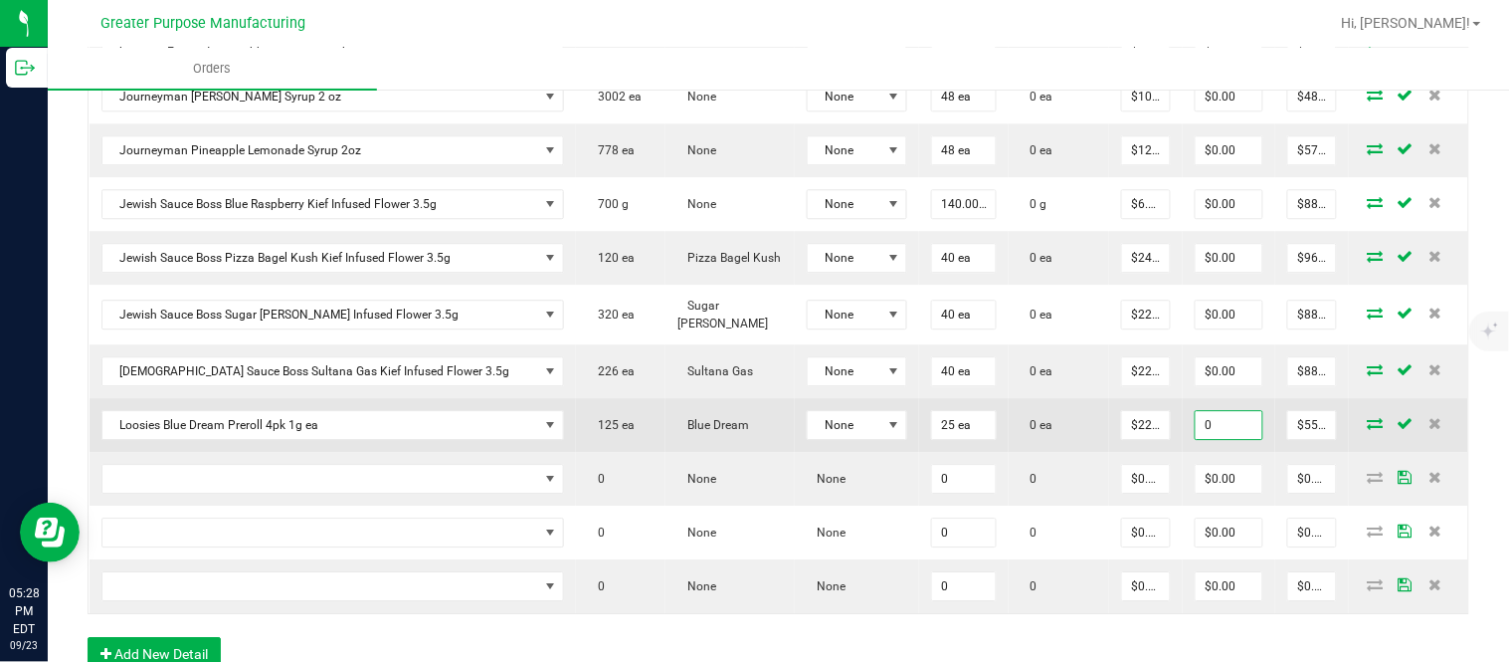
paste input "25"
type input "$25.00"
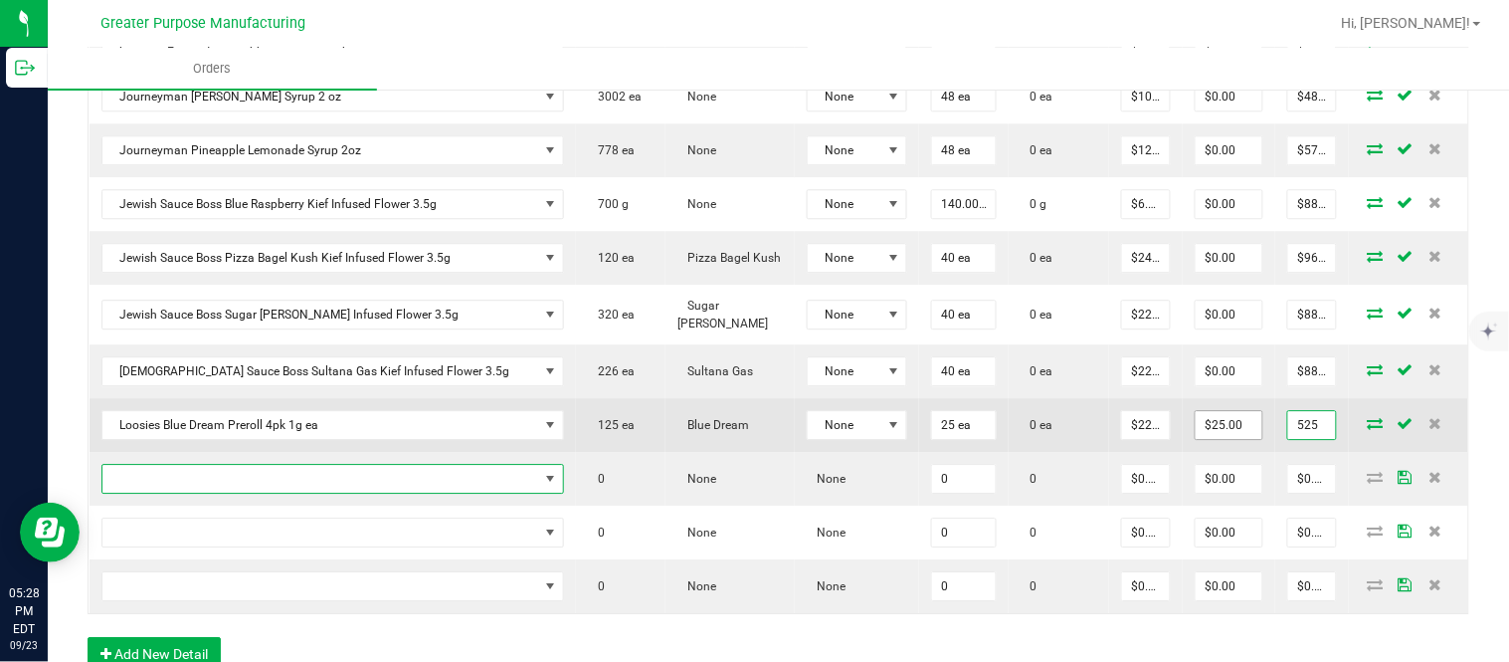
type input "$525.00"
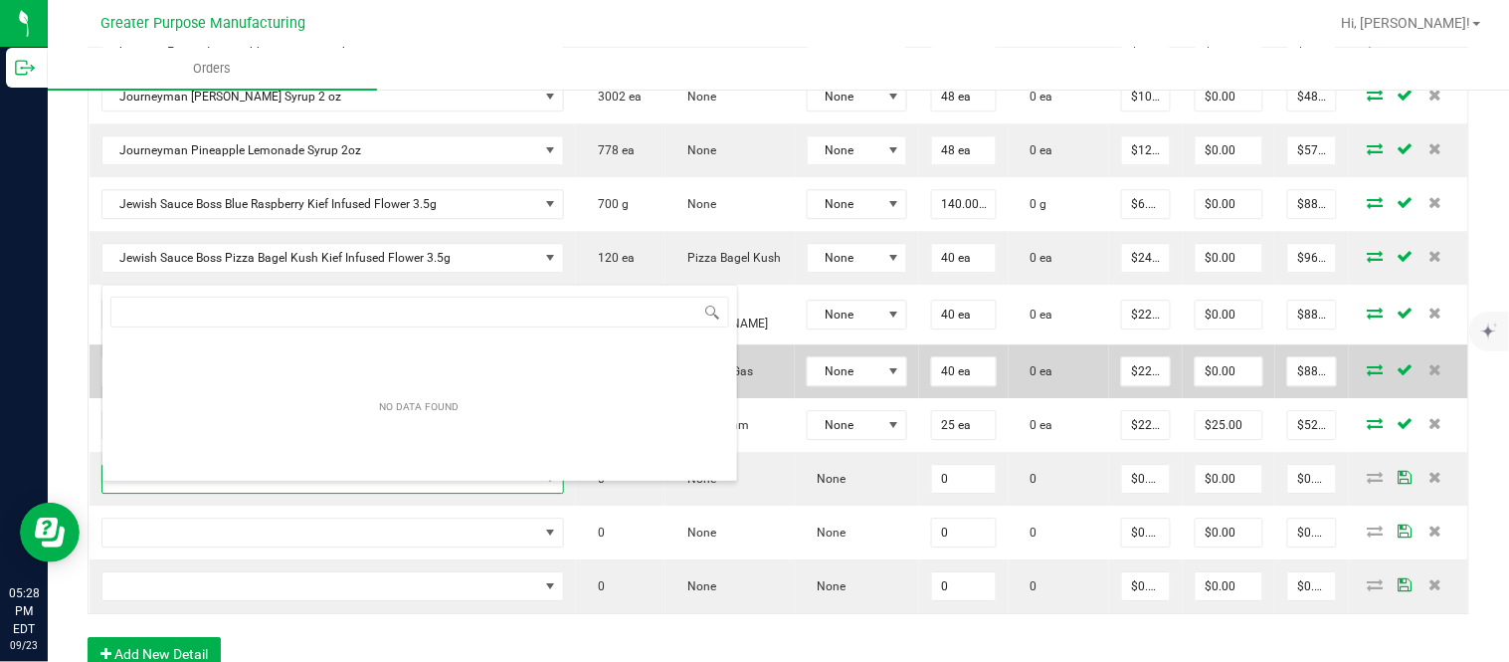
type input "1.5.7.1275.0"
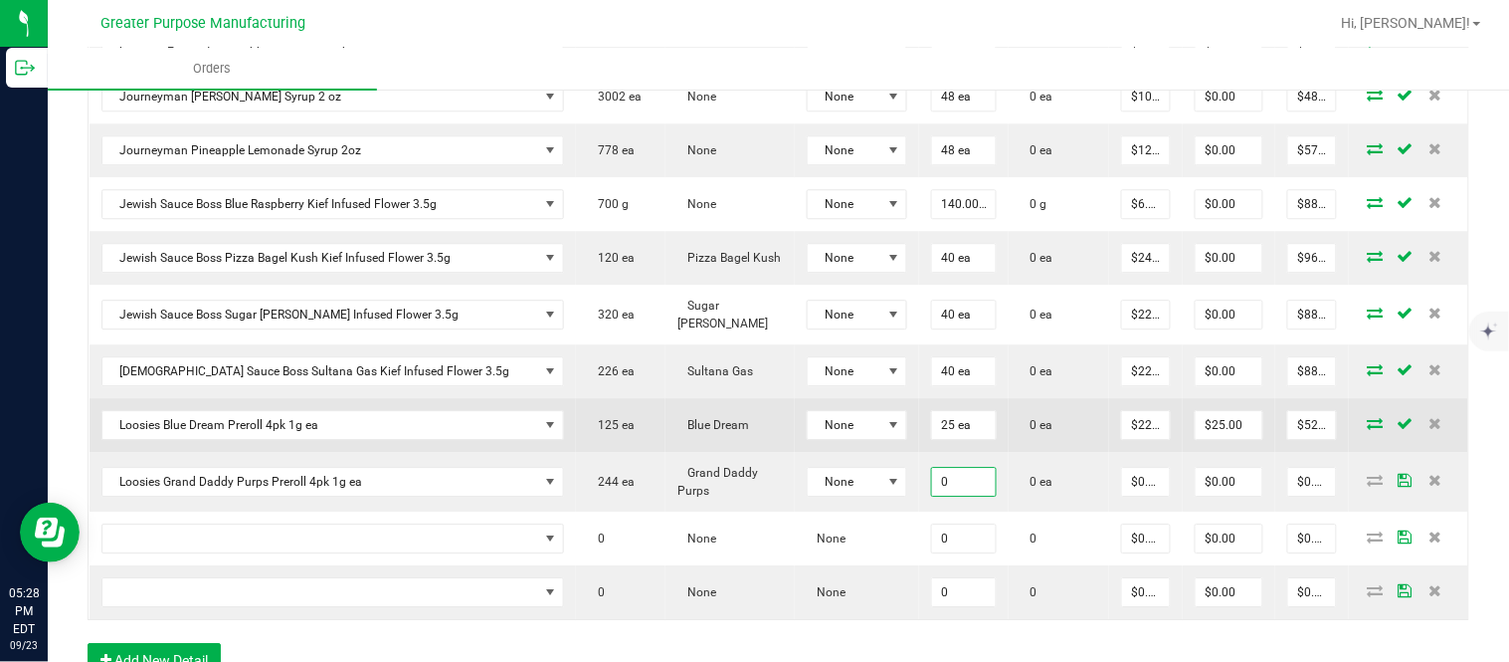
paste input "25"
type input "25 ea"
type input "0"
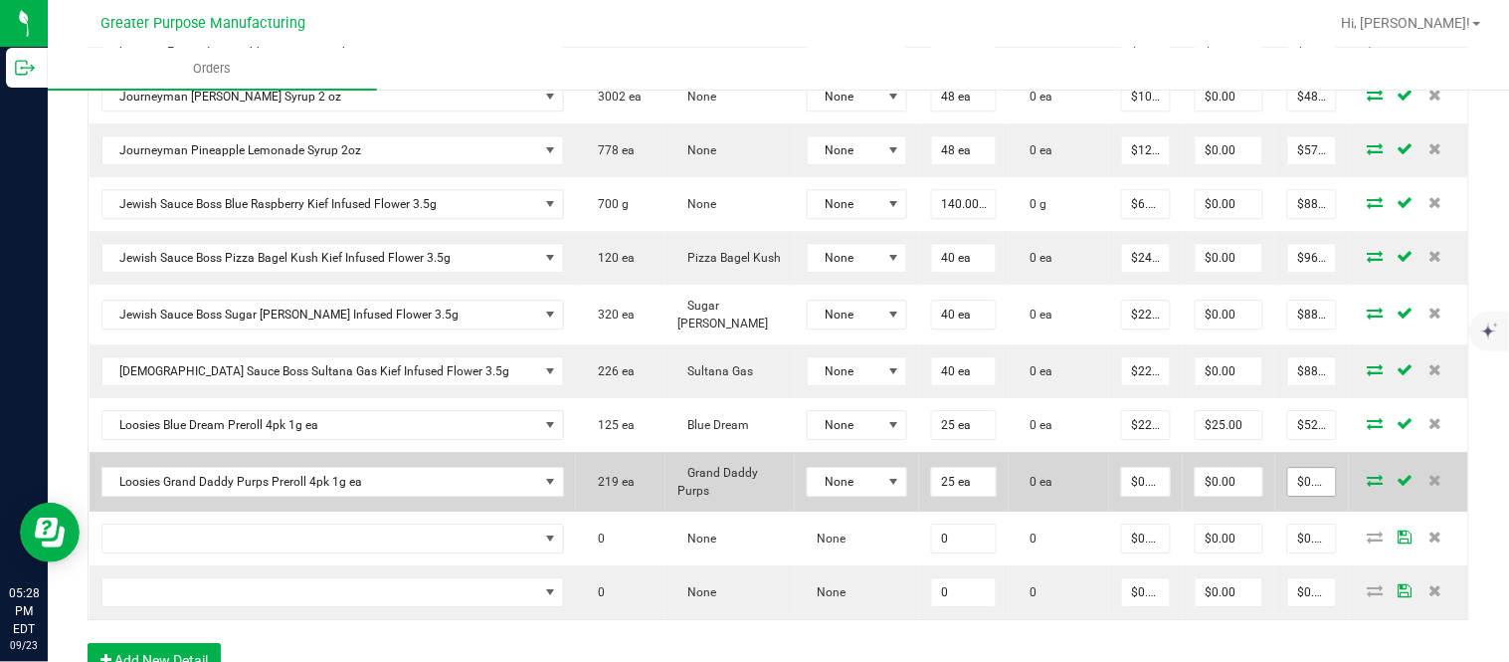
click at [1288, 483] on input "$0.00" at bounding box center [1312, 482] width 48 height 28
paste input "60"
type input "600"
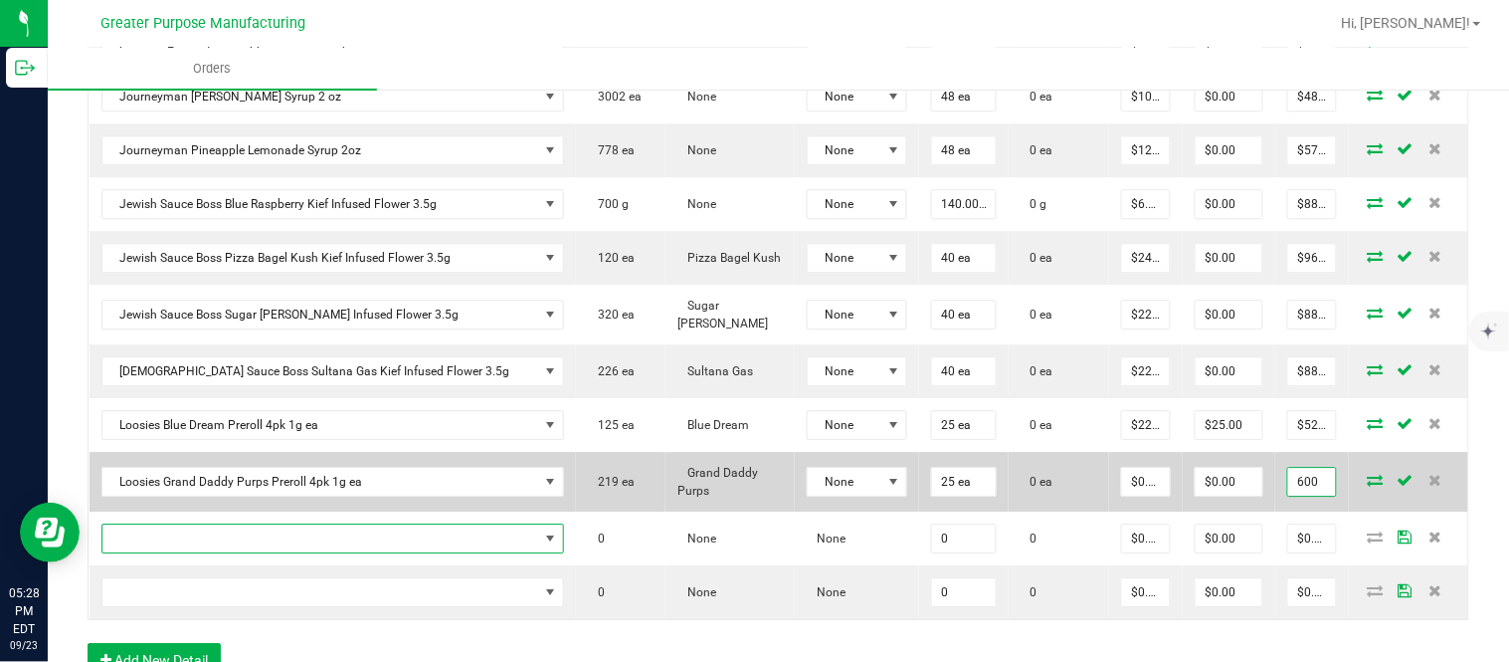
type input "$24.00000"
type input "$600.00"
click at [1212, 491] on input "$0.00" at bounding box center [1229, 482] width 67 height 28
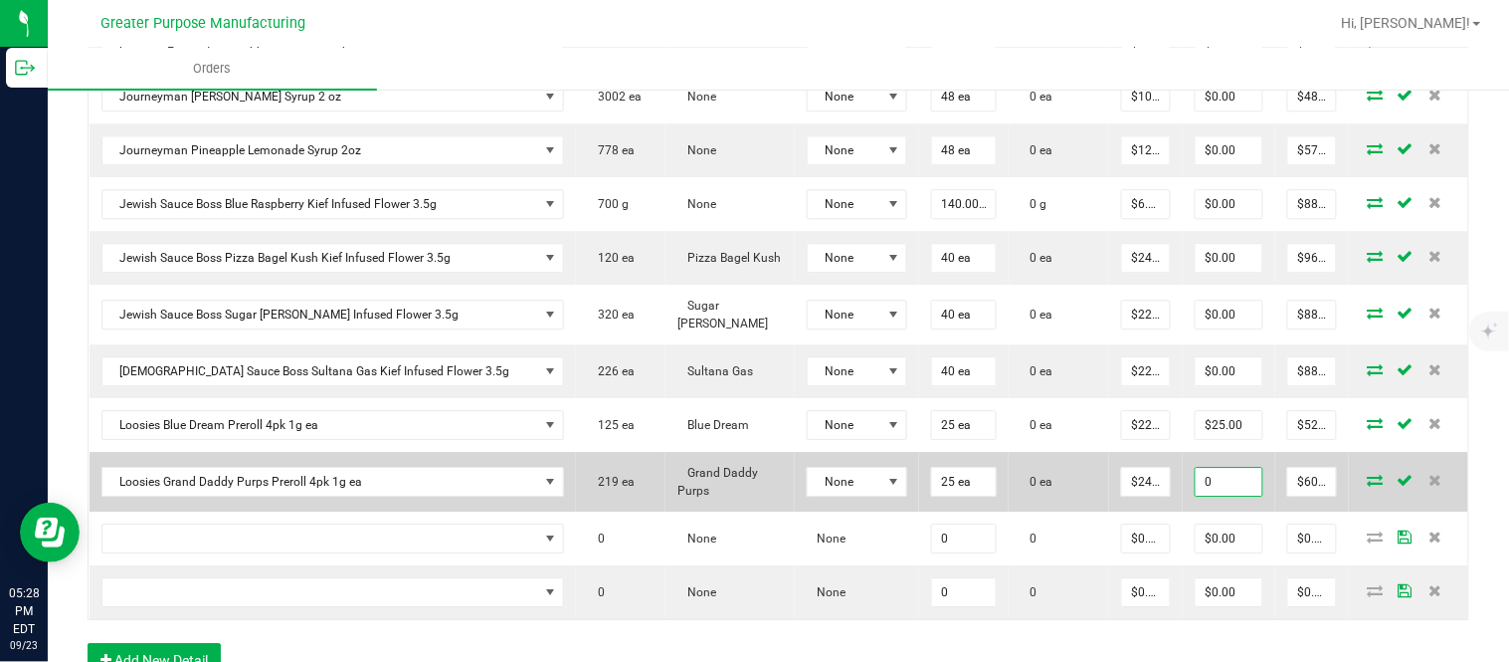
paste input "25"
type input "25"
type input "575"
type input "$25.00"
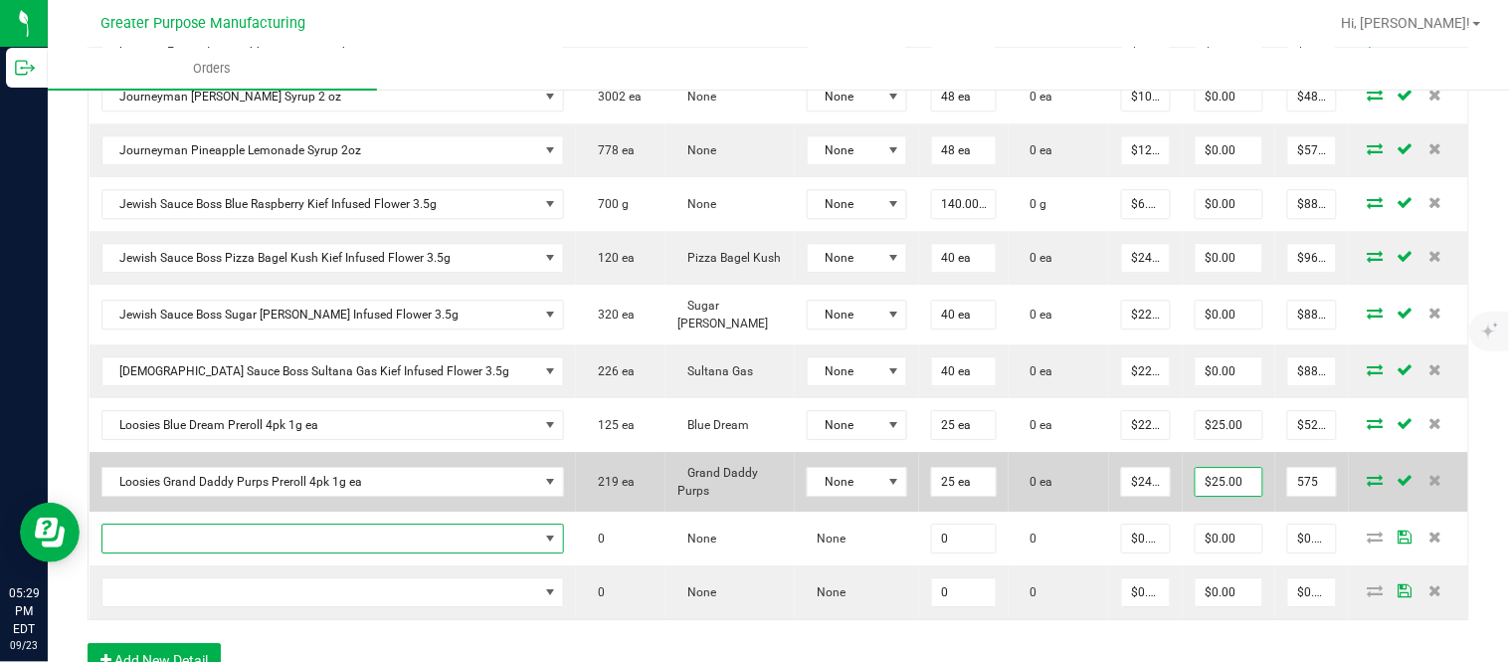
type input "$575.00"
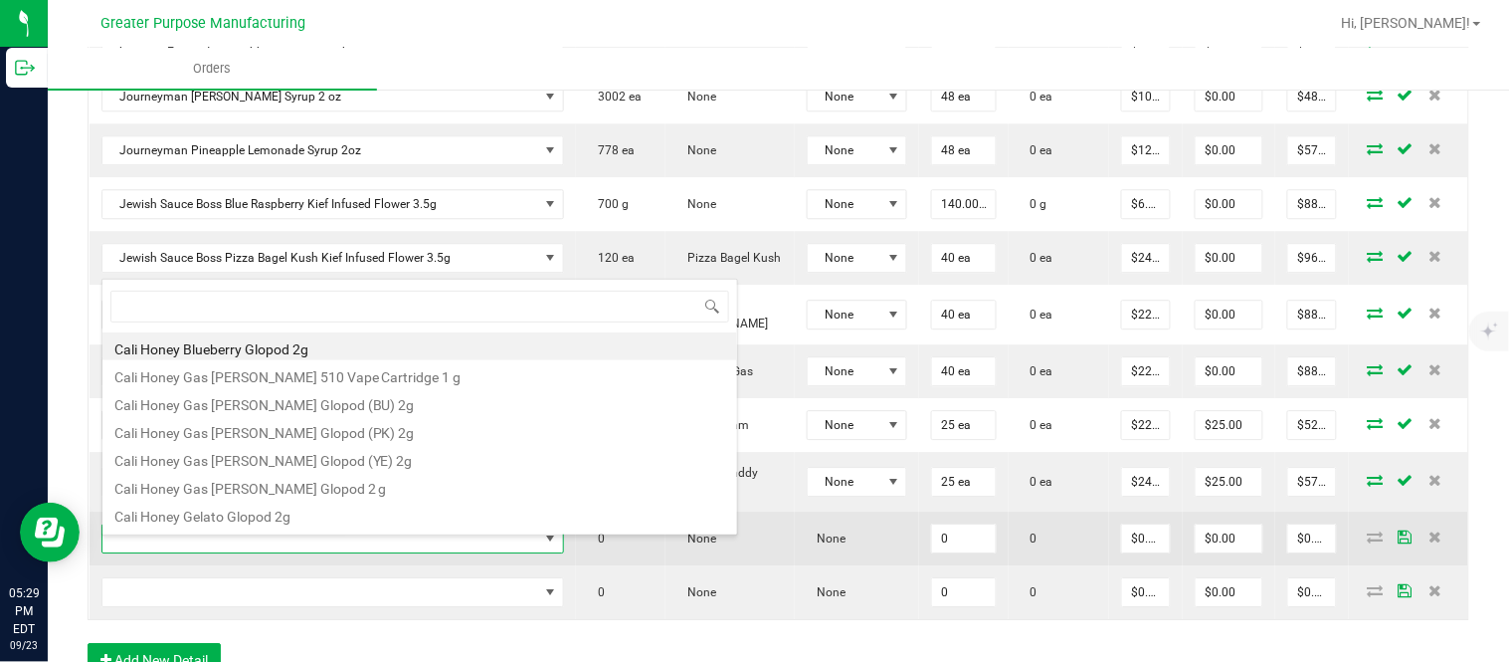
type input "1.5.7.1052.0"
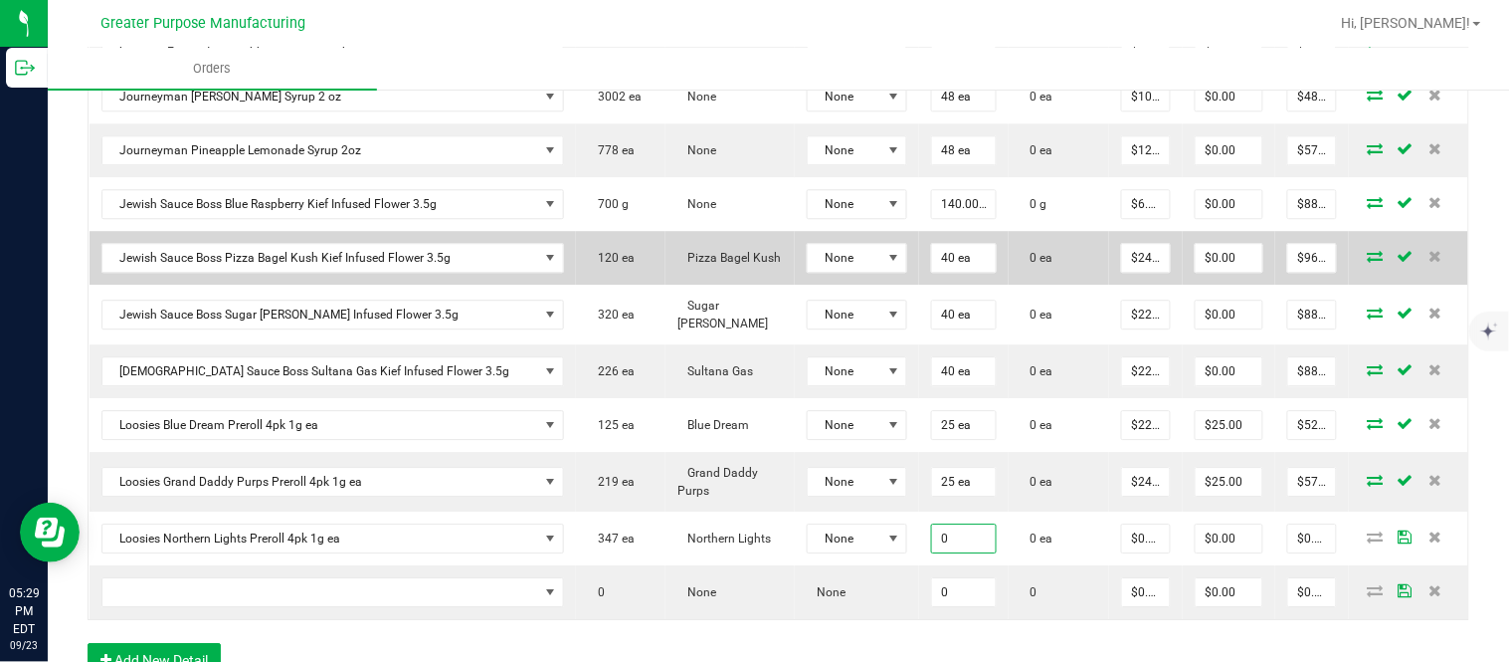
paste input "25"
type input "25 ea"
type input "0"
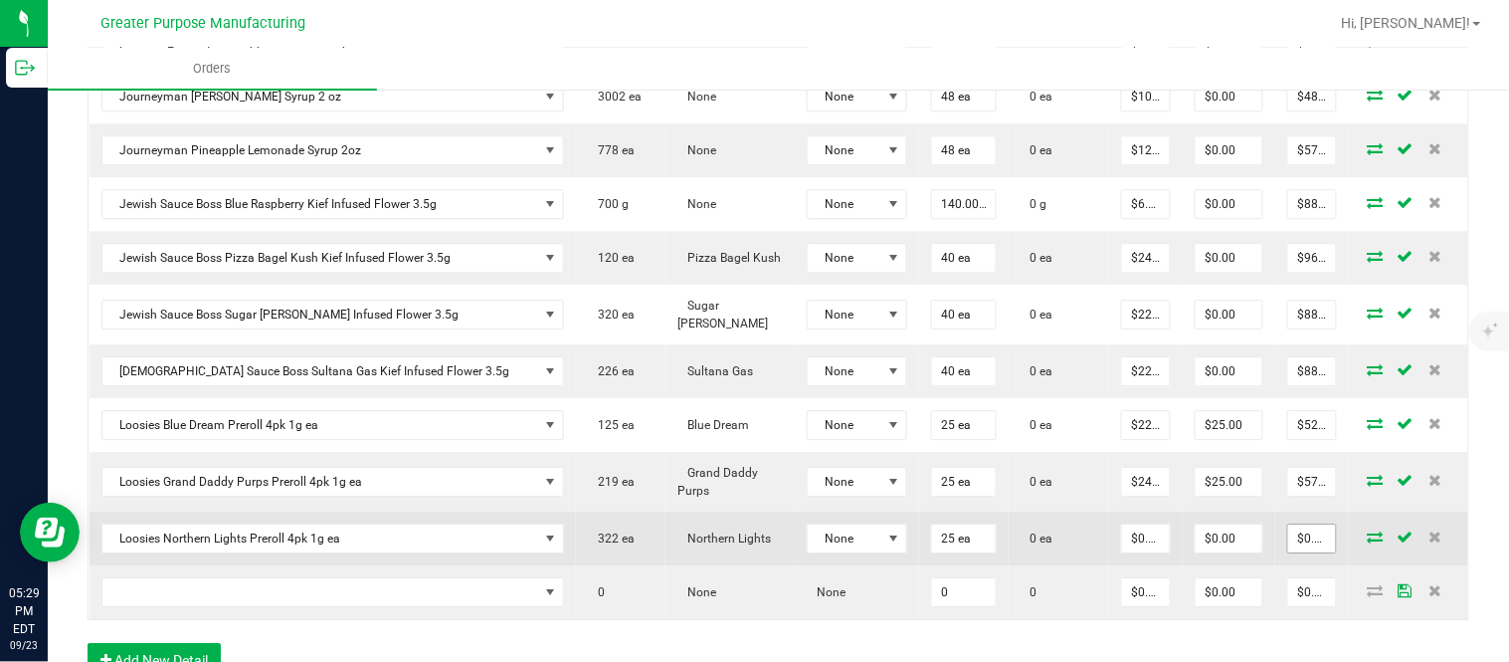
click at [1288, 544] on input "$0.00" at bounding box center [1312, 538] width 48 height 28
paste input "55"
type input "550"
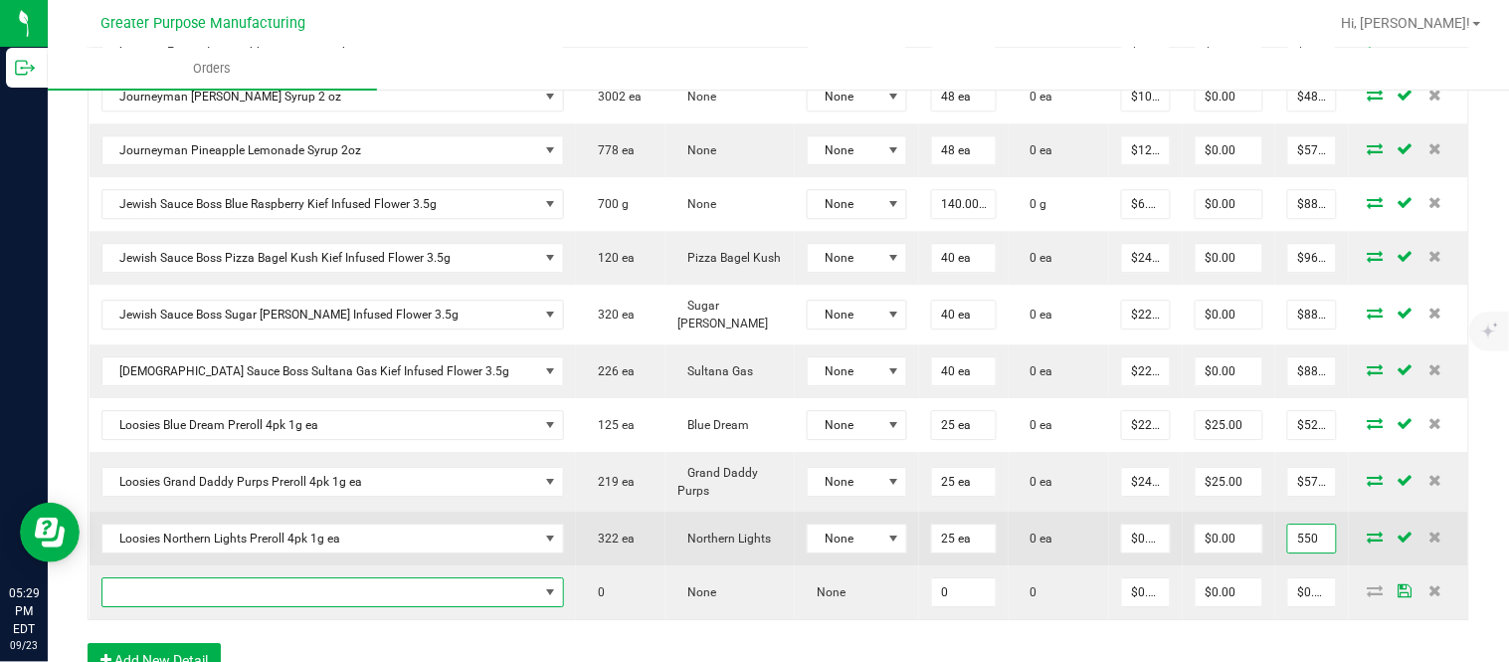
type input "$22.00000"
type input "$550.00"
click at [1196, 549] on input "$0.00" at bounding box center [1229, 538] width 67 height 28
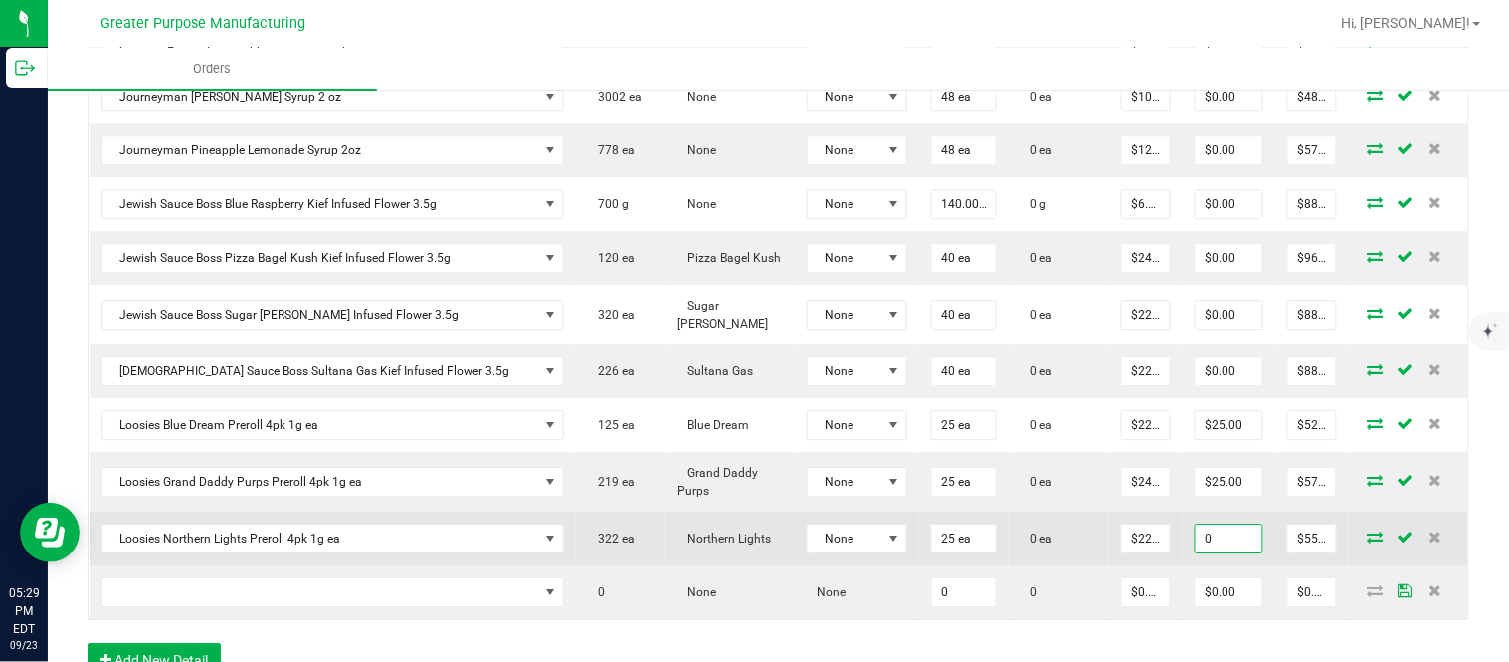
paste input "25"
click at [1196, 549] on input "25" at bounding box center [1229, 538] width 67 height 28
type input "$25.00"
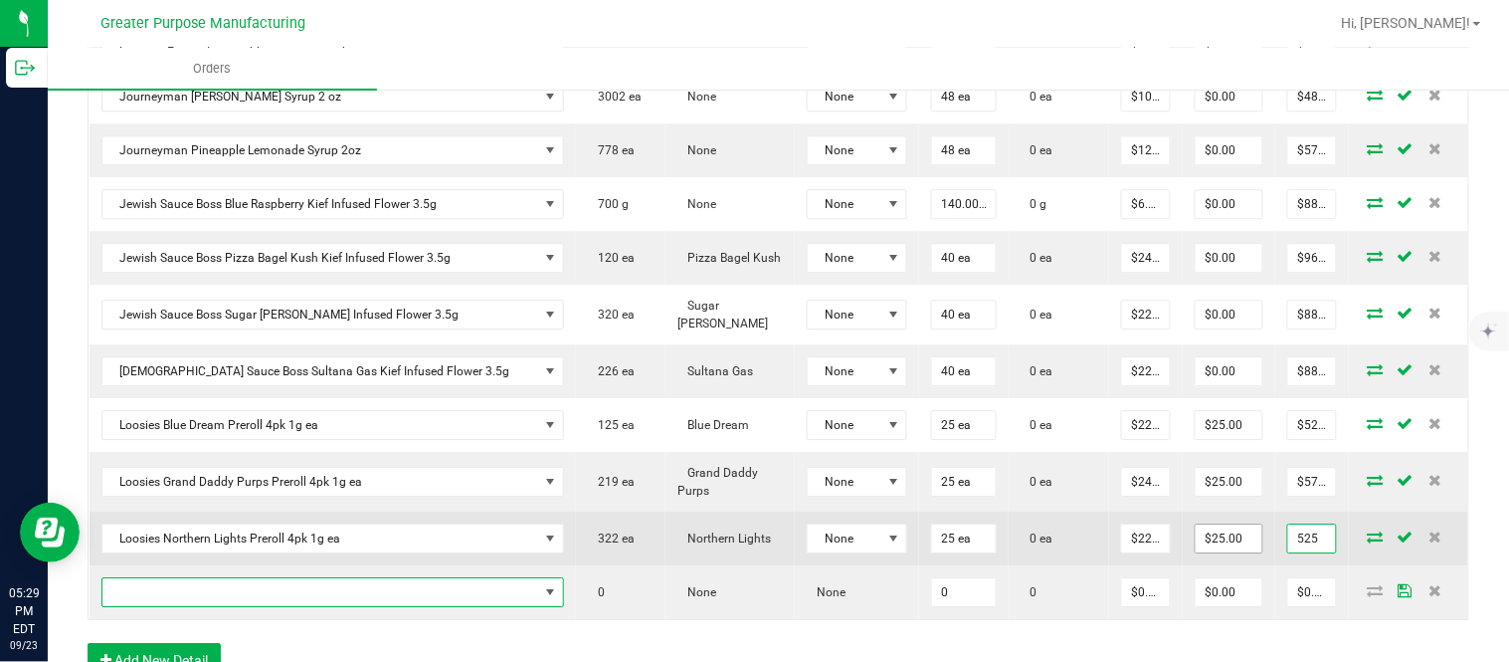
type input "$525.00"
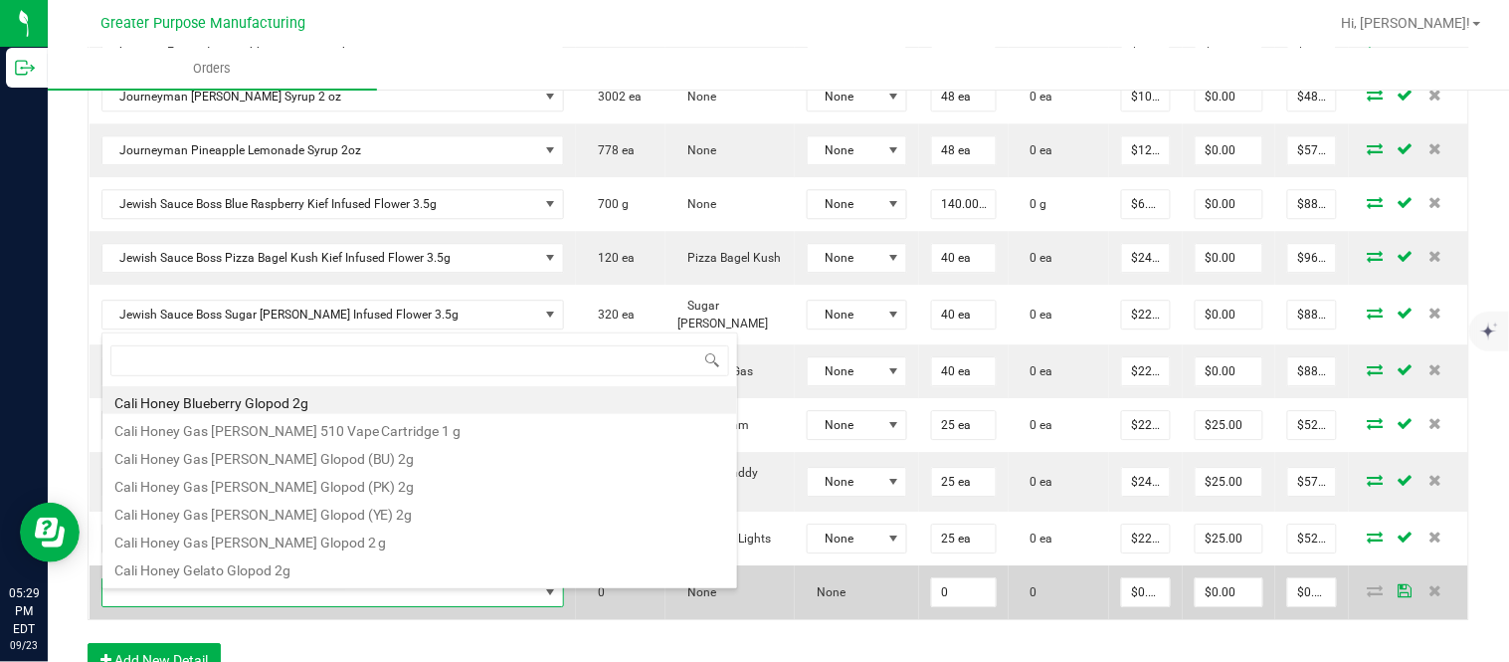
type input "1.5.7.1224.0"
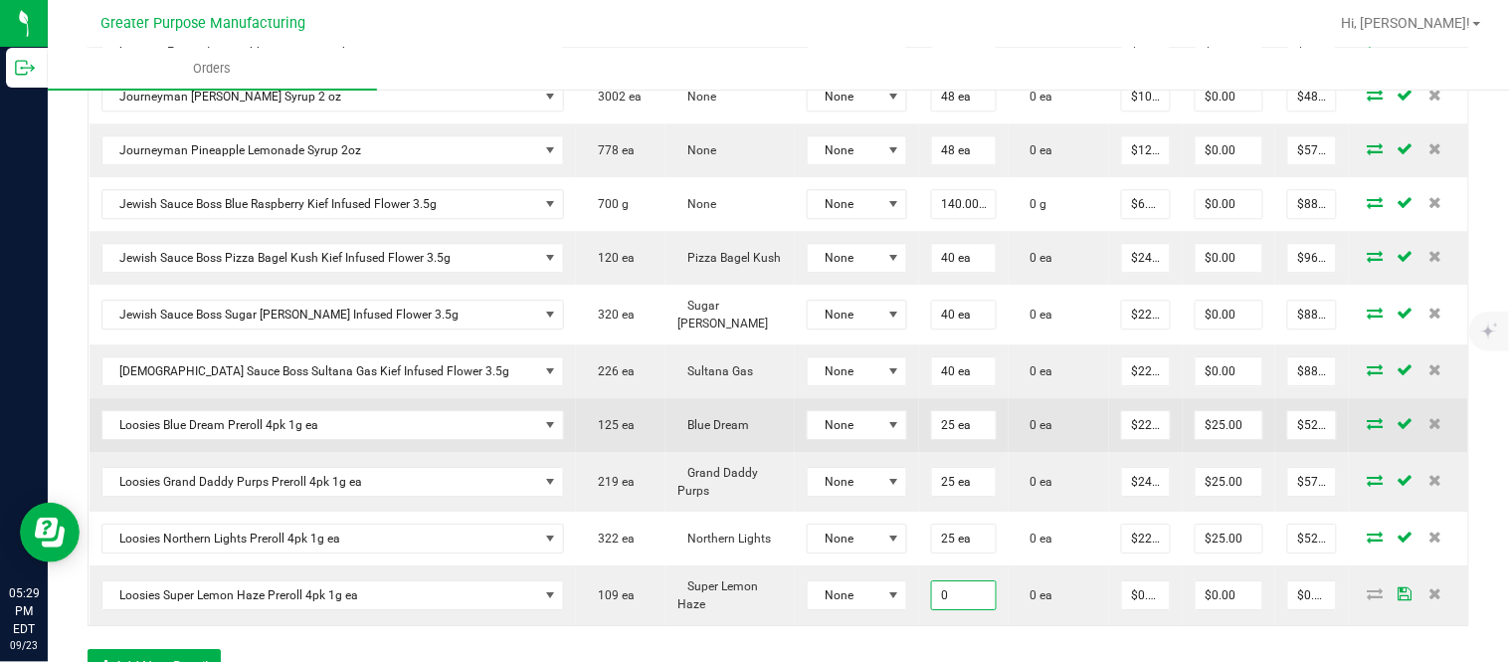
paste input "25"
type input "25 ea"
type input "0"
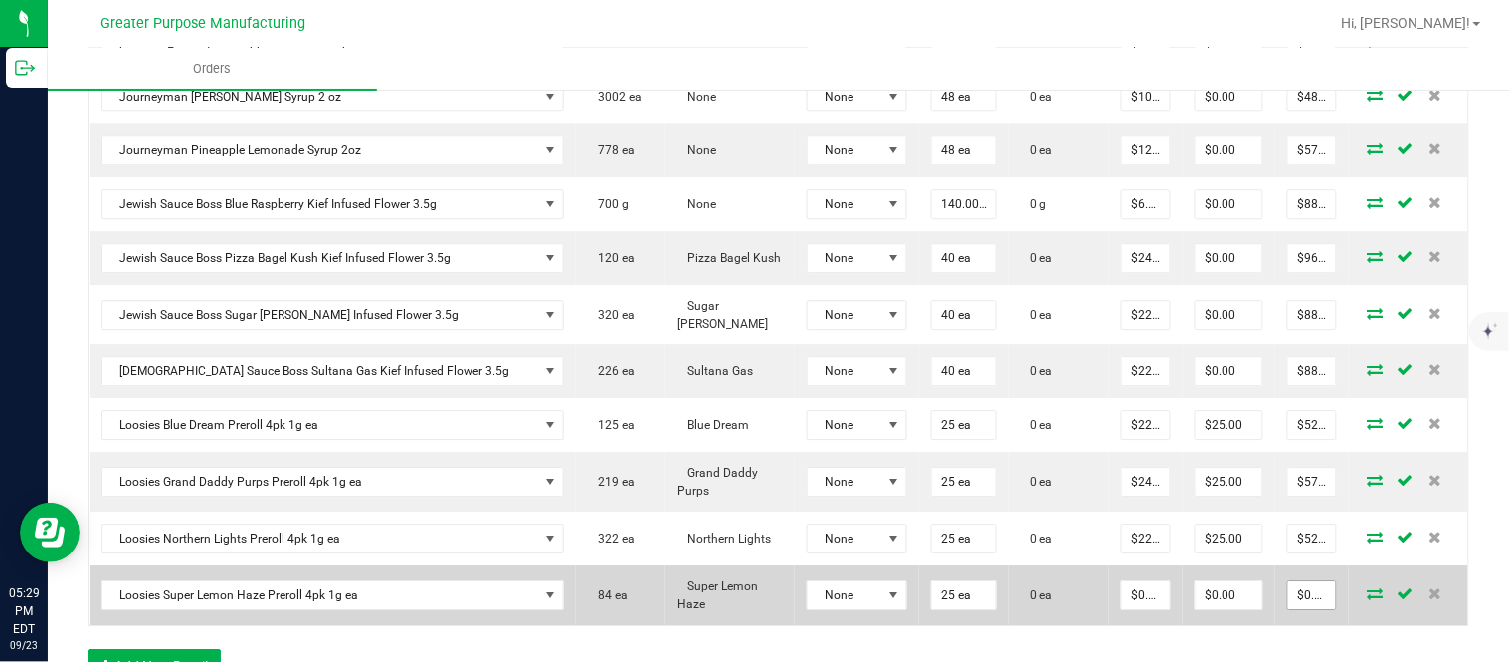
click at [1288, 601] on input "$0.00" at bounding box center [1312, 595] width 48 height 28
paste input "55"
type input "550"
type input "$22.00000"
type input "$550.00"
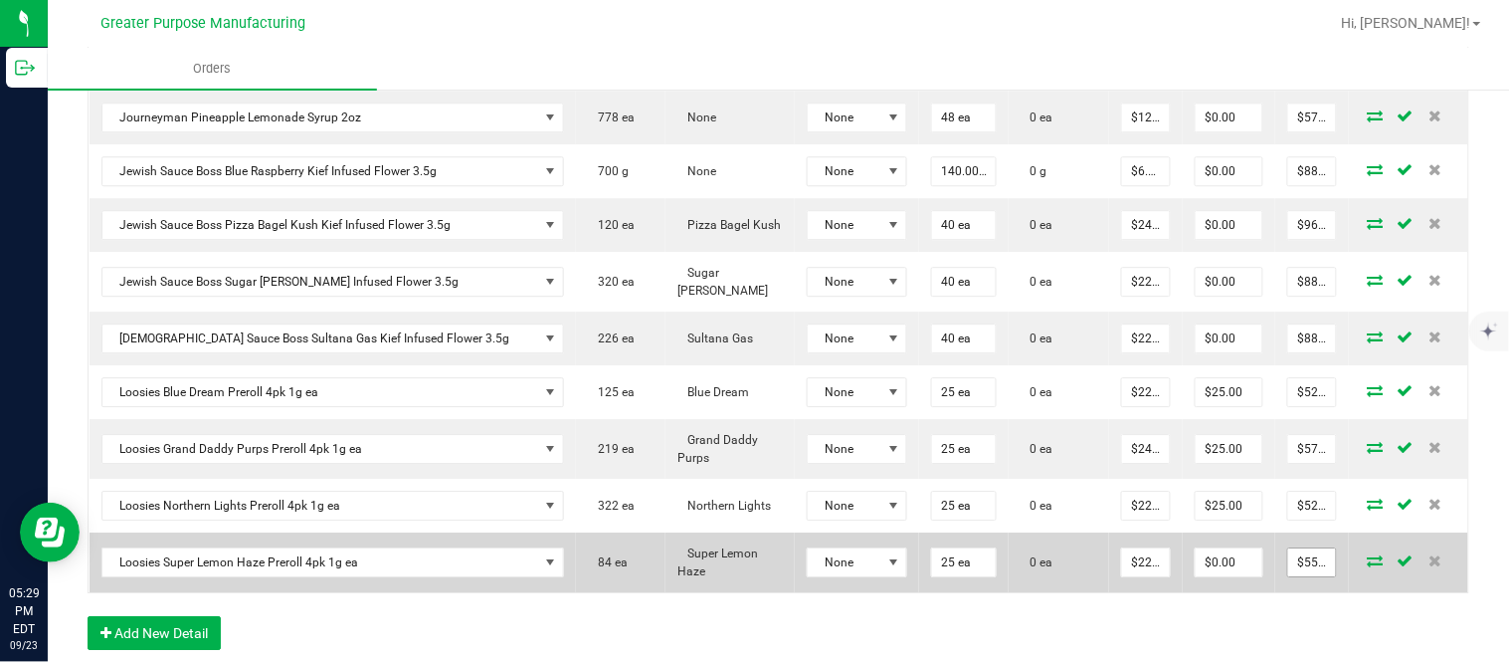
scroll to position [1706, 0]
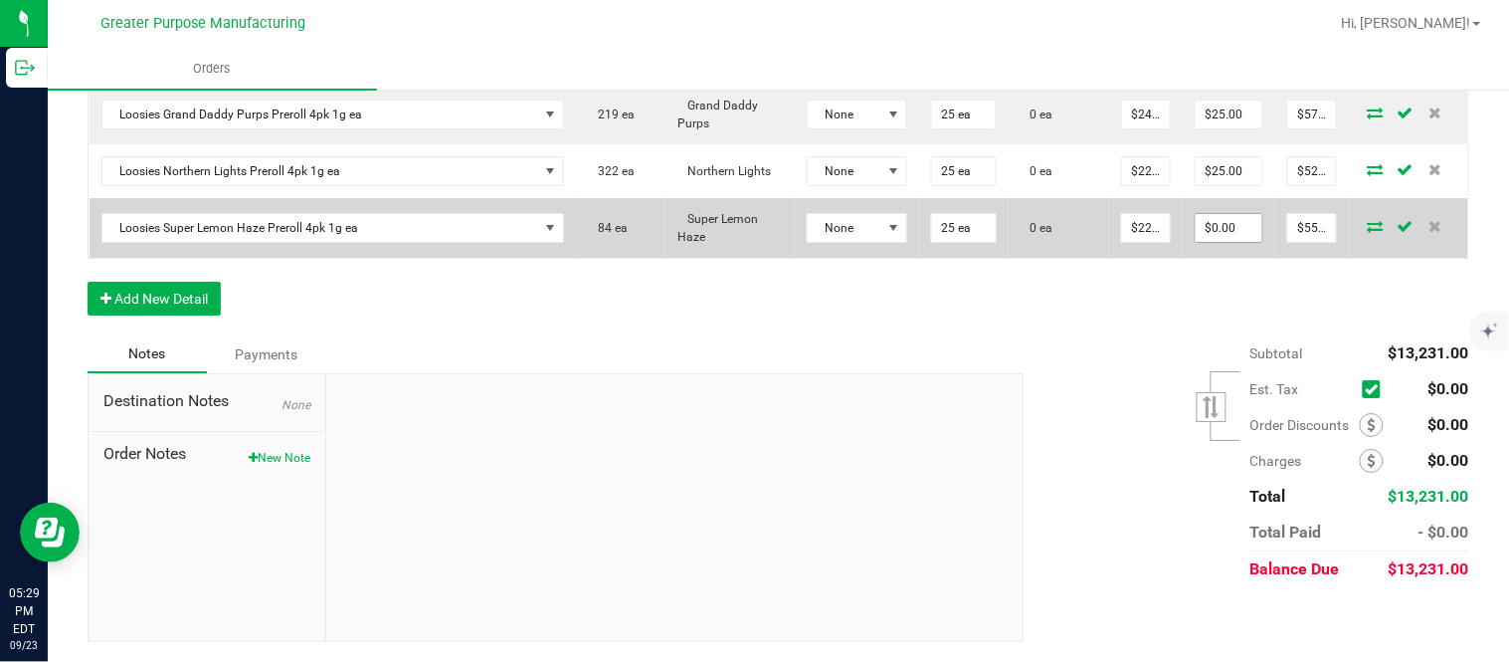
click at [1196, 227] on input "$0.00" at bounding box center [1229, 228] width 67 height 28
paste input "25"
type input "25"
type input "525"
type input "$25.00"
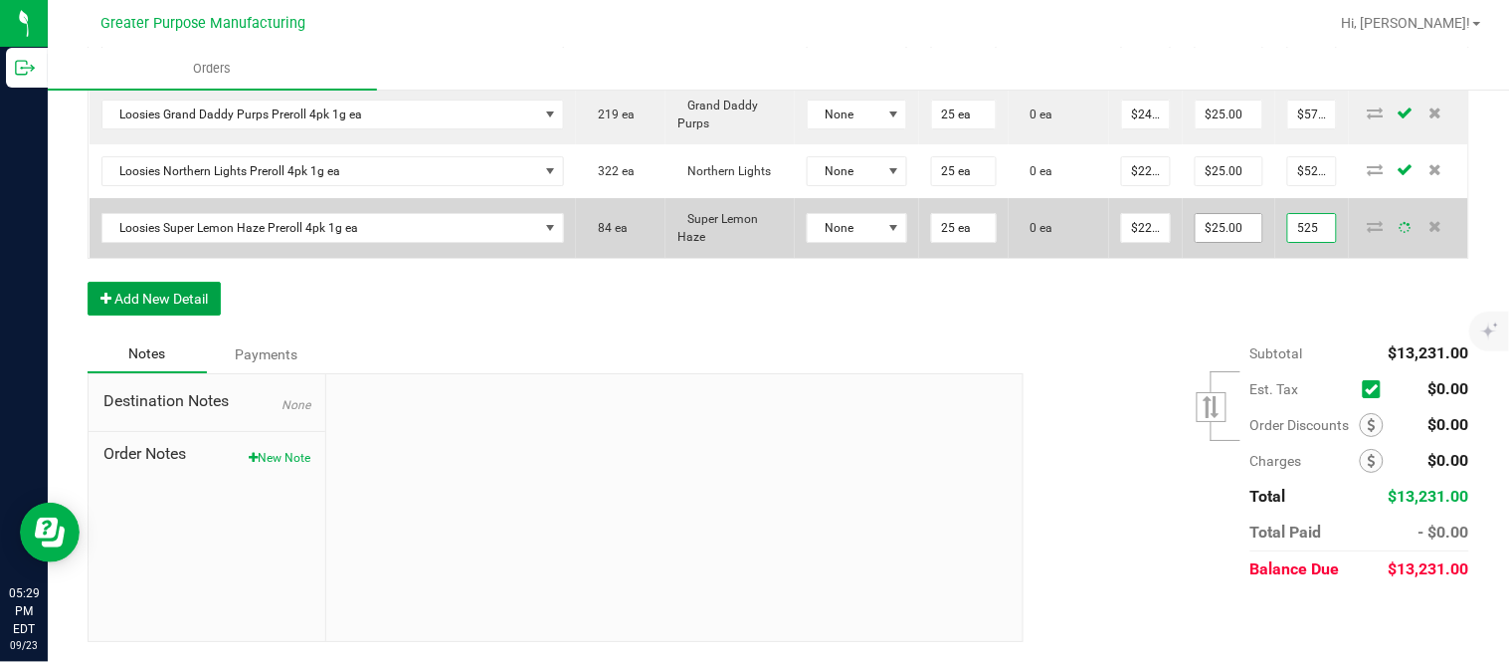
type input "$525.00"
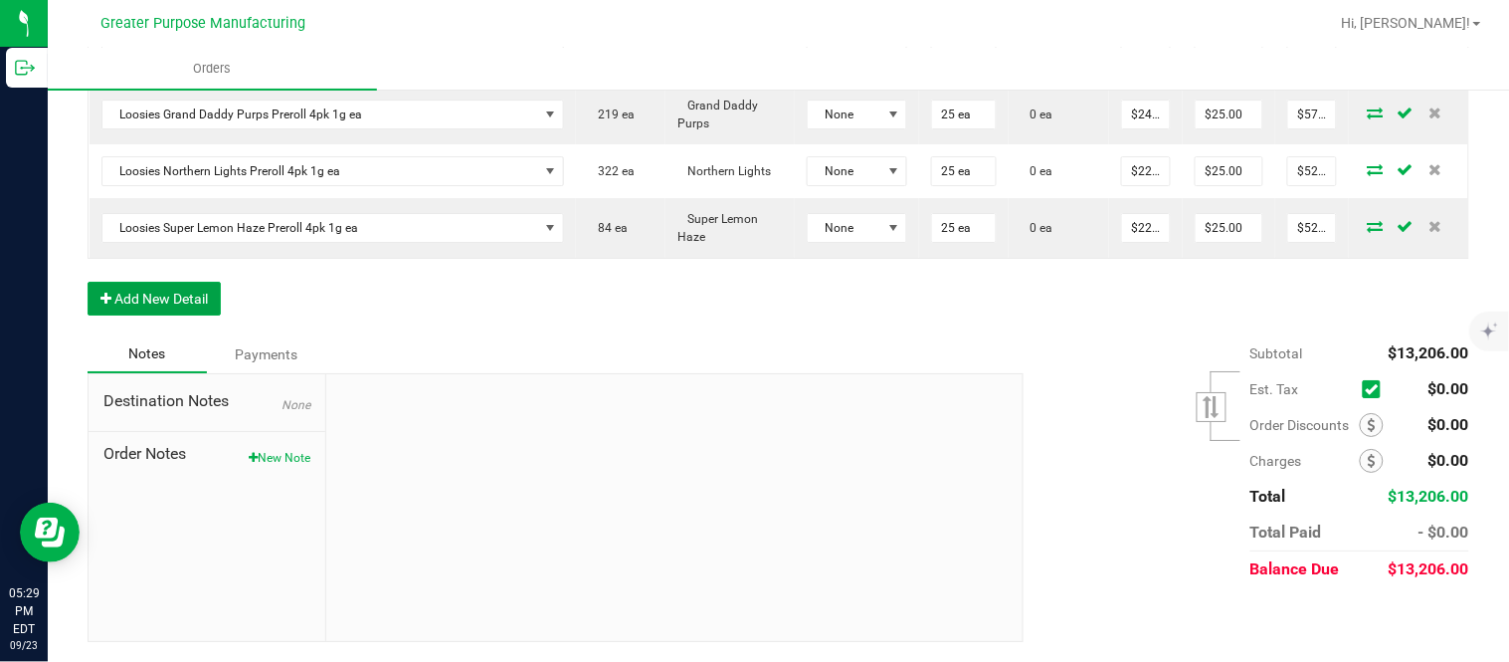
scroll to position [0, 0]
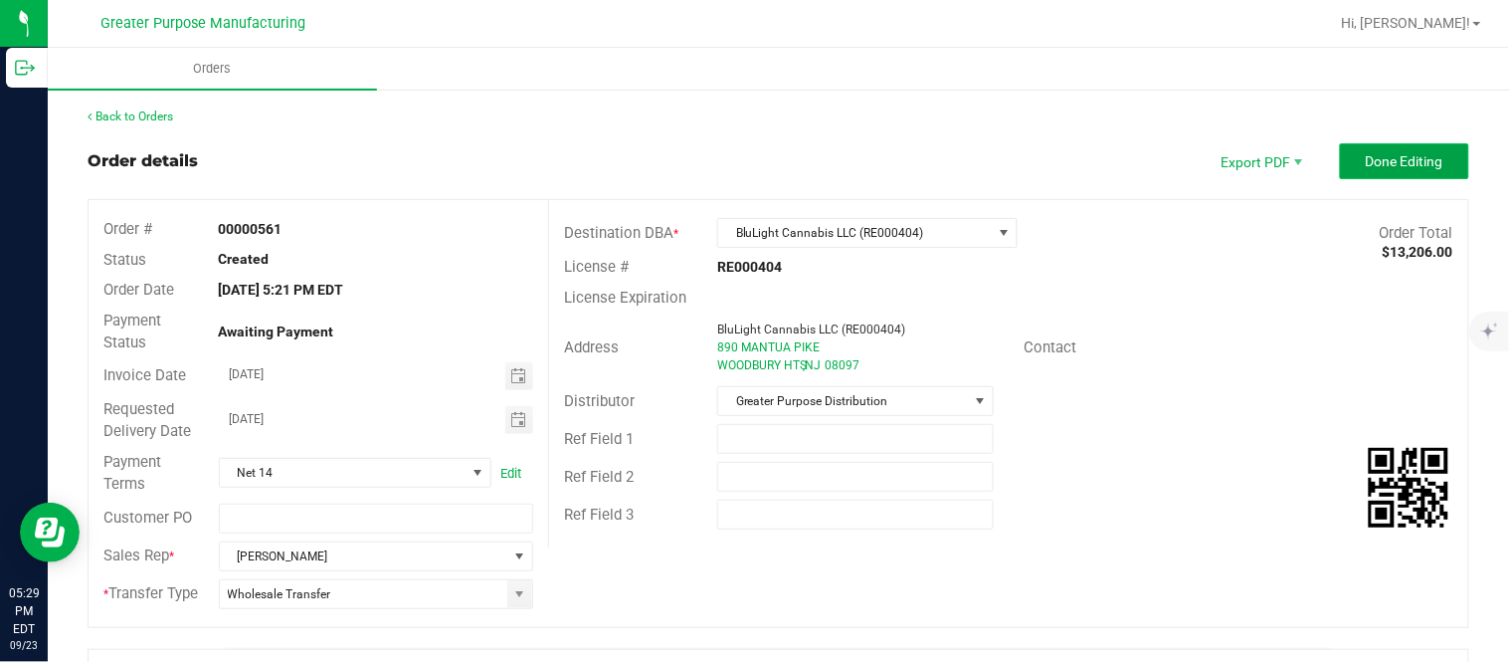
click at [1397, 159] on span "Done Editing" at bounding box center [1405, 161] width 78 height 16
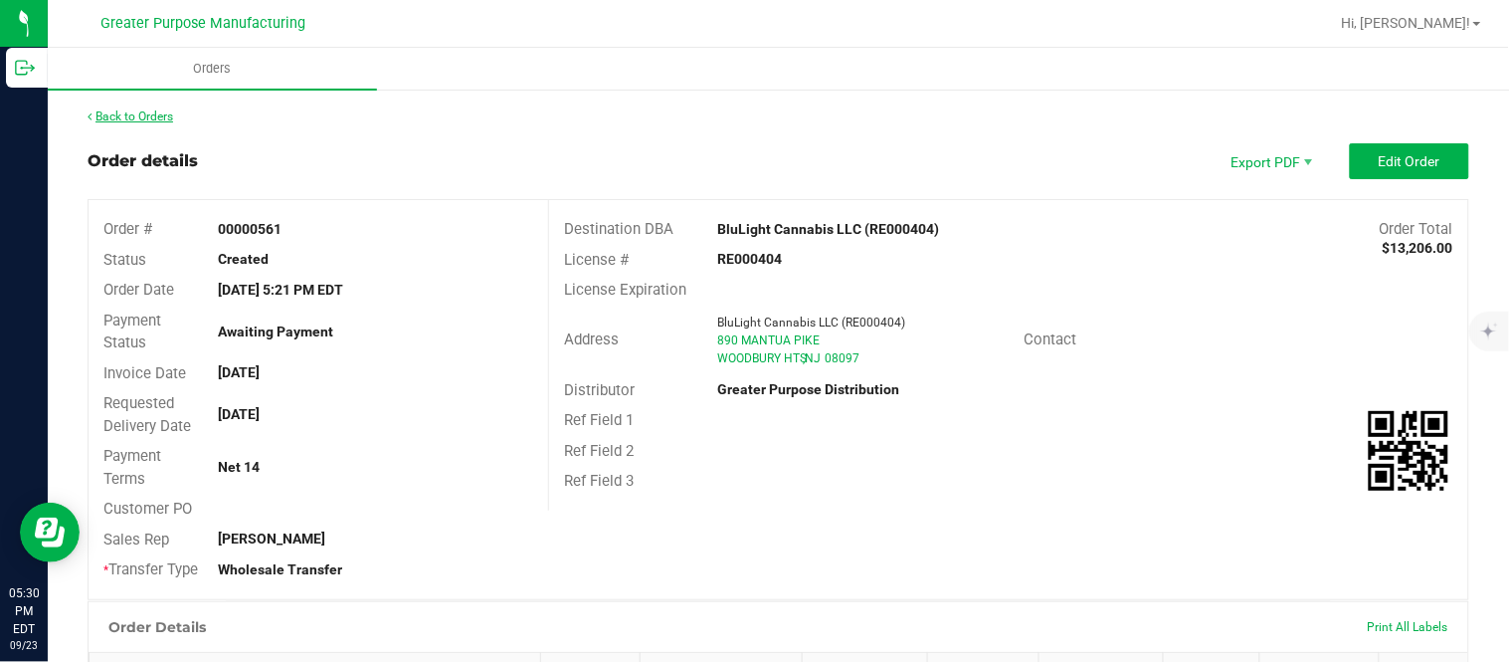
click at [166, 114] on link "Back to Orders" at bounding box center [131, 116] width 86 height 14
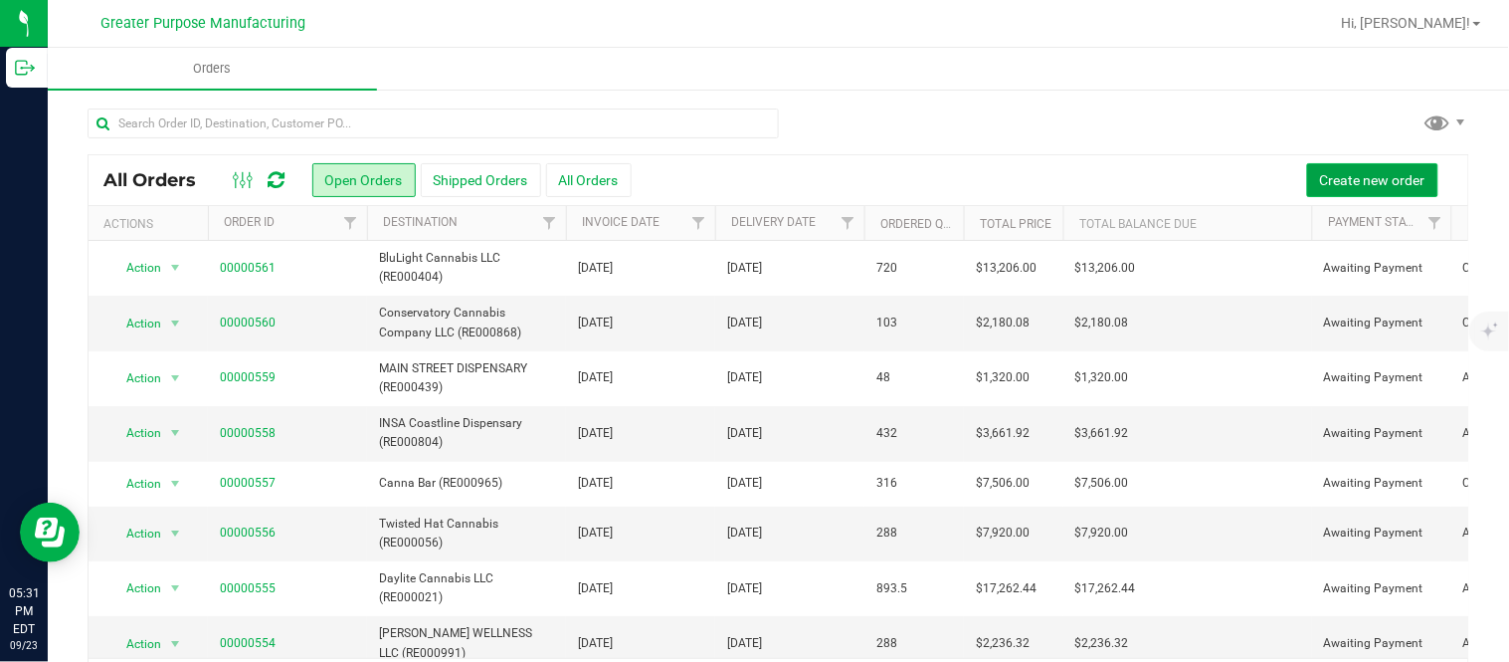
click at [1320, 185] on span "Create new order" at bounding box center [1372, 180] width 105 height 16
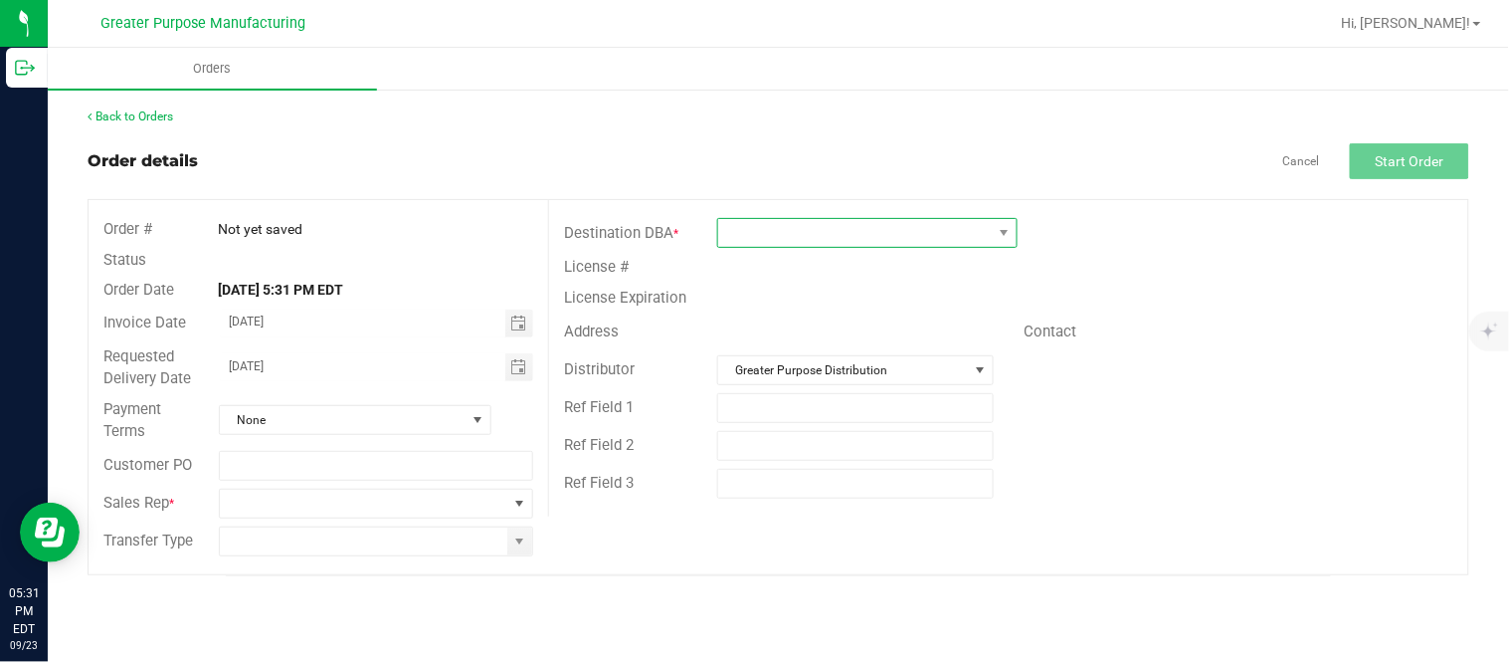
click at [803, 231] on span at bounding box center [855, 233] width 274 height 28
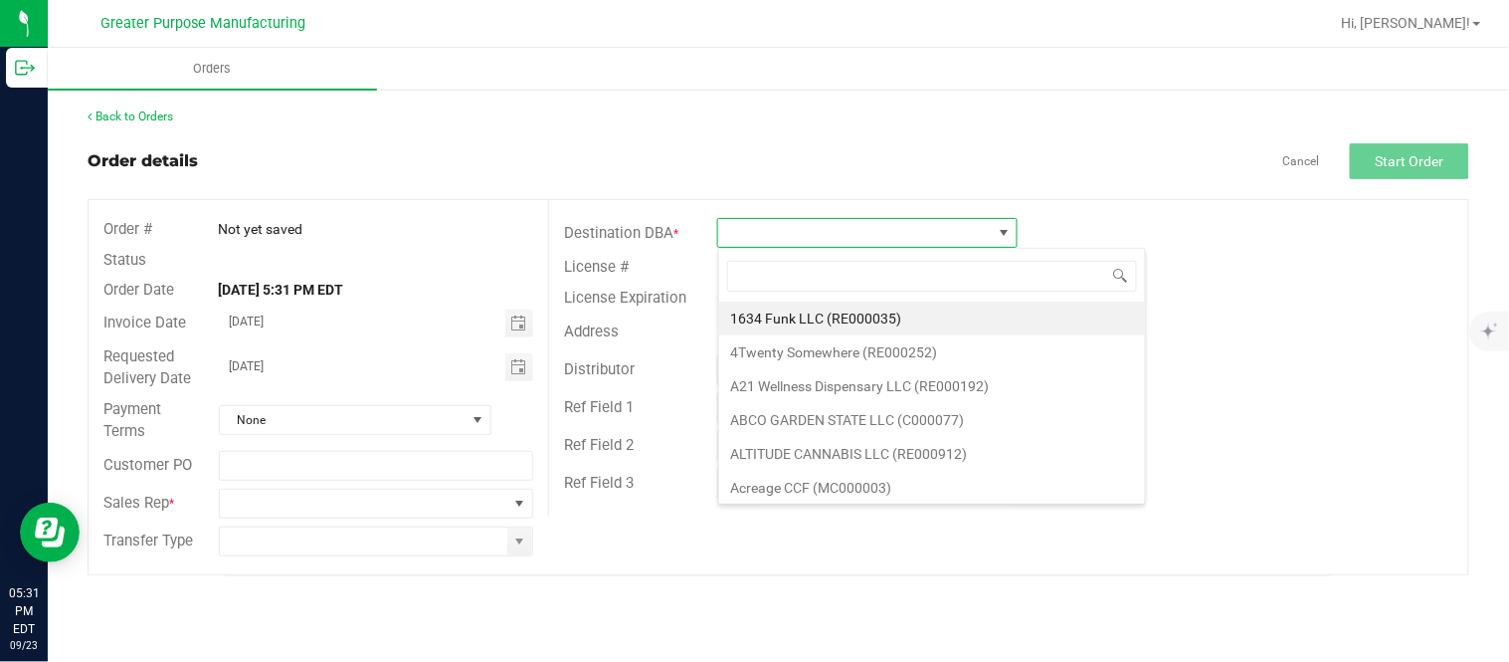
scroll to position [30, 299]
type input "RE000163"
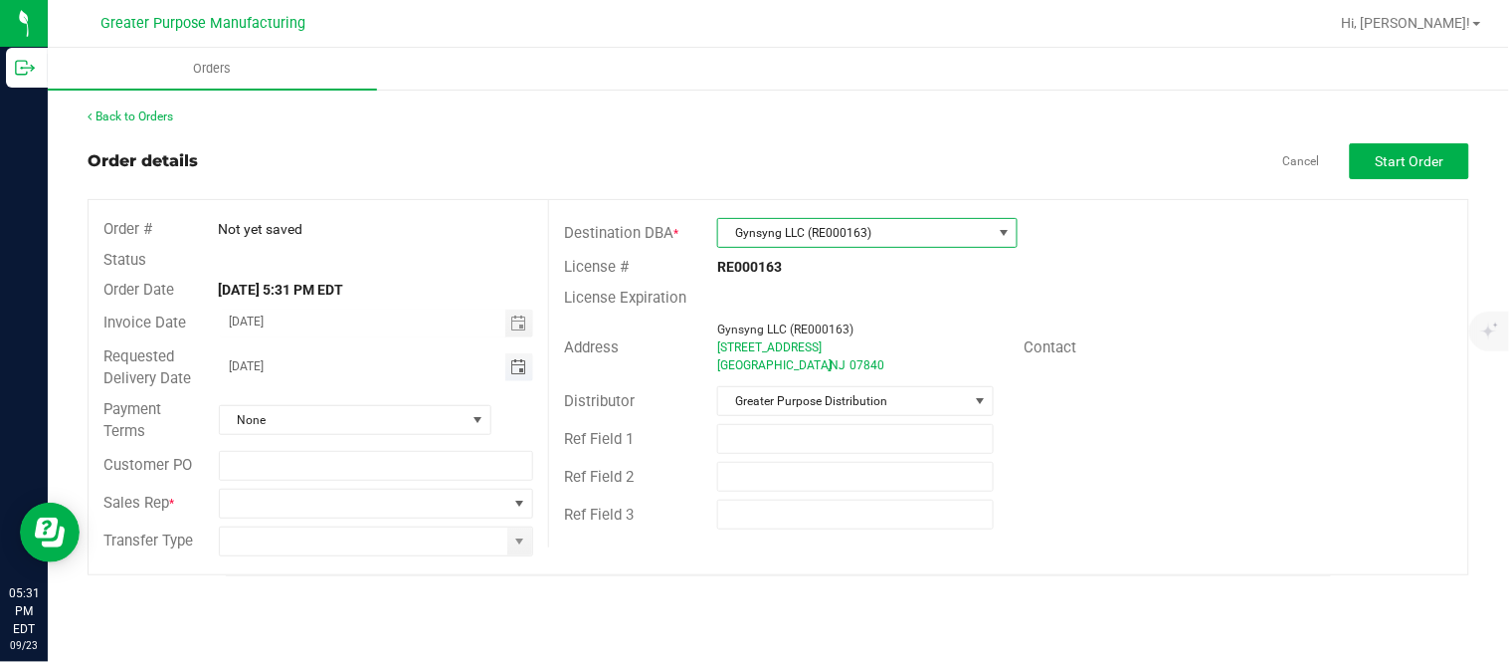
click at [522, 368] on span "Toggle calendar" at bounding box center [518, 367] width 16 height 16
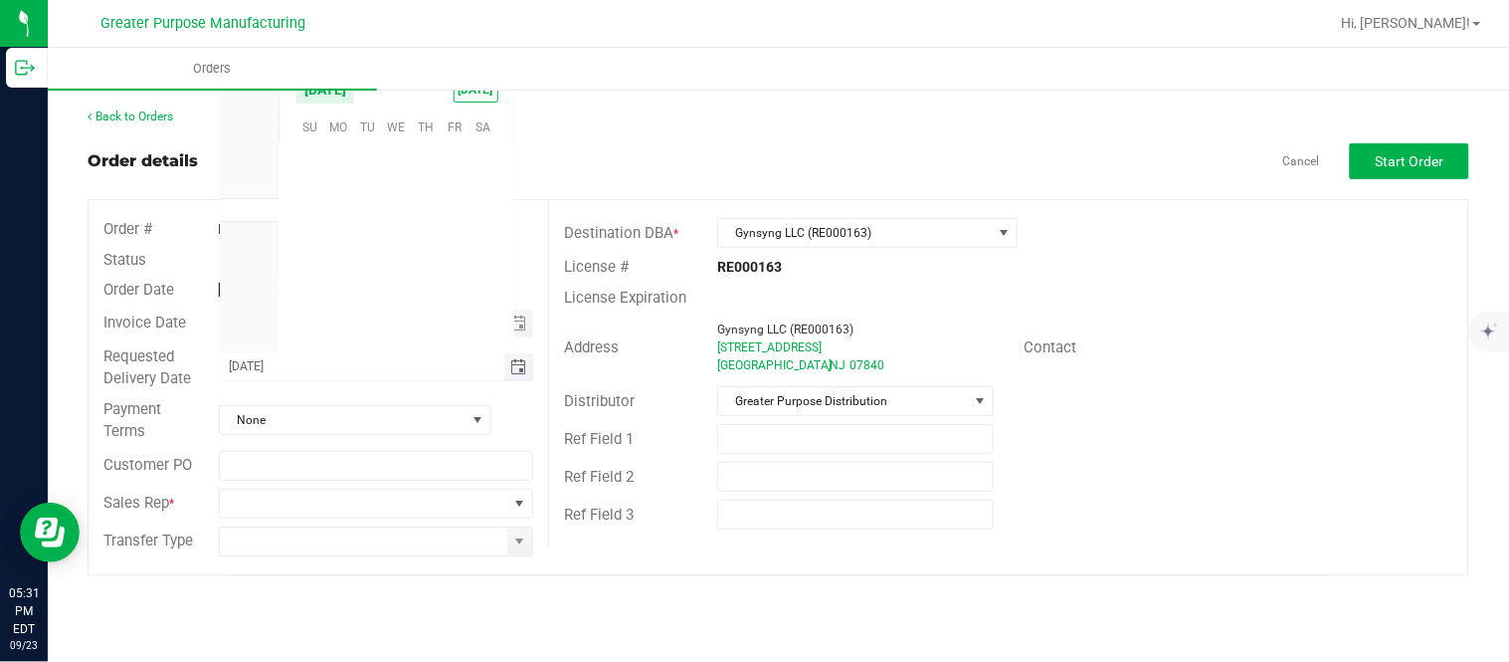
scroll to position [322639, 0]
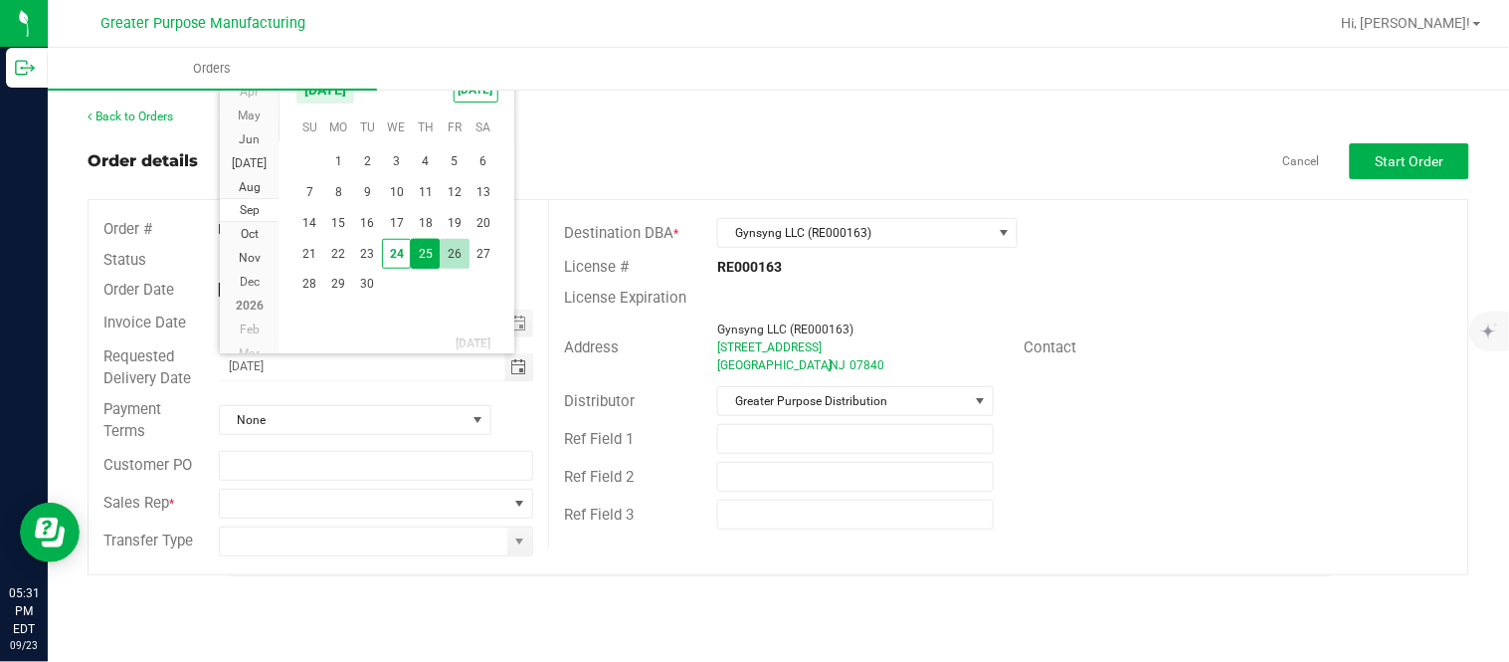
click at [455, 250] on span "26" at bounding box center [454, 254] width 29 height 31
type input "[DATE]"
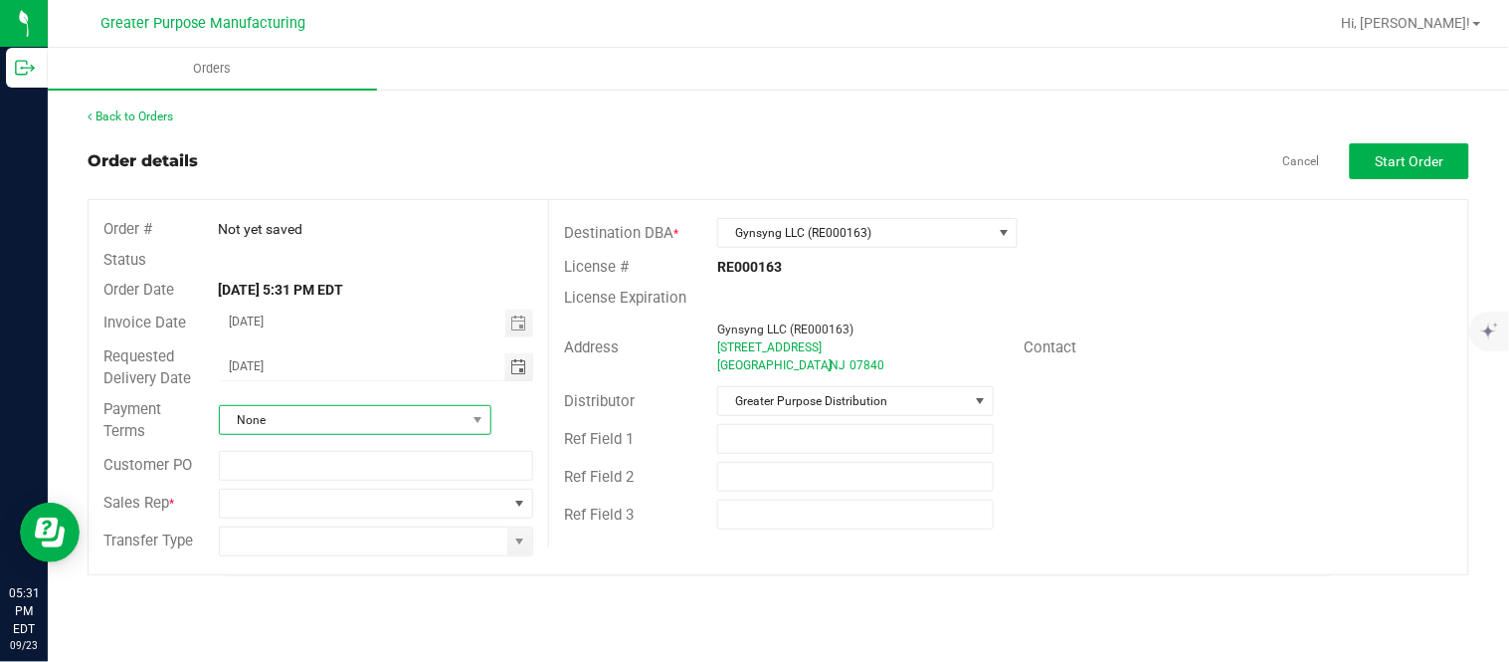
click at [349, 421] on span "None" at bounding box center [343, 420] width 246 height 28
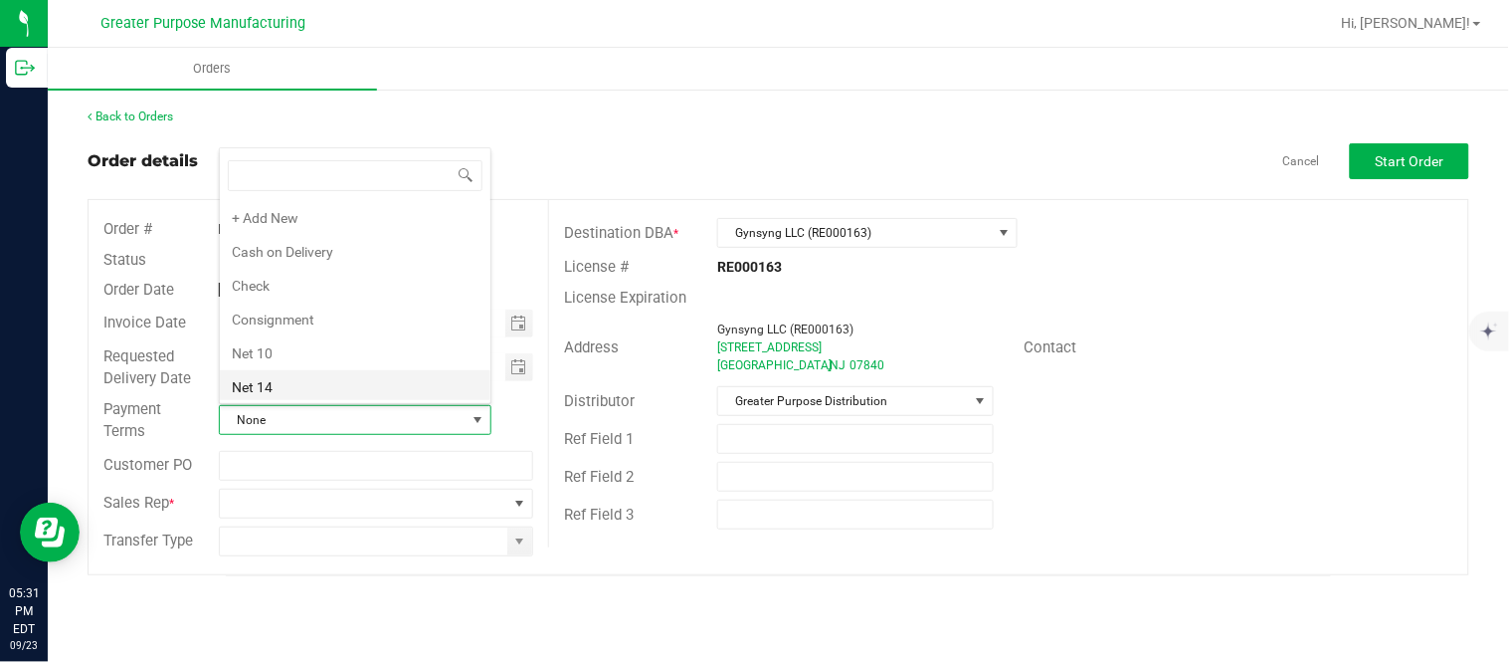
click at [316, 382] on li "Net 14" at bounding box center [355, 387] width 271 height 34
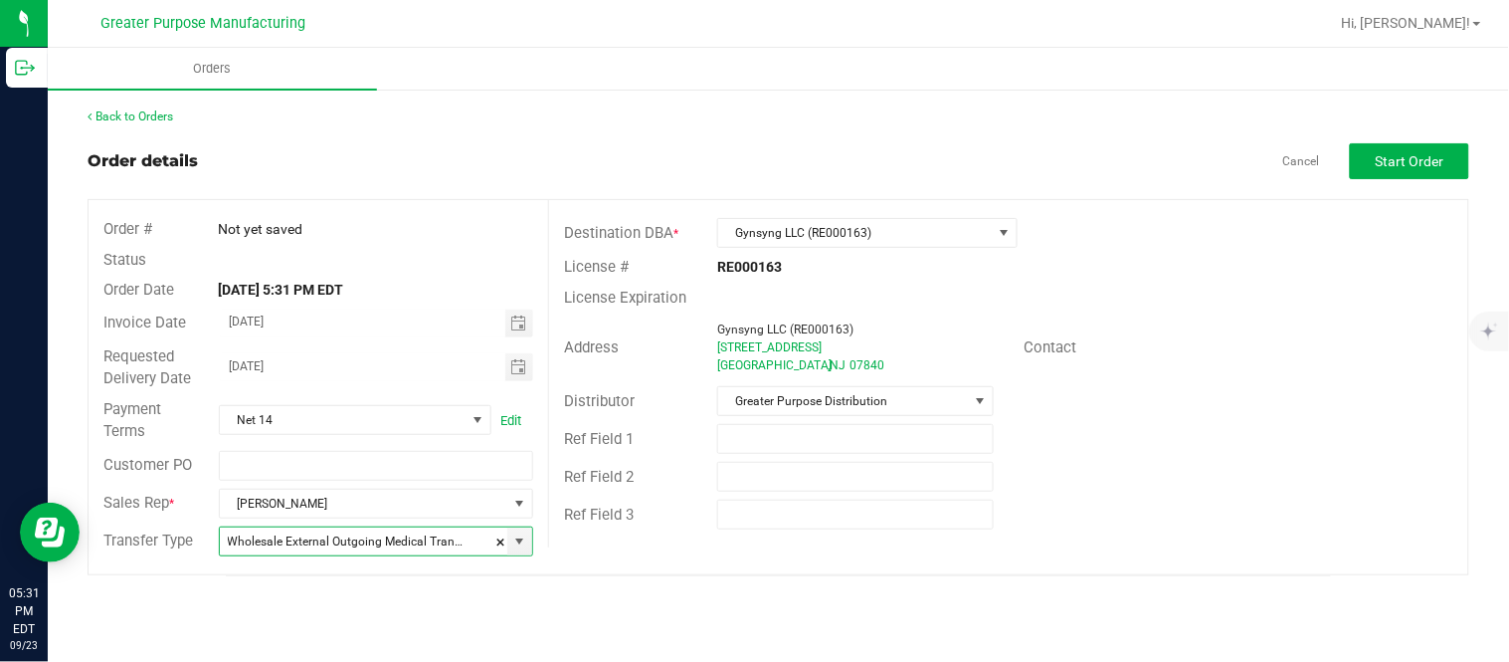
type input "Wholesale Transfer"
click at [1374, 163] on button "Start Order" at bounding box center [1409, 161] width 119 height 36
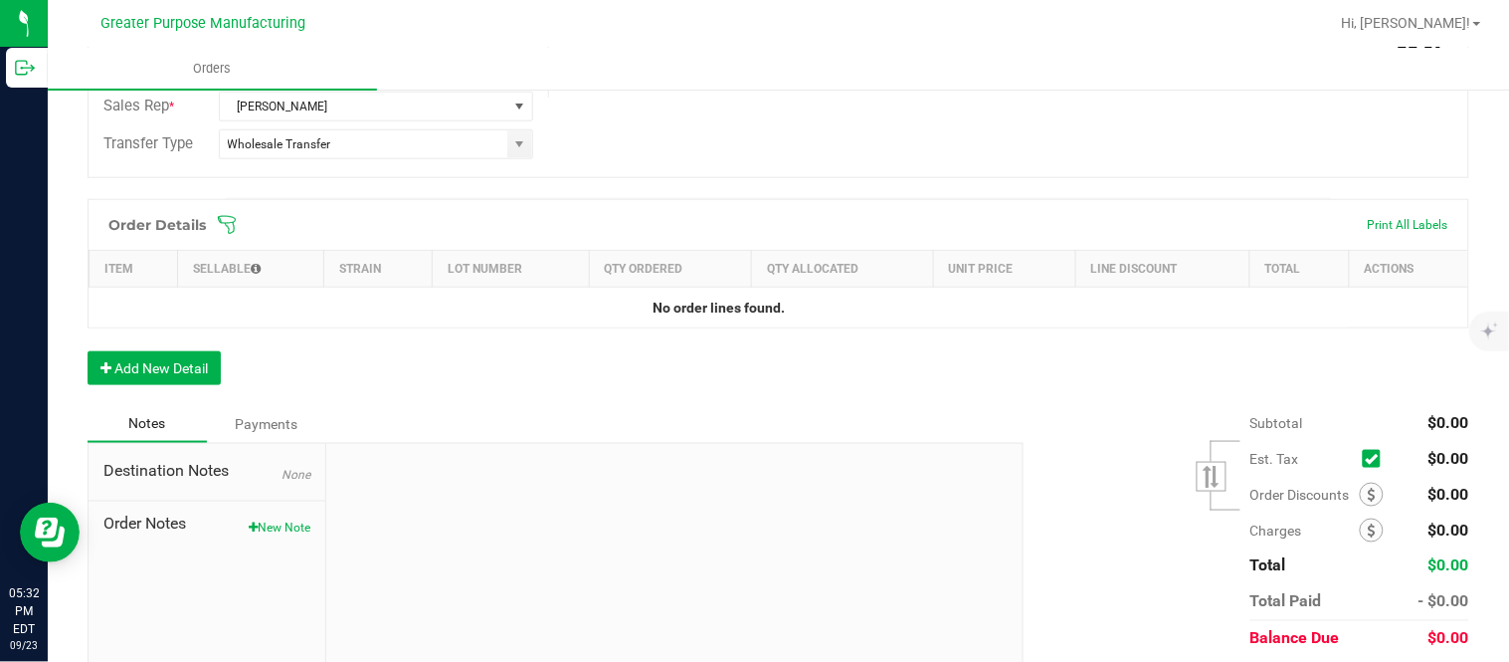
scroll to position [461, 0]
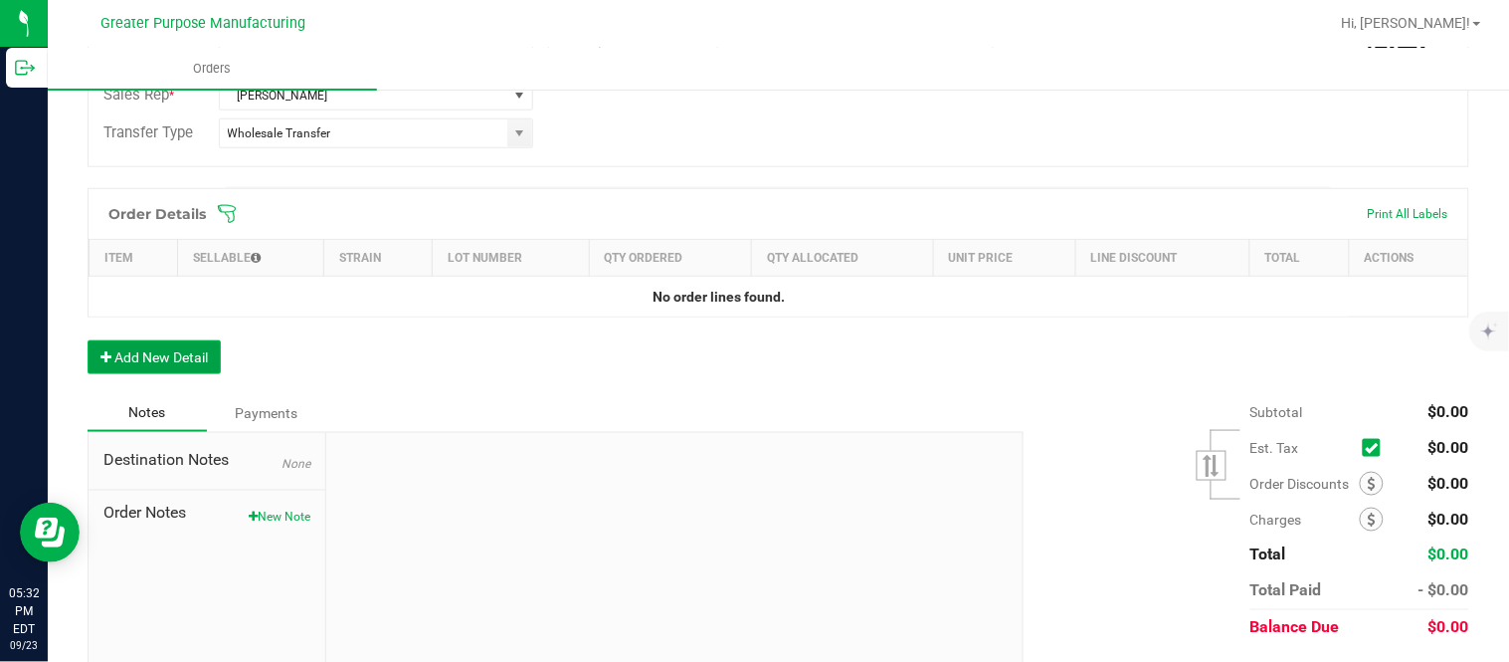
click at [212, 350] on button "Add New Detail" at bounding box center [154, 357] width 133 height 34
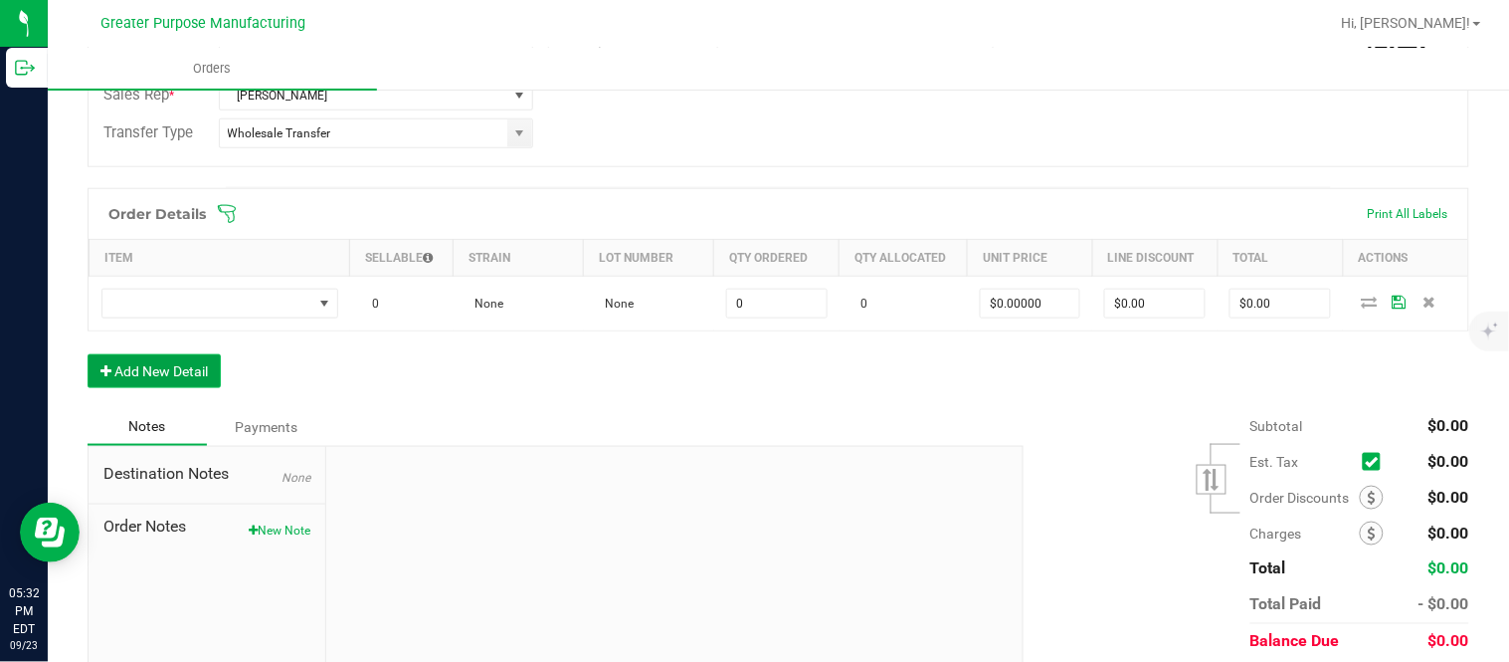
click at [88, 354] on button "Add New Detail" at bounding box center [154, 371] width 133 height 34
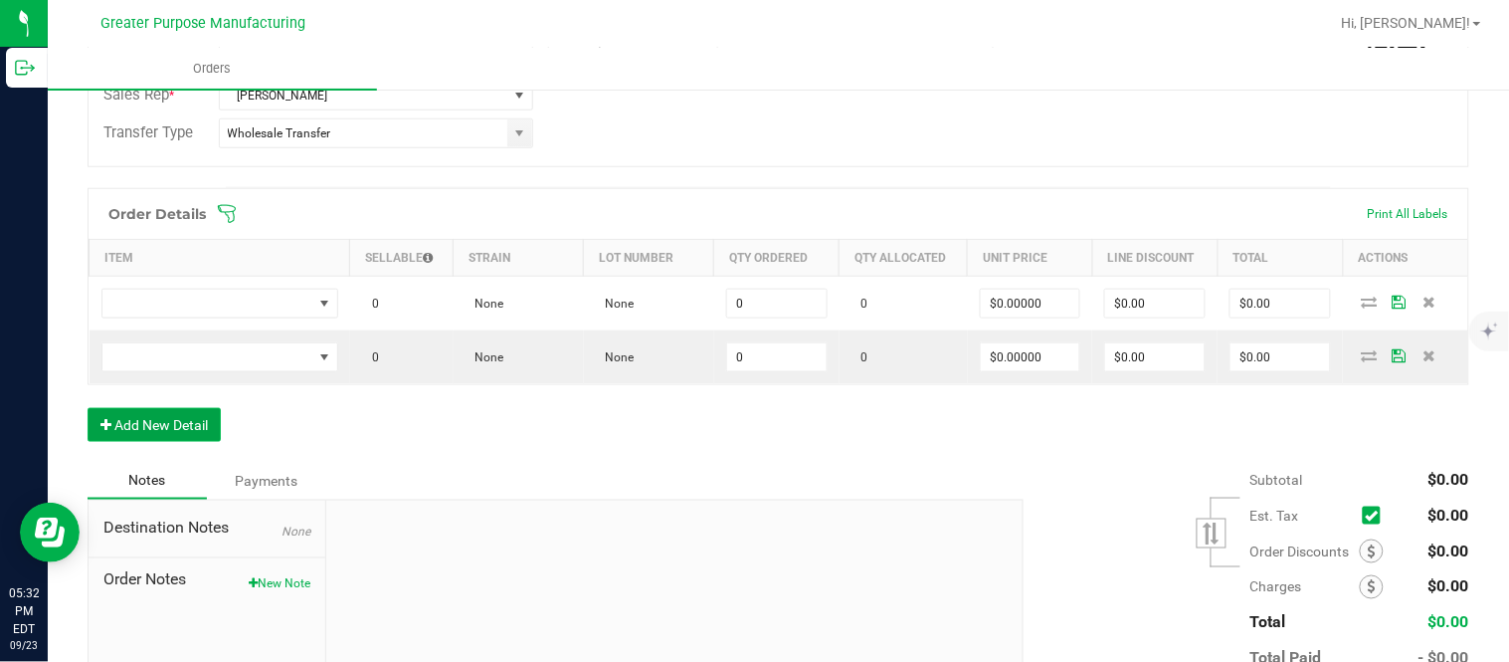
click at [88, 408] on button "Add New Detail" at bounding box center [154, 425] width 133 height 34
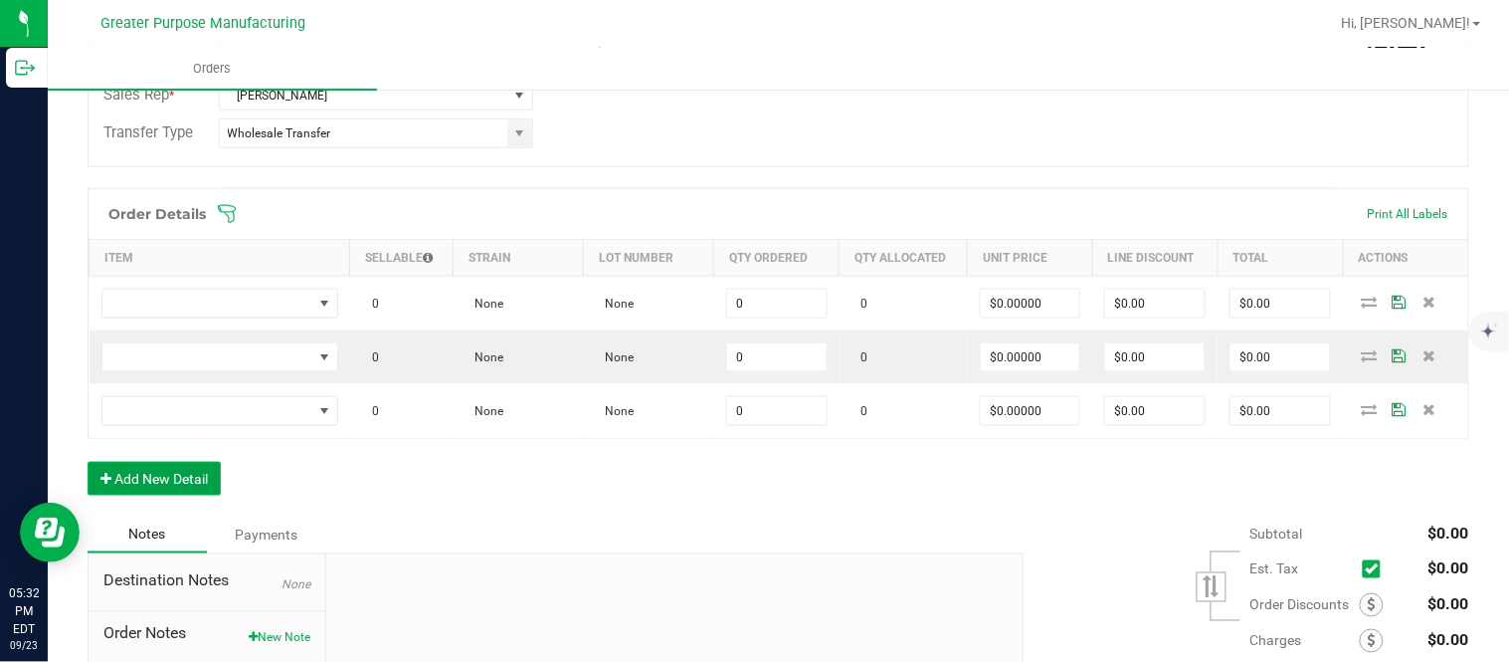
click at [88, 462] on button "Add New Detail" at bounding box center [154, 479] width 133 height 34
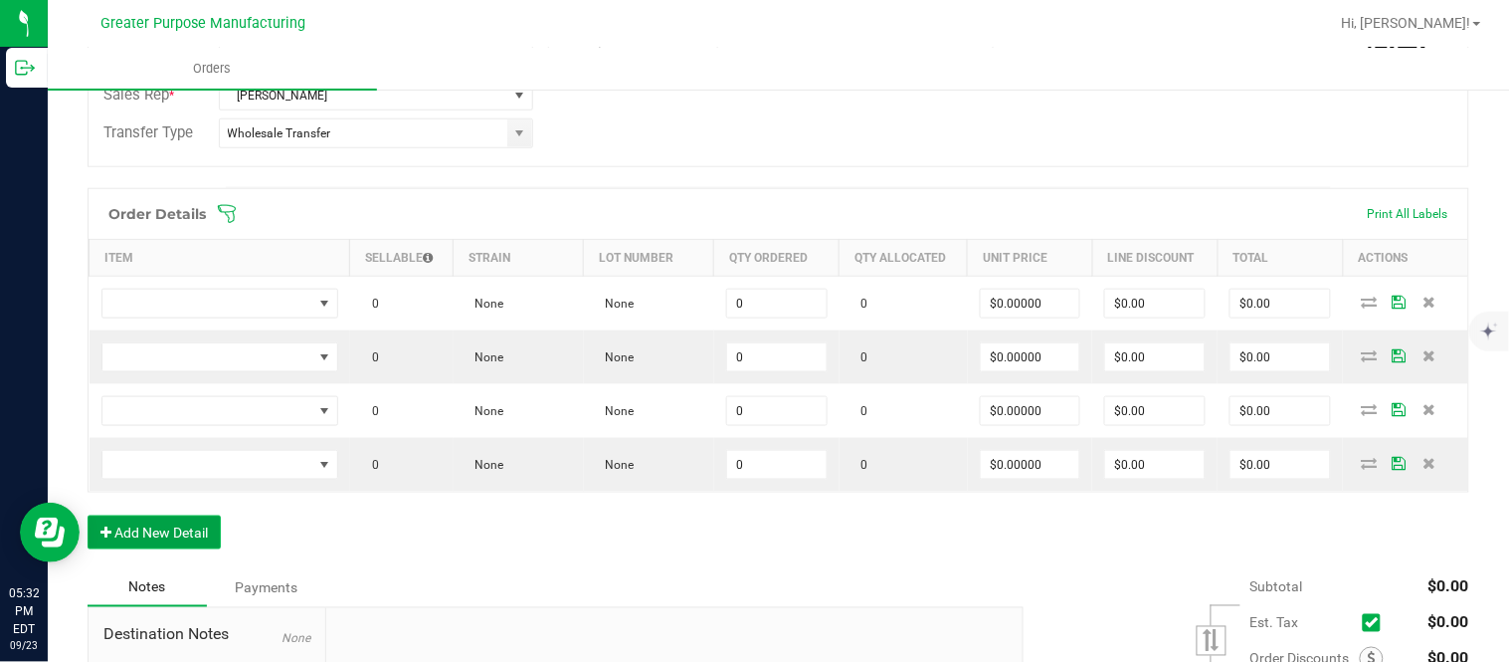
click at [88, 515] on button "Add New Detail" at bounding box center [154, 532] width 133 height 34
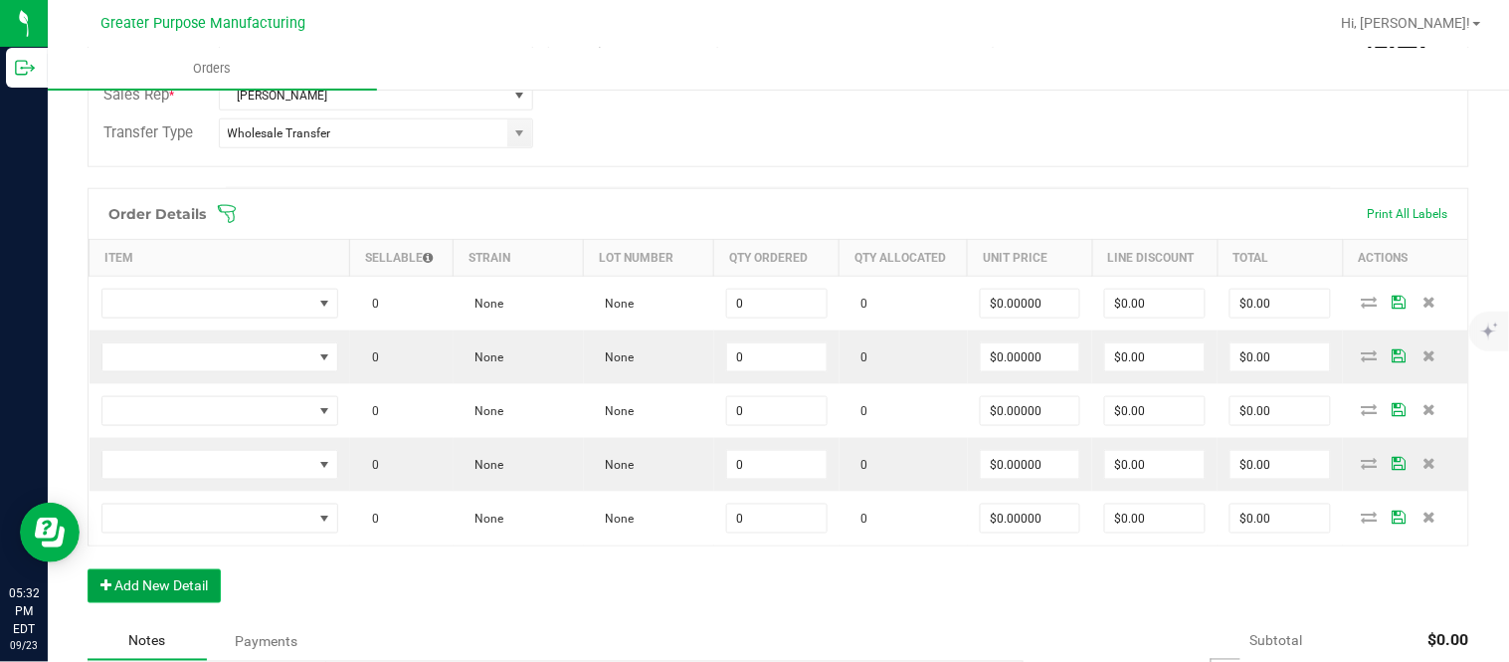
click at [88, 569] on button "Add New Detail" at bounding box center [154, 586] width 133 height 34
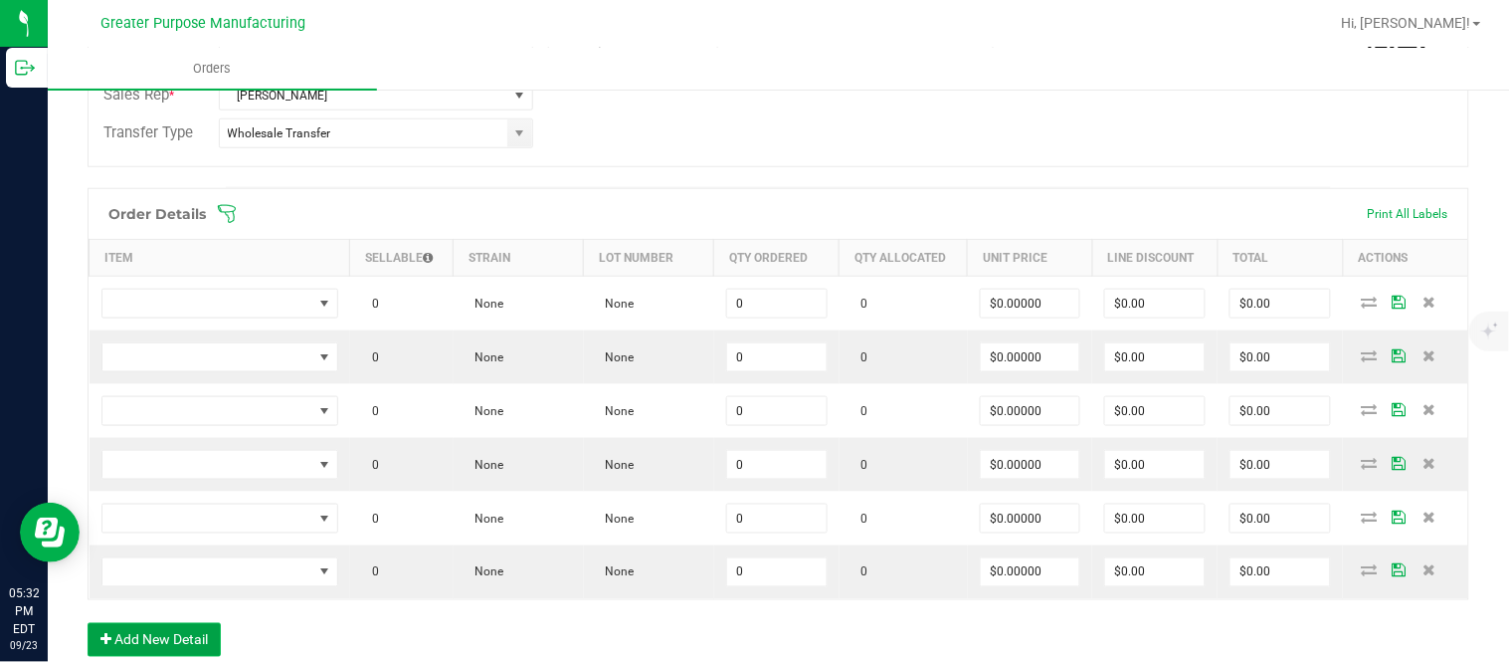
click at [88, 623] on button "Add New Detail" at bounding box center [154, 640] width 133 height 34
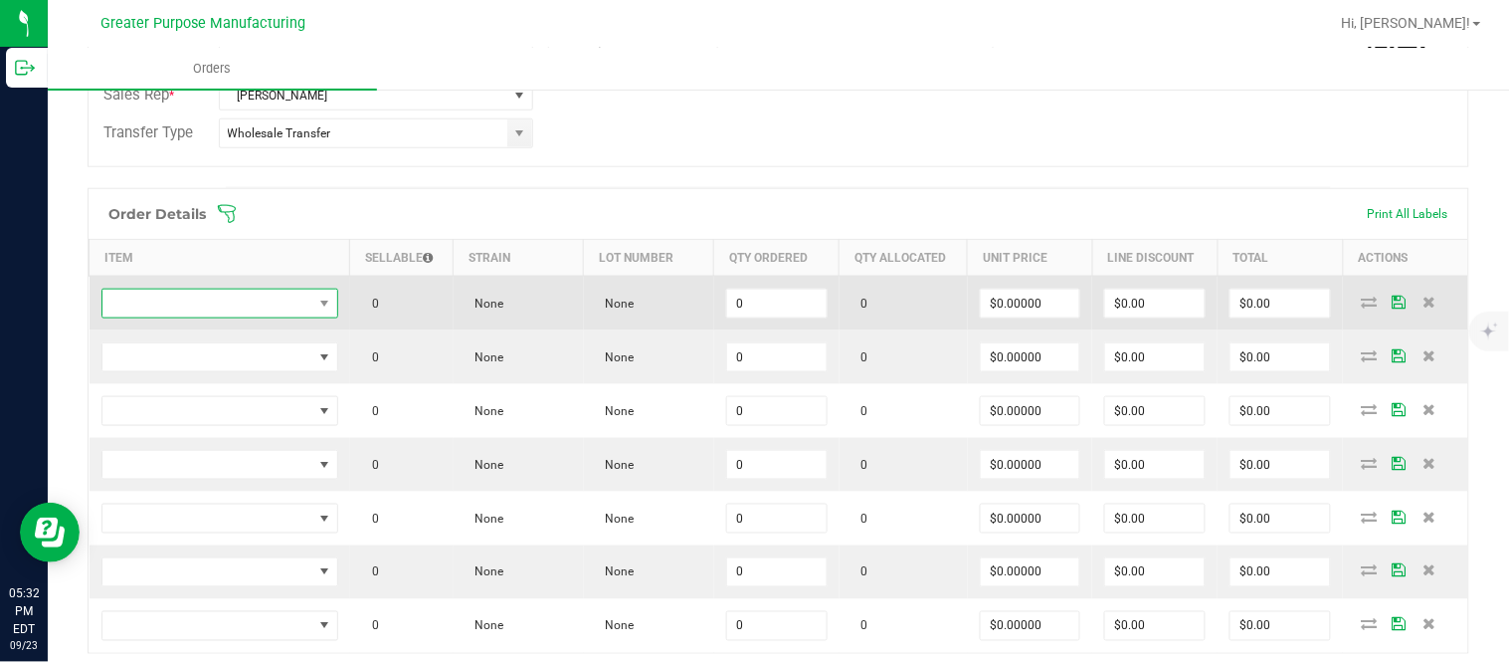
click at [231, 299] on span "NO DATA FOUND" at bounding box center [207, 303] width 210 height 28
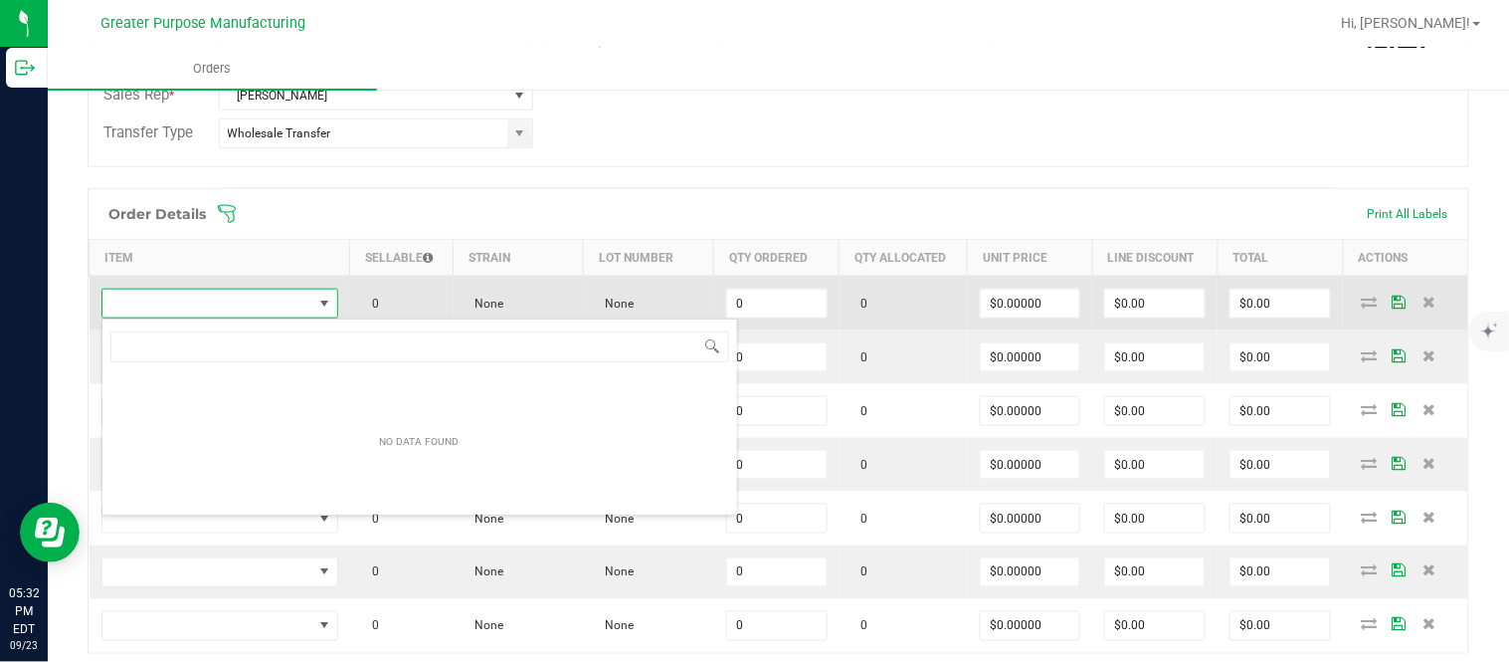
scroll to position [30, 234]
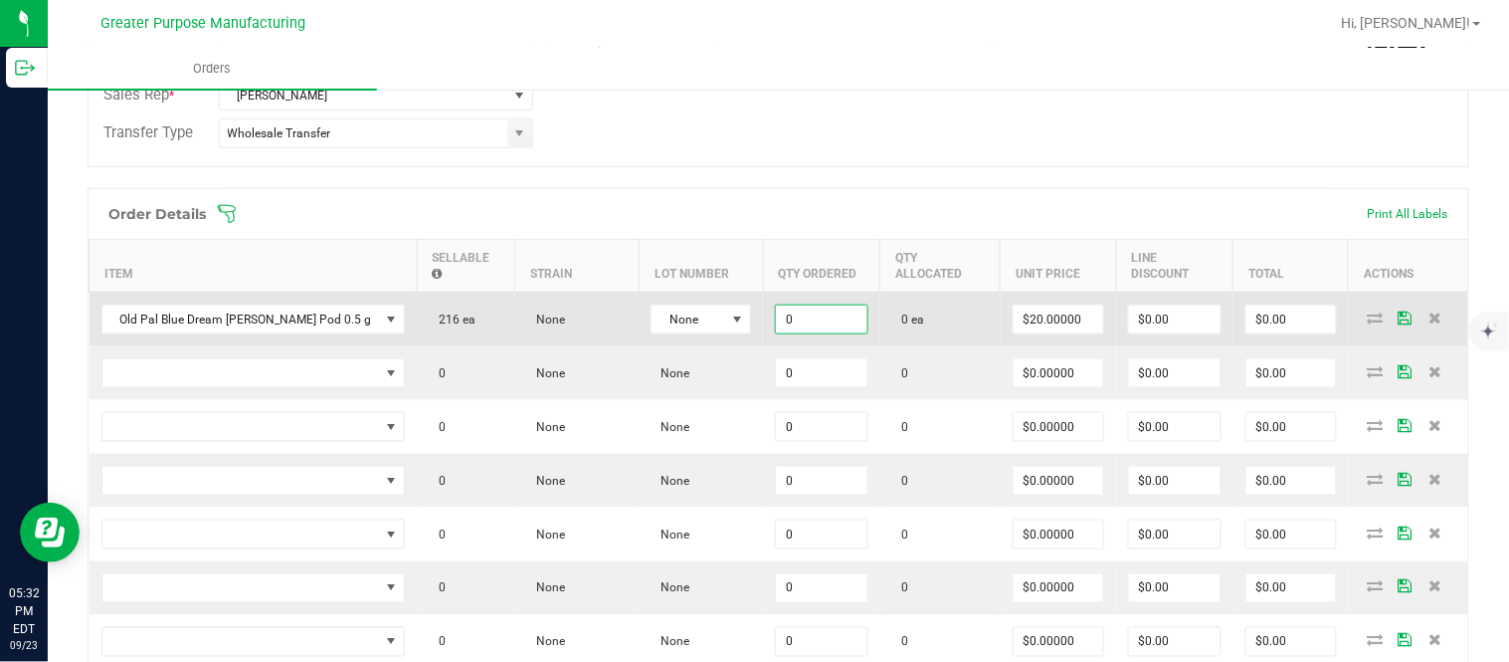
paste input "24"
click at [1256, 325] on input "$480.00" at bounding box center [1292, 319] width 90 height 28
paste input "36"
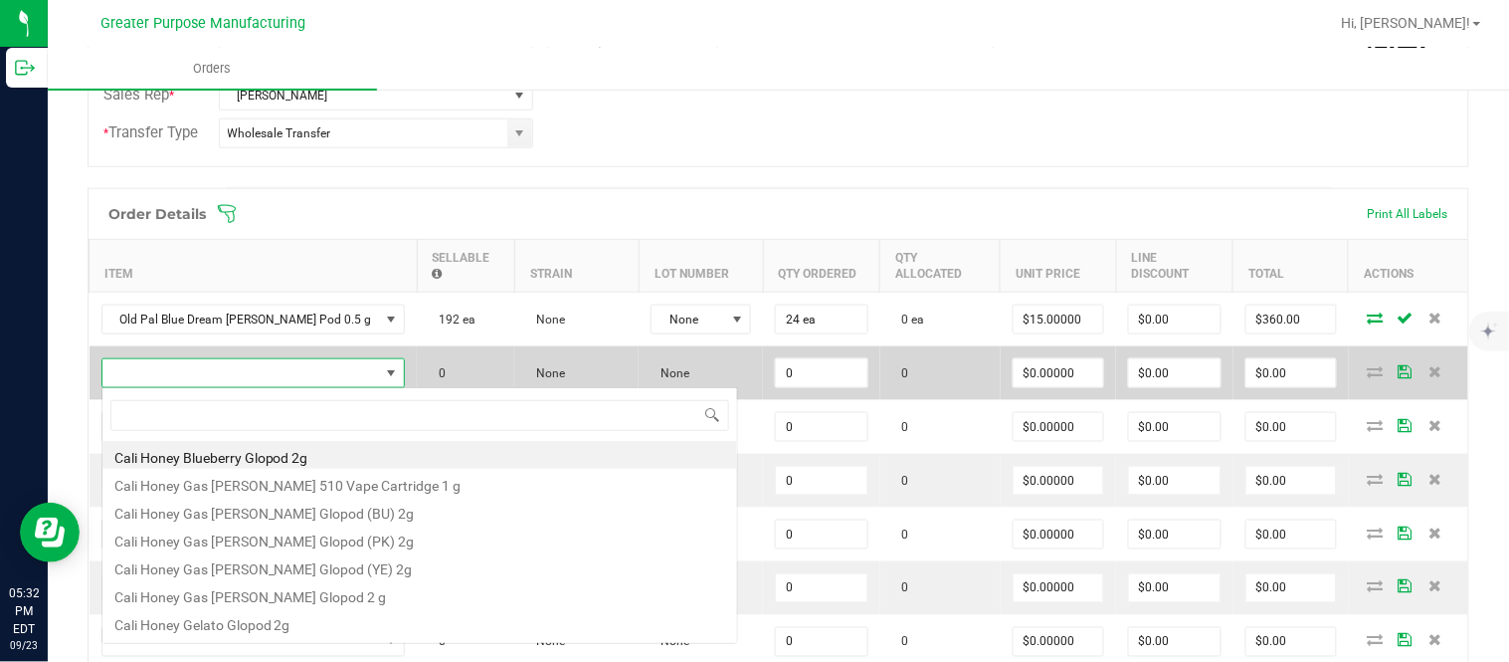
scroll to position [30, 241]
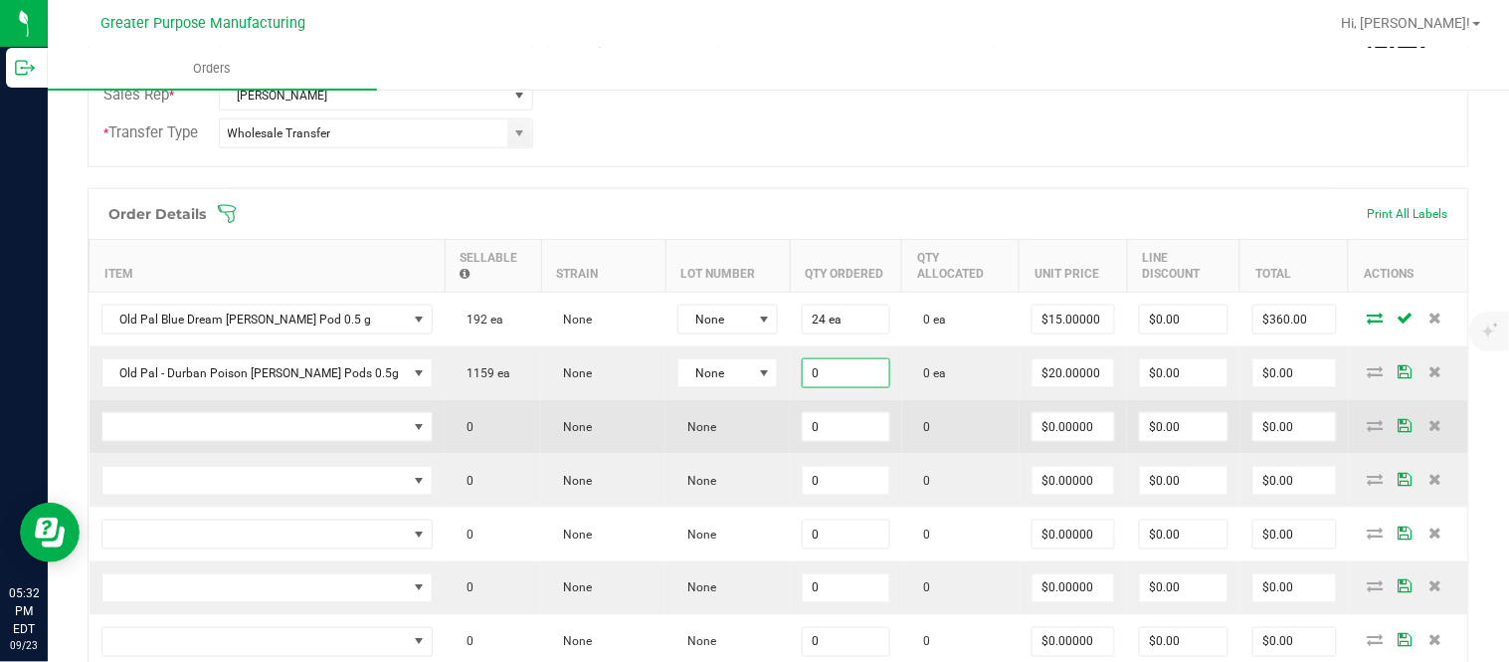
paste input "24"
click at [1066, 409] on td "$0.00000" at bounding box center [1074, 427] width 108 height 54
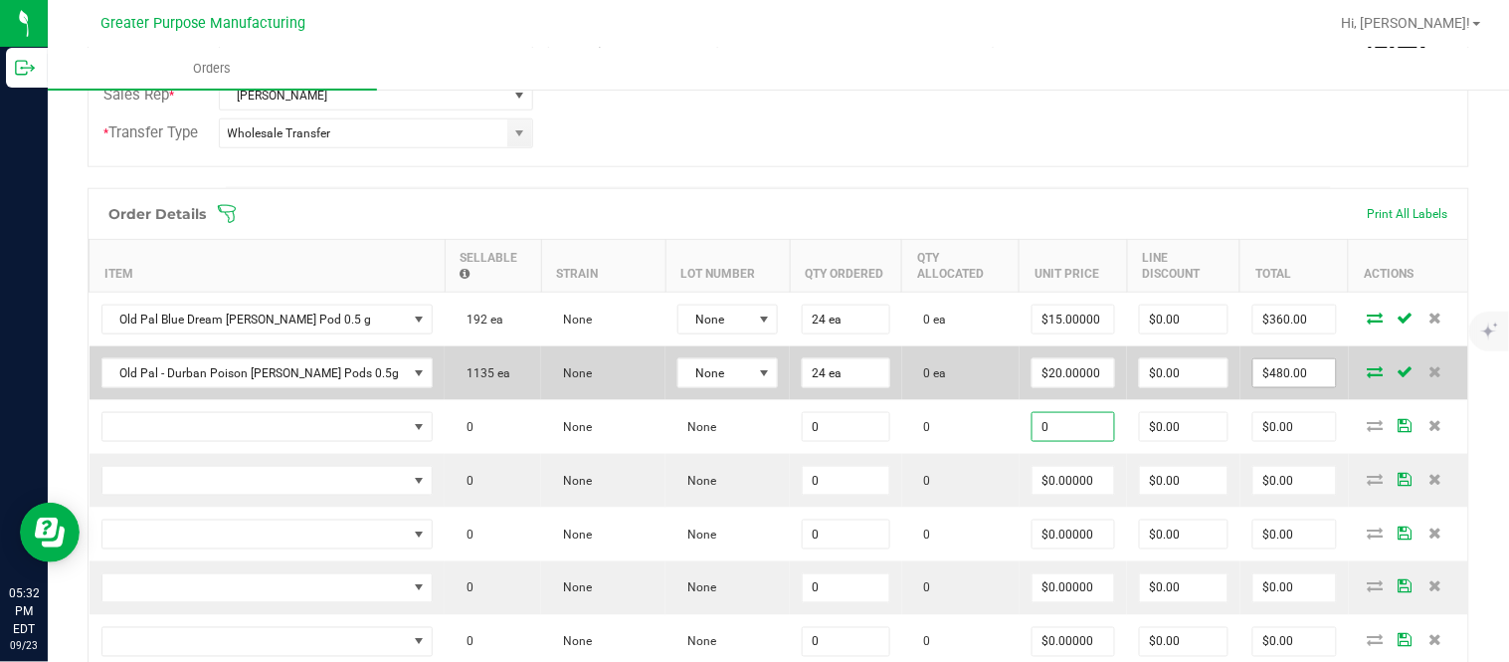
click at [1254, 375] on input "$480.00" at bounding box center [1294, 373] width 83 height 28
paste input "36"
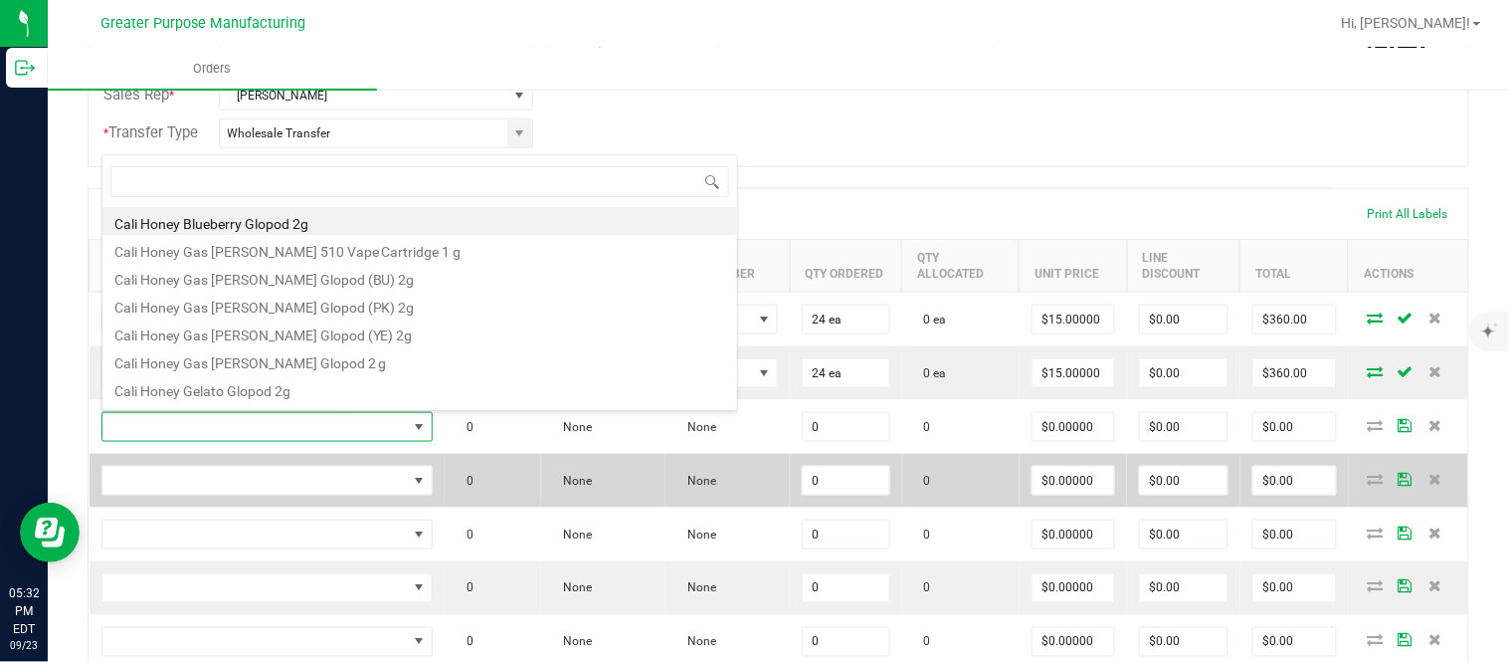
scroll to position [30, 264]
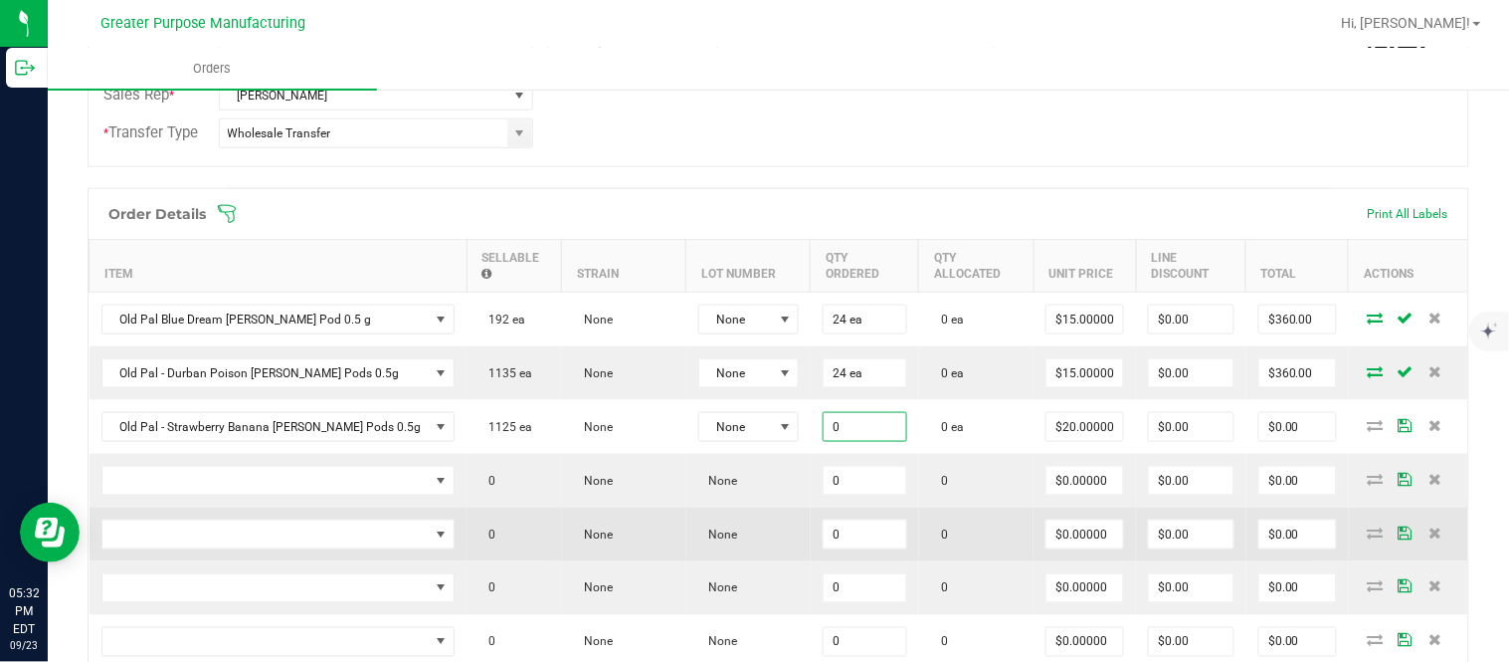
paste input "24"
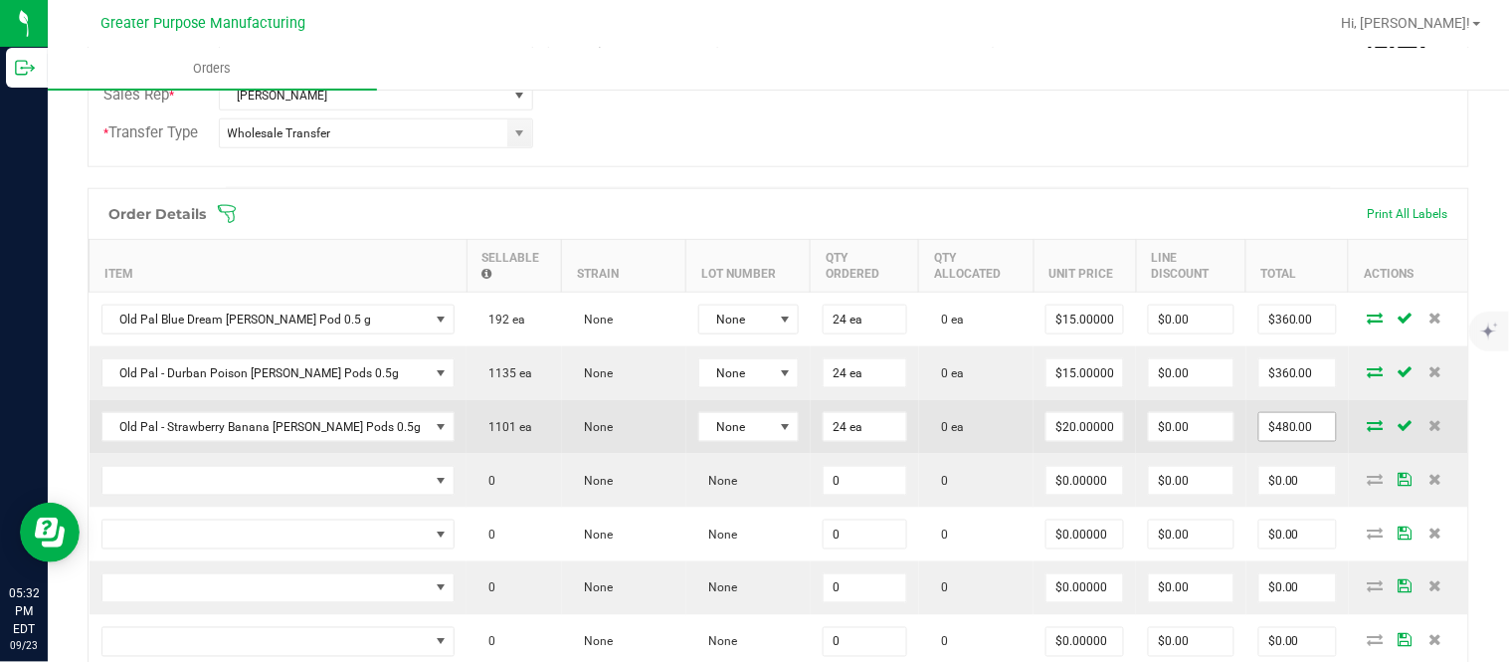
click at [1259, 441] on input "$480.00" at bounding box center [1297, 427] width 77 height 28
paste input "36"
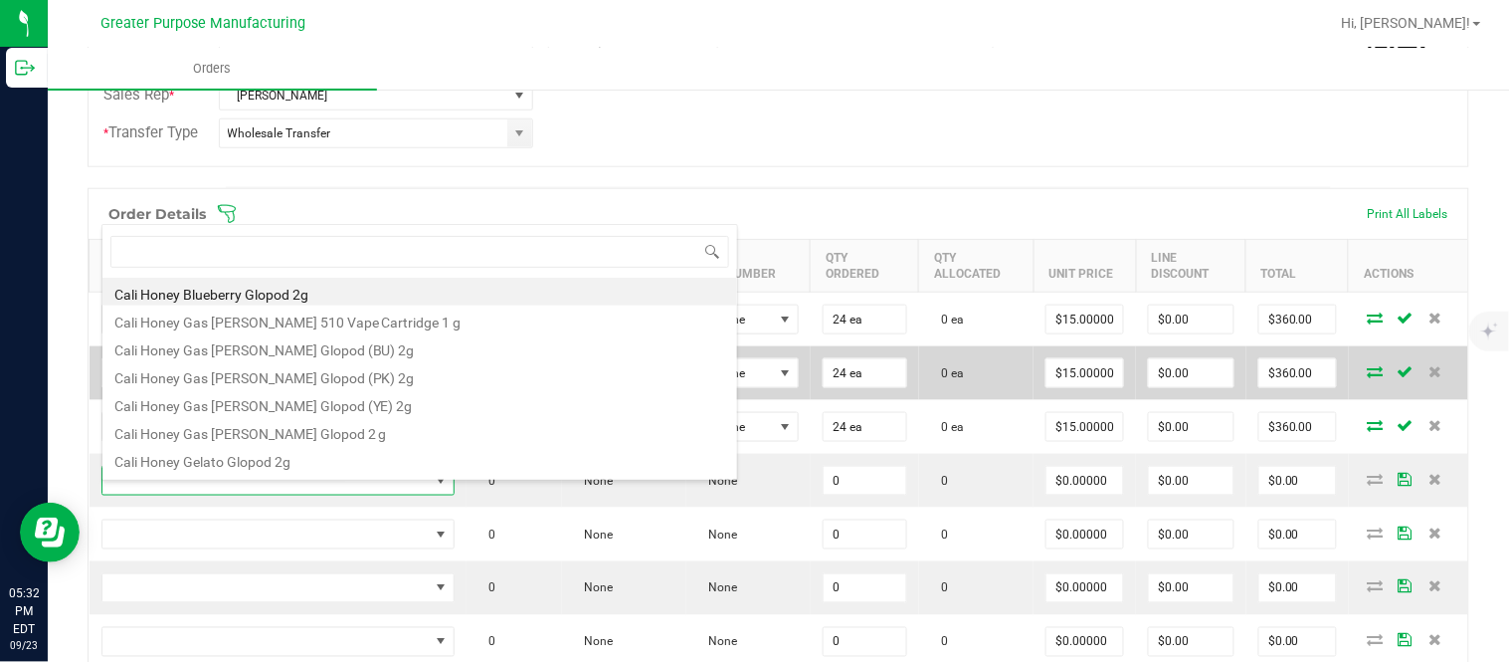
scroll to position [30, 287]
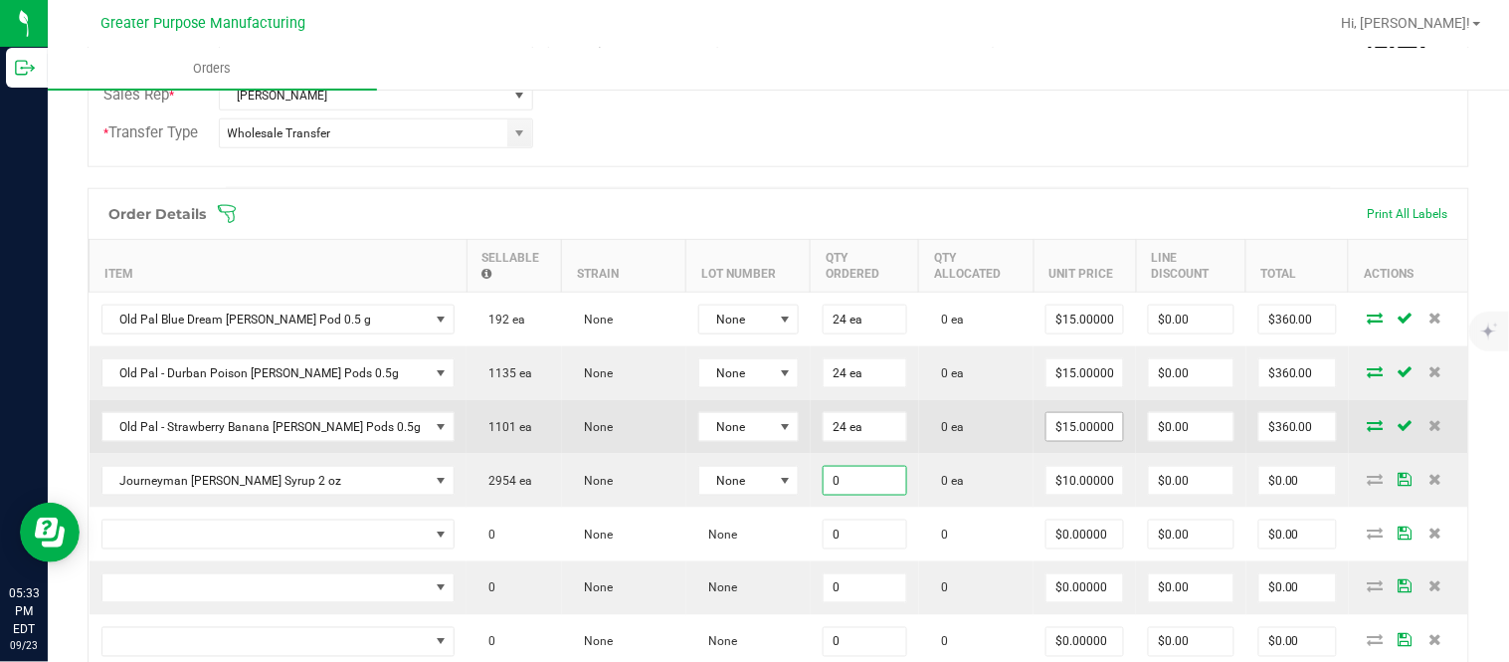
paste input "24"
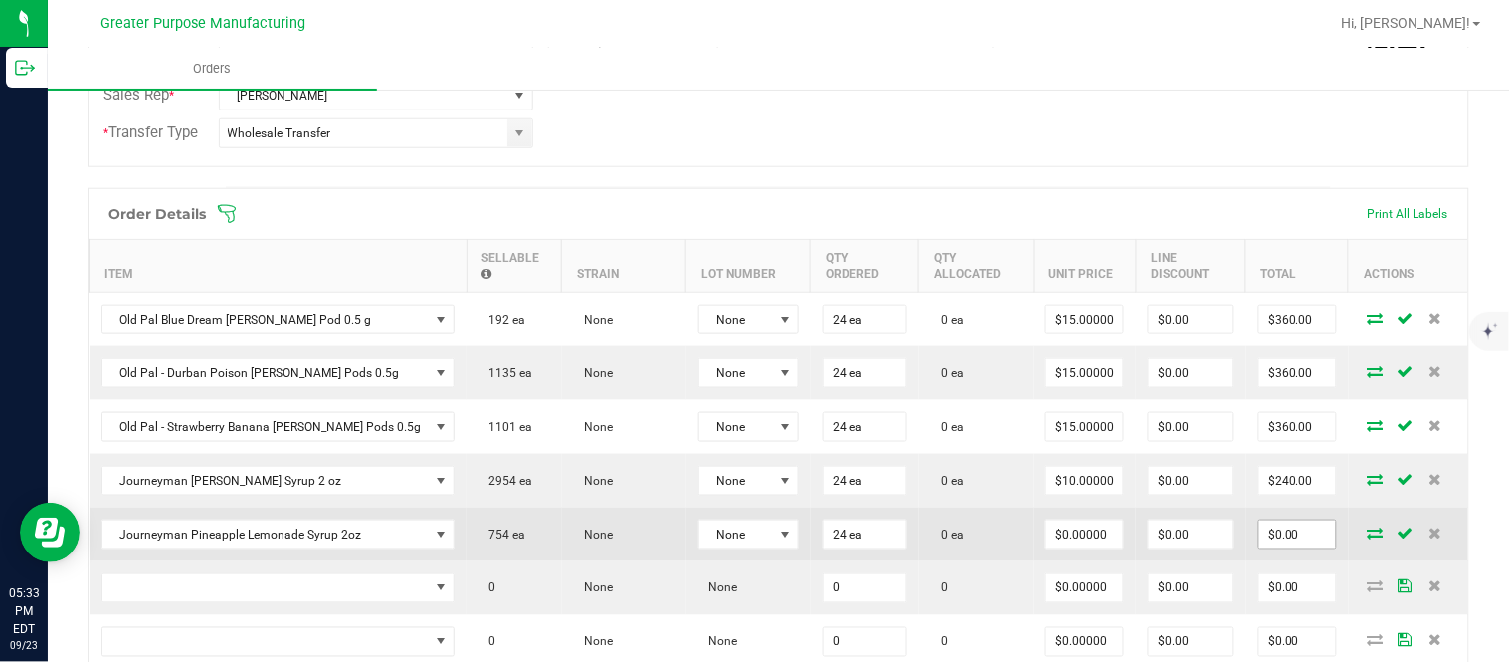
click at [1267, 548] on input "$0.00" at bounding box center [1297, 534] width 77 height 28
paste input "288"
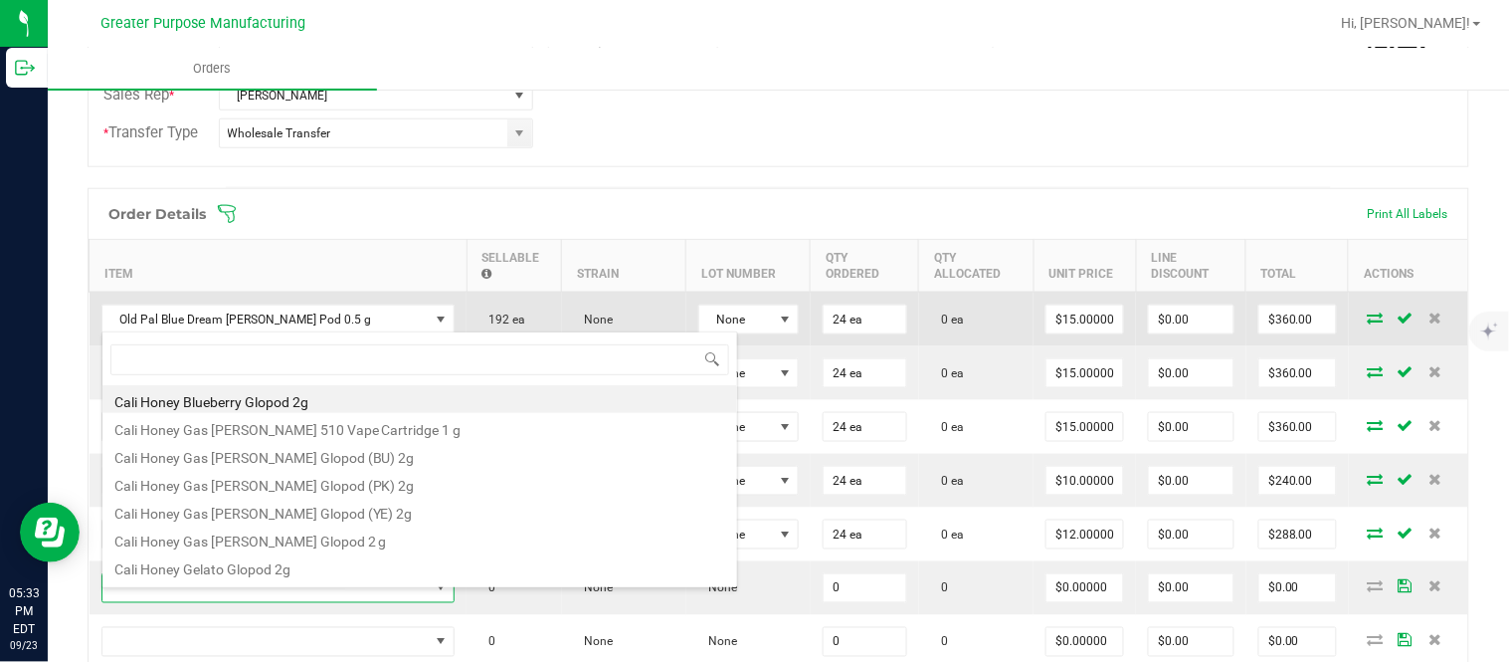
scroll to position [30, 288]
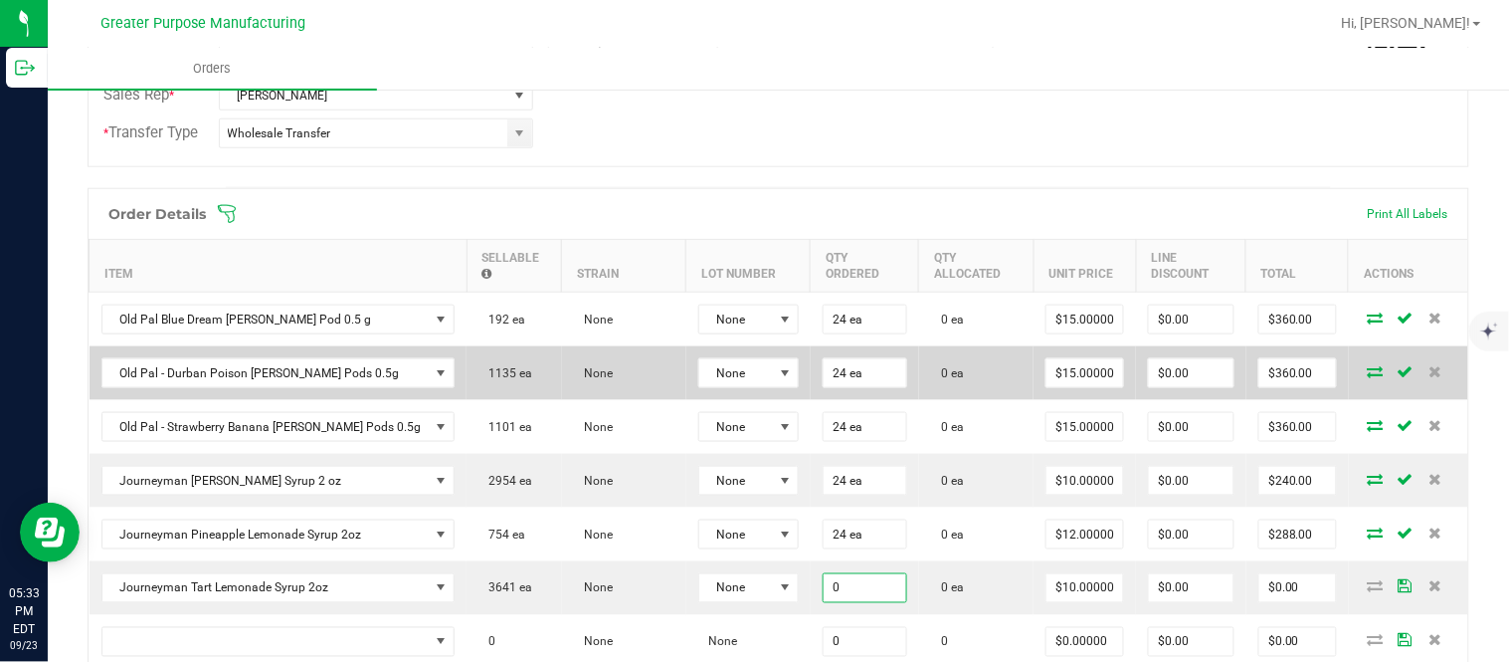
paste input "24"
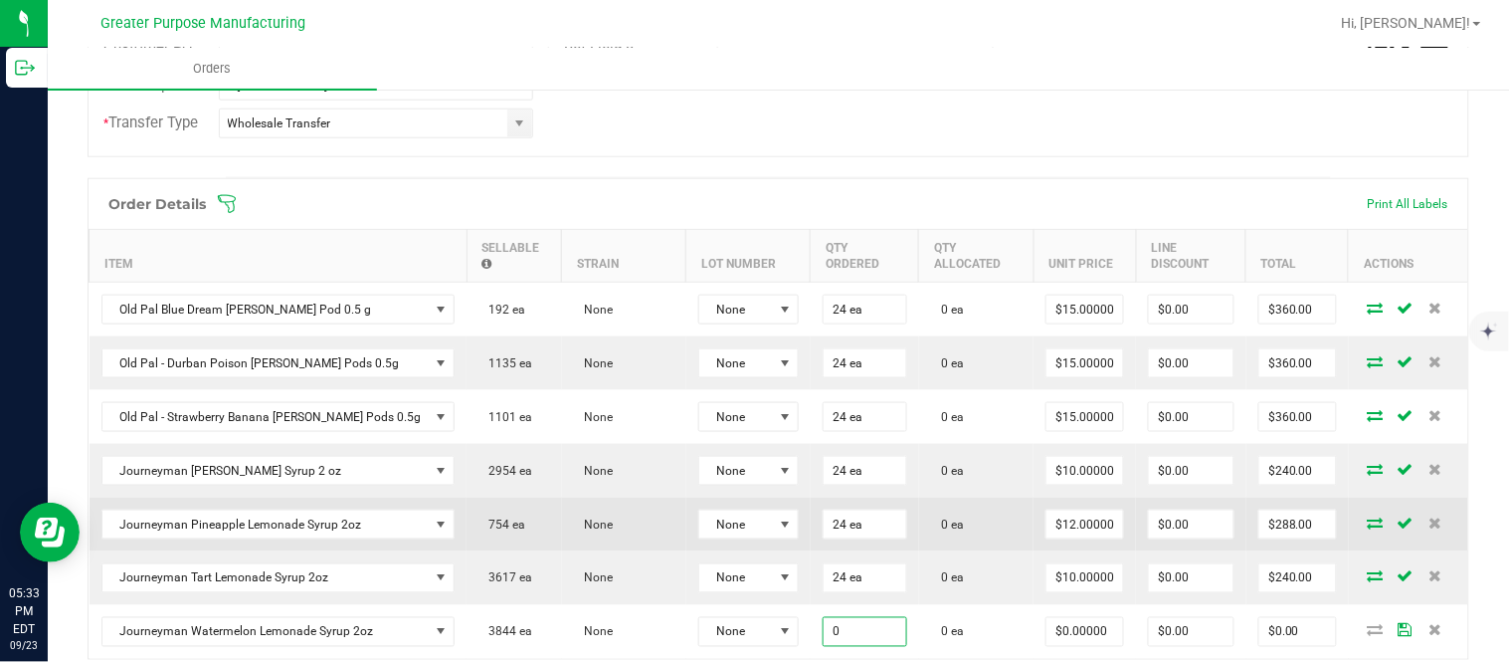
paste input "24"
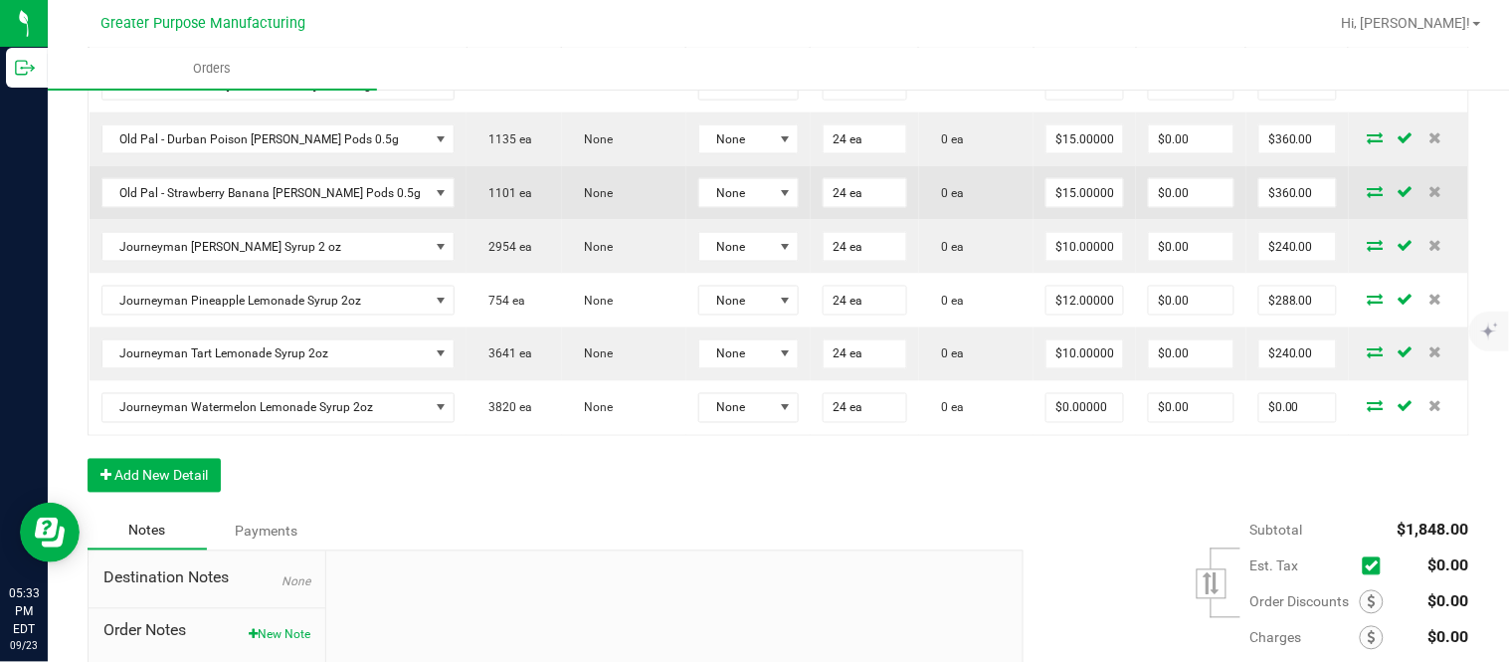
scroll to position [709, 0]
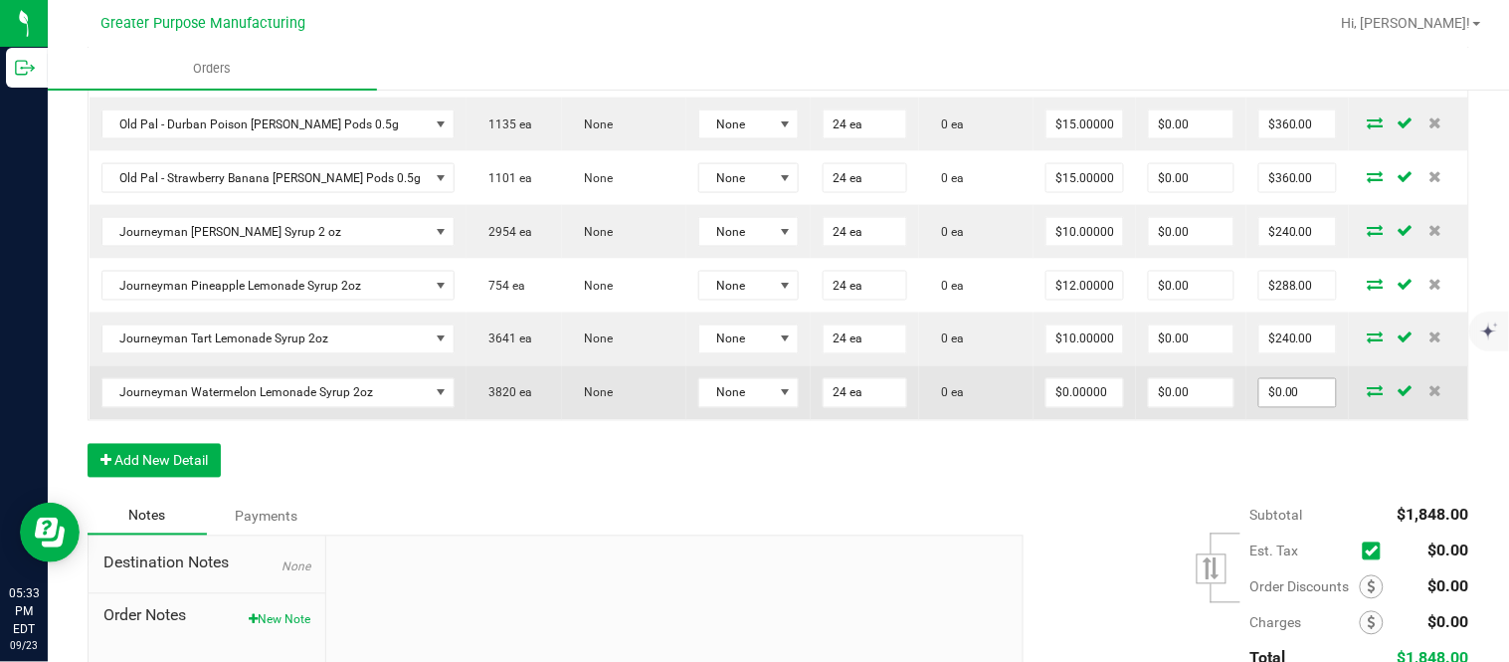
click at [1260, 407] on input "$0.00" at bounding box center [1297, 393] width 77 height 28
paste input "288"
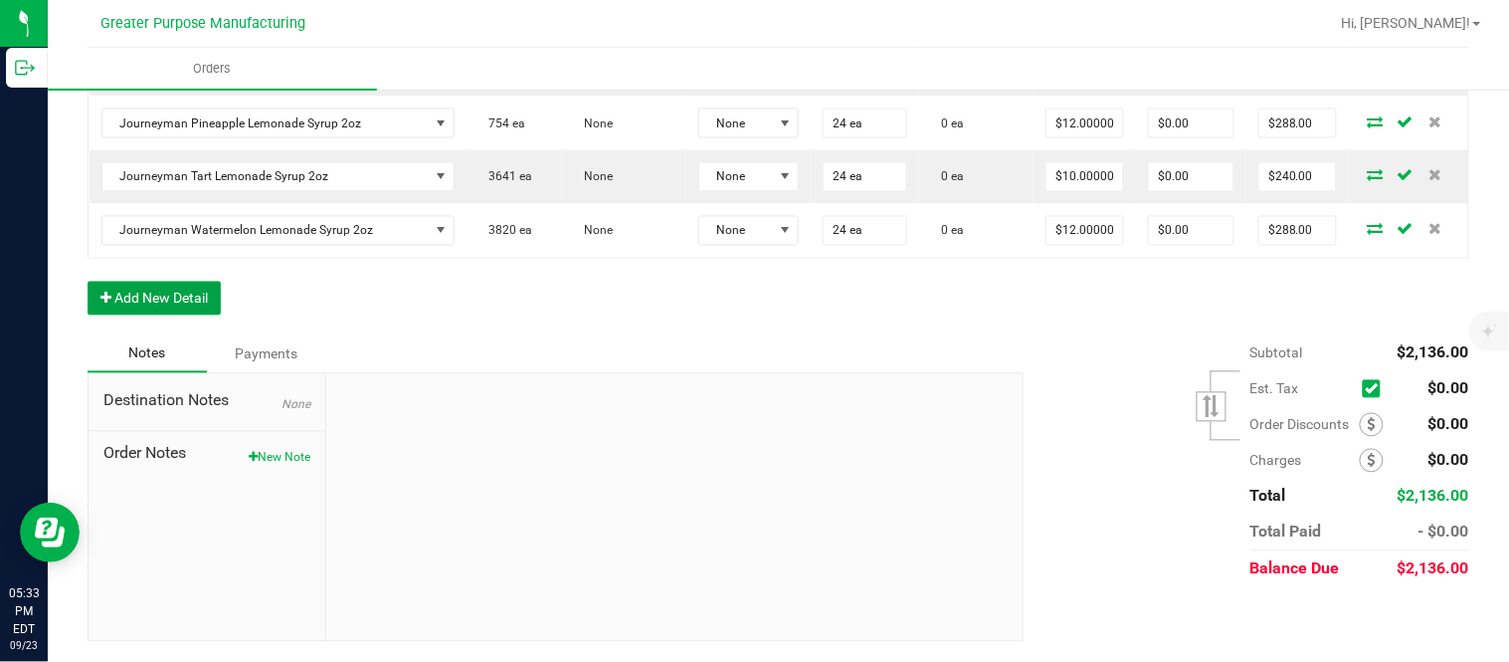
scroll to position [0, 0]
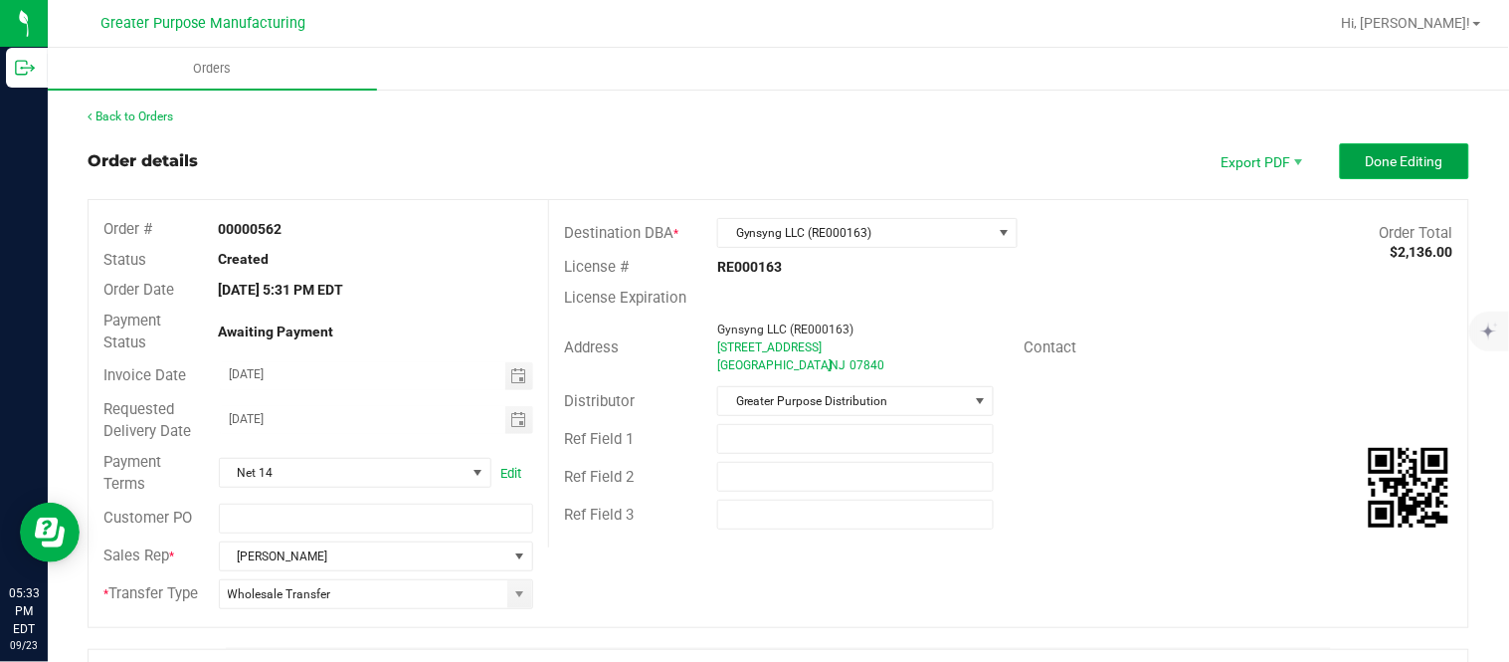
click at [1377, 155] on span "Done Editing" at bounding box center [1405, 161] width 78 height 16
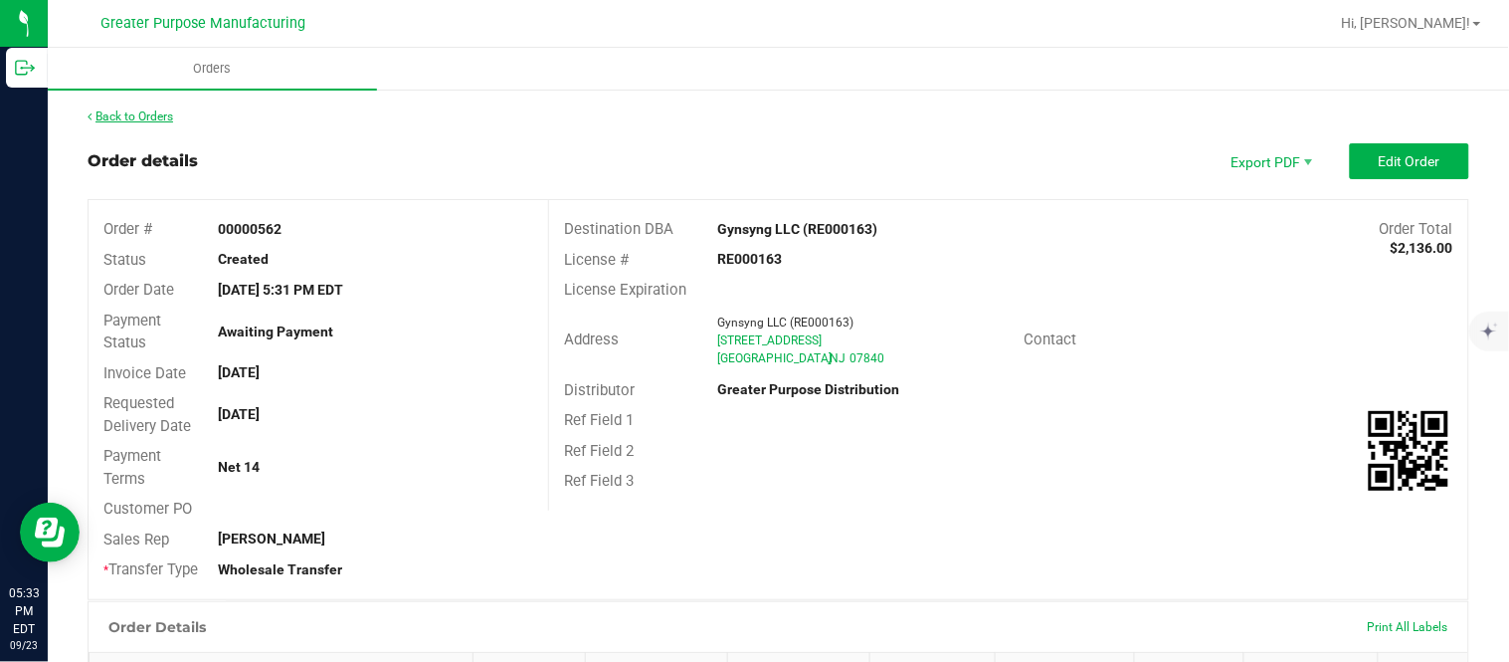
click at [161, 115] on link "Back to Orders" at bounding box center [131, 116] width 86 height 14
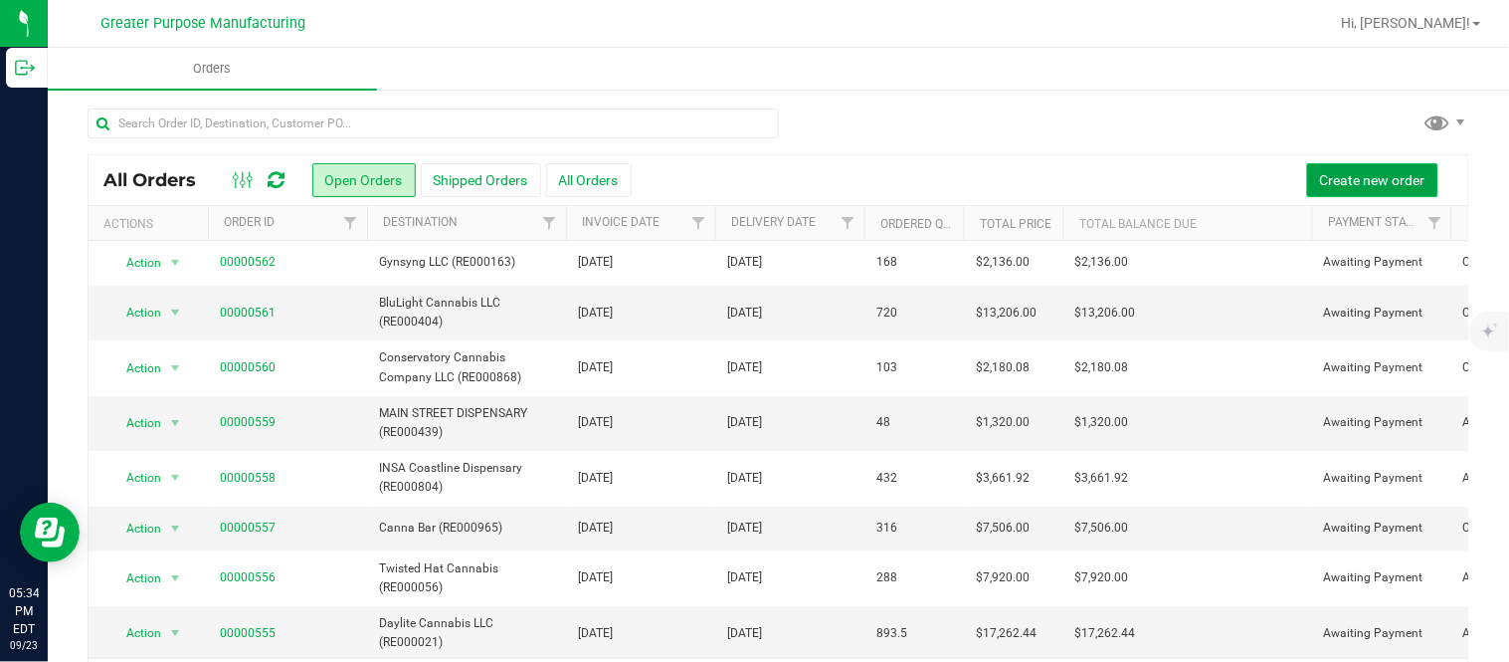
click at [1339, 169] on button "Create new order" at bounding box center [1372, 180] width 131 height 34
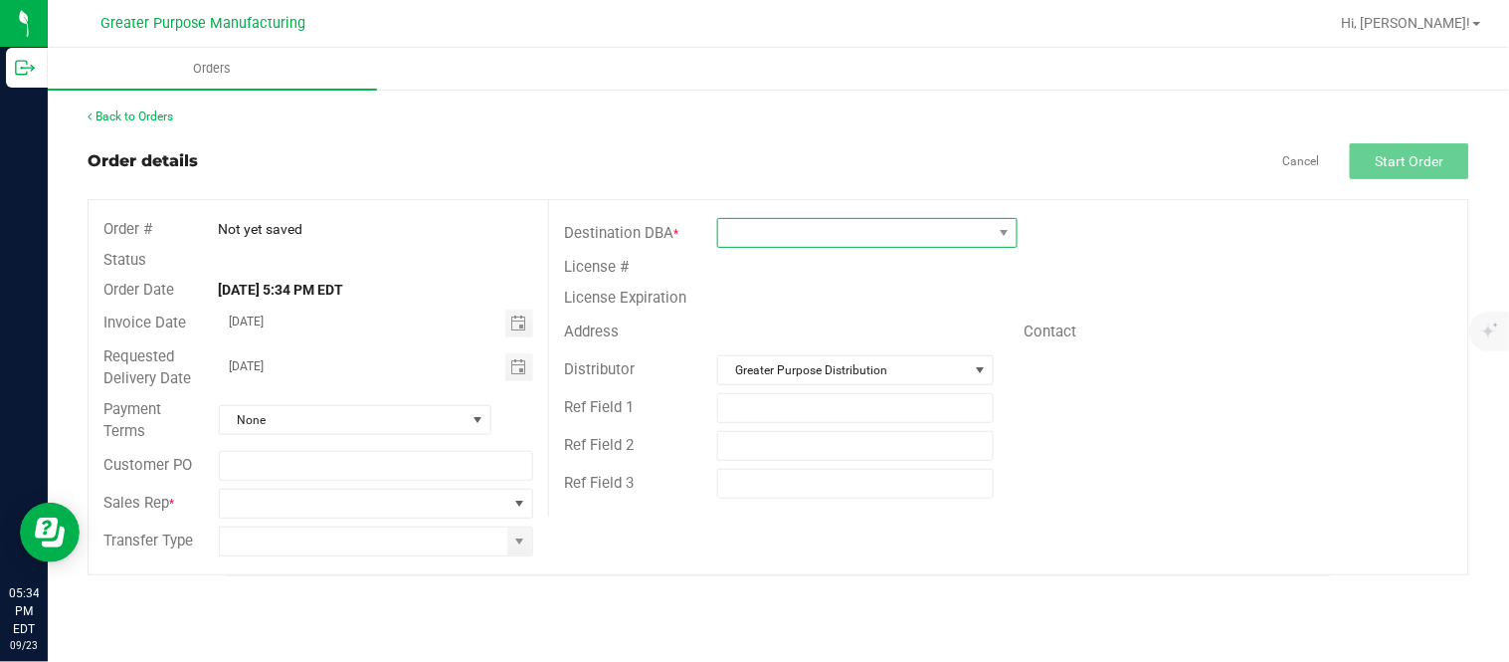
click at [777, 244] on span at bounding box center [855, 233] width 274 height 28
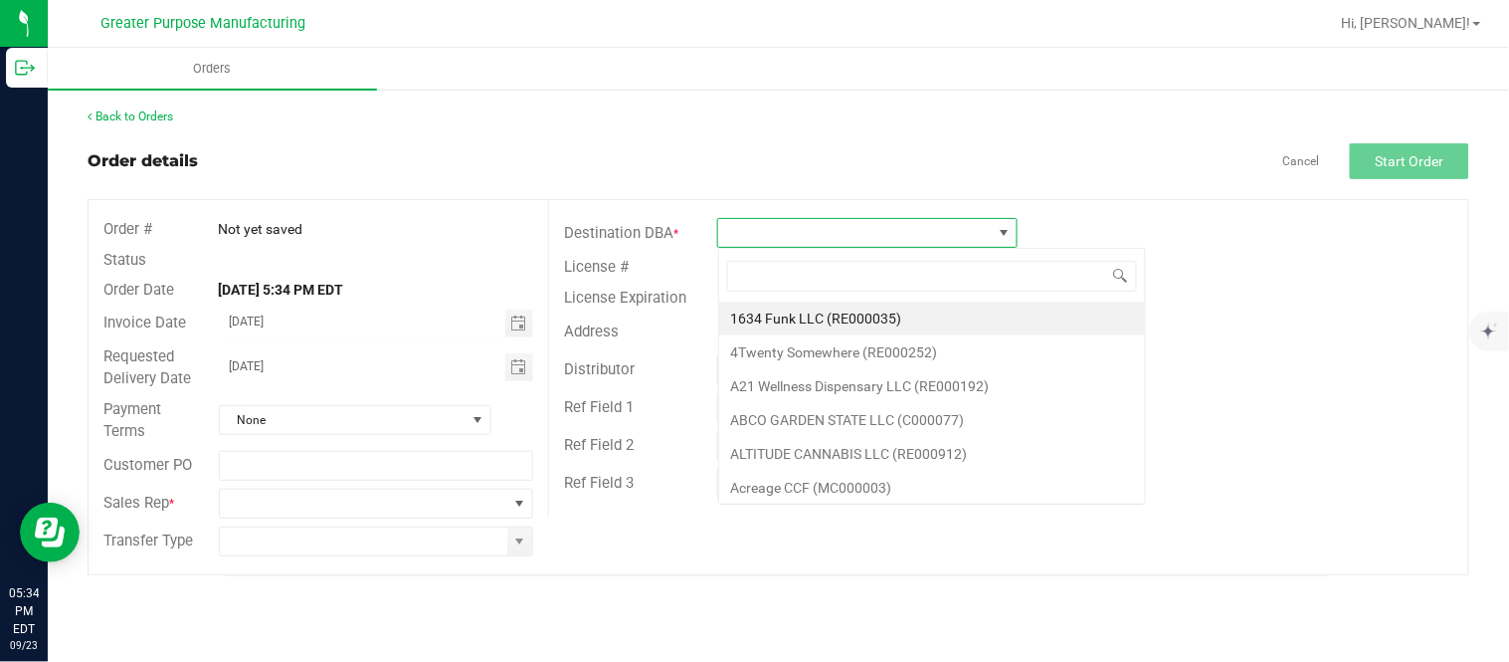
scroll to position [30, 299]
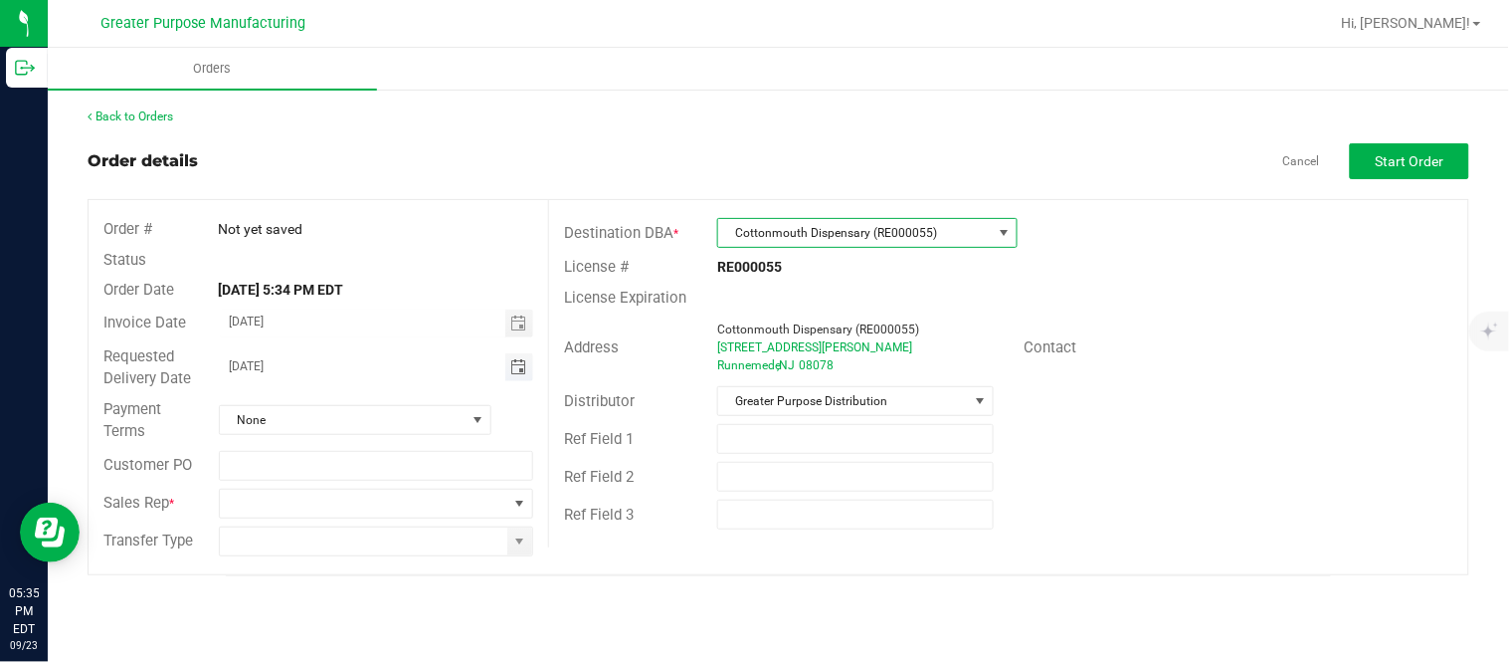
click at [518, 361] on span "Toggle calendar" at bounding box center [518, 367] width 16 height 16
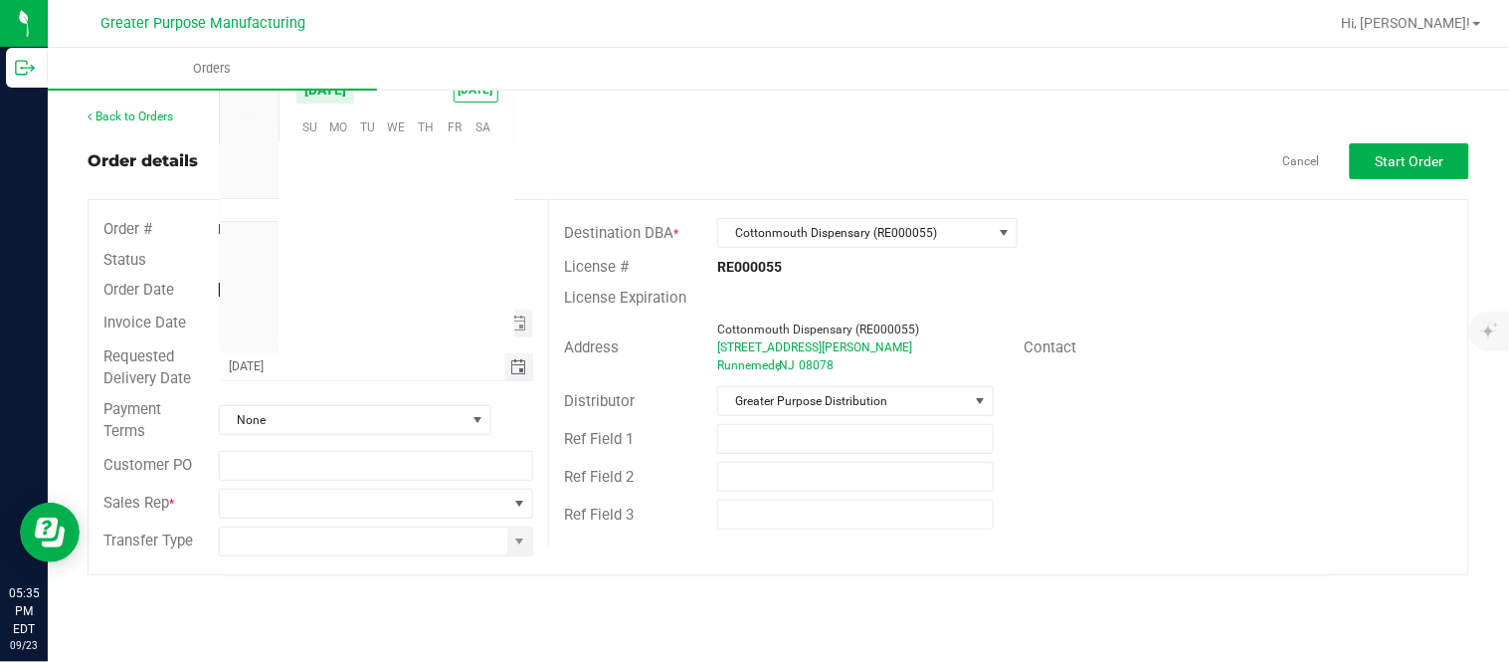
scroll to position [322639, 0]
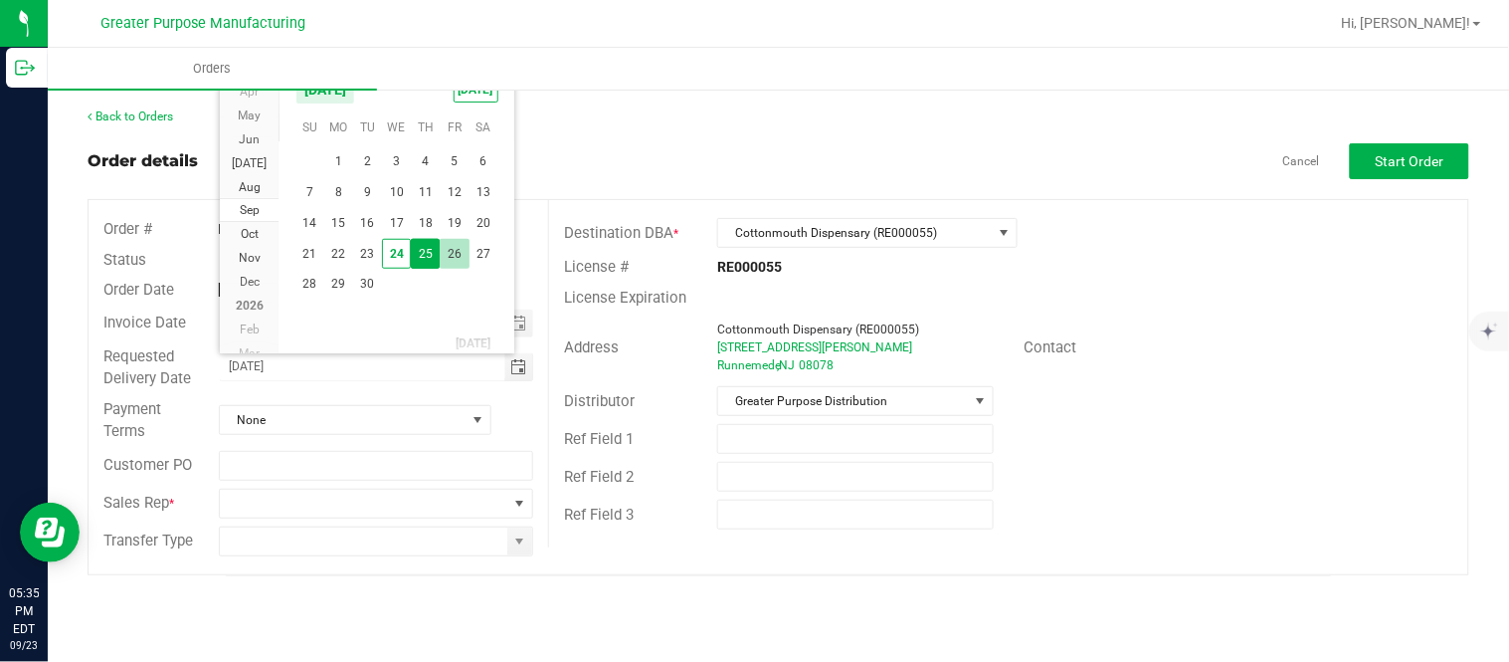
click at [458, 251] on span "26" at bounding box center [454, 254] width 29 height 31
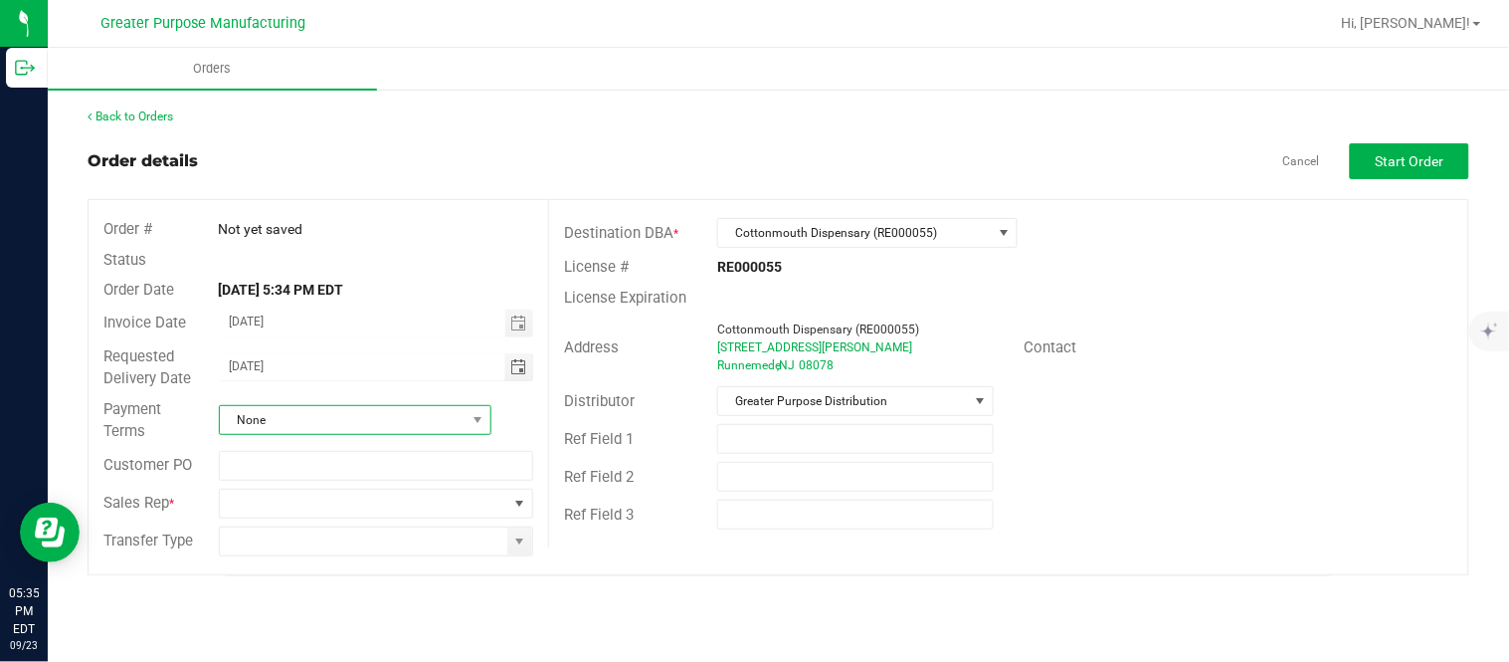
click at [358, 429] on span "None" at bounding box center [343, 420] width 246 height 28
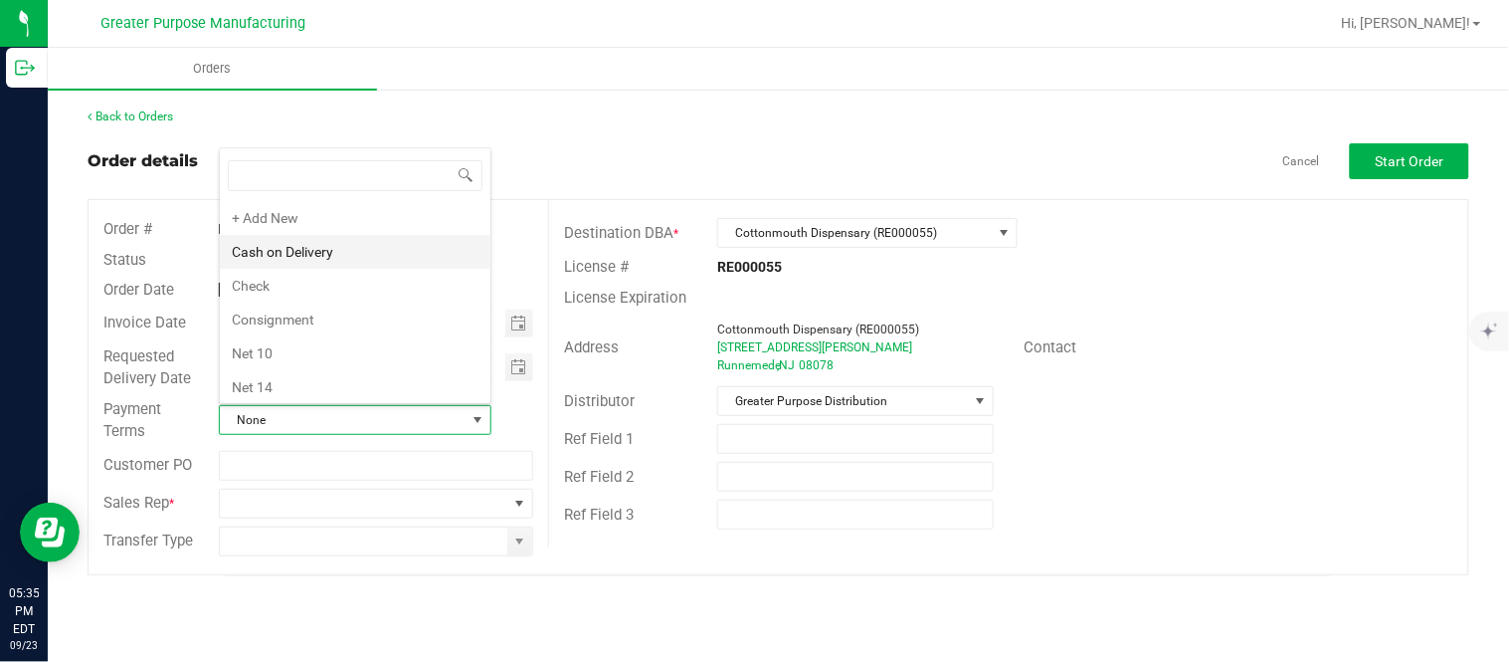
click at [359, 253] on li "Cash on Delivery" at bounding box center [355, 252] width 271 height 34
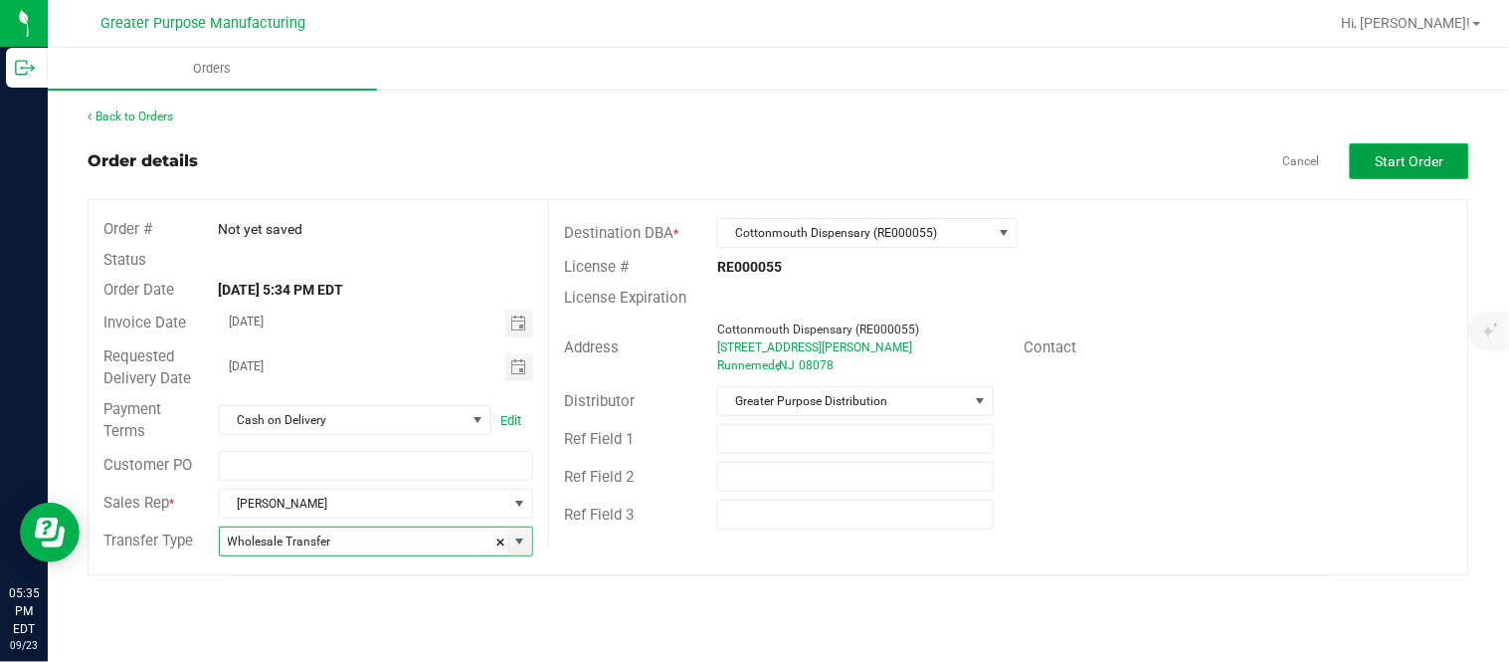
click at [1385, 160] on span "Start Order" at bounding box center [1410, 161] width 69 height 16
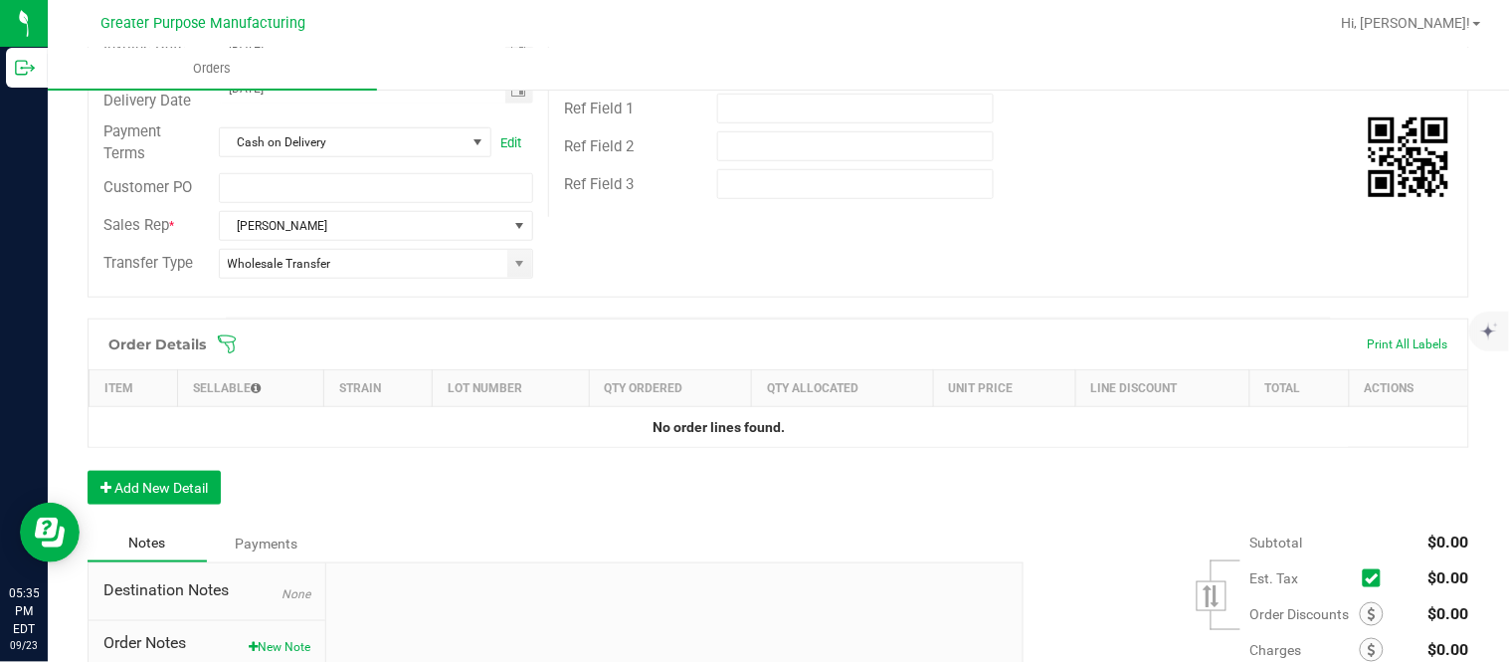
scroll to position [331, 0]
click at [154, 499] on button "Add New Detail" at bounding box center [154, 487] width 133 height 34
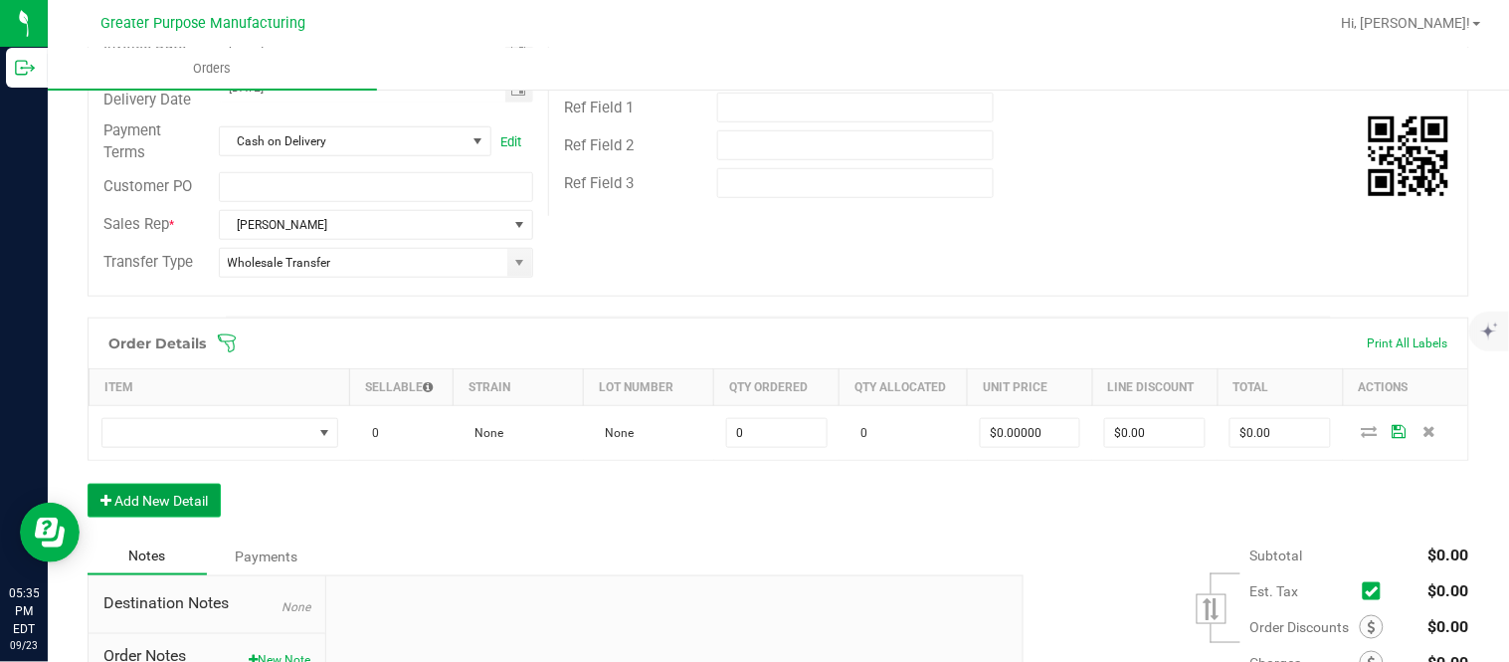
click at [88, 483] on button "Add New Detail" at bounding box center [154, 500] width 133 height 34
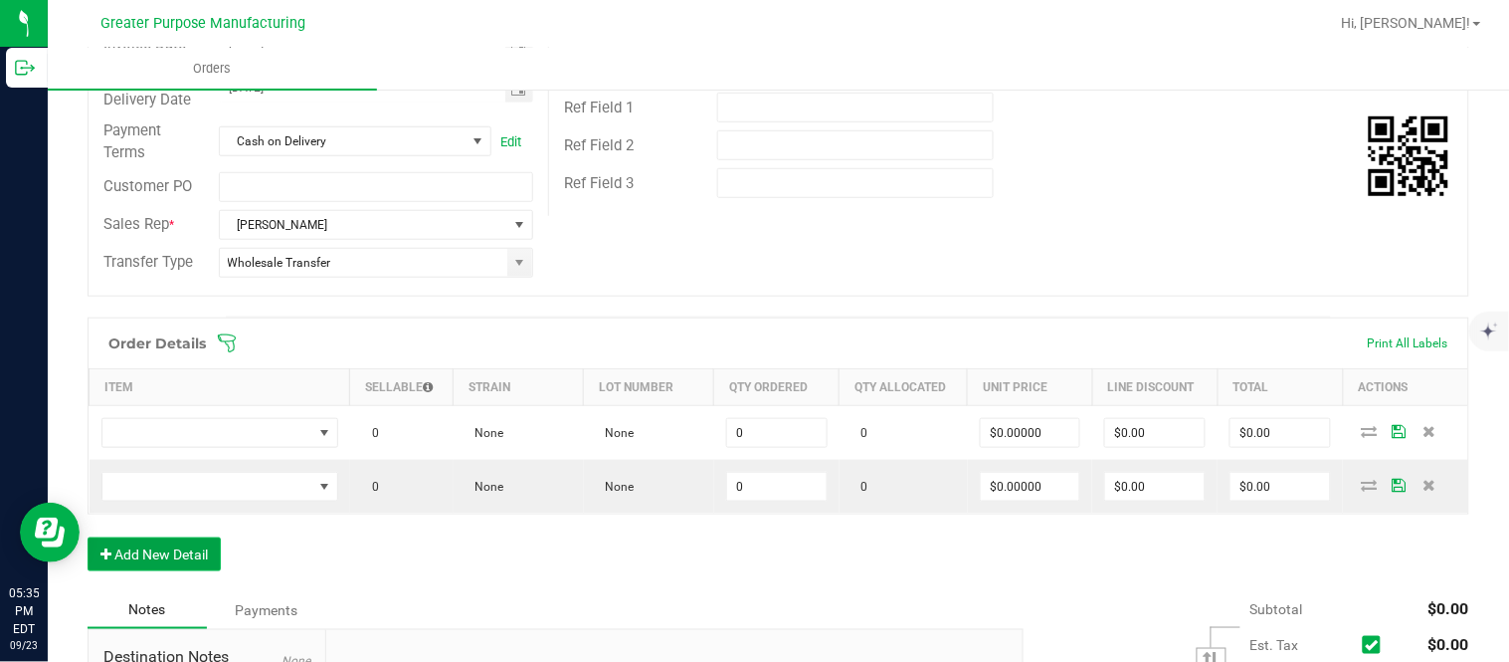
click at [88, 537] on button "Add New Detail" at bounding box center [154, 554] width 133 height 34
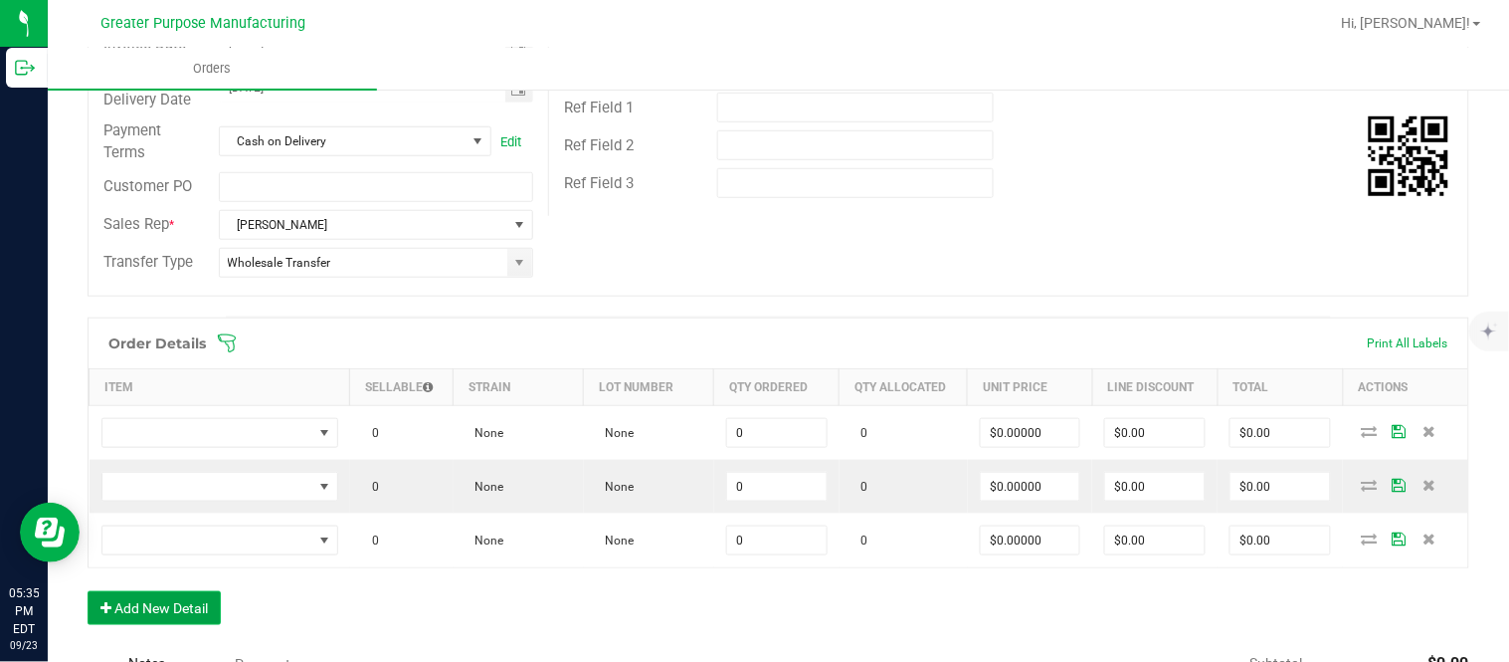
click at [88, 591] on button "Add New Detail" at bounding box center [154, 608] width 133 height 34
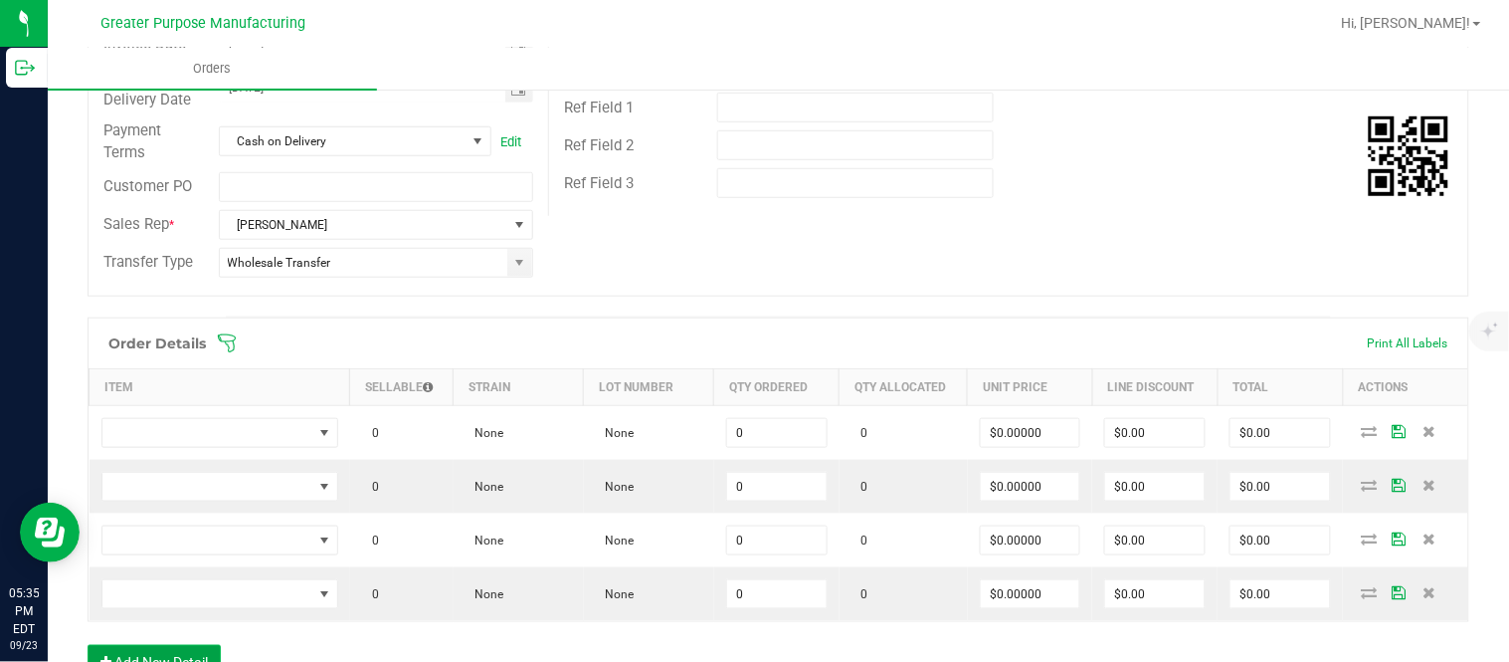
click at [88, 645] on button "Add New Detail" at bounding box center [154, 662] width 133 height 34
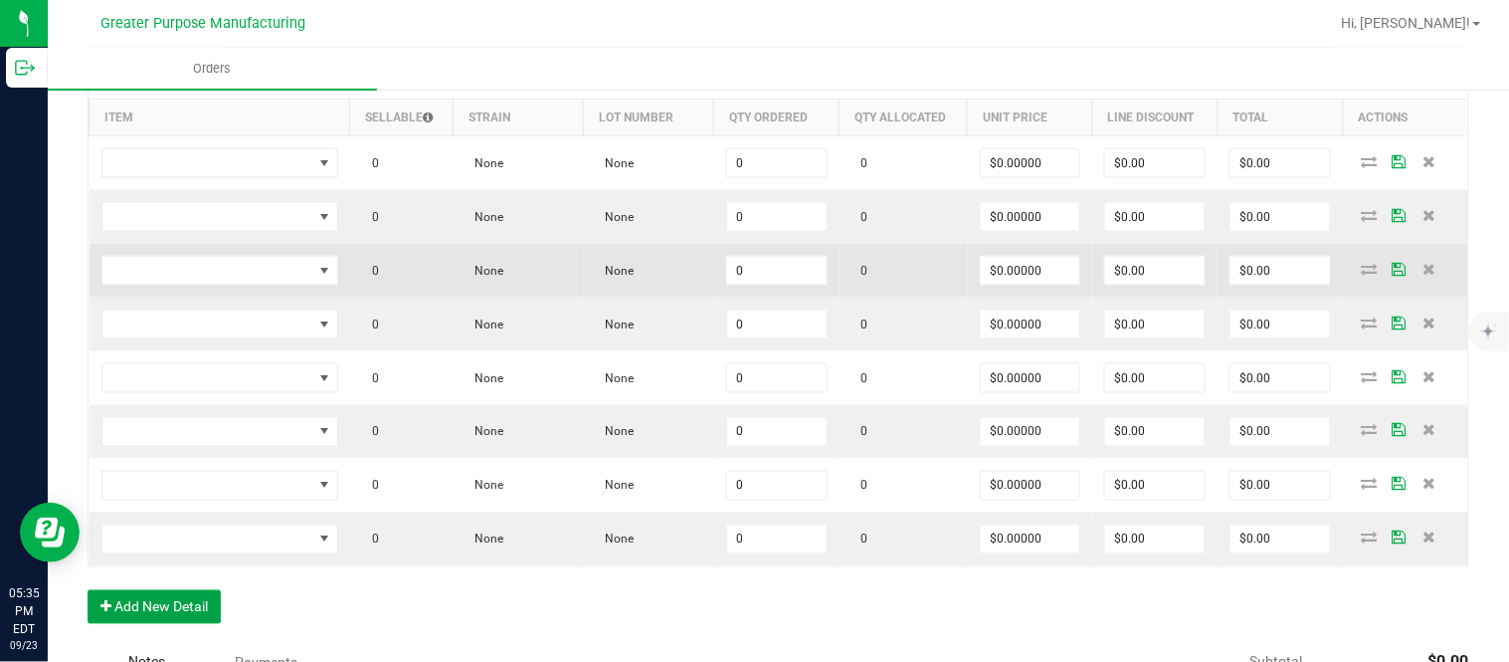
scroll to position [589, 0]
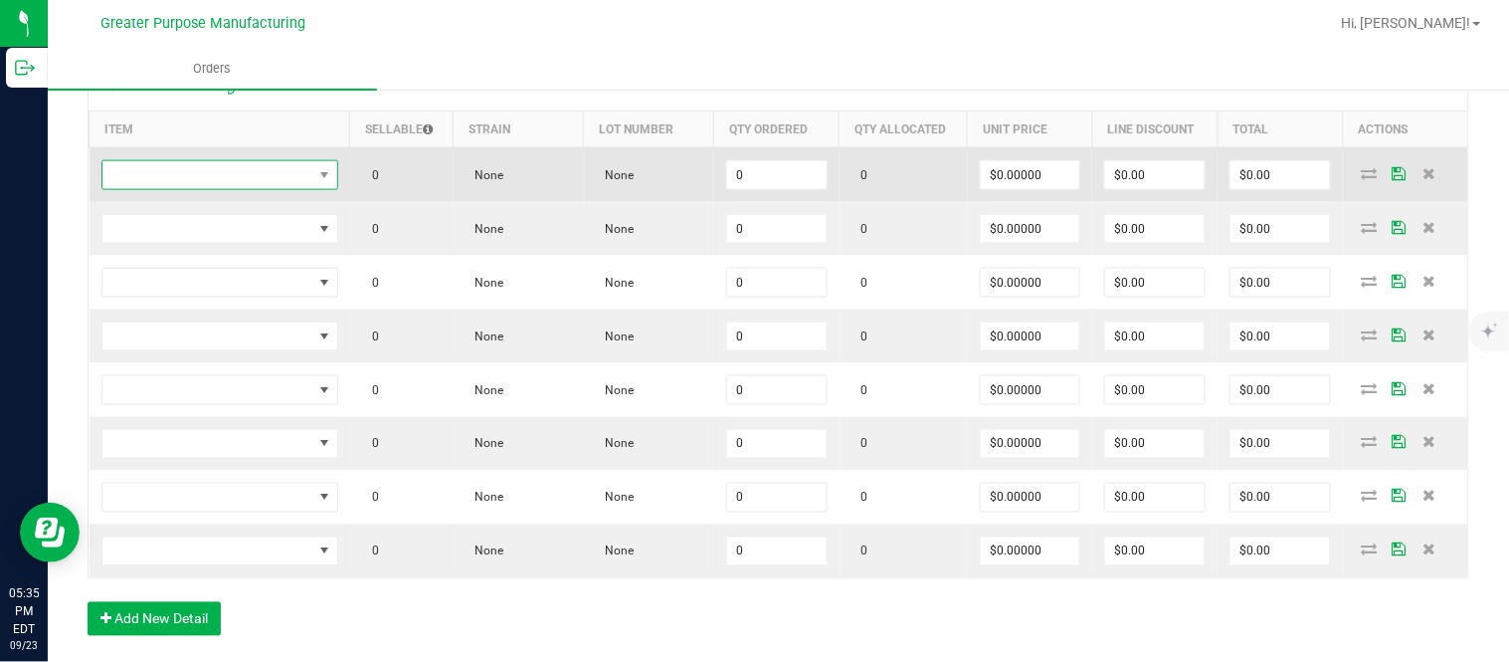
click at [256, 175] on span "NO DATA FOUND" at bounding box center [207, 175] width 210 height 28
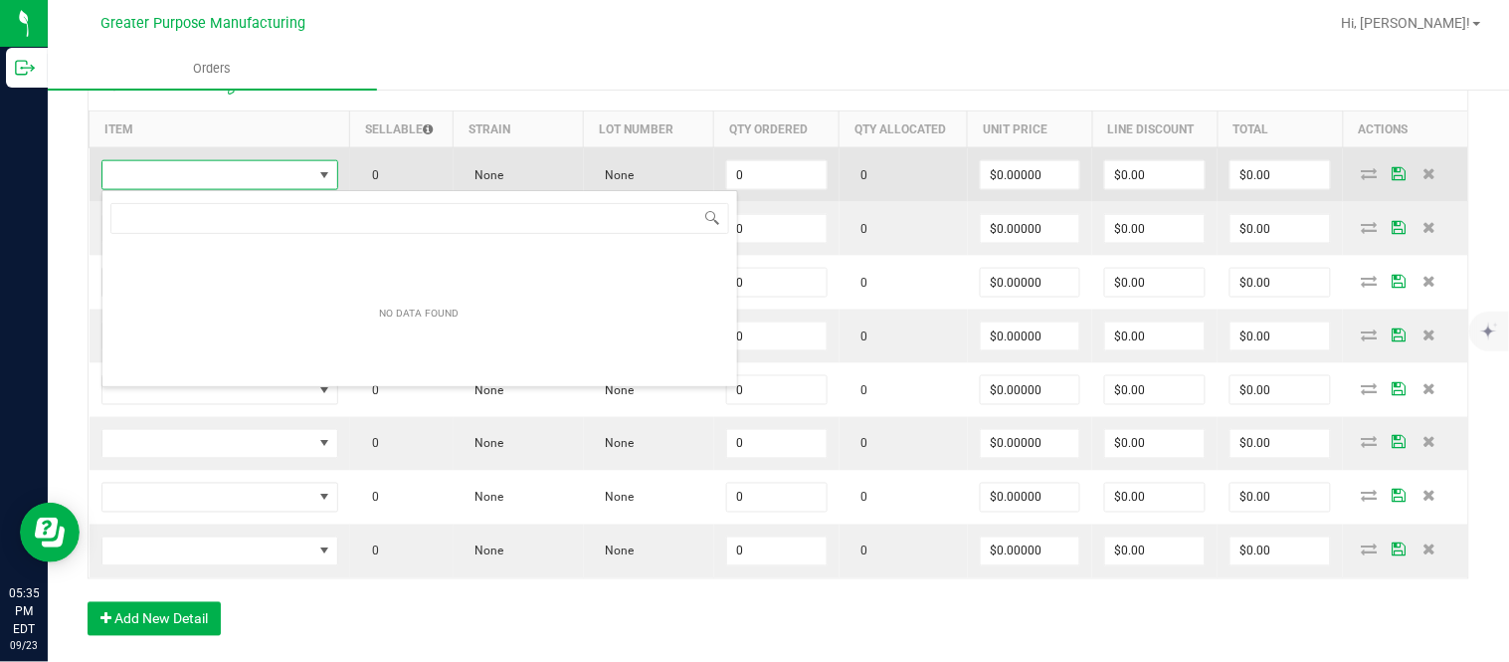
scroll to position [30, 234]
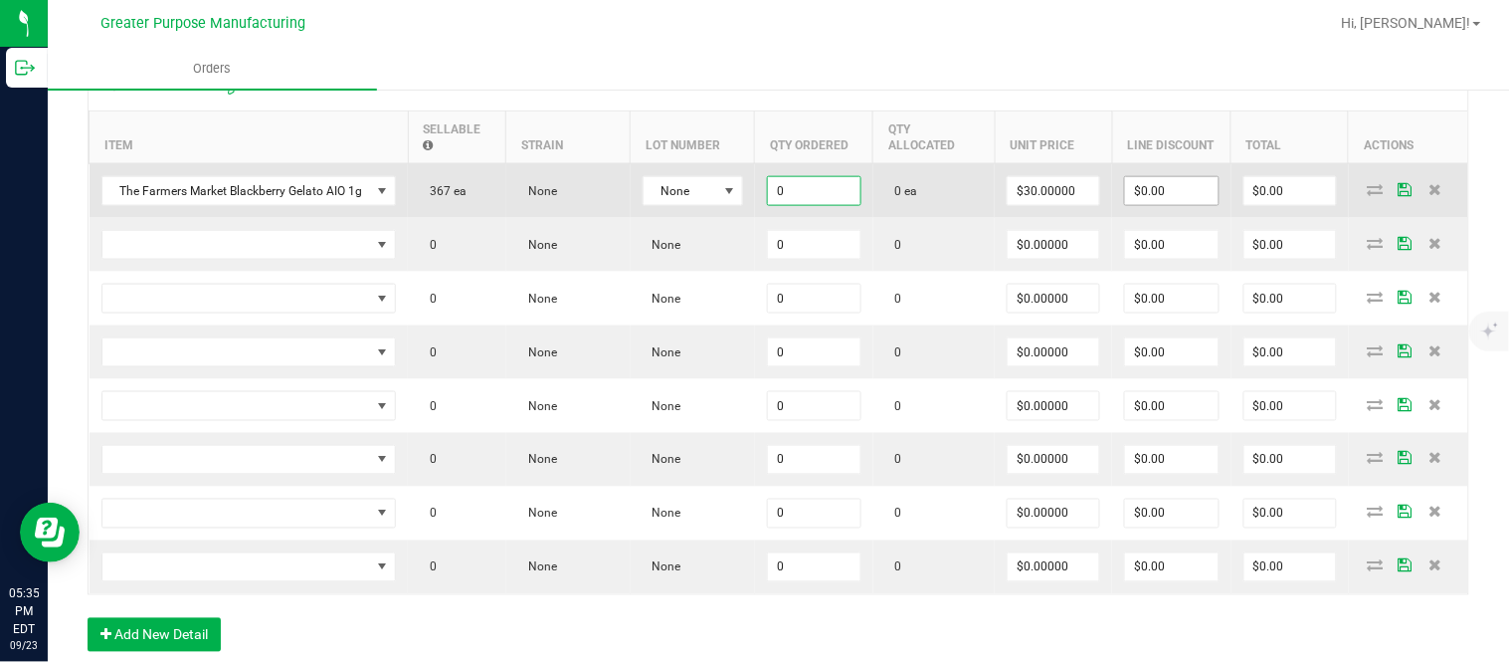
paste input "48"
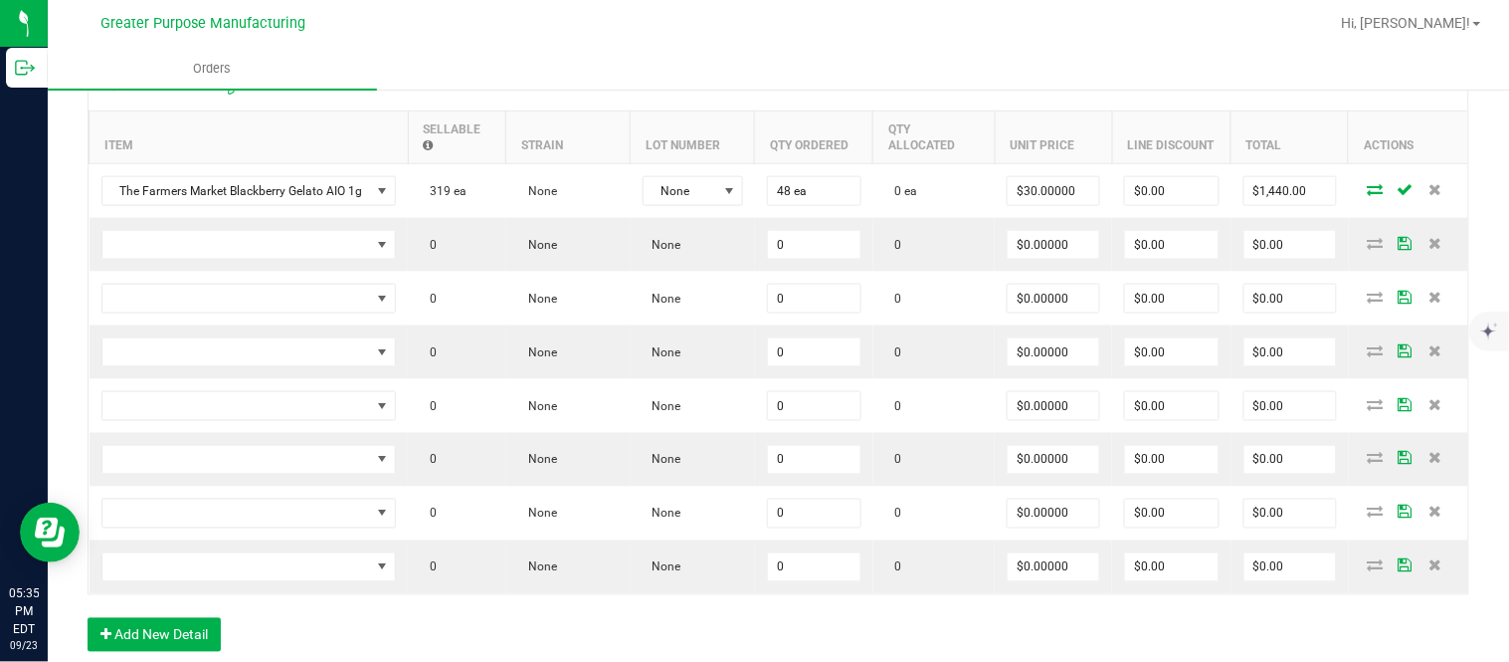
scroll to position [603, 0]
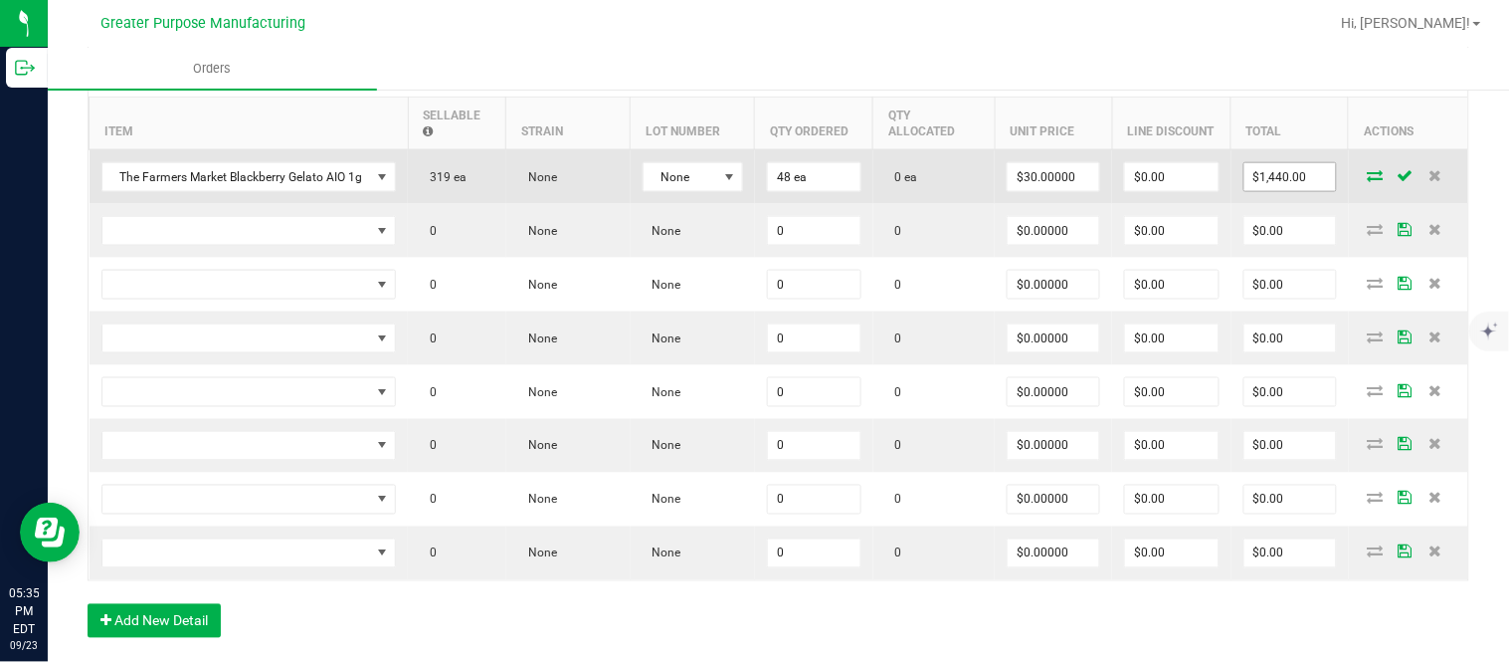
click at [1254, 191] on input "$1,440.00" at bounding box center [1291, 177] width 92 height 28
paste input "32"
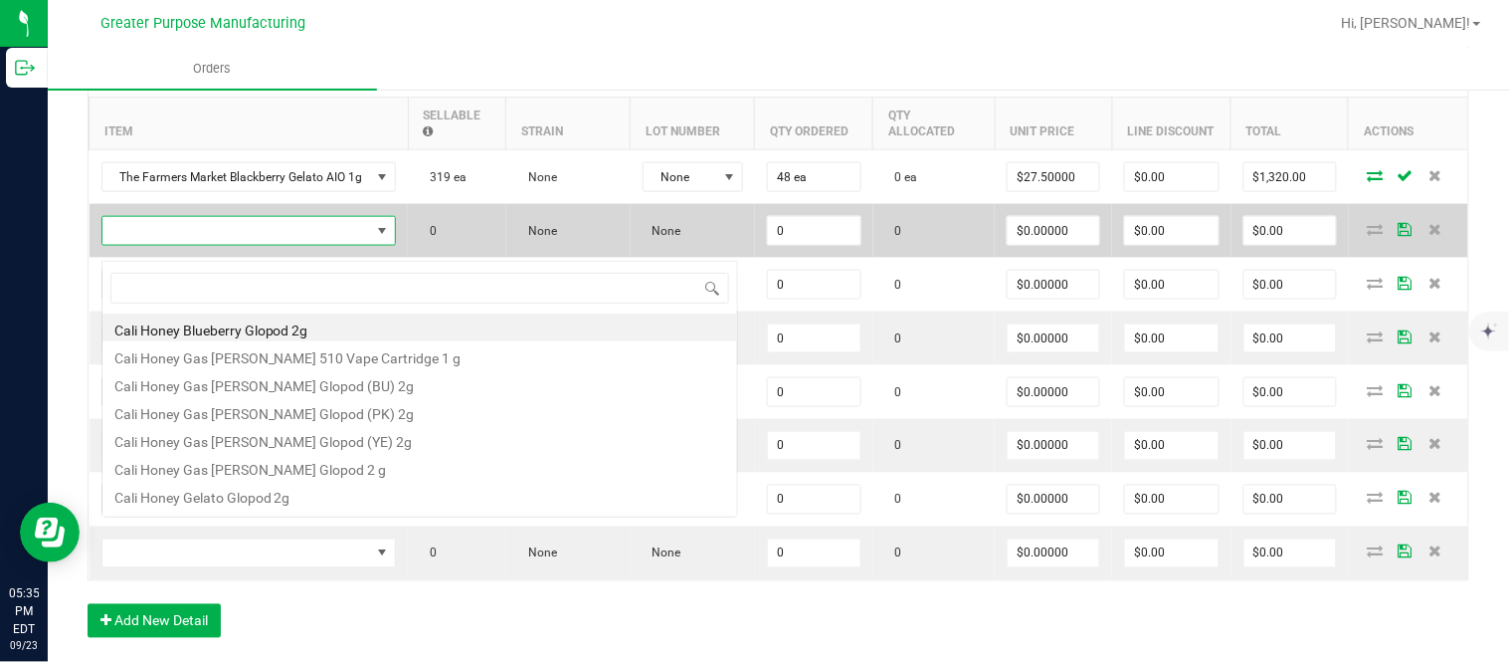
scroll to position [30, 293]
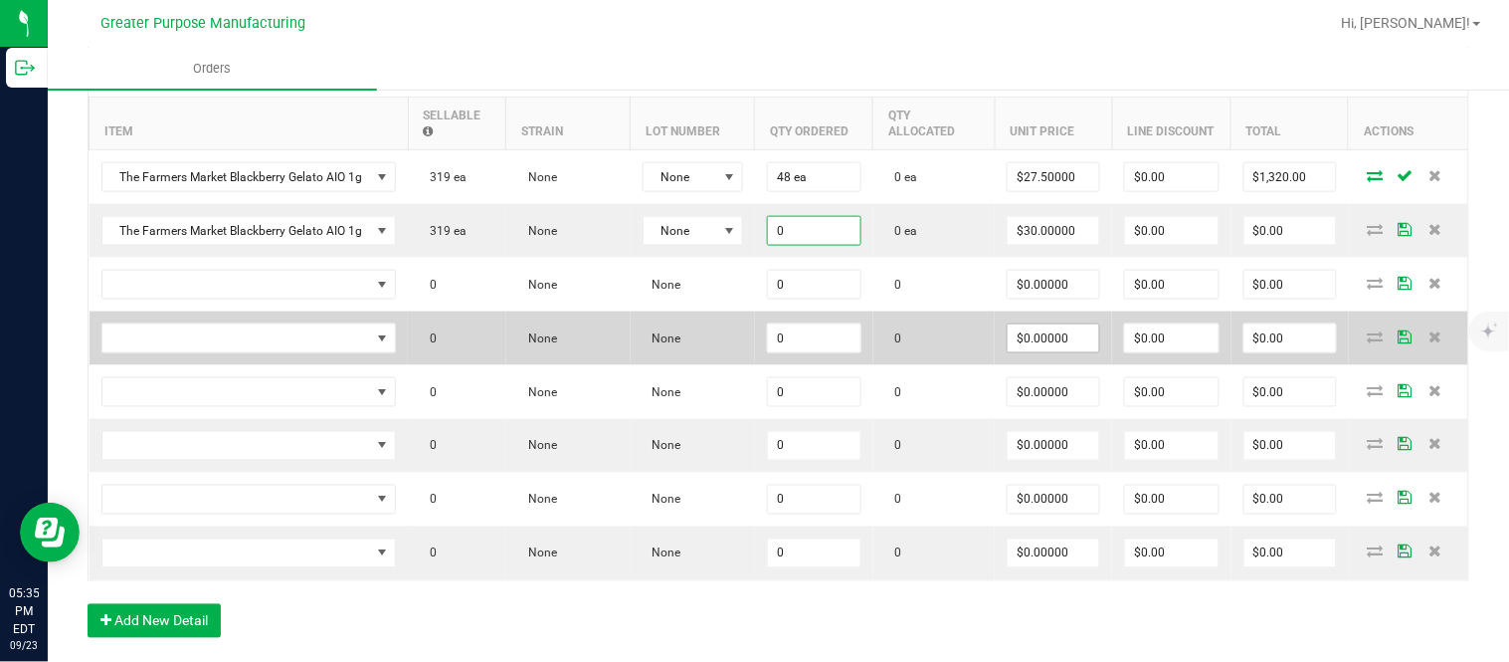
paste input "24"
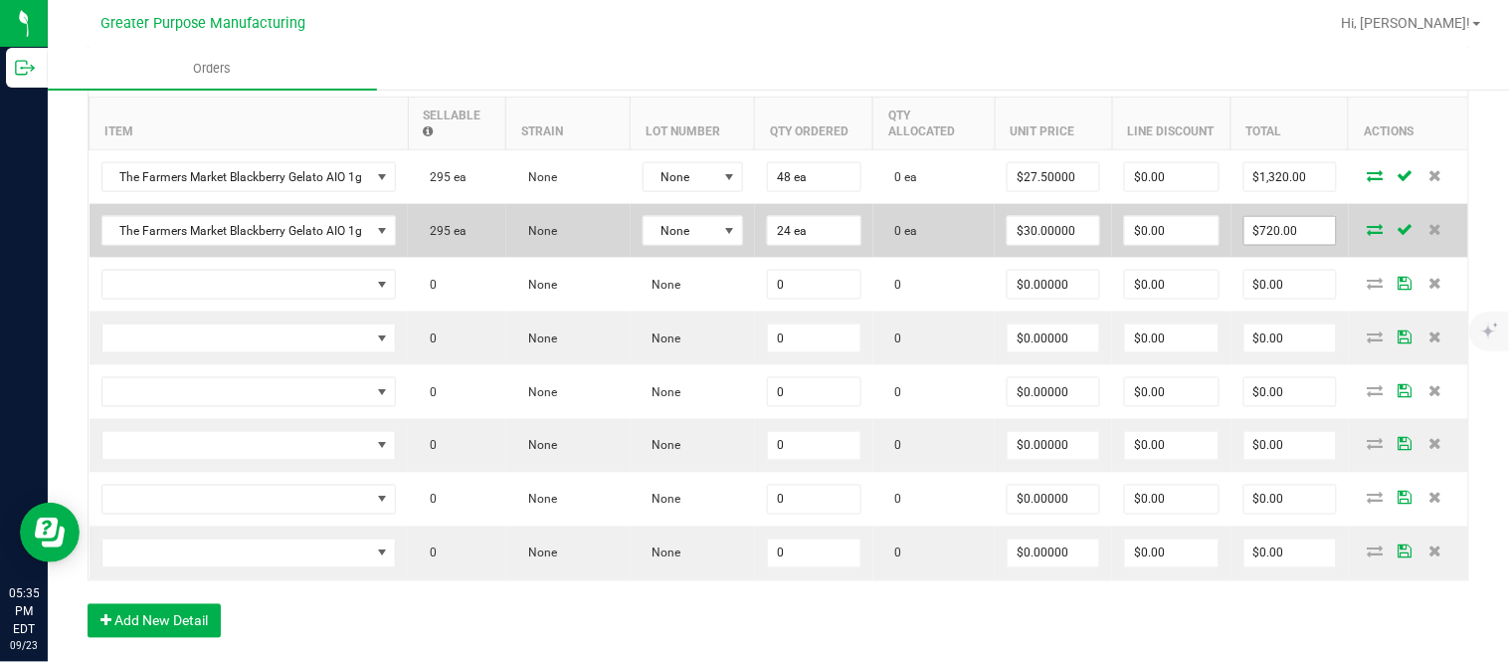
click at [1261, 242] on input "$720.00" at bounding box center [1291, 231] width 92 height 28
paste input "66"
click at [1177, 239] on input "$0.00" at bounding box center [1171, 231] width 93 height 28
paste input "659.99"
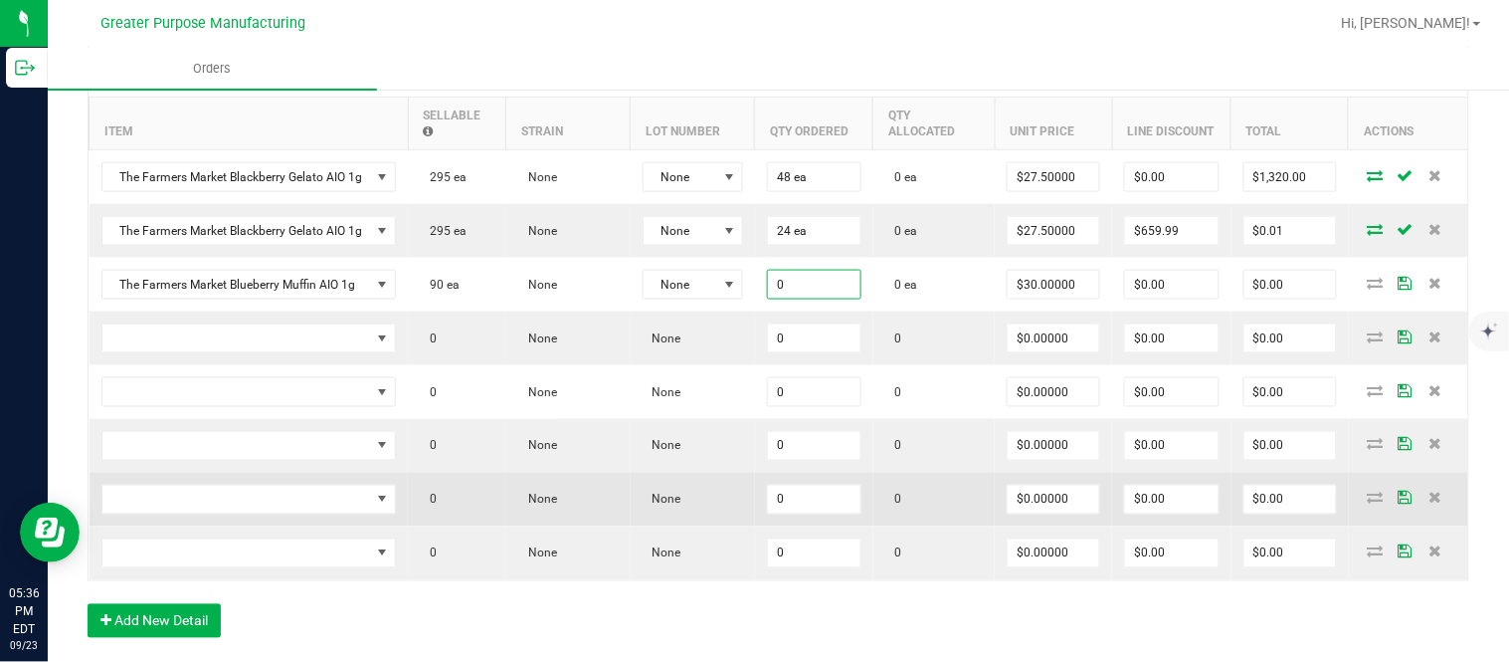
paste input "48"
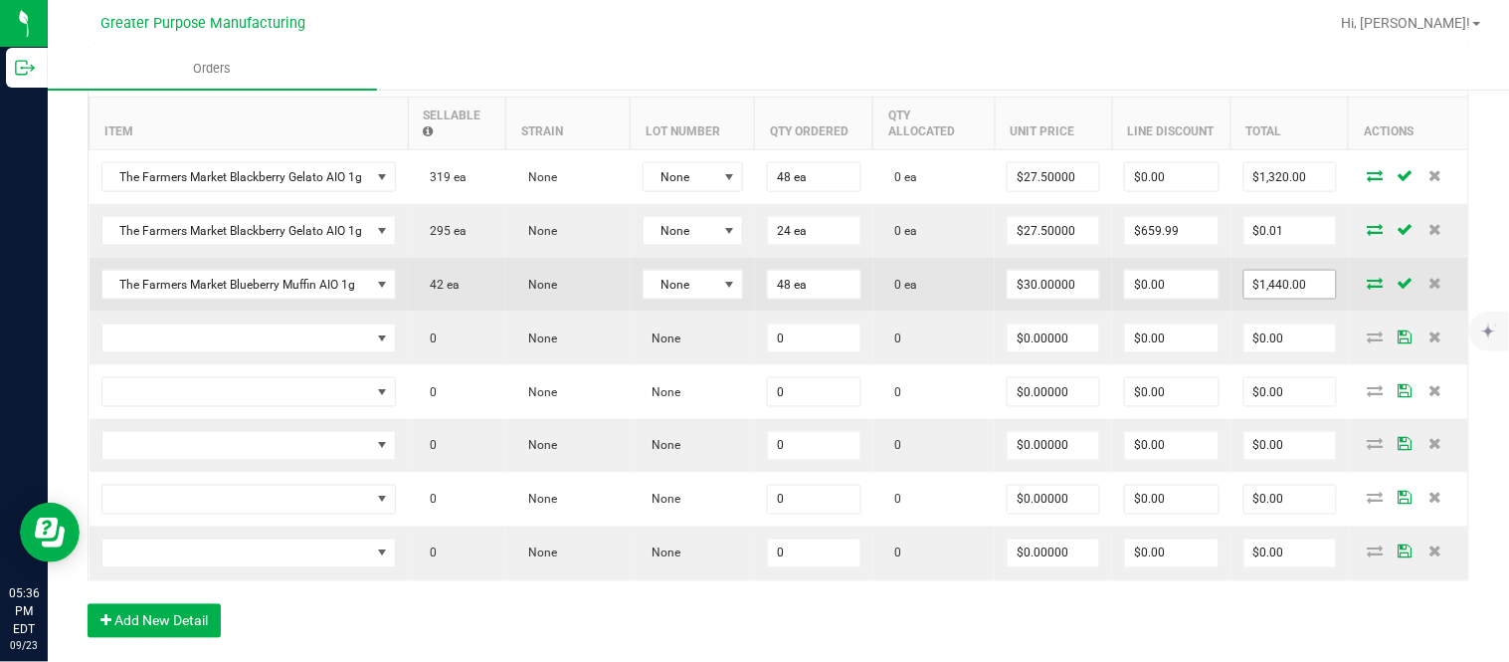
click at [1268, 296] on input "$1,440.00" at bounding box center [1291, 285] width 92 height 28
paste input "32"
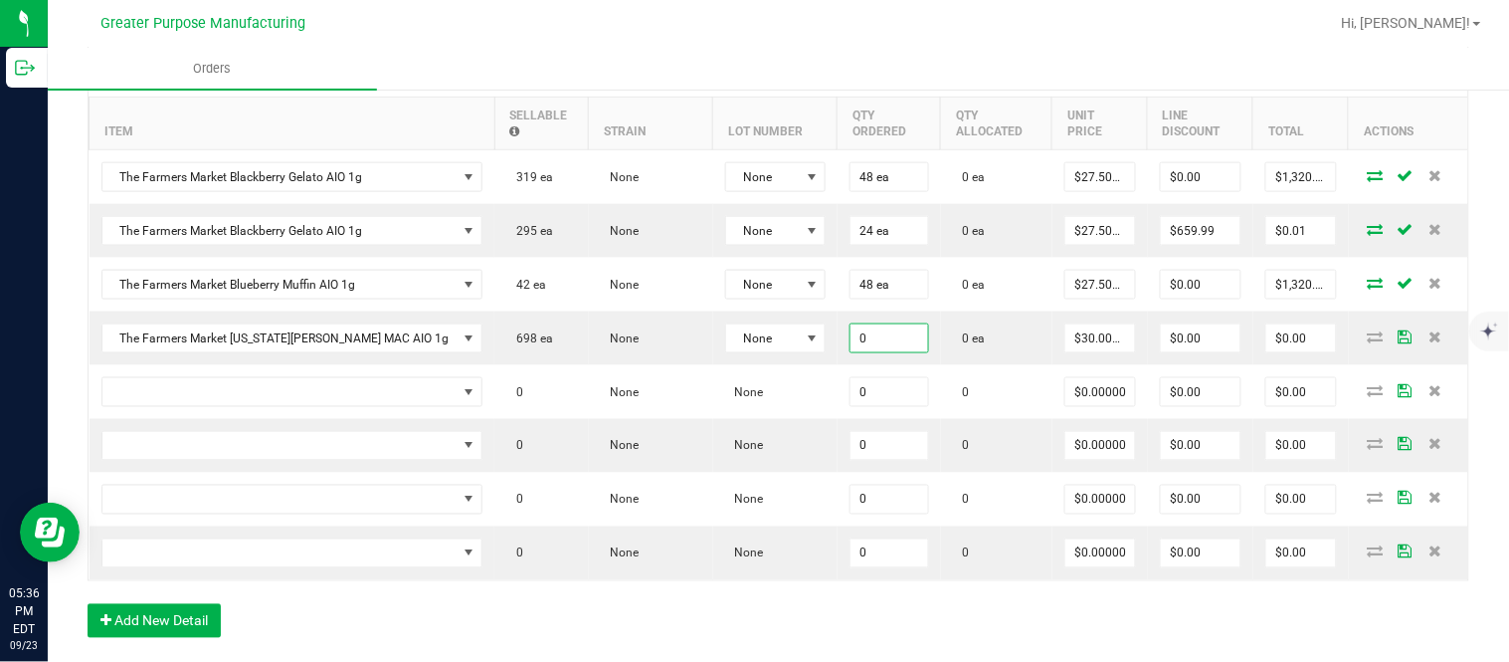
paste input "48"
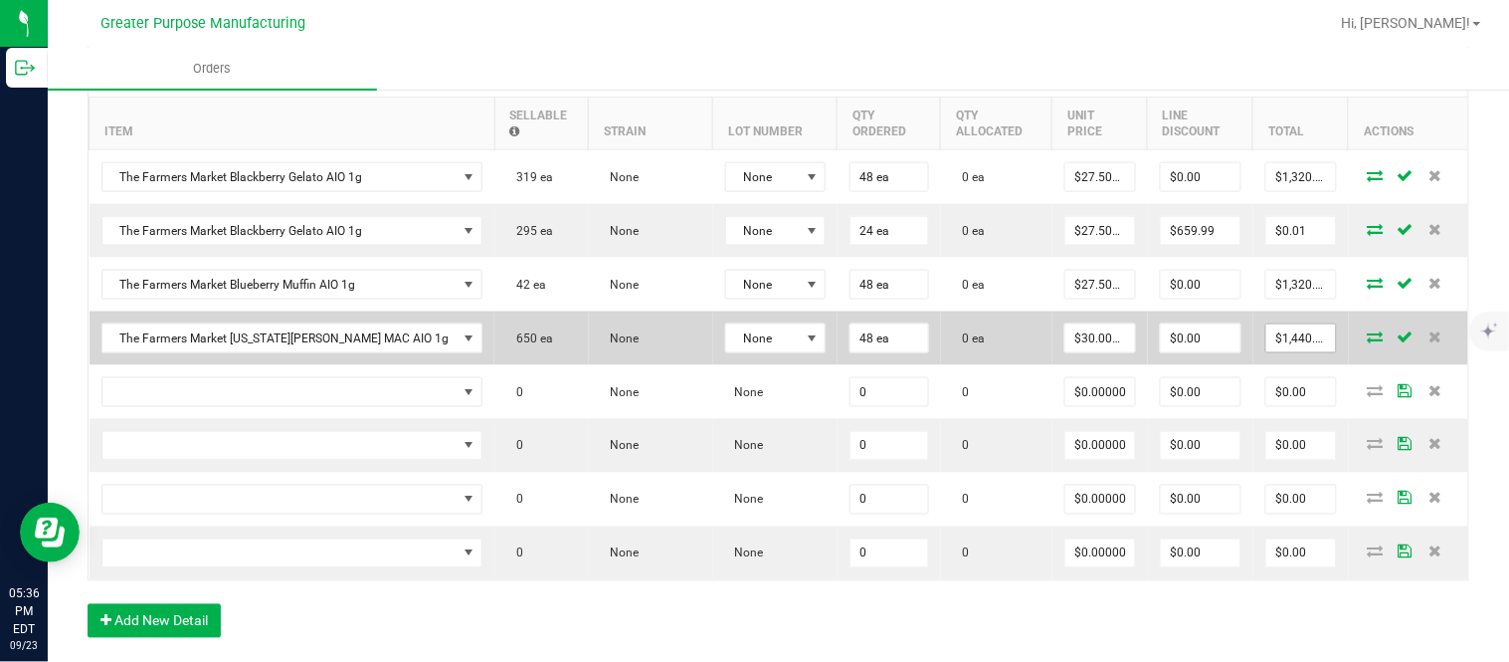
click at [1266, 352] on input "$1,440.00" at bounding box center [1301, 338] width 70 height 28
paste input "32"
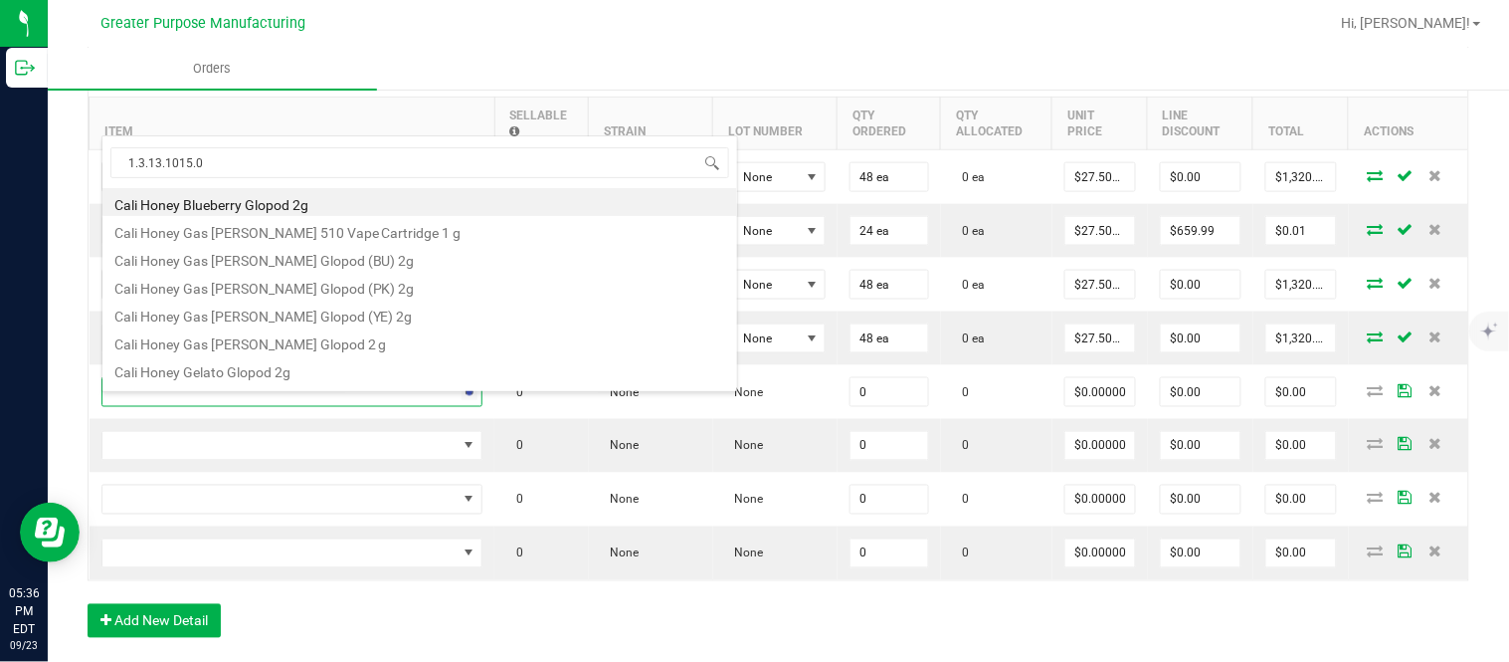
scroll to position [0, 0]
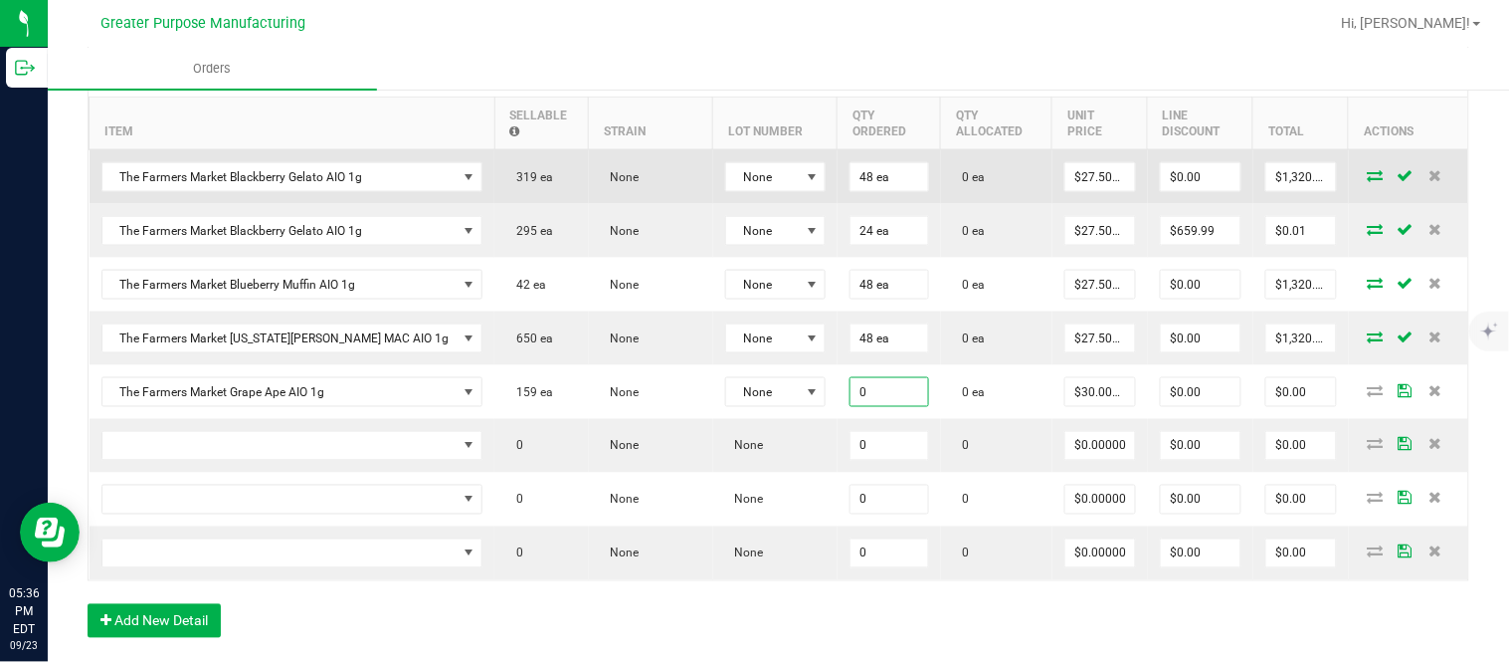
paste input "24"
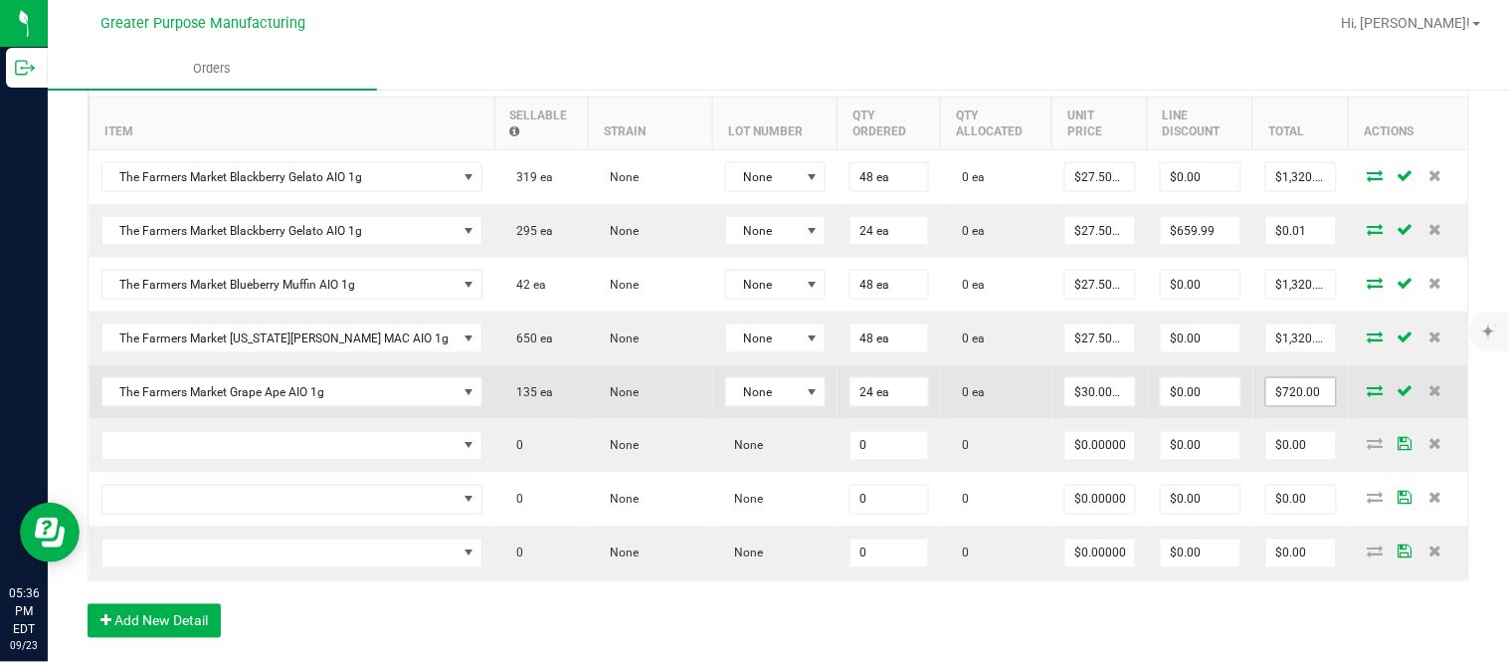
click at [1266, 401] on input "$720.00" at bounding box center [1301, 392] width 70 height 28
paste input "66"
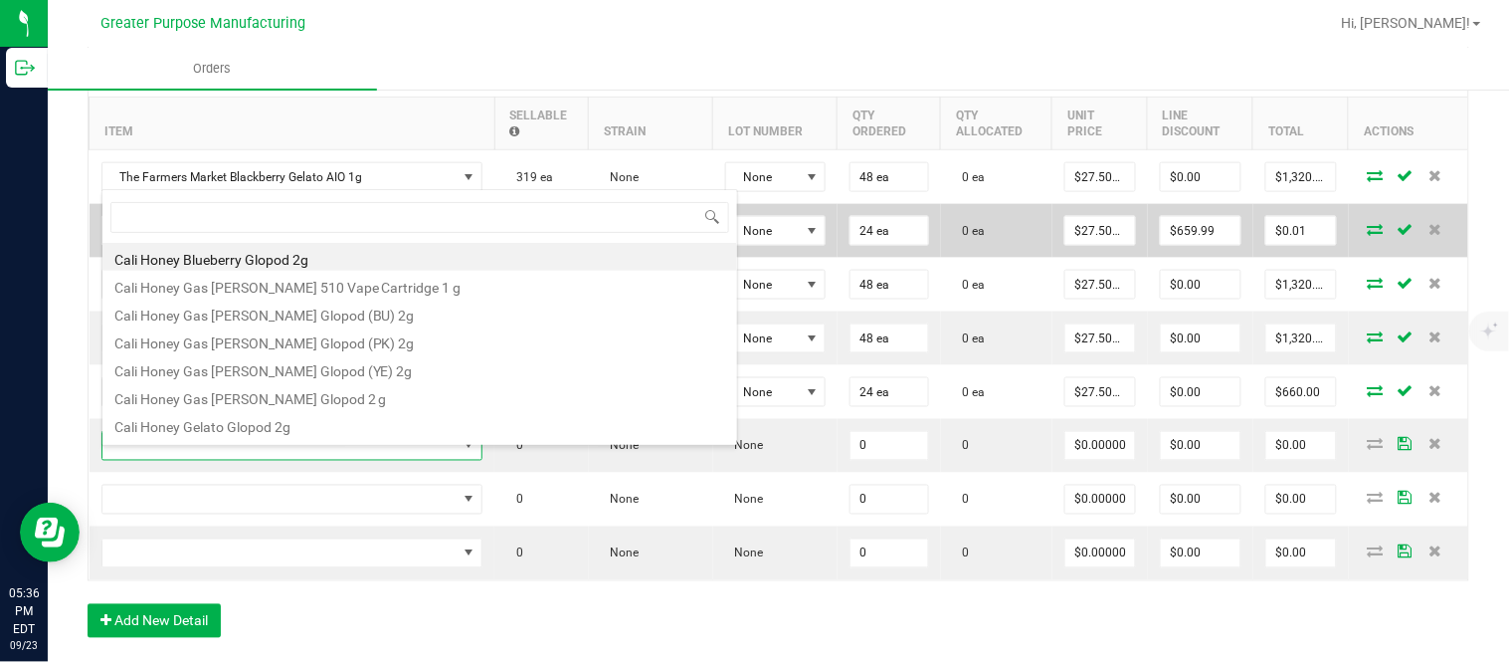
scroll to position [30, 306]
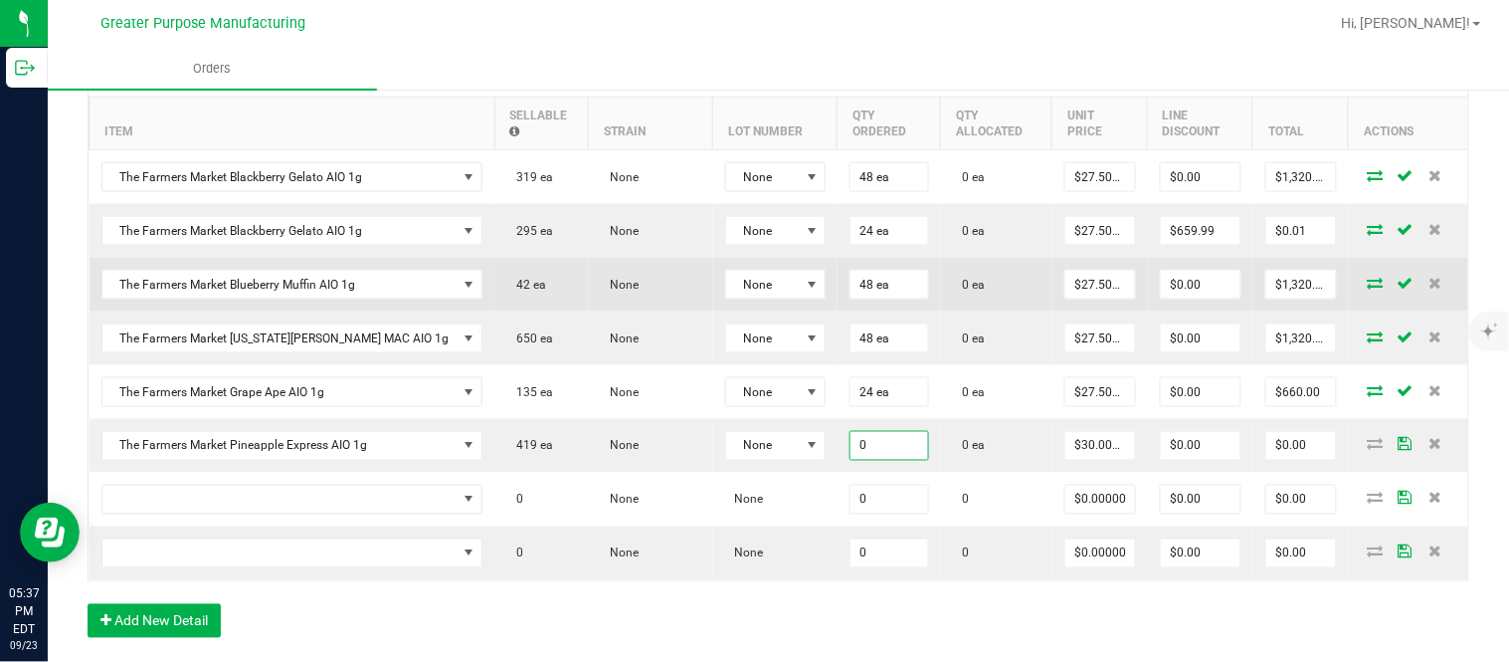
paste input "48"
click at [1148, 311] on td "$0.00" at bounding box center [1200, 285] width 105 height 54
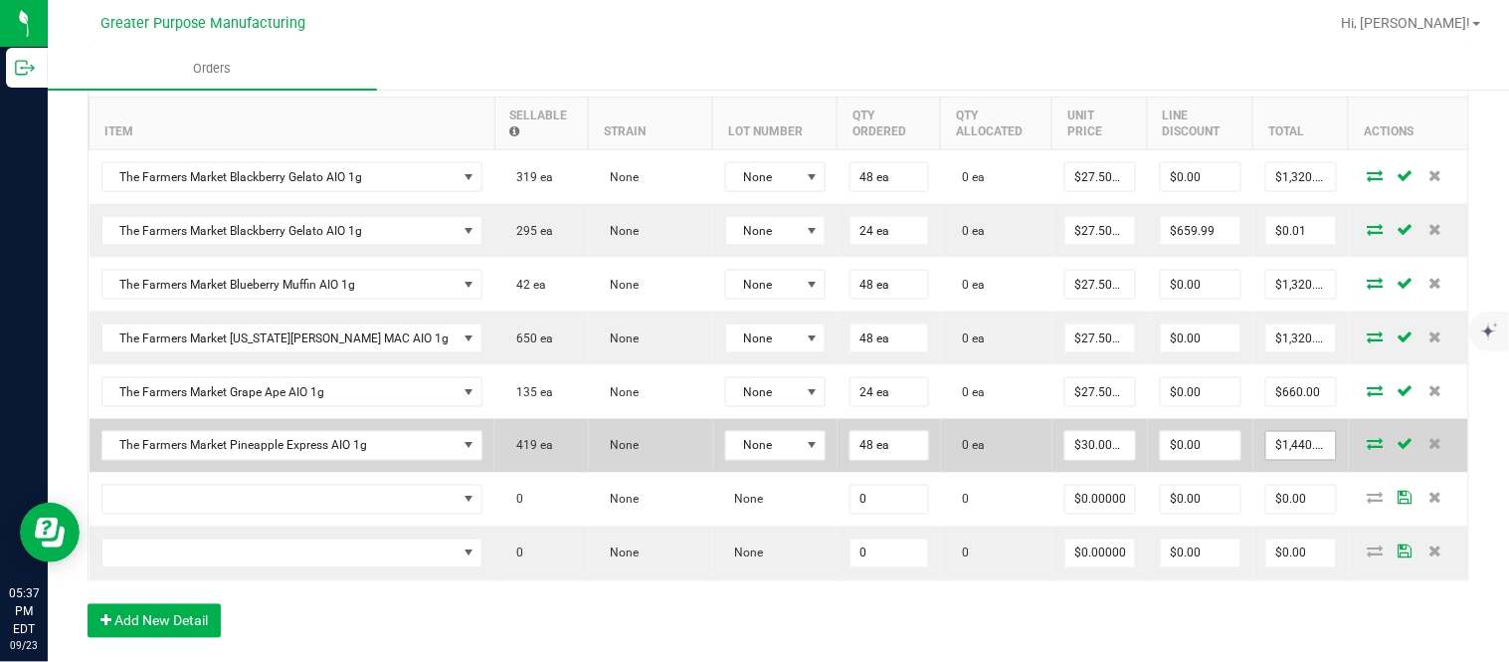
click at [1269, 455] on input "$1,440.00" at bounding box center [1301, 446] width 70 height 28
paste input "32"
paste input "24"
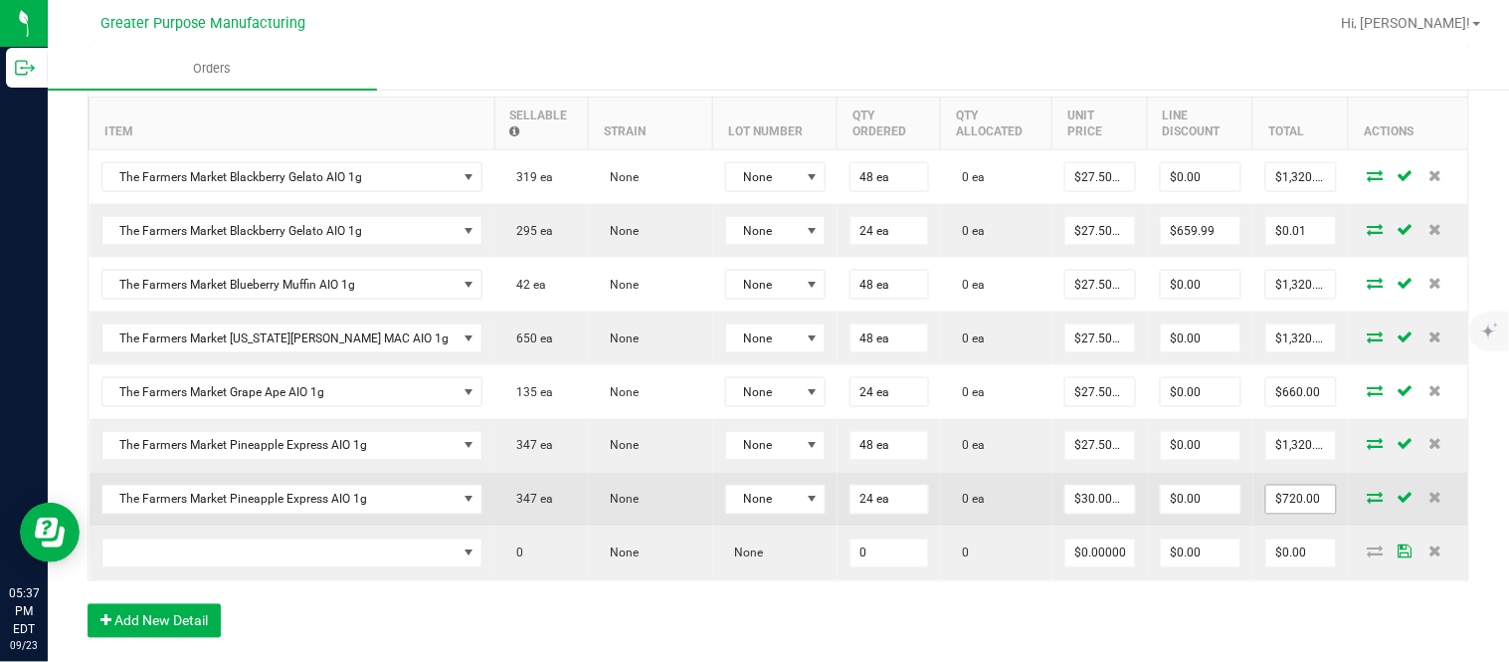
click at [1266, 512] on input "$720.00" at bounding box center [1301, 499] width 70 height 28
paste input "66"
click at [1165, 510] on input "$0.00" at bounding box center [1201, 499] width 80 height 28
paste input "659.51"
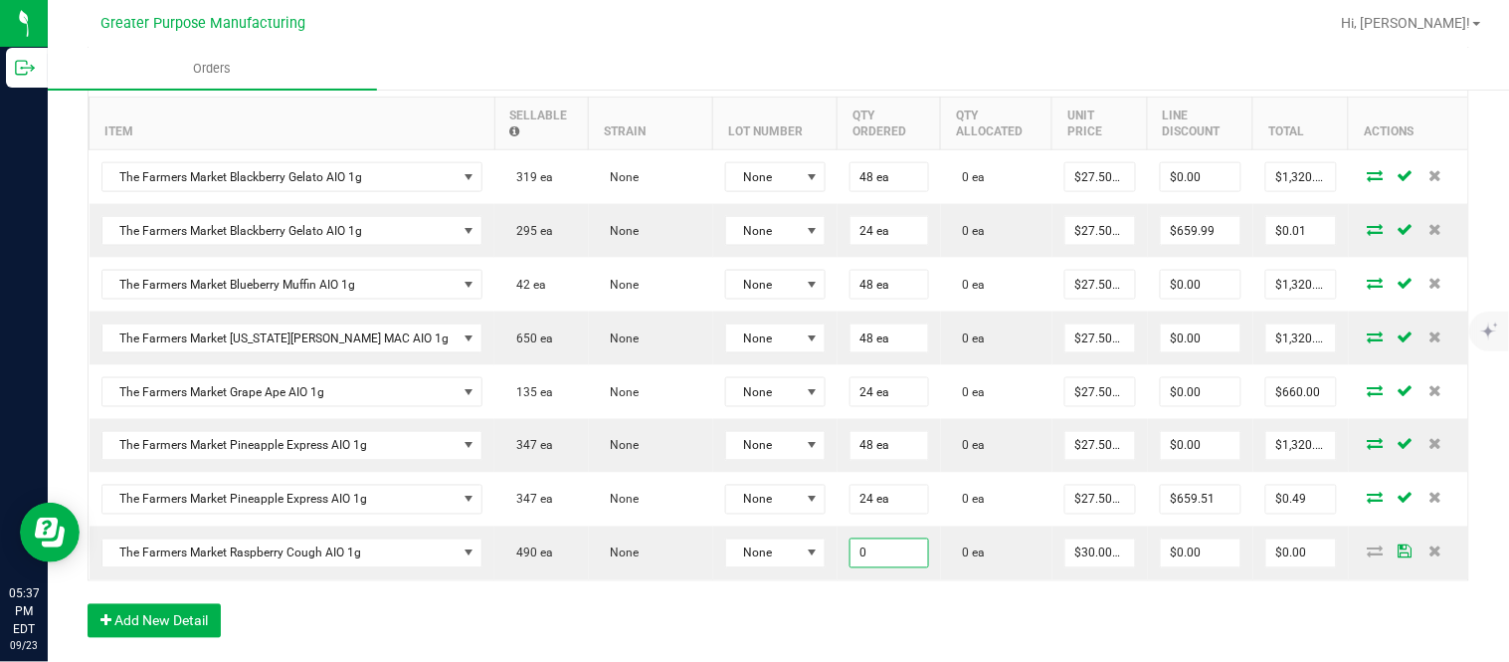
paste input "48"
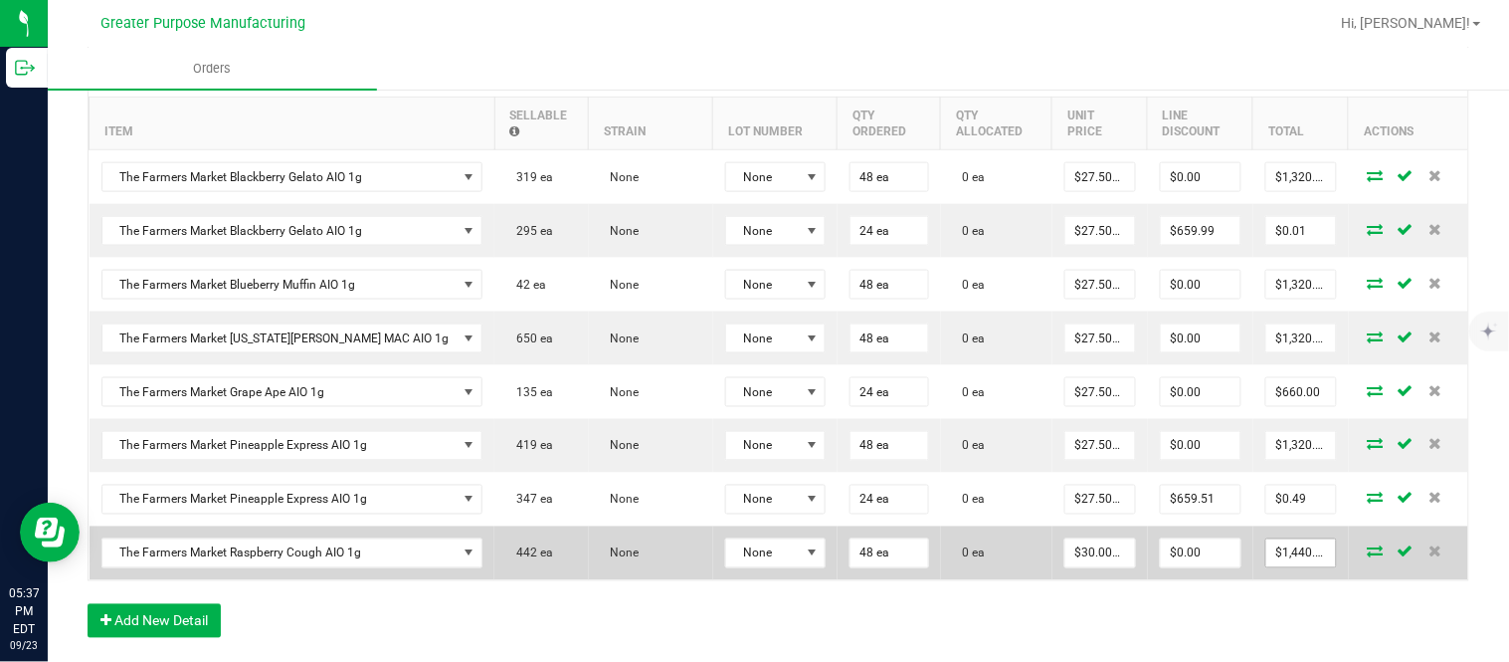
click at [1266, 567] on input "$1,440.00" at bounding box center [1301, 553] width 70 height 28
paste input "32"
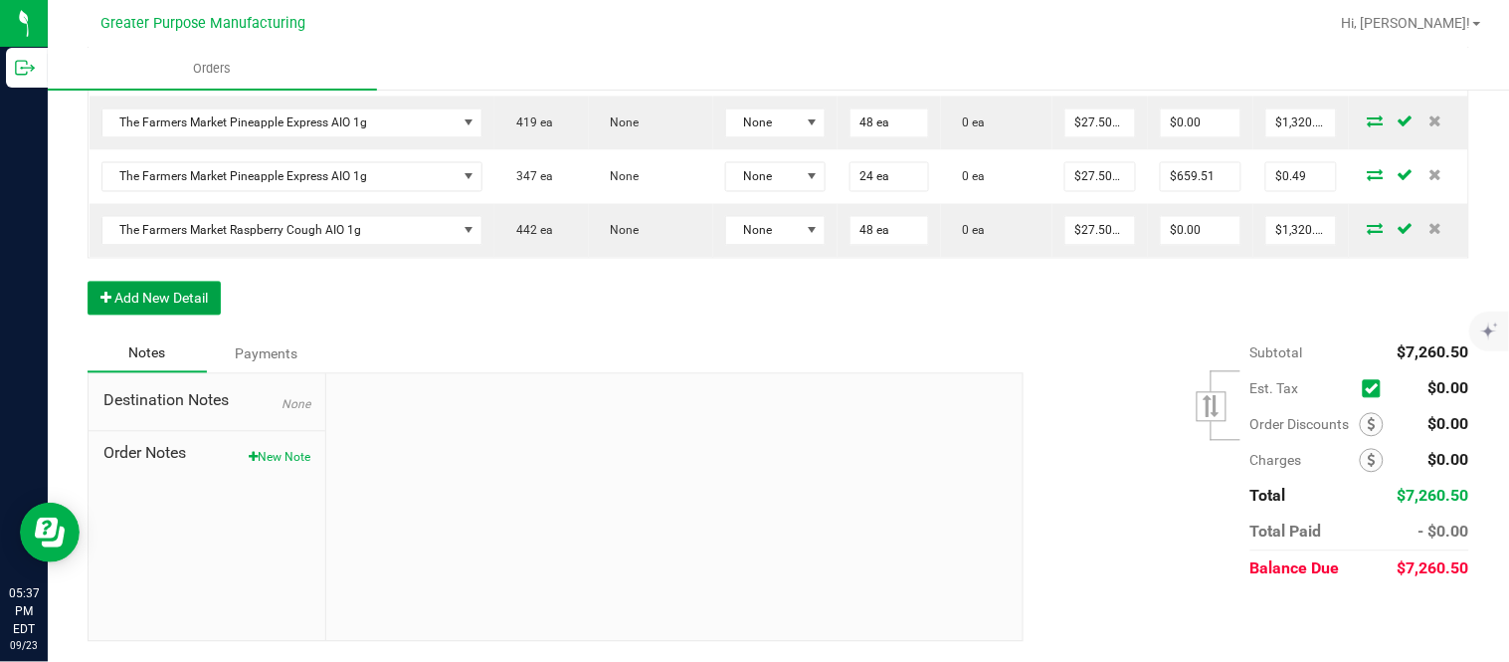
scroll to position [0, 0]
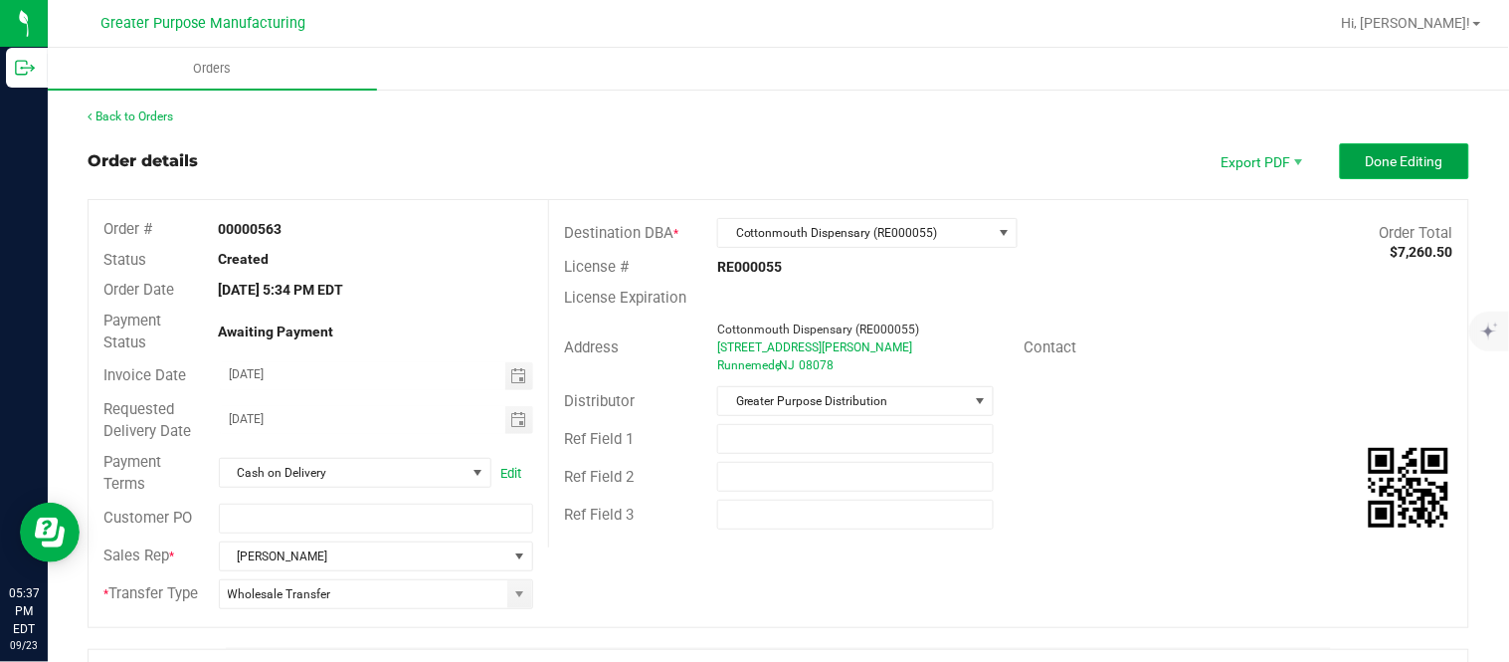
click at [1375, 161] on span "Done Editing" at bounding box center [1405, 161] width 78 height 16
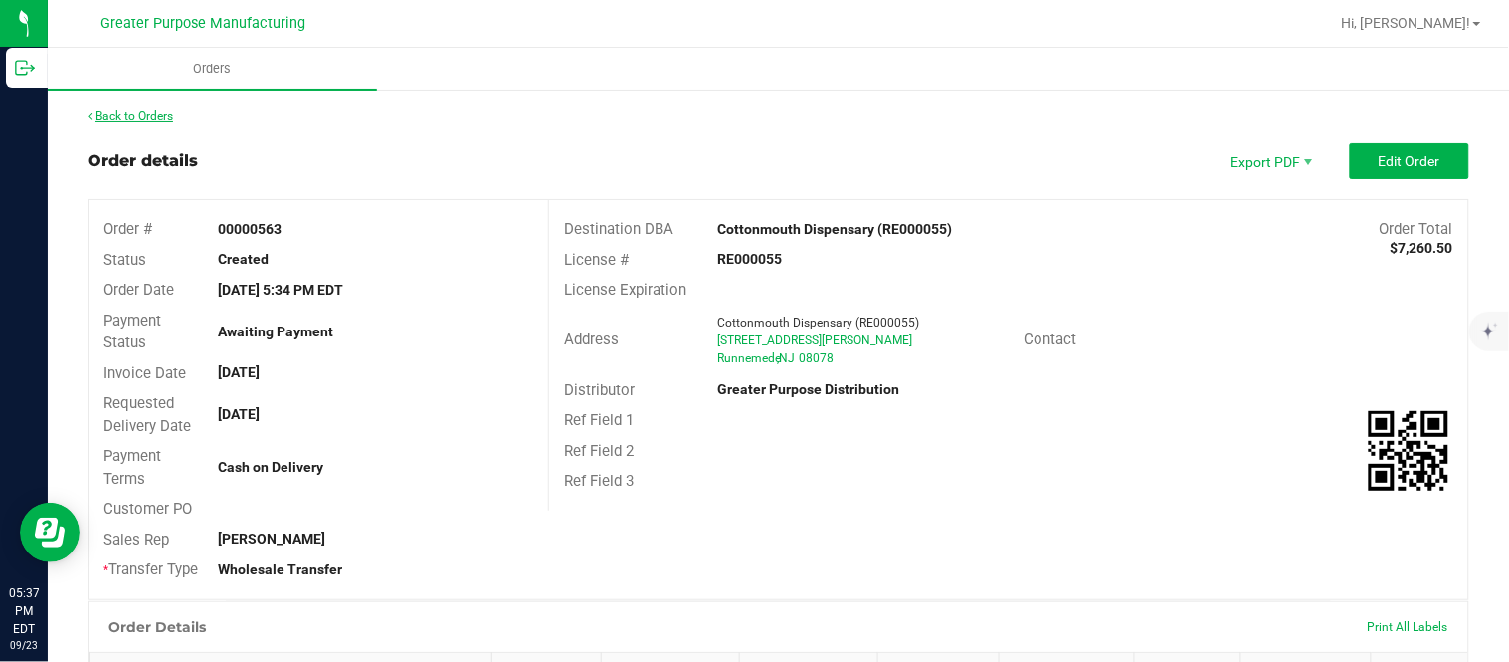
click at [137, 116] on link "Back to Orders" at bounding box center [131, 116] width 86 height 14
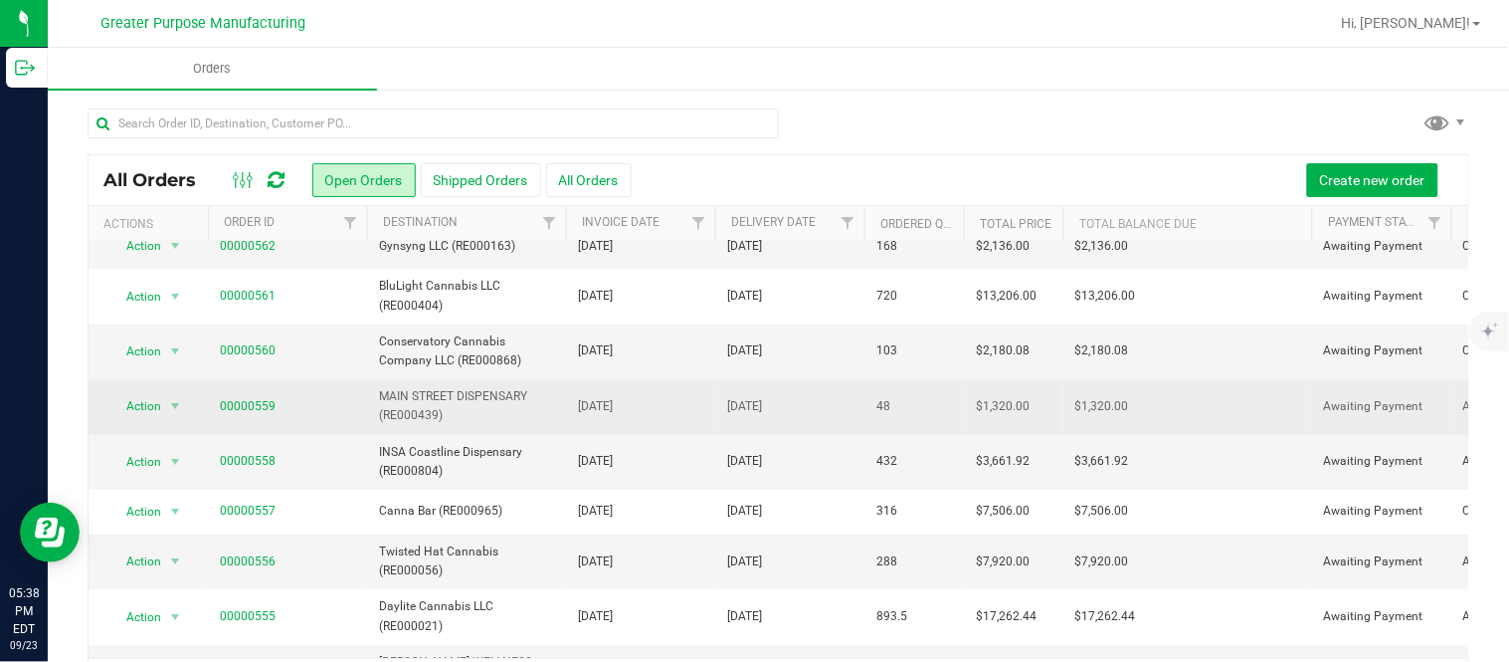
scroll to position [74, 0]
